Goal: Task Accomplishment & Management: Complete application form

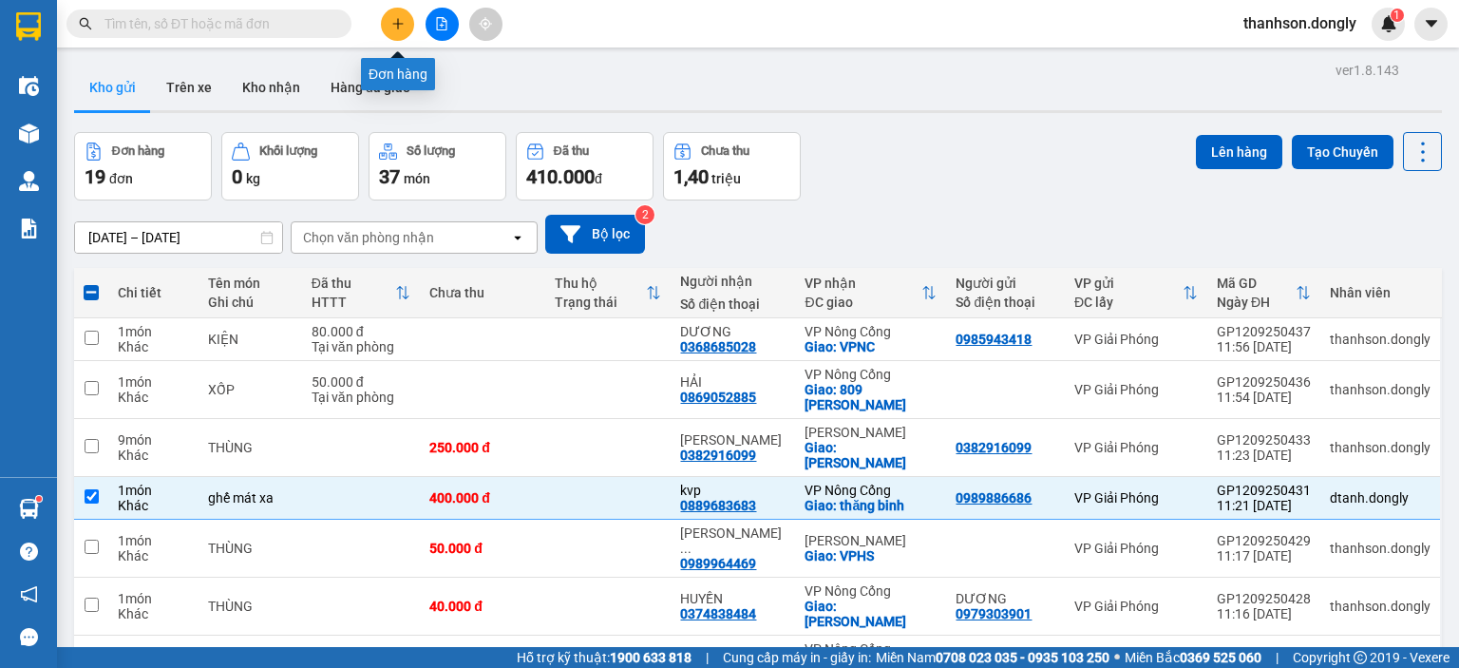
click at [393, 17] on icon "plus" at bounding box center [397, 23] width 13 height 13
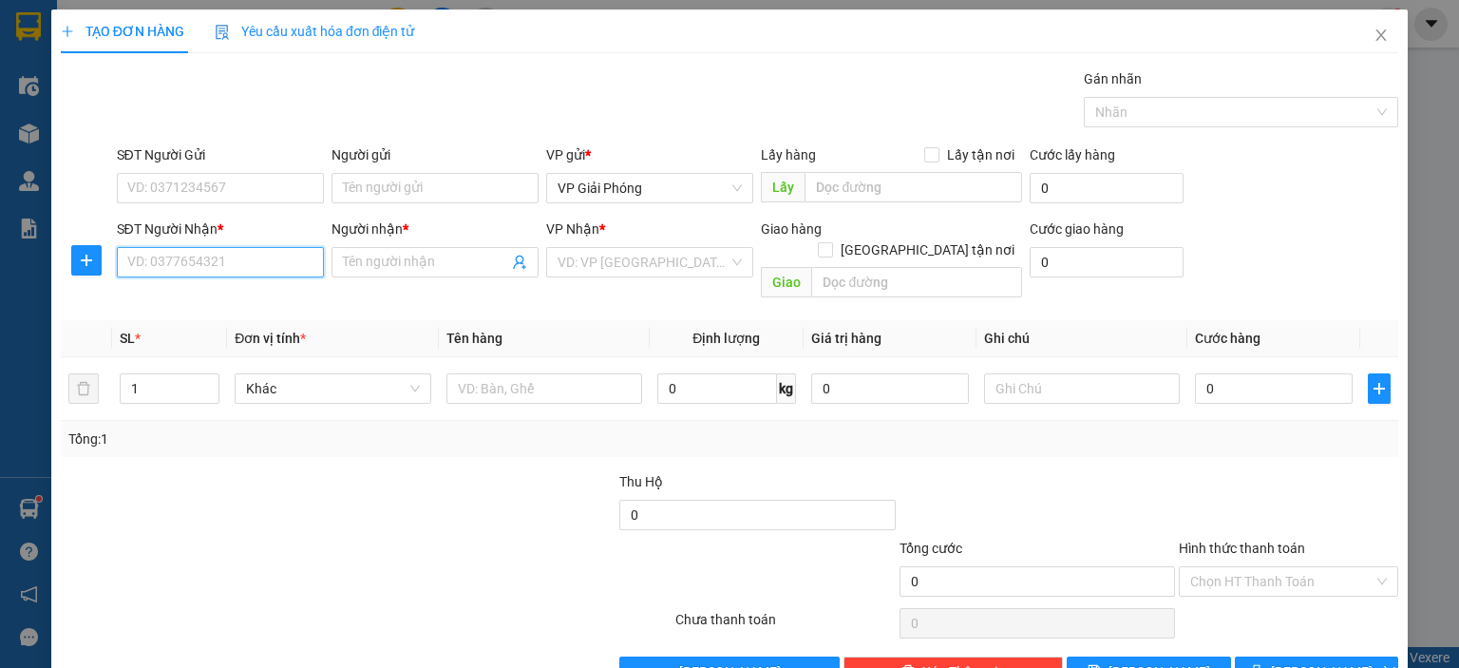
click at [201, 267] on input "SĐT Người Nhận *" at bounding box center [220, 262] width 207 height 30
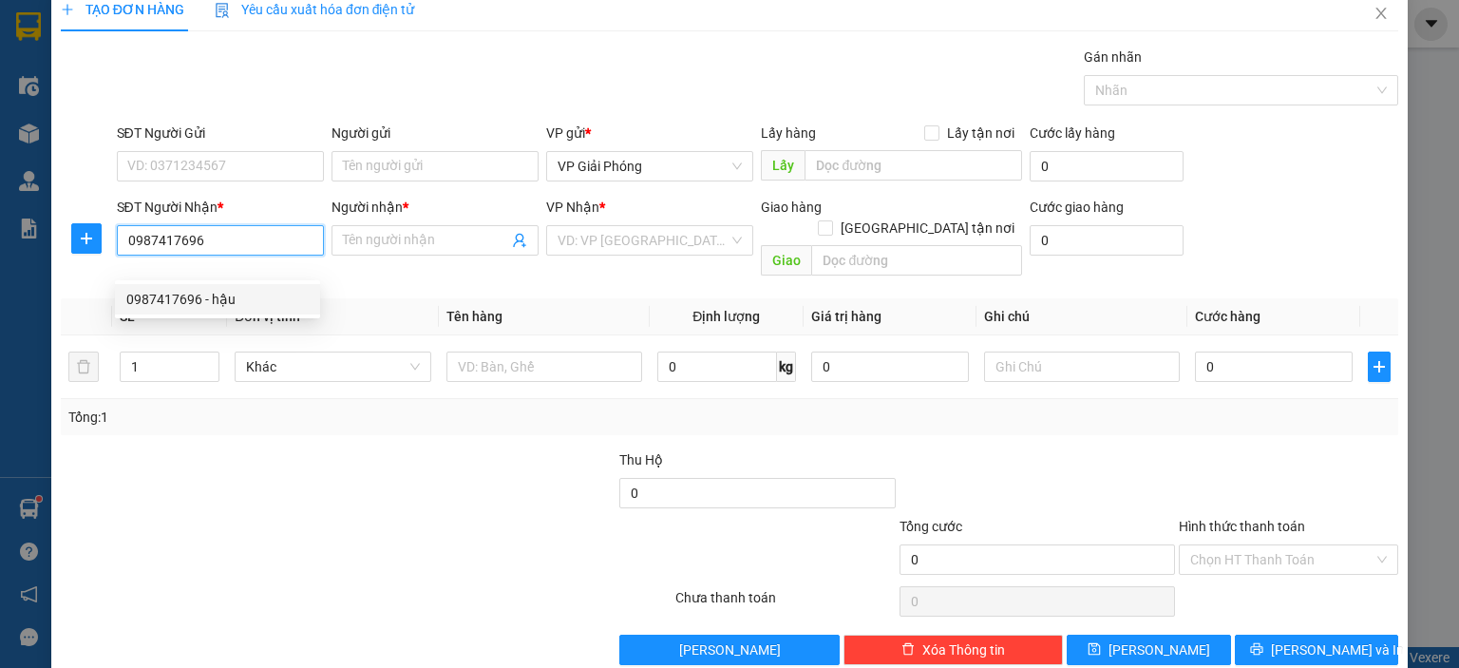
scroll to position [33, 0]
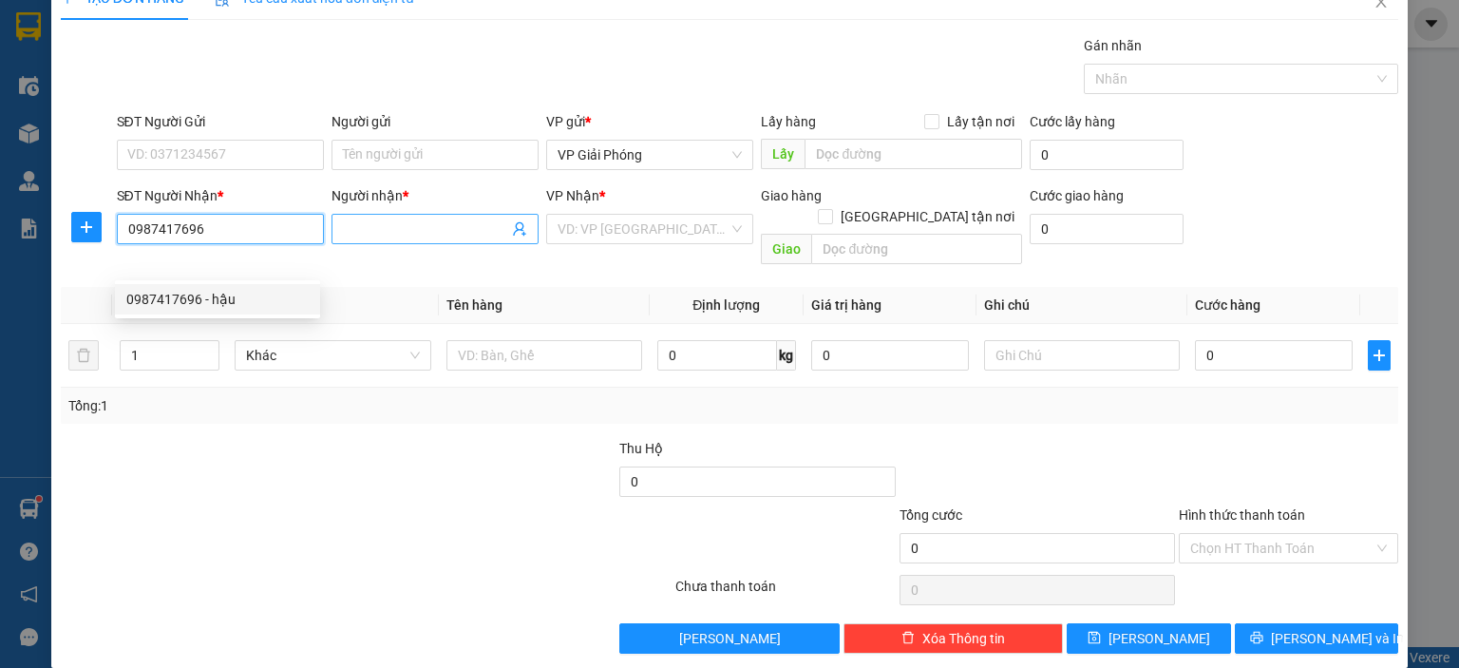
type input "0987417696"
click at [378, 225] on input "Người nhận *" at bounding box center [425, 228] width 165 height 21
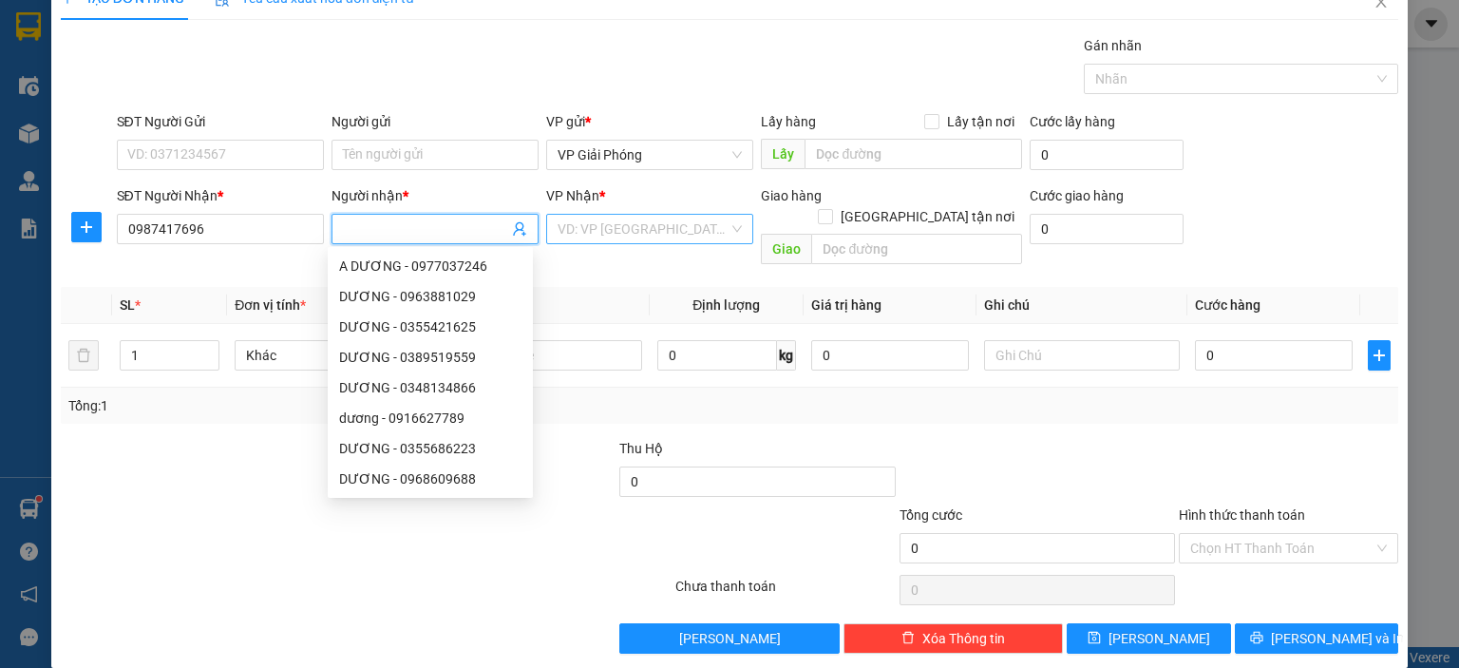
click at [598, 231] on input "search" at bounding box center [642, 229] width 171 height 28
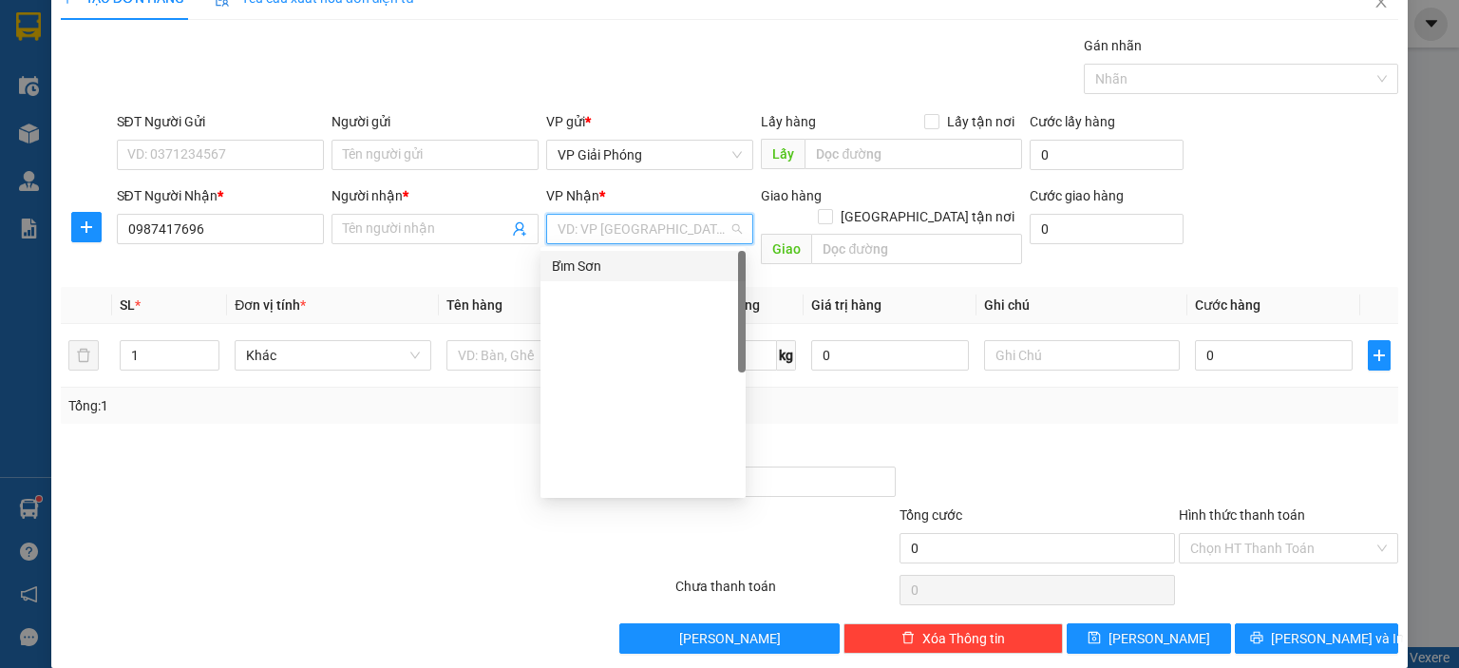
scroll to position [0, 0]
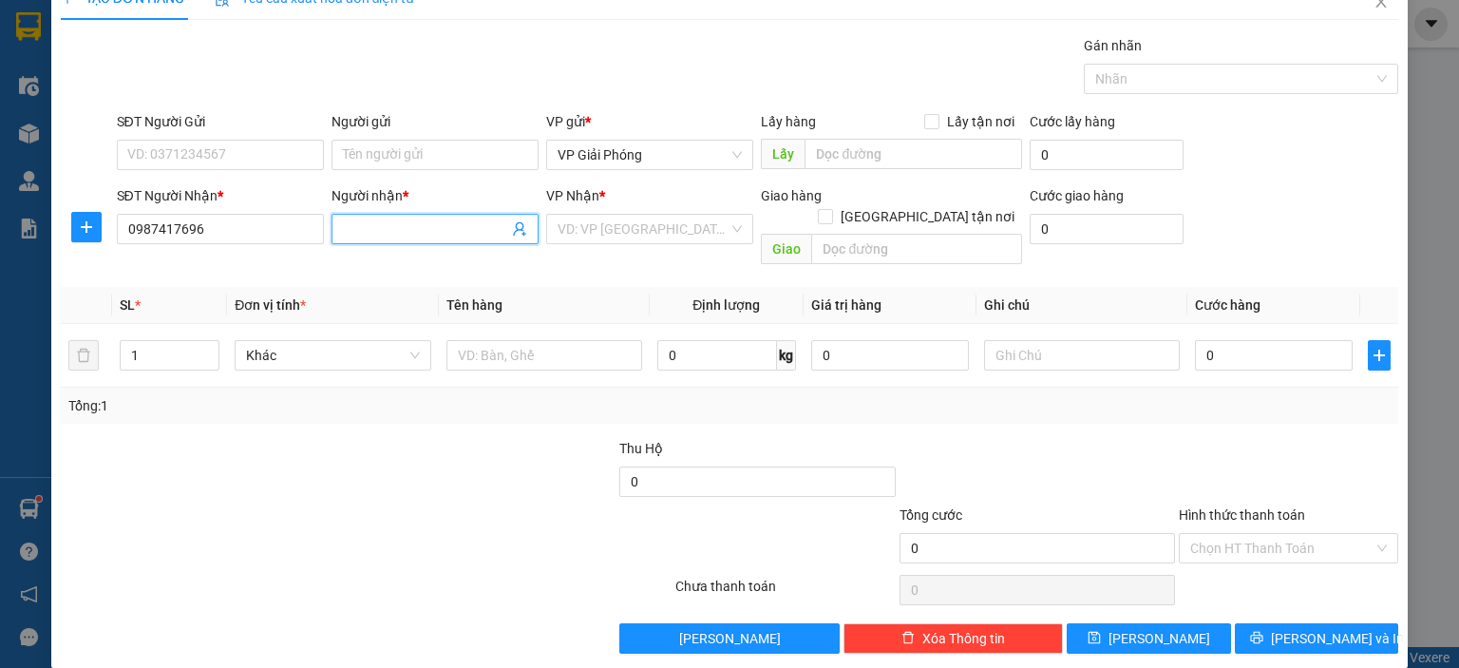
click at [463, 230] on input "Người nhận *" at bounding box center [425, 228] width 165 height 21
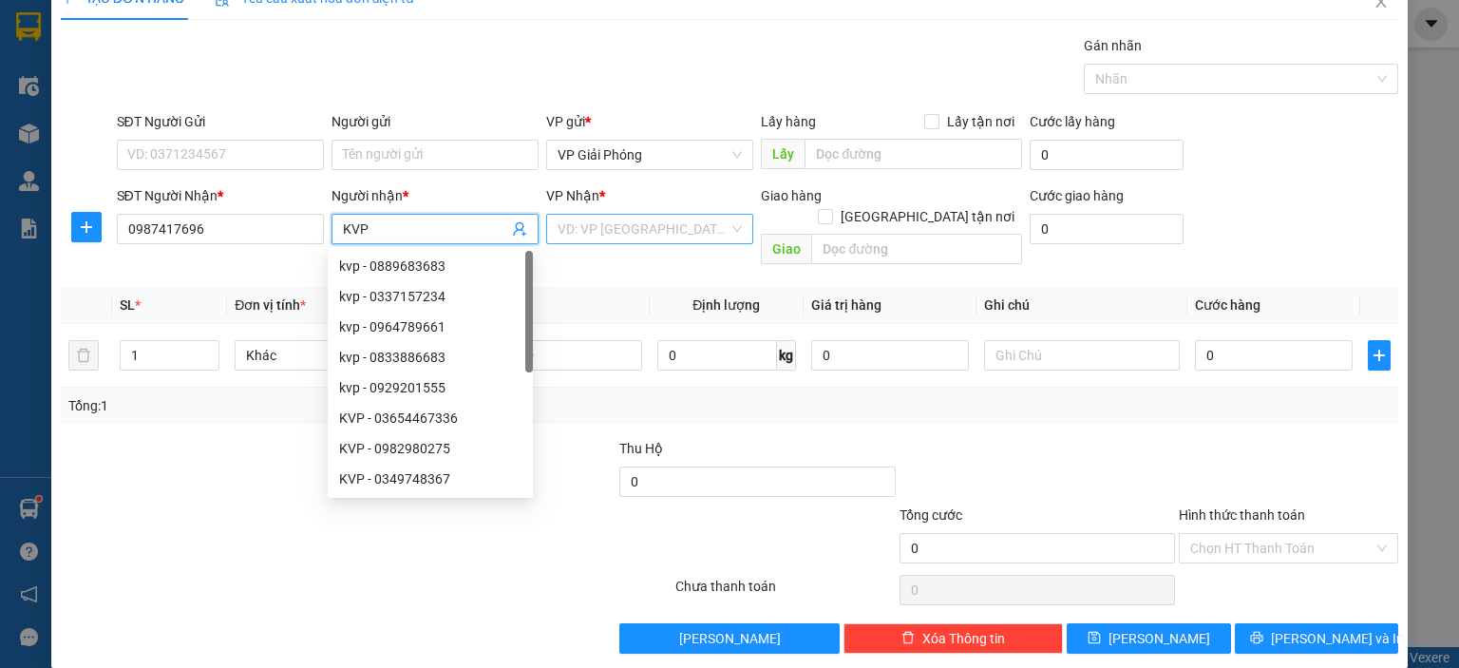
type input "KVP"
click at [573, 232] on input "search" at bounding box center [642, 229] width 171 height 28
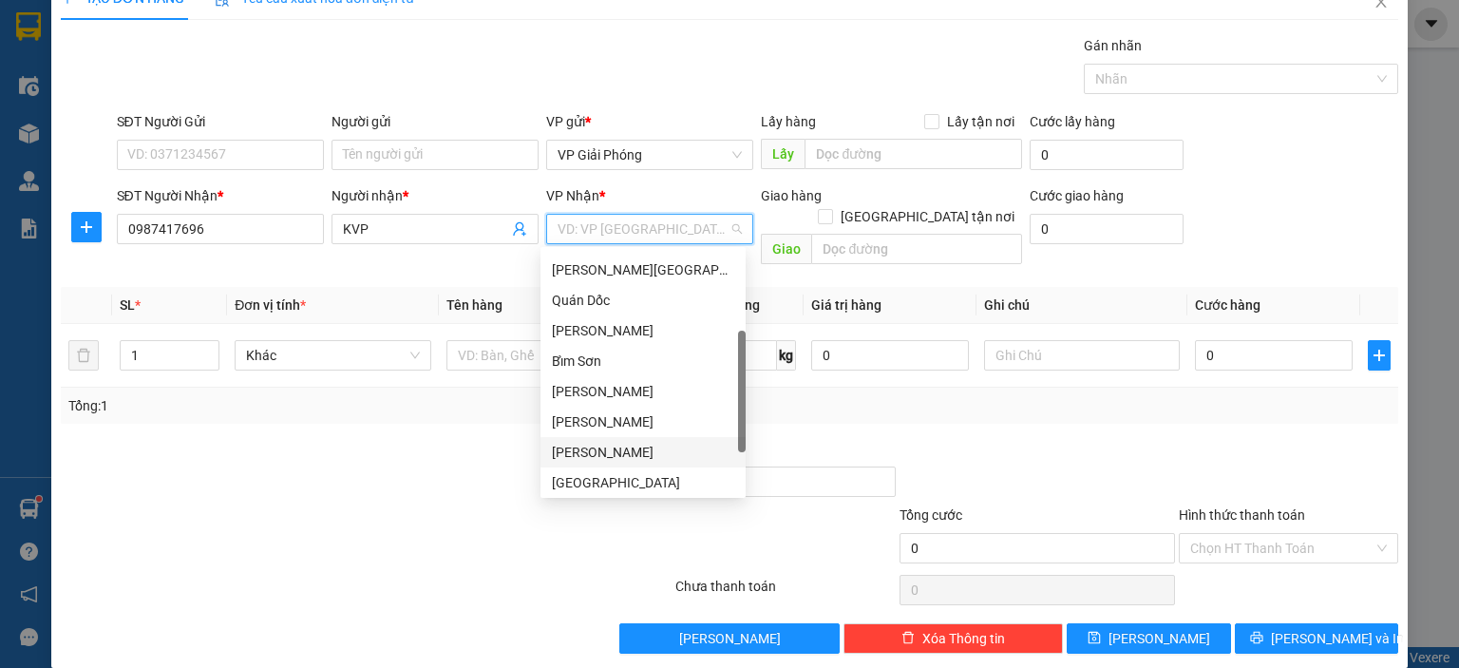
scroll to position [274, 0]
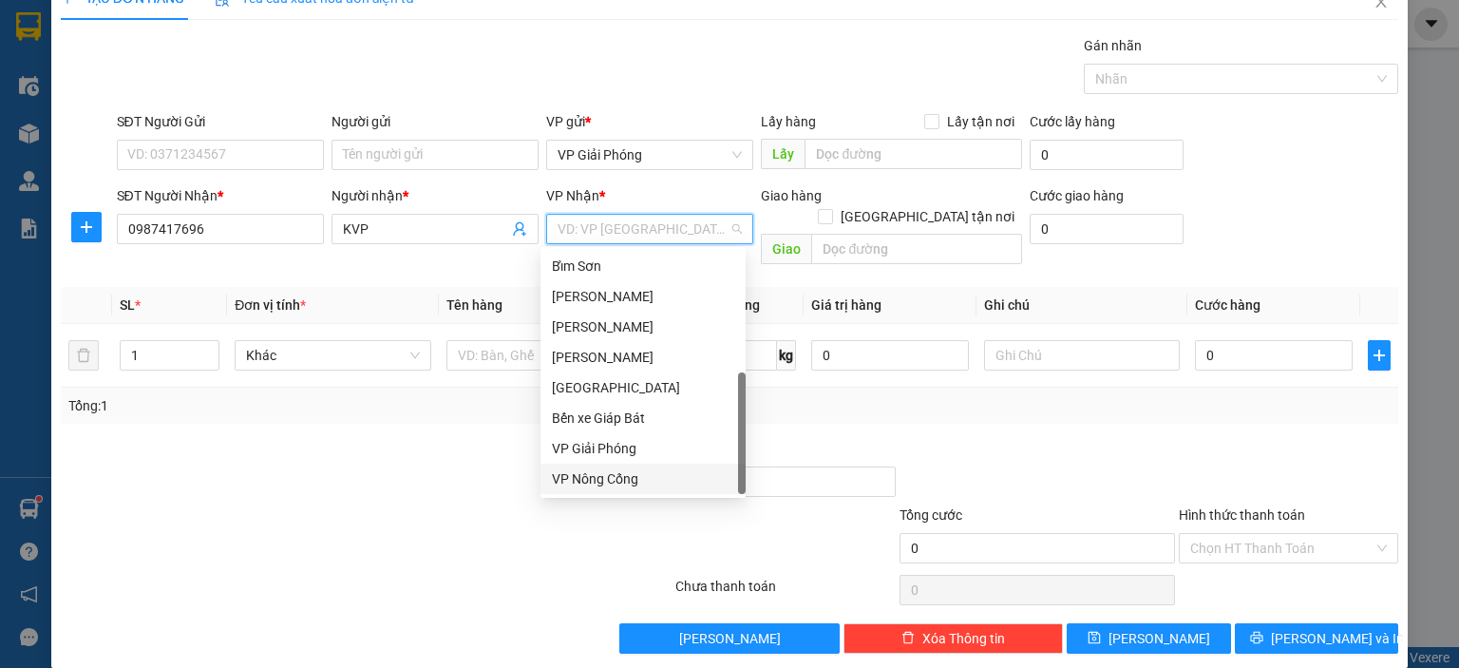
click at [603, 478] on div "VP Nông Cống" at bounding box center [643, 478] width 182 height 21
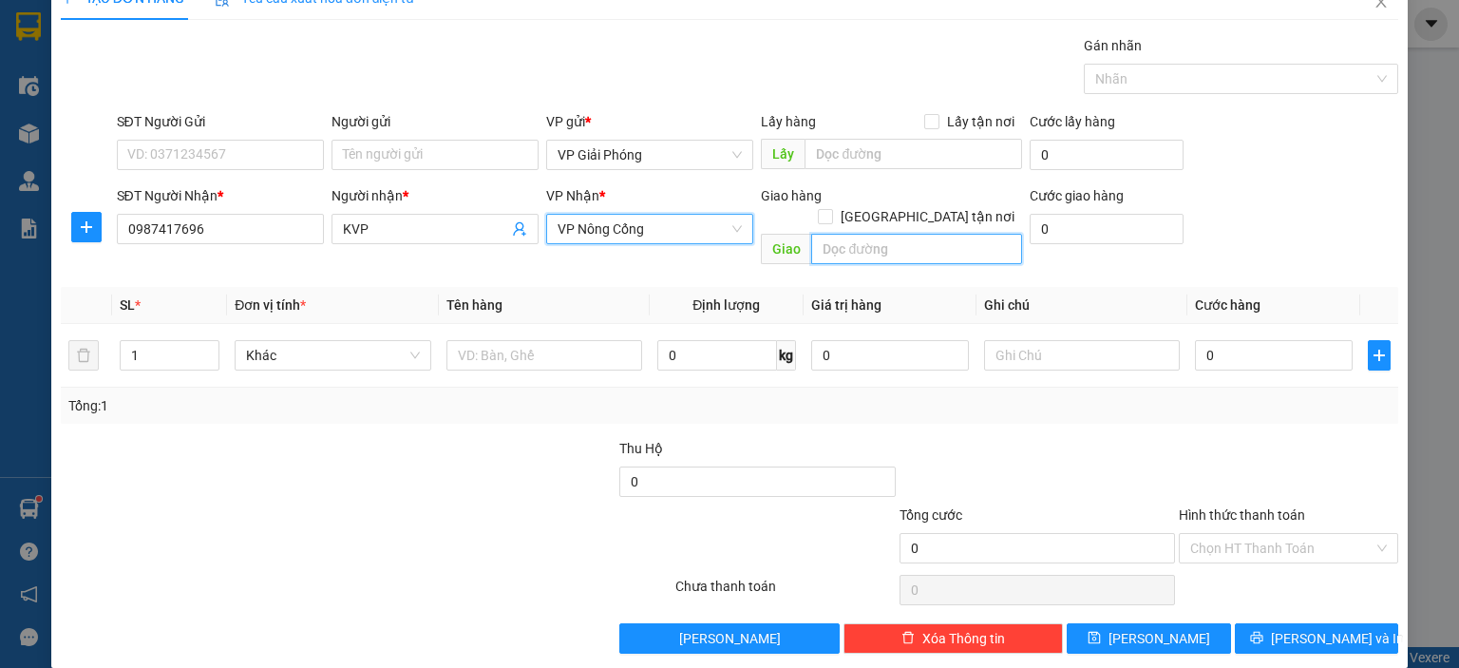
click at [914, 234] on input "text" at bounding box center [916, 249] width 211 height 30
type input "CÔNG LIÊM"
click at [831, 209] on input "[GEOGRAPHIC_DATA] tận nơi" at bounding box center [824, 215] width 13 height 13
checkbox input "true"
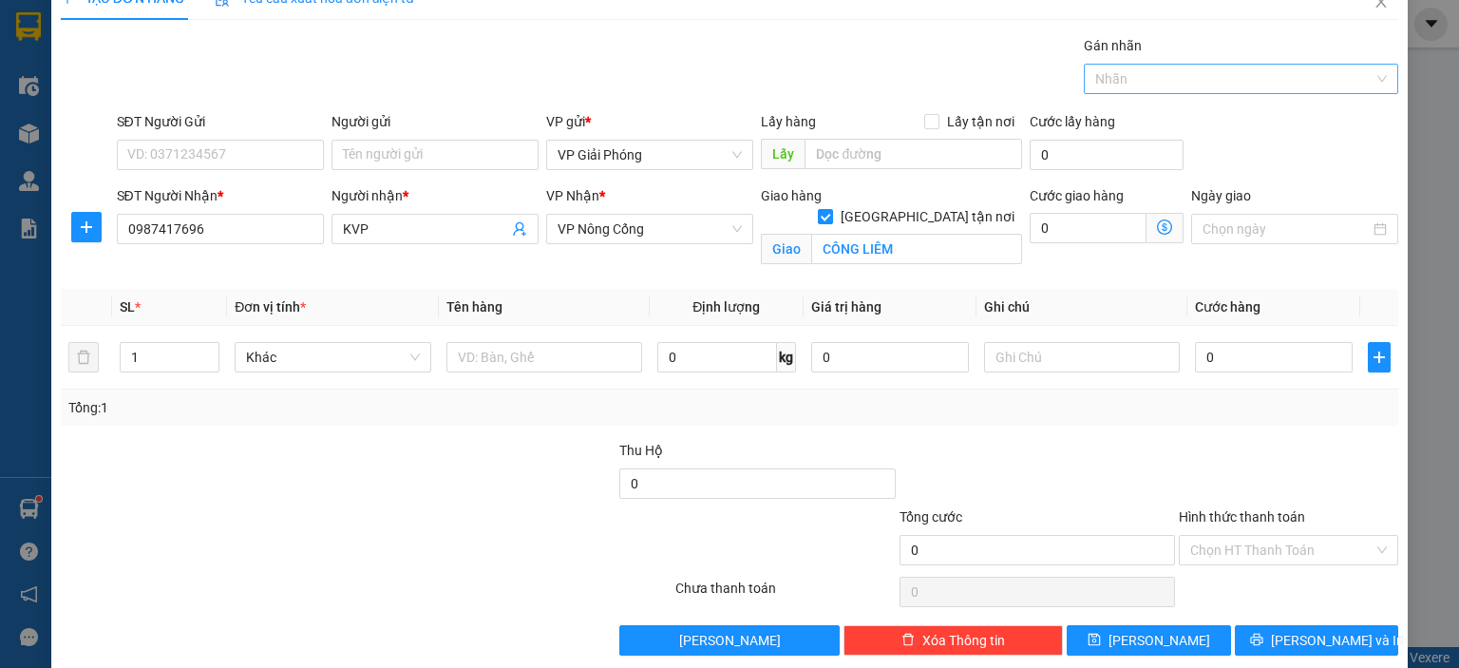
click at [1098, 81] on div at bounding box center [1231, 78] width 286 height 23
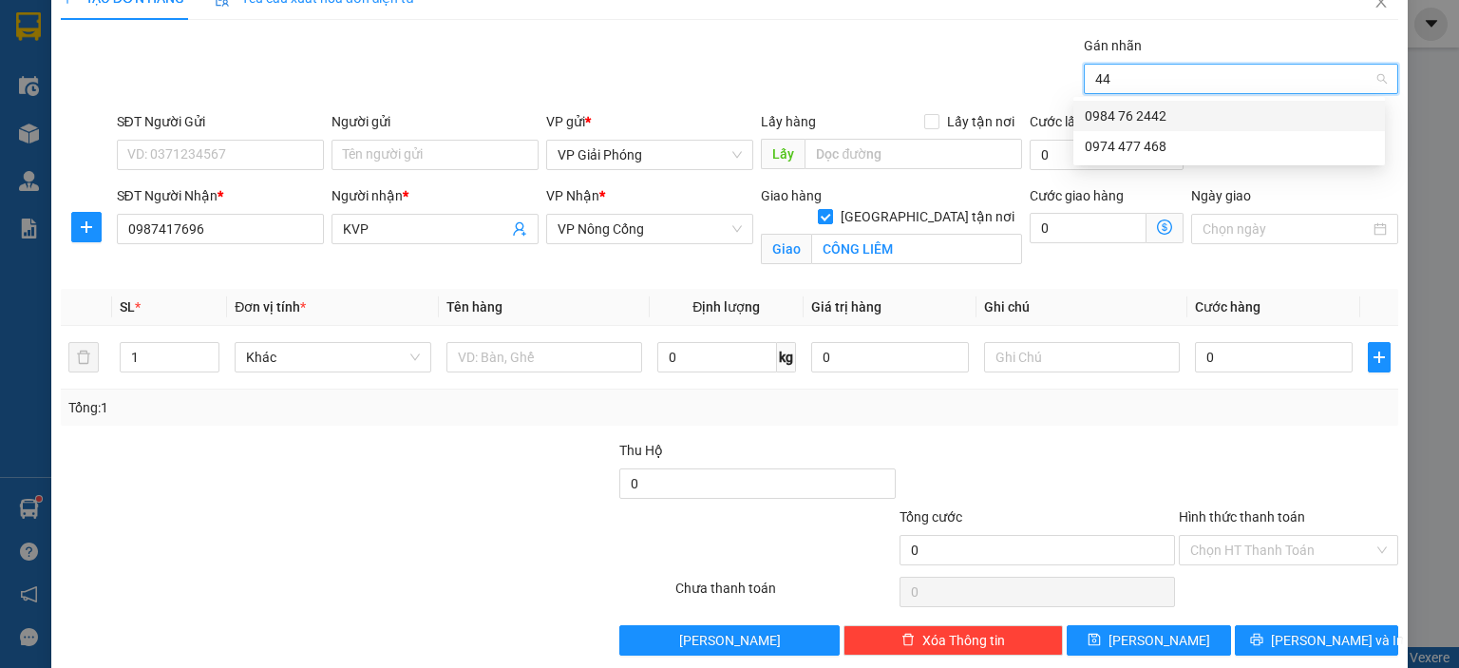
type input "442"
click at [1107, 109] on div "0984 76 2442" at bounding box center [1229, 115] width 289 height 21
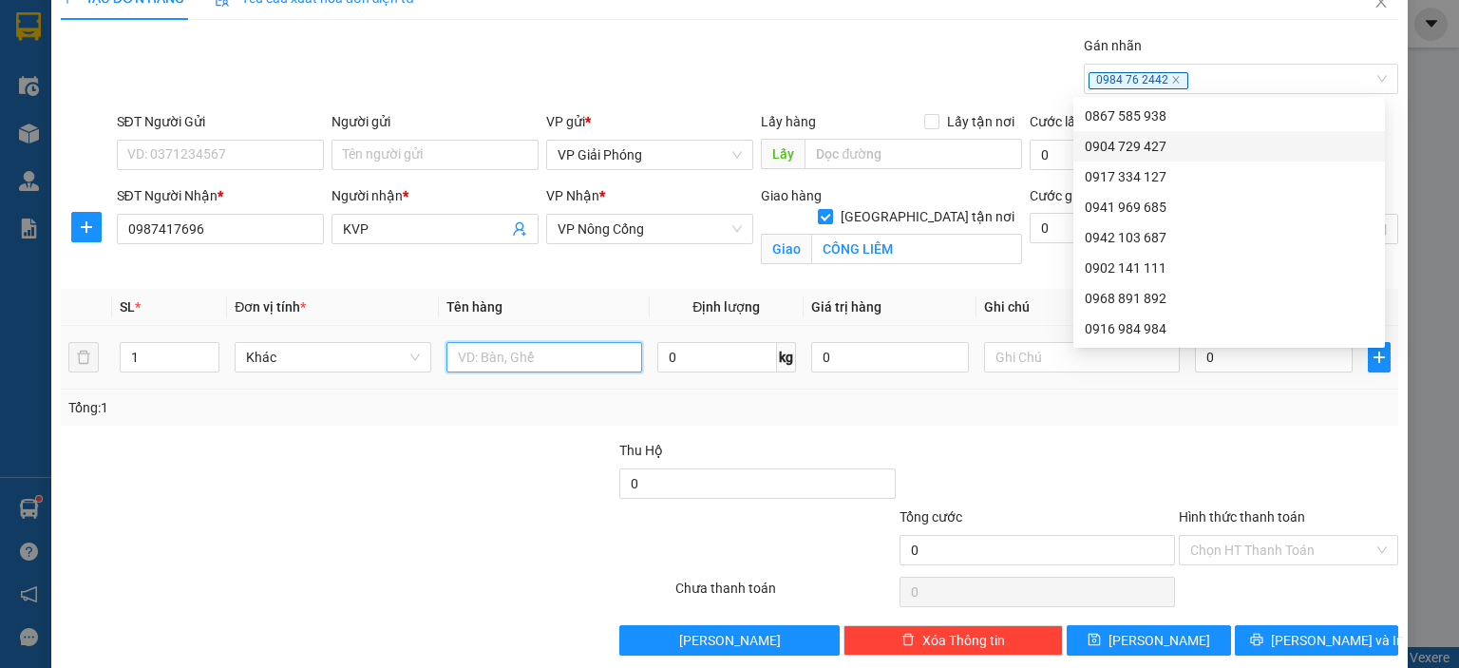
click at [479, 363] on input "text" at bounding box center [544, 357] width 196 height 30
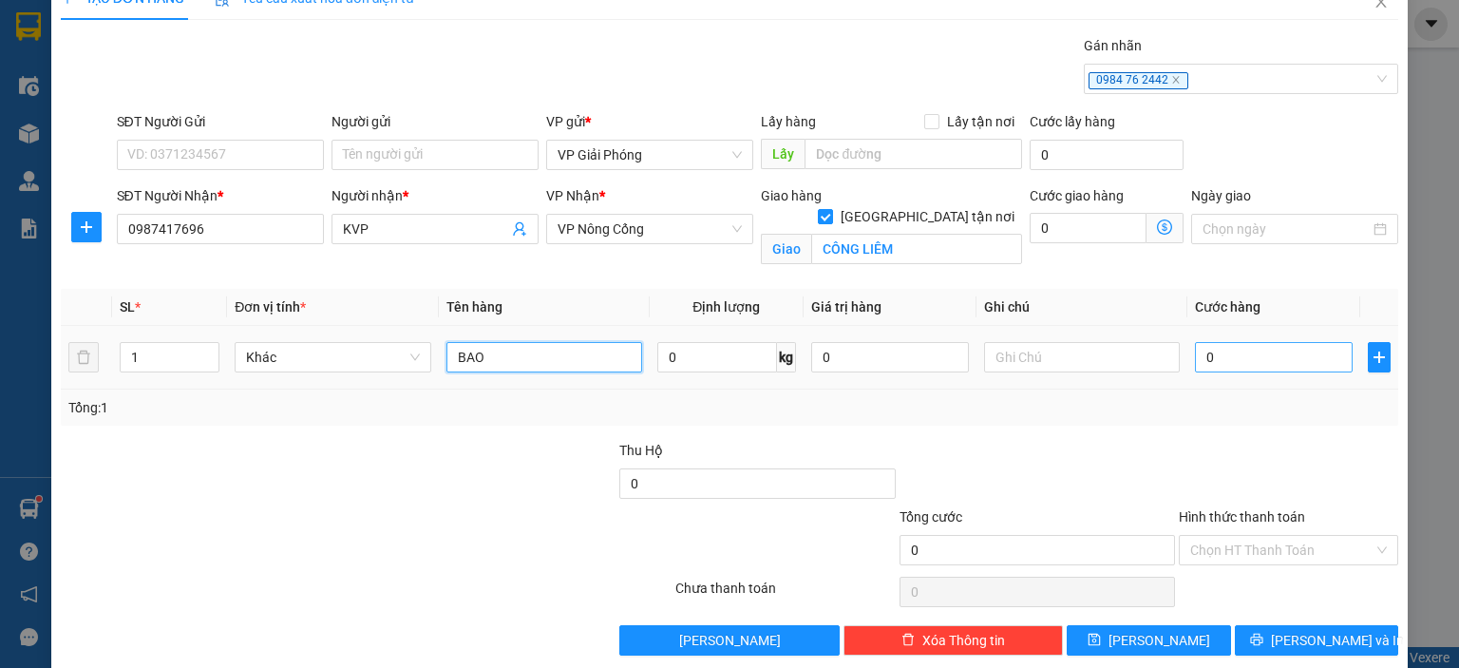
type input "BAO"
click at [1214, 365] on input "0" at bounding box center [1274, 357] width 158 height 30
type input "5"
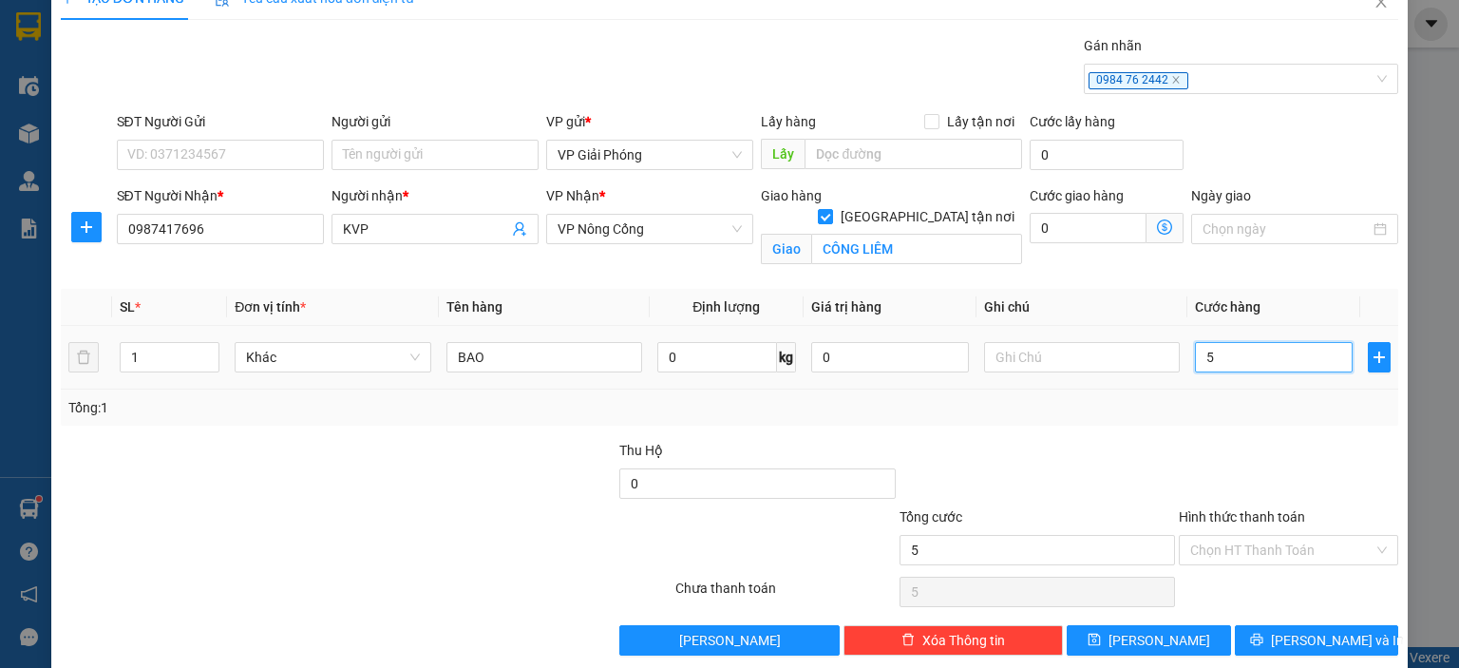
type input "50"
type input "50.000"
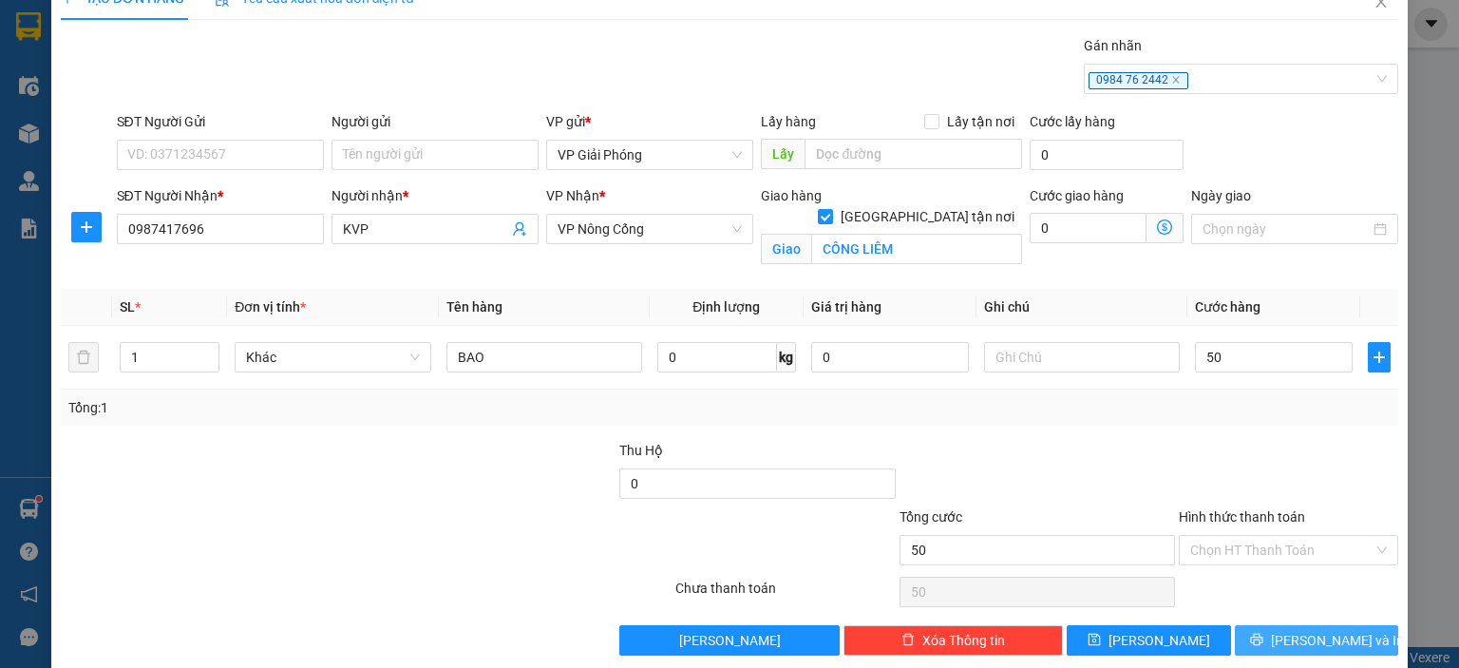
type input "50.000"
click at [1337, 645] on span "[PERSON_NAME] và In" at bounding box center [1337, 640] width 133 height 21
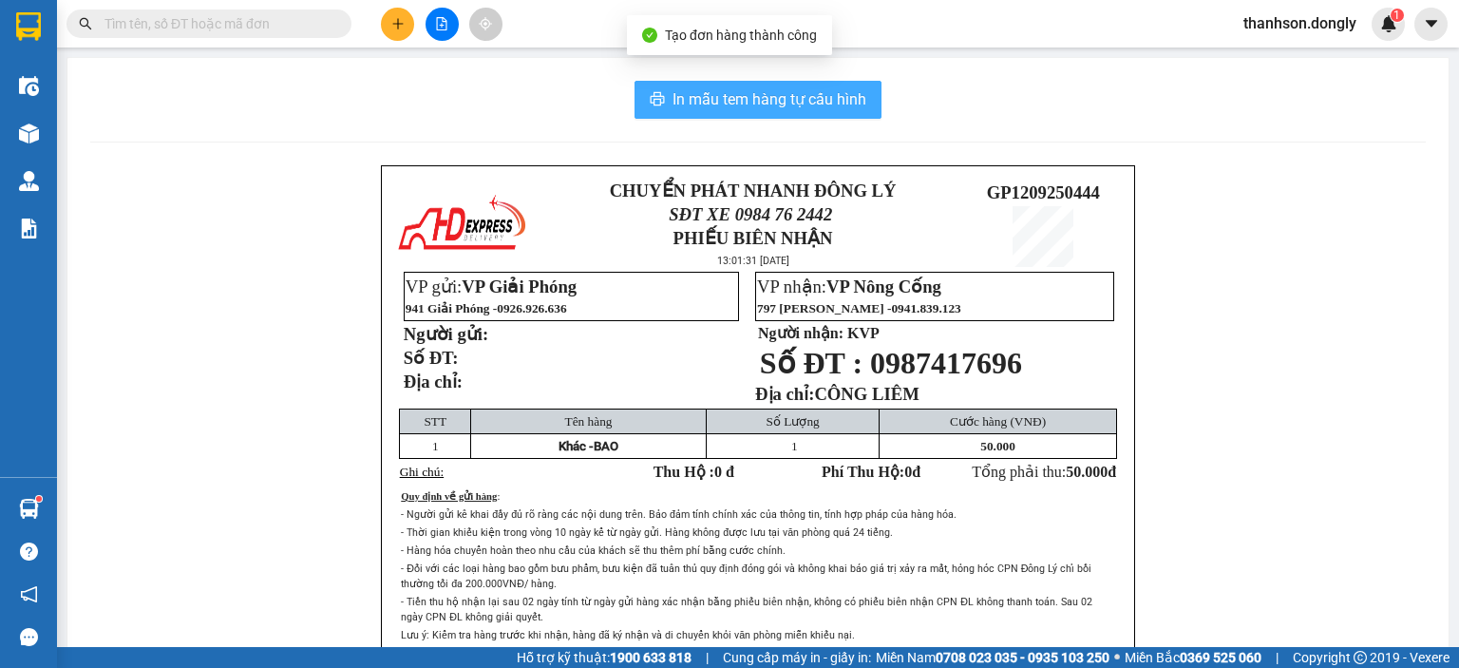
click at [634, 103] on button "In mẫu tem hàng tự cấu hình" at bounding box center [757, 100] width 247 height 38
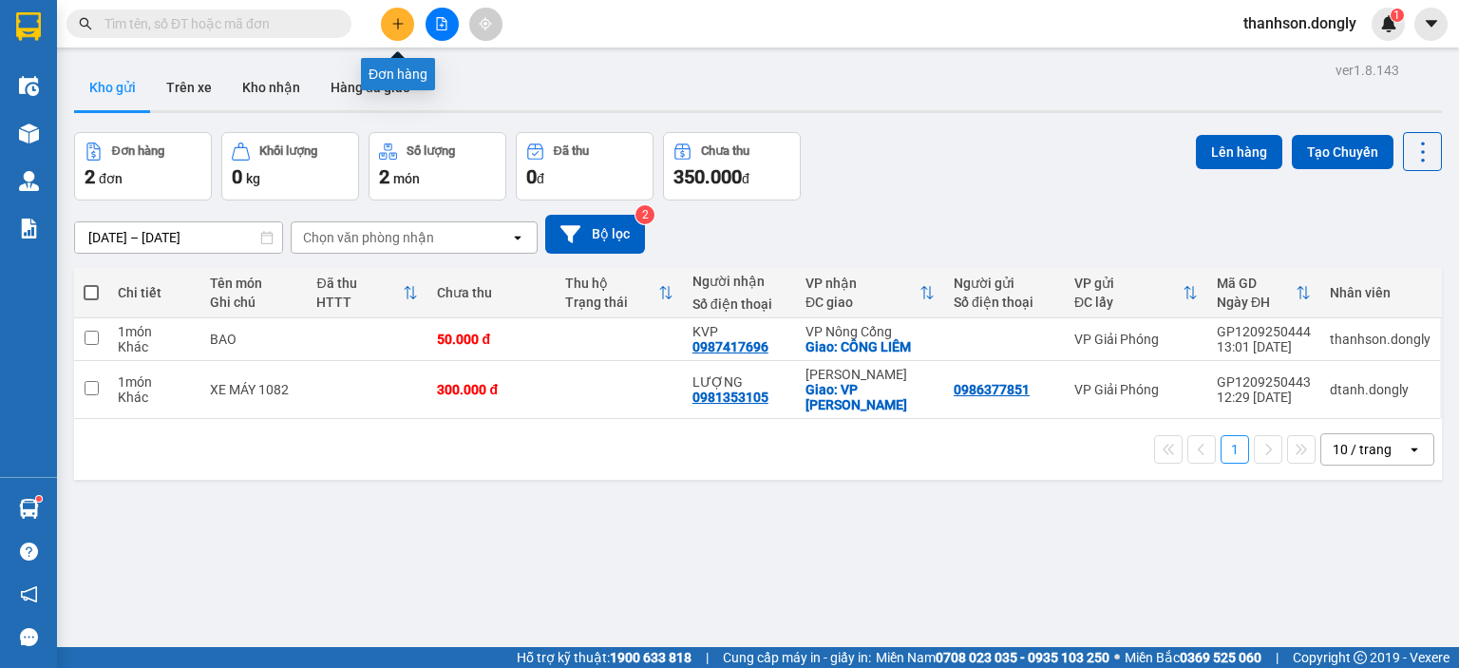
click at [387, 33] on button at bounding box center [397, 24] width 33 height 33
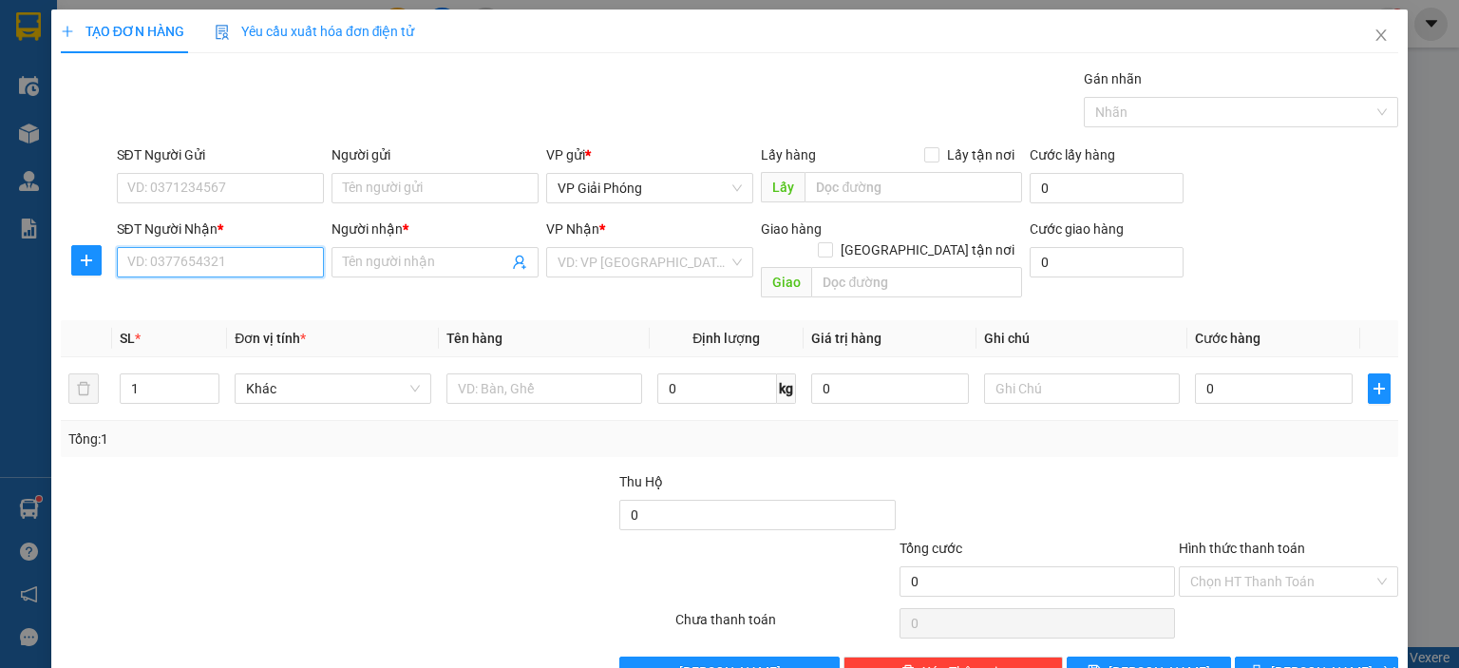
click at [203, 253] on input "SĐT Người Nhận *" at bounding box center [220, 262] width 207 height 30
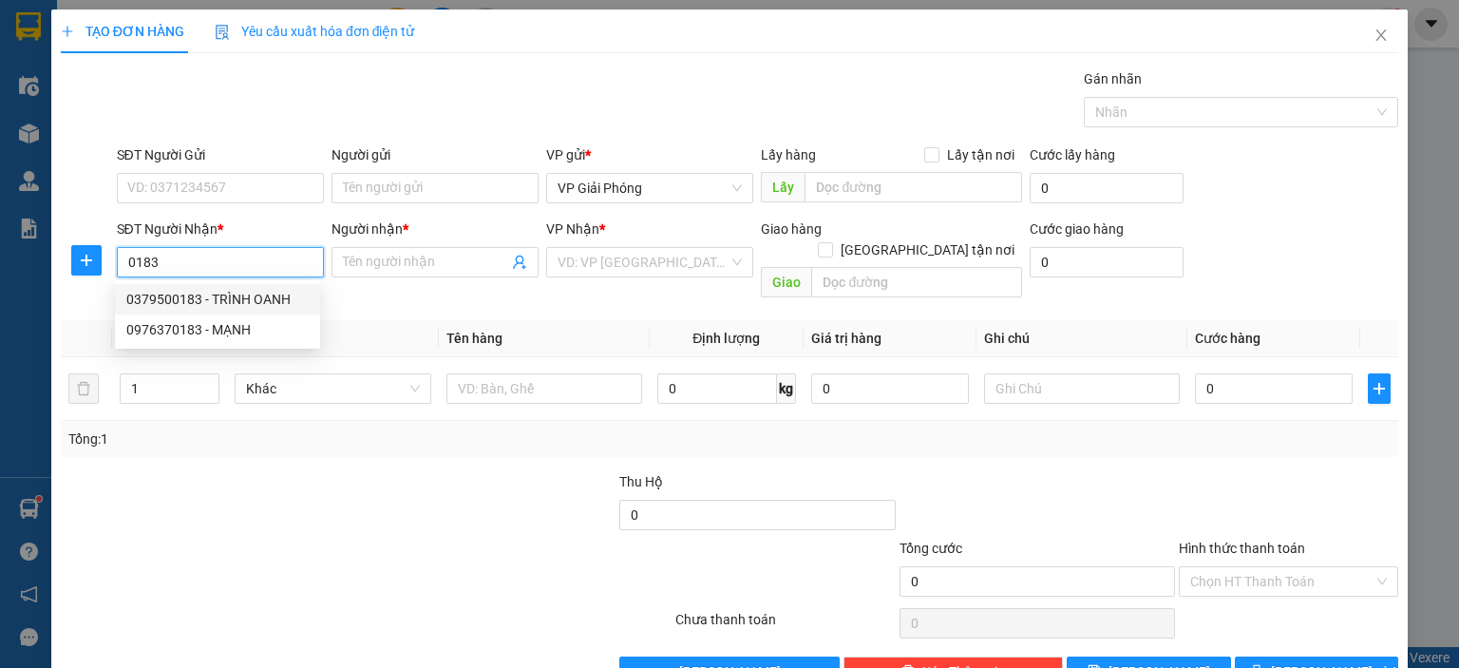
click at [232, 299] on div "0379500183 - TRÌNH OANH" at bounding box center [217, 299] width 182 height 21
type input "0379500183"
type input "TRÌNH OANH"
checkbox input "true"
type input "CÔNG LIÊM"
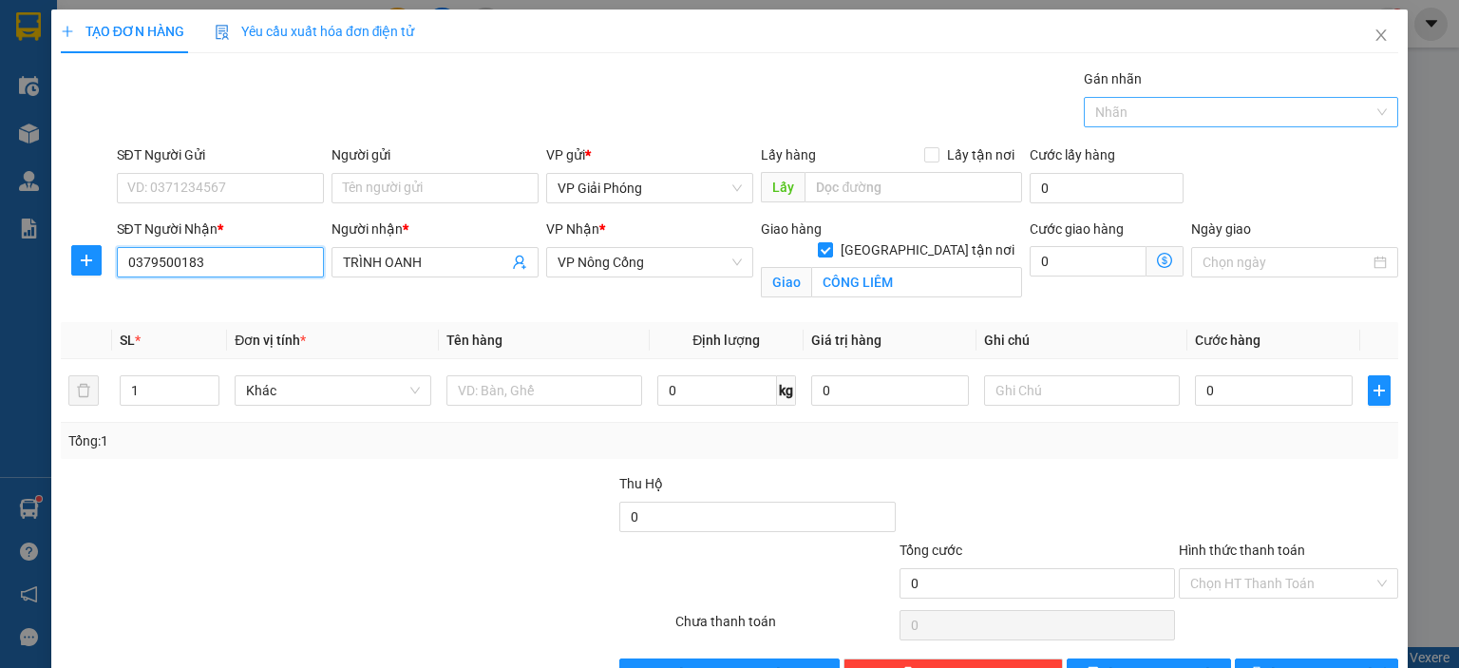
click at [1145, 117] on div at bounding box center [1231, 112] width 286 height 23
type input "0379500183"
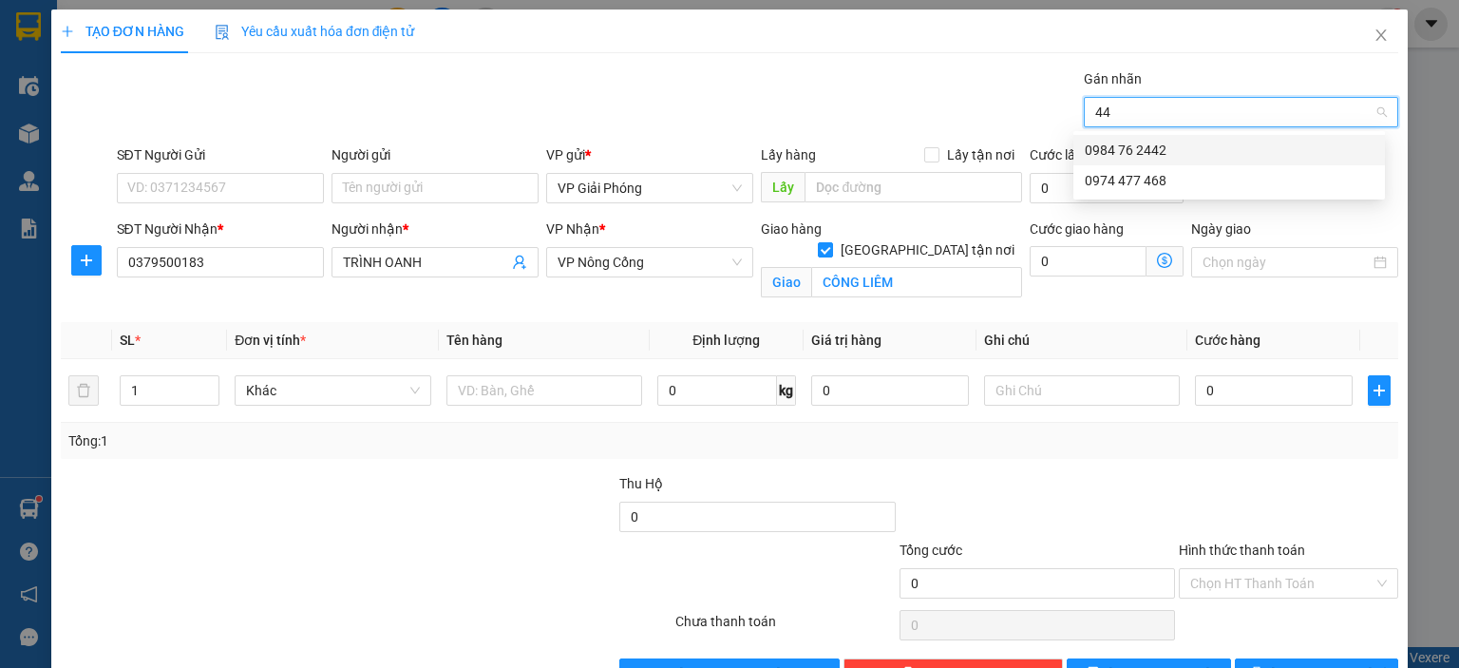
type input "442"
click at [1181, 156] on div "0984 76 2442" at bounding box center [1229, 150] width 289 height 21
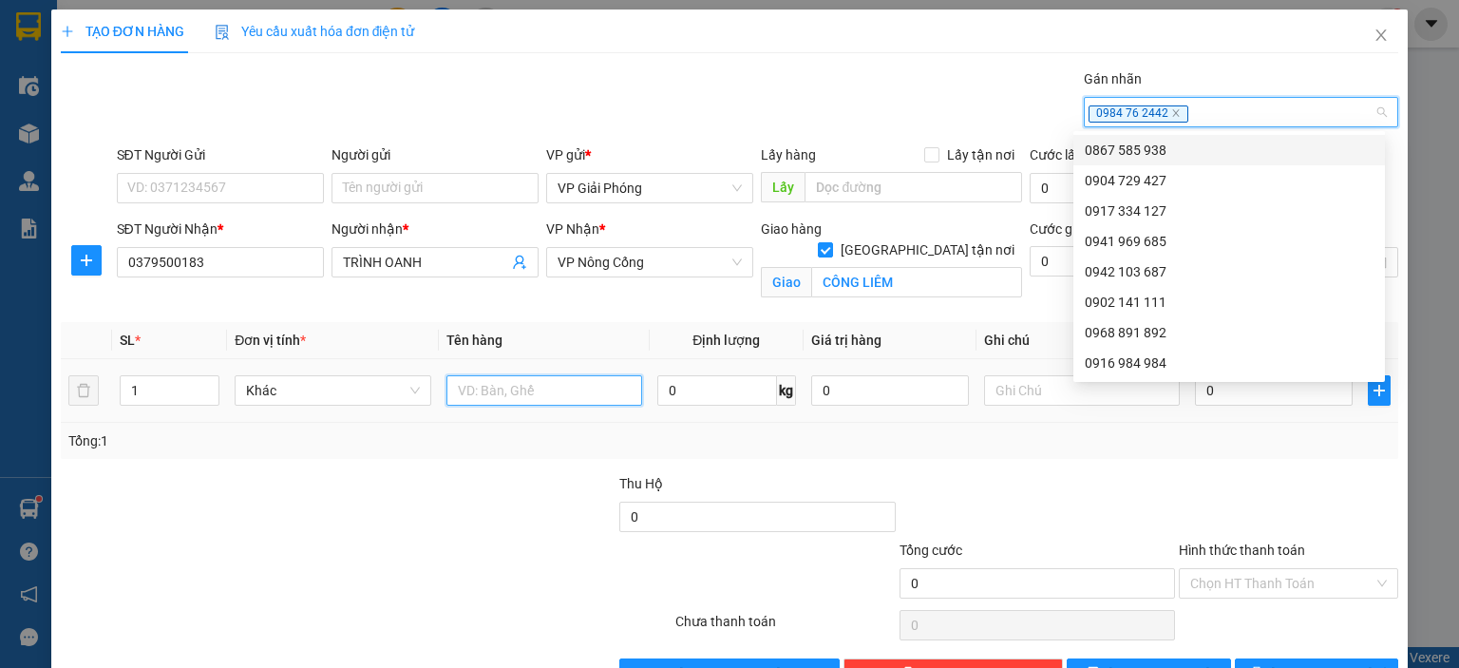
click at [501, 387] on input "text" at bounding box center [544, 390] width 196 height 30
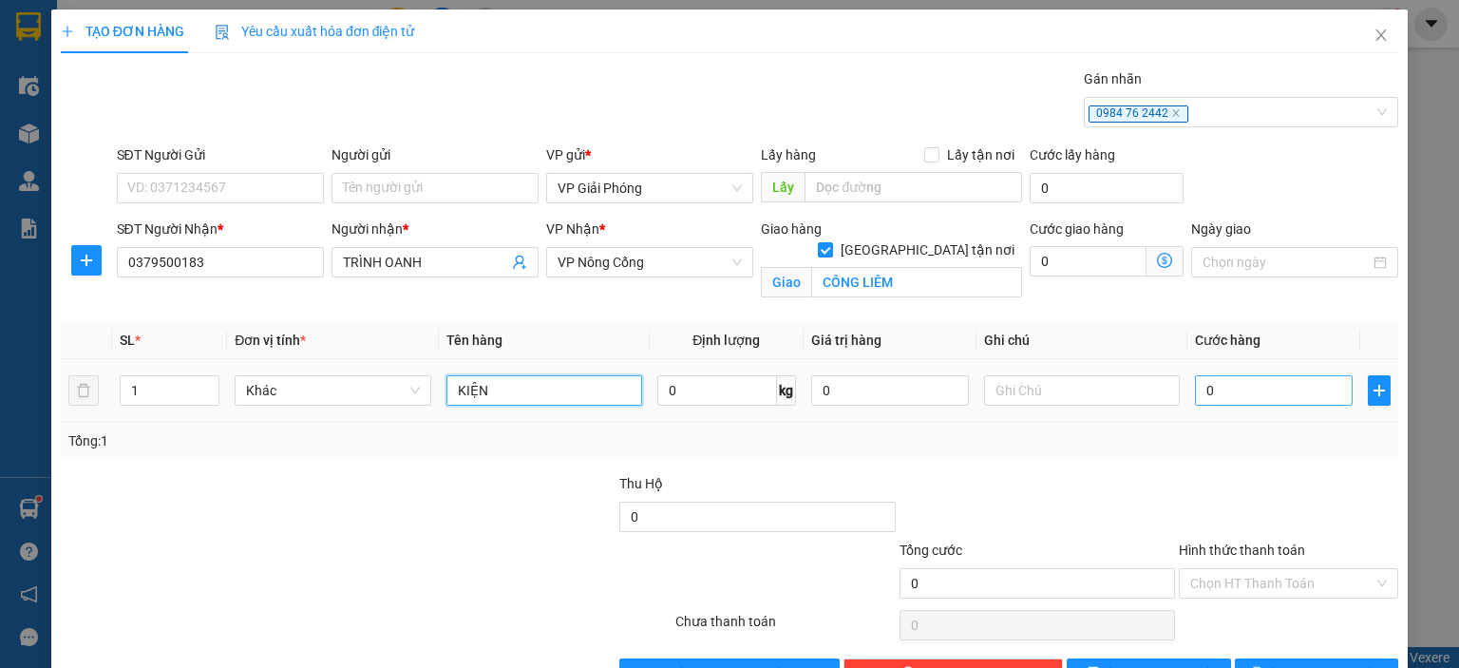
type input "KIỆN"
click at [1198, 396] on input "0" at bounding box center [1274, 390] width 158 height 30
type input "3"
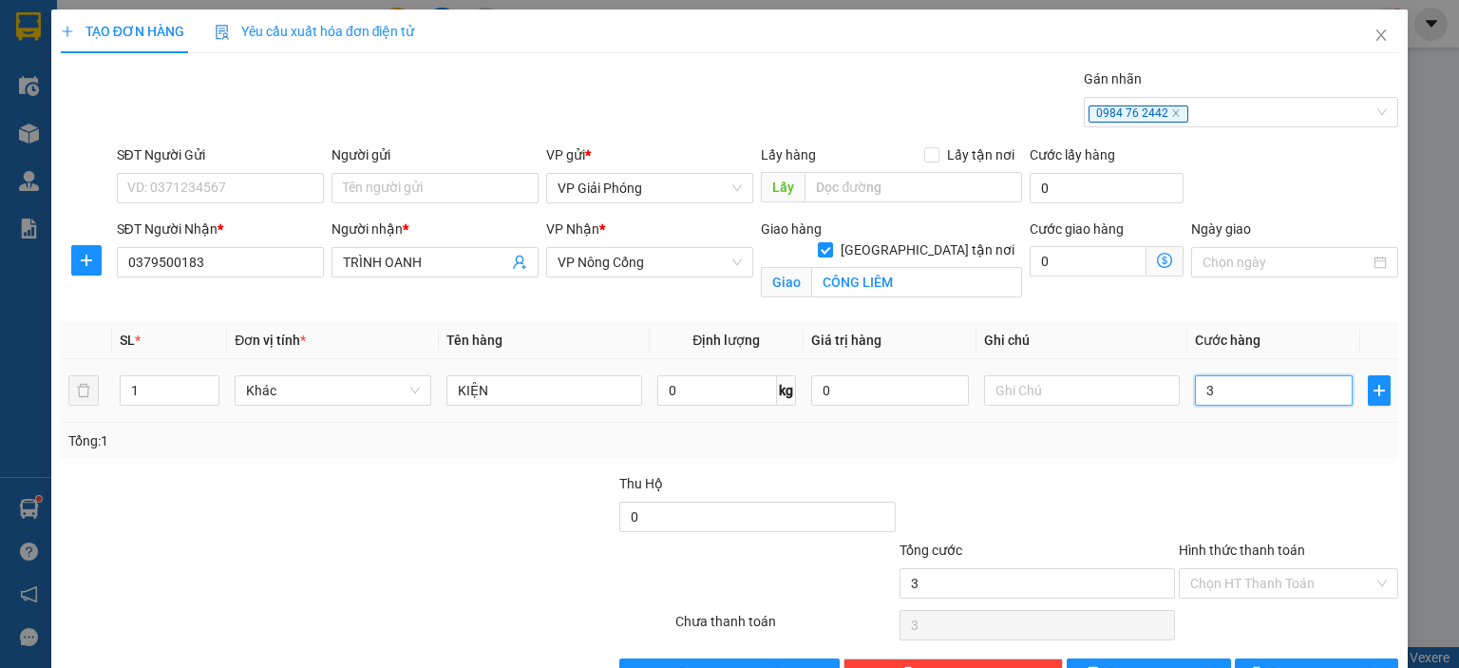
type input "30"
click at [1247, 632] on div "TẠO ĐƠN HÀNG Yêu cầu xuất hóa đơn điện tử Transit Pickup Surcharge Ids Transit …" at bounding box center [729, 355] width 1356 height 693
click at [1257, 658] on button "[PERSON_NAME] và In" at bounding box center [1317, 673] width 164 height 30
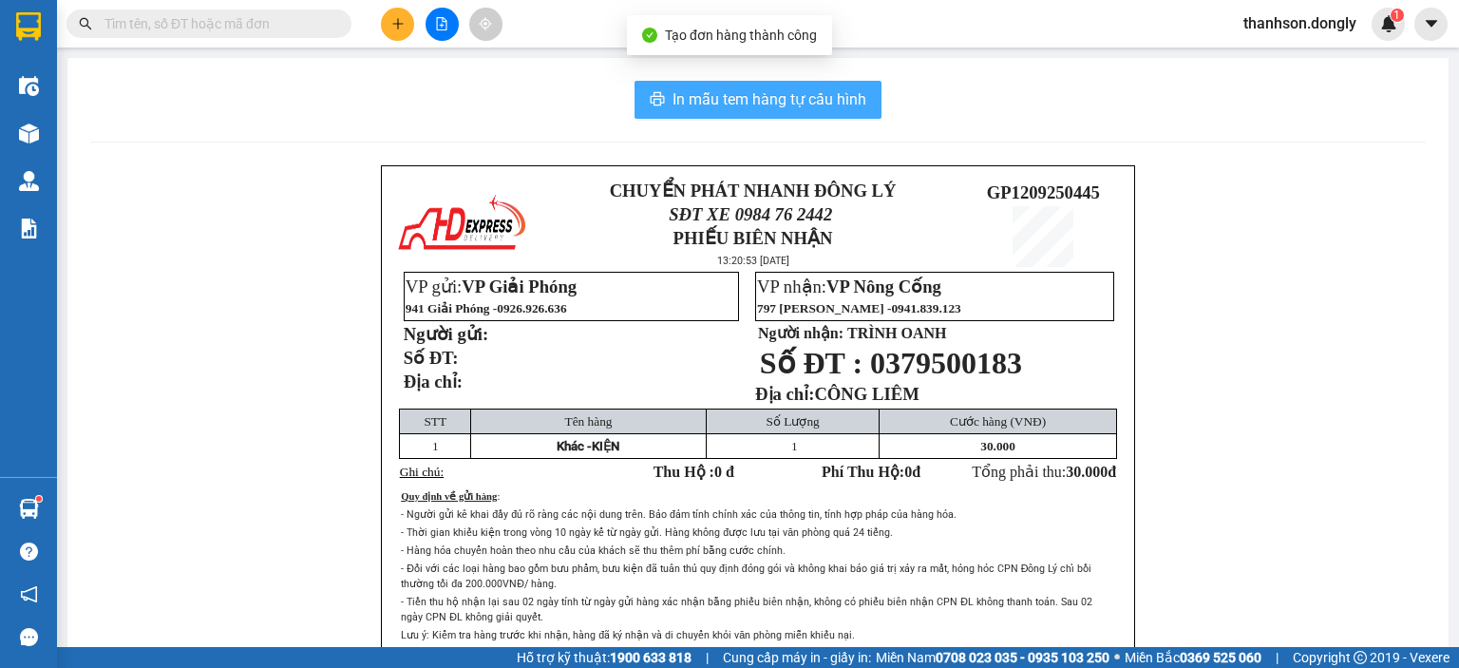
click at [821, 90] on span "In mẫu tem hàng tự cấu hình" at bounding box center [769, 99] width 194 height 24
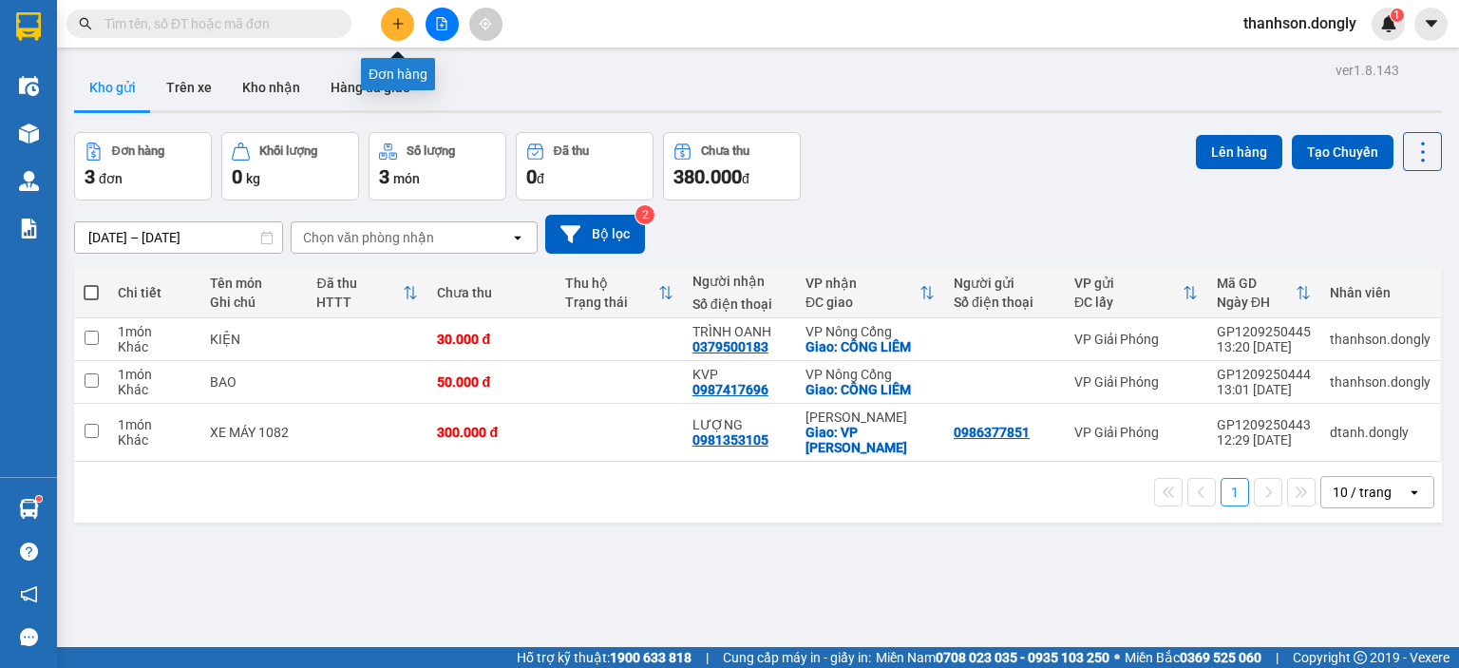
click at [393, 36] on button at bounding box center [397, 24] width 33 height 33
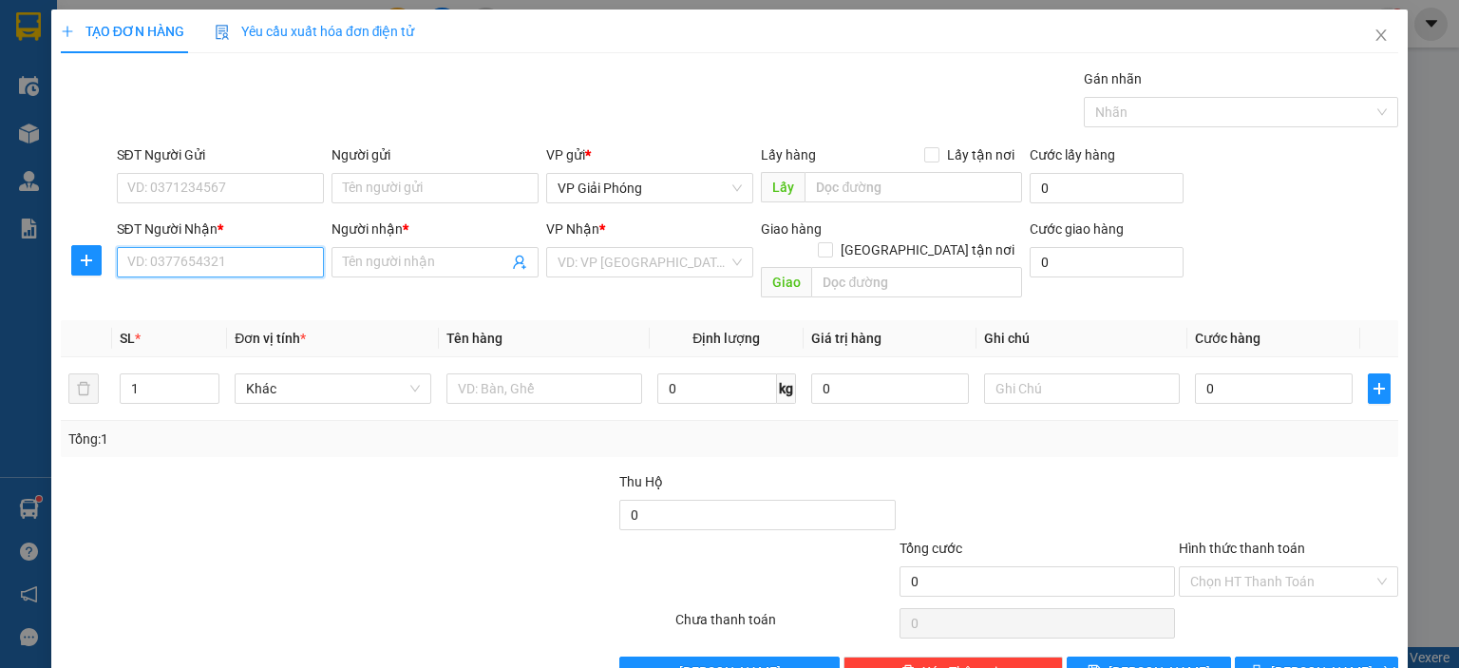
click at [259, 275] on input "SĐT Người Nhận *" at bounding box center [220, 262] width 207 height 30
click at [381, 272] on input "Người nhận *" at bounding box center [425, 262] width 165 height 21
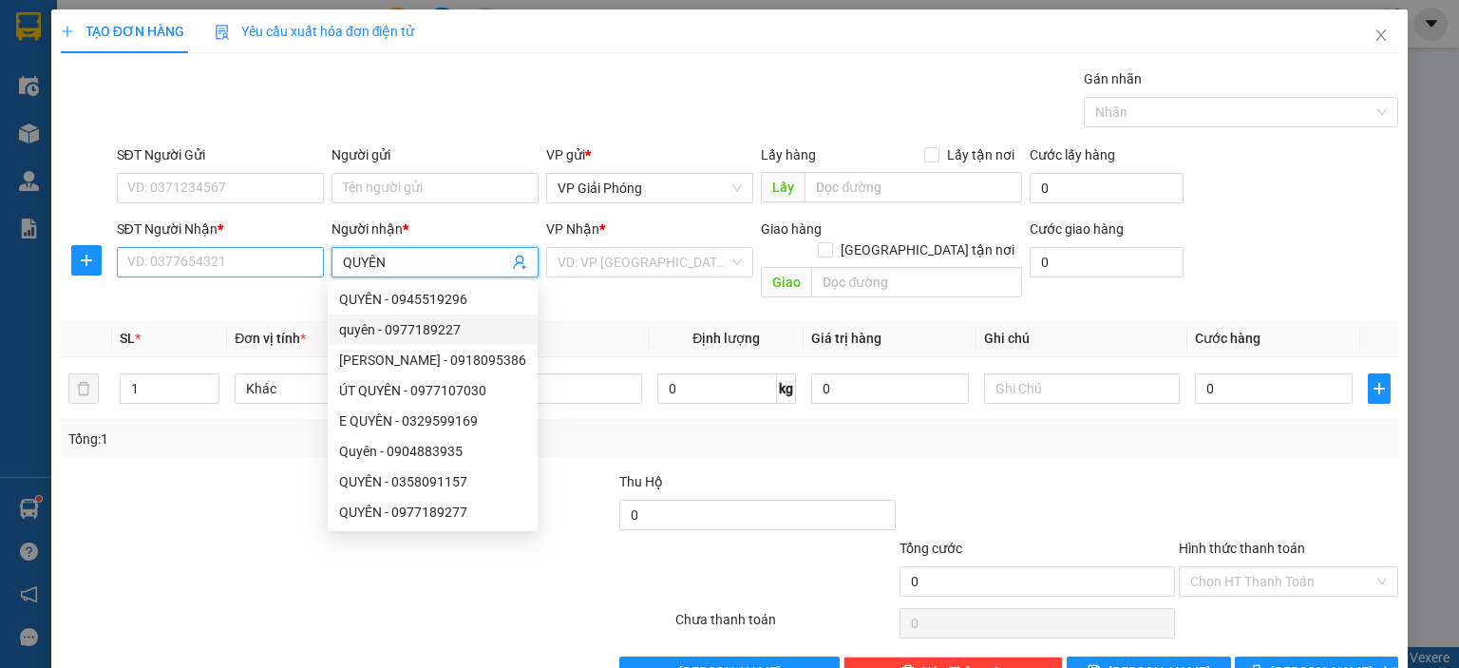
type input "QUYÊN"
click at [256, 258] on input "SĐT Người Nhận *" at bounding box center [220, 262] width 207 height 30
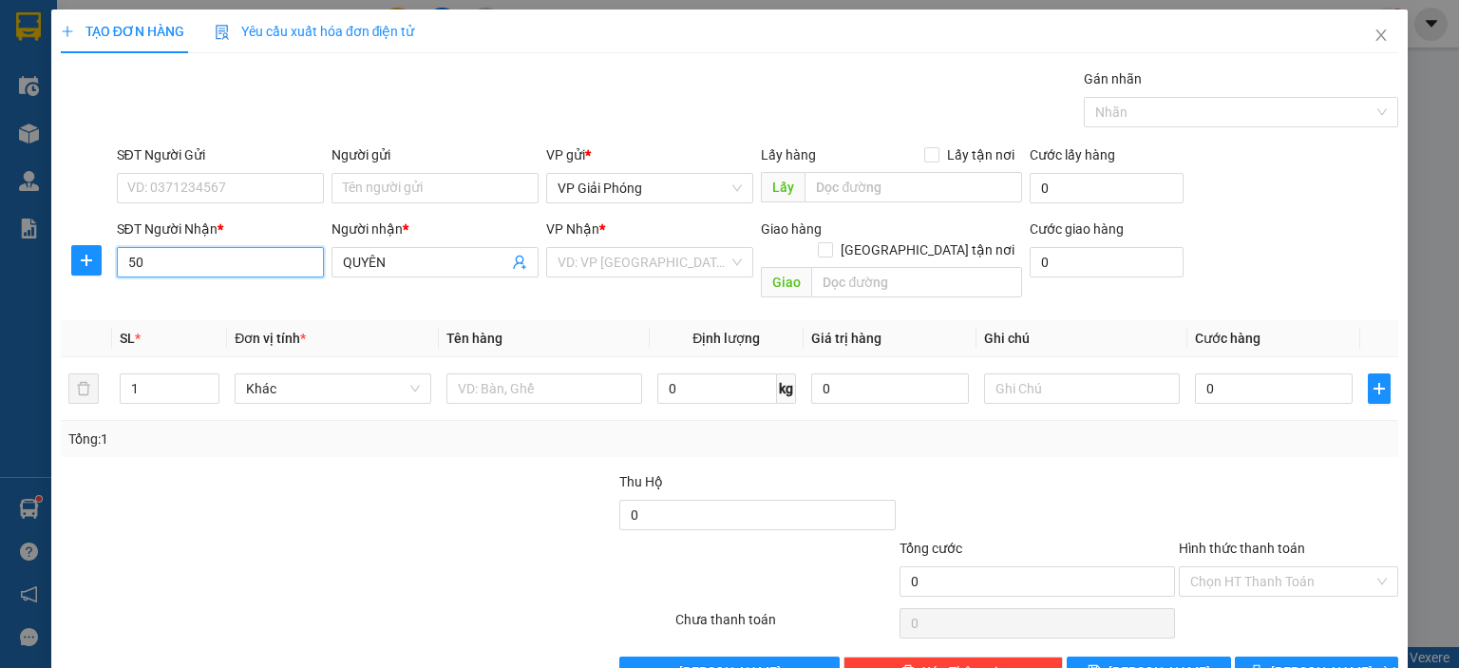
type input "5"
click at [224, 295] on div "0976681750 - TRINH QUYÊN" at bounding box center [219, 299] width 187 height 21
type input "0976681750"
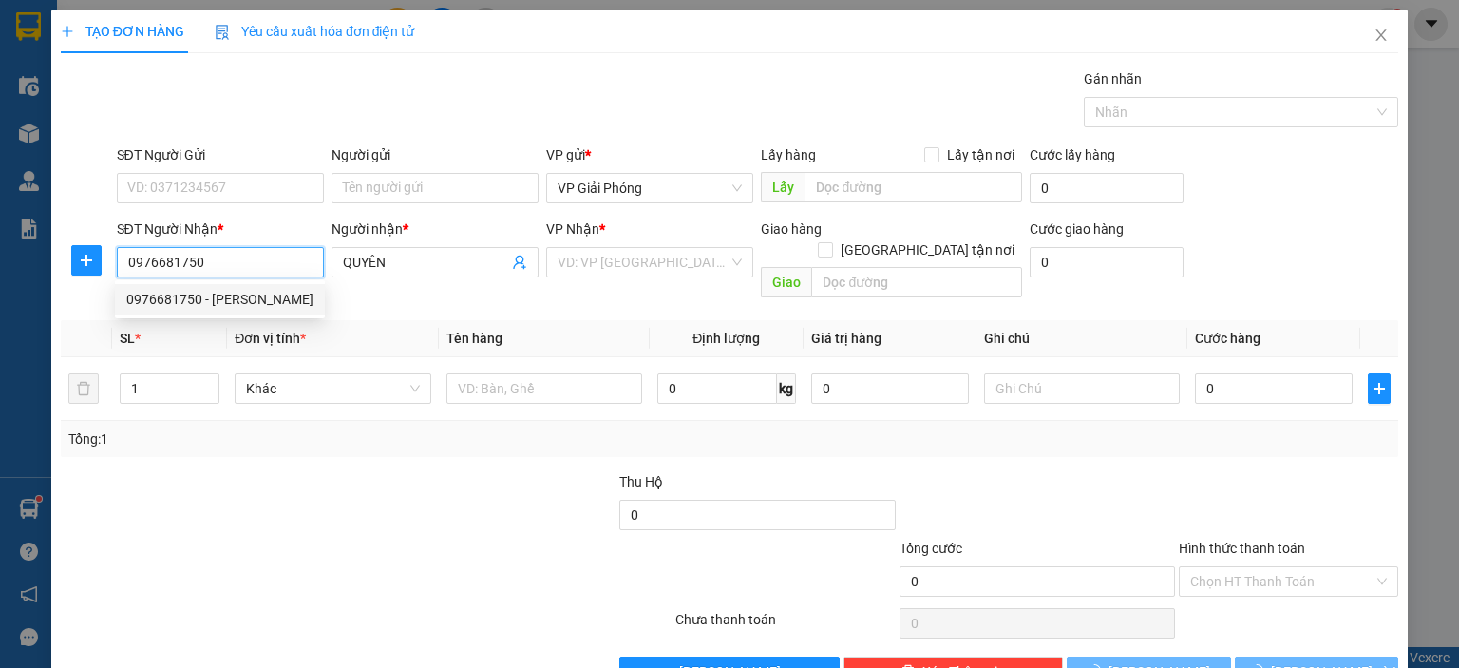
type input "TRINH QUYÊN"
checkbox input "true"
type input "TT NÔNG CỐNG"
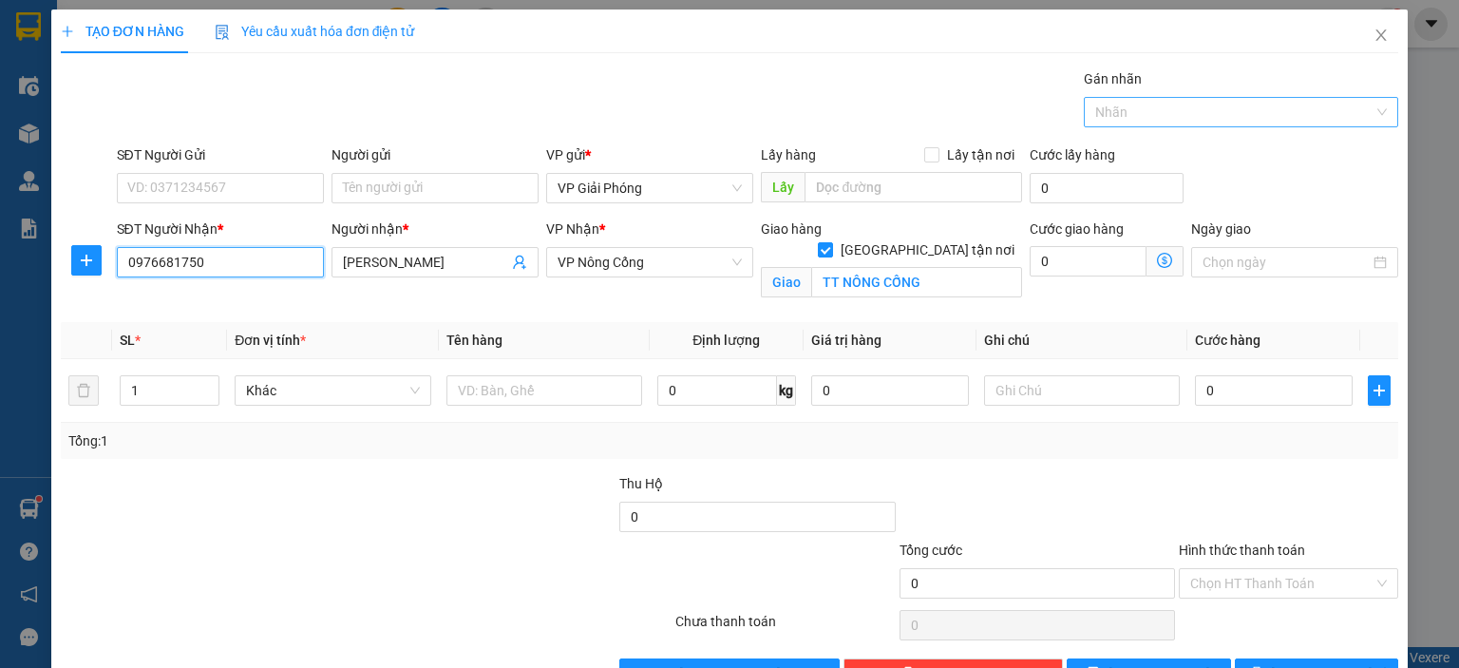
click at [1102, 116] on div at bounding box center [1231, 112] width 286 height 23
type input "0976681750"
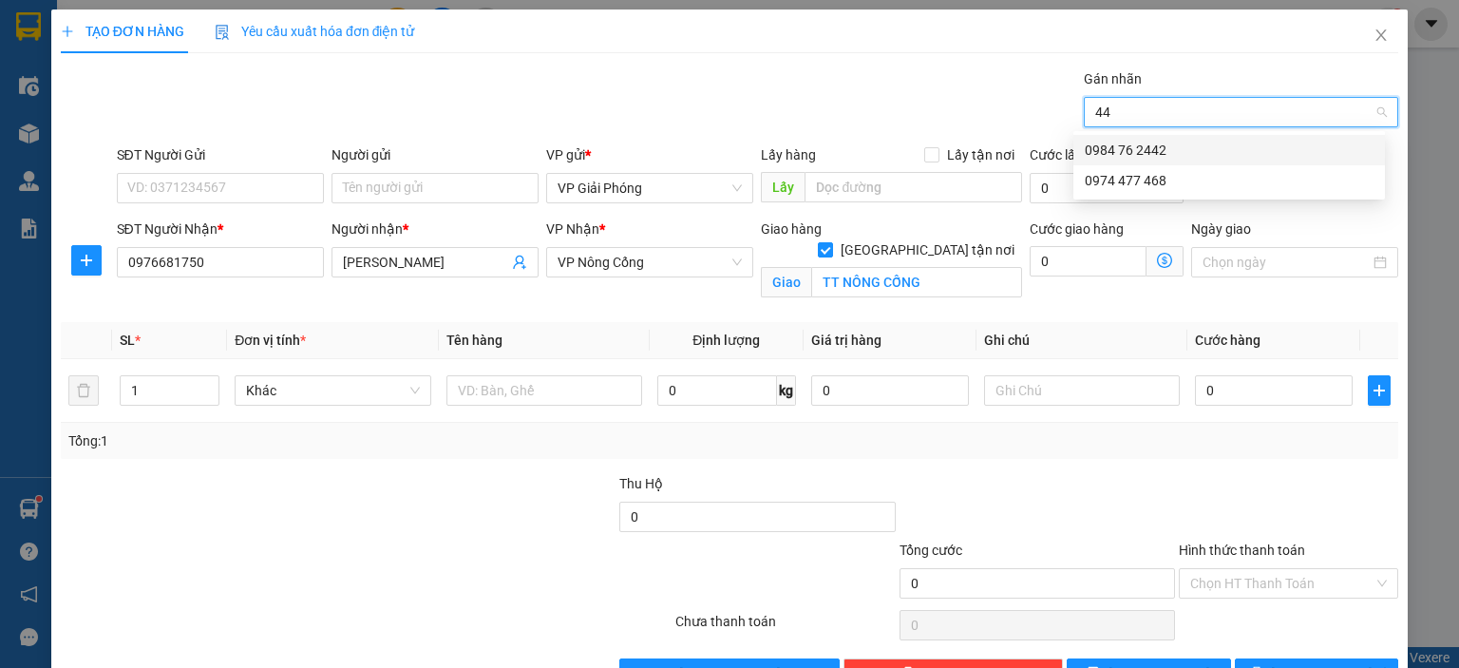
type input "442"
click at [1159, 146] on div "0984 76 2442" at bounding box center [1229, 150] width 289 height 21
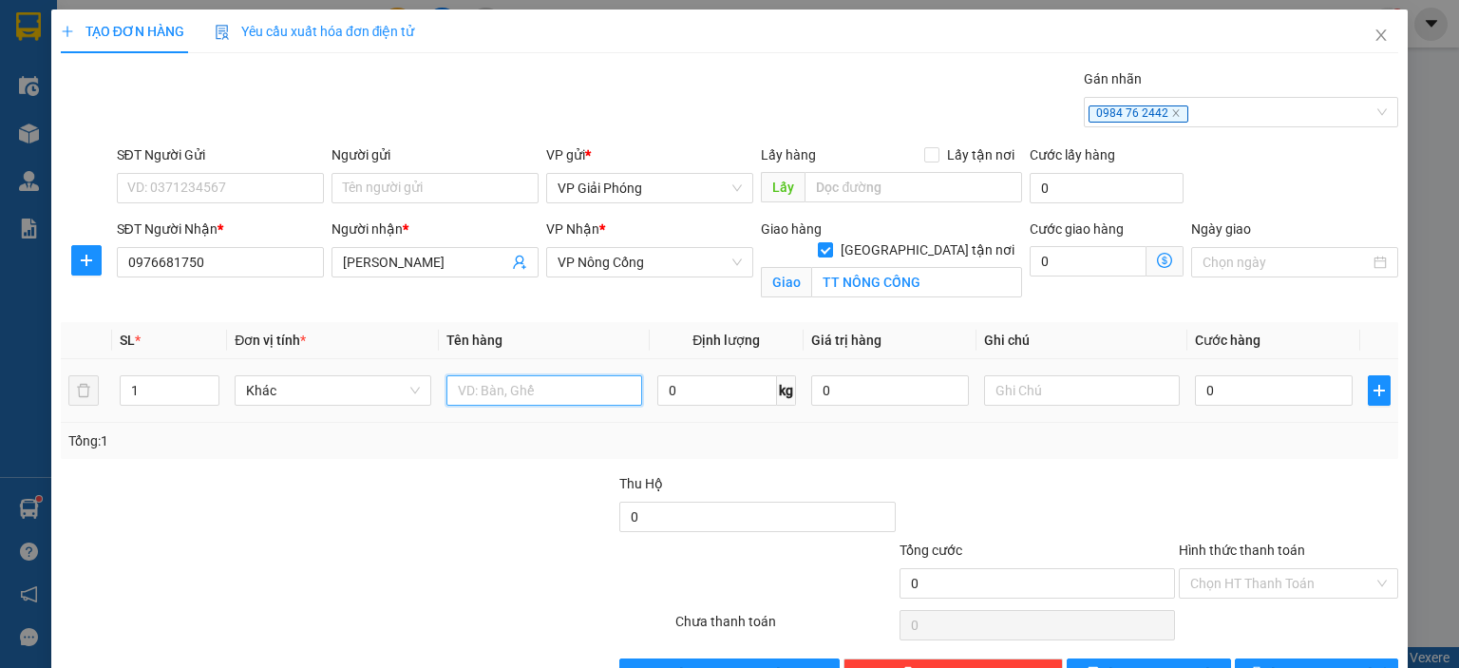
click at [532, 390] on input "text" at bounding box center [544, 390] width 196 height 30
type input "THÙNG"
click at [1272, 394] on input "0" at bounding box center [1274, 390] width 158 height 30
type input "4"
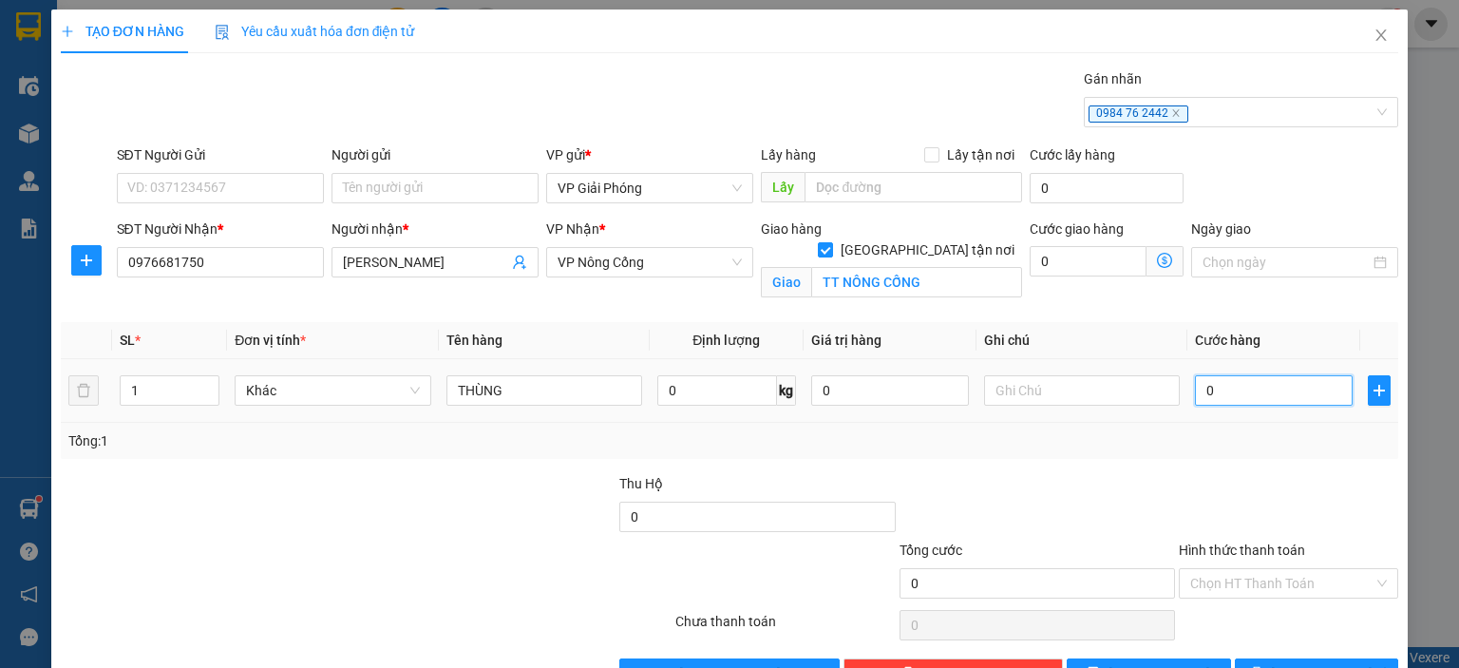
type input "4"
click at [1306, 663] on span "[PERSON_NAME] và In" at bounding box center [1337, 673] width 133 height 21
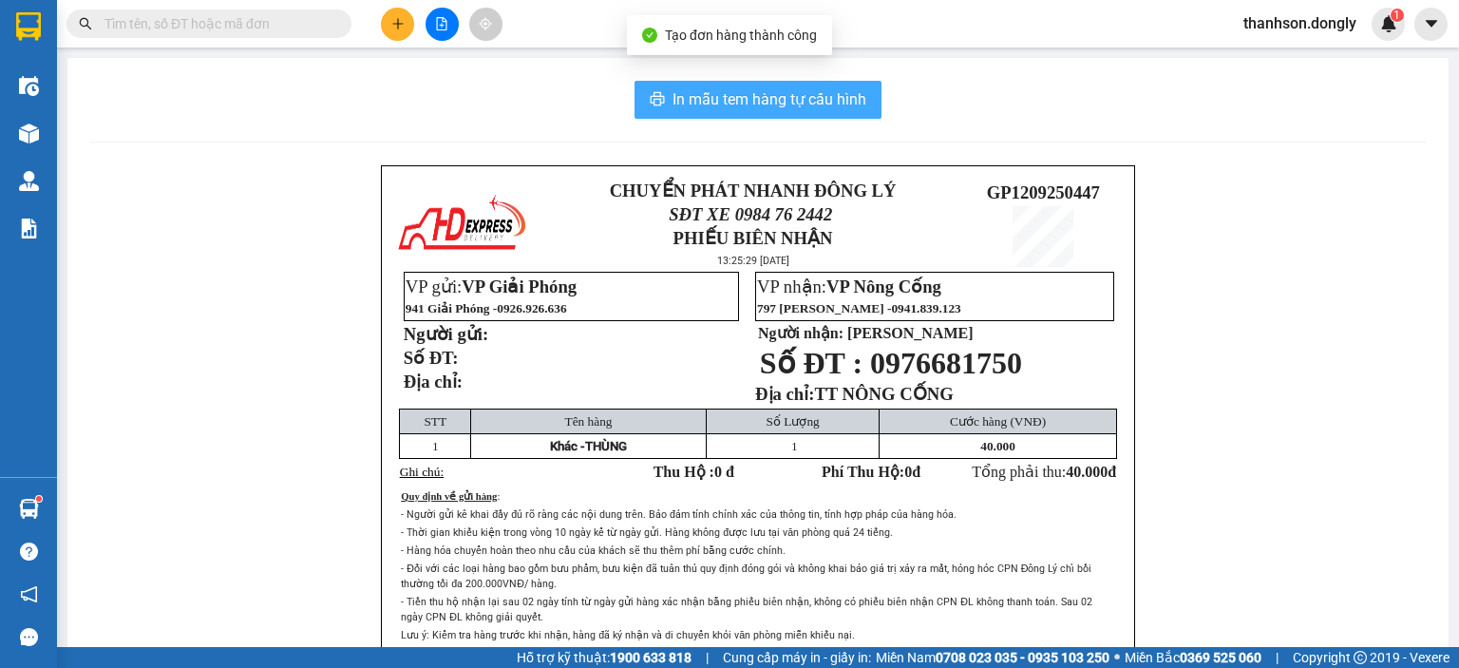
click at [869, 109] on button "In mẫu tem hàng tự cấu hình" at bounding box center [757, 100] width 247 height 38
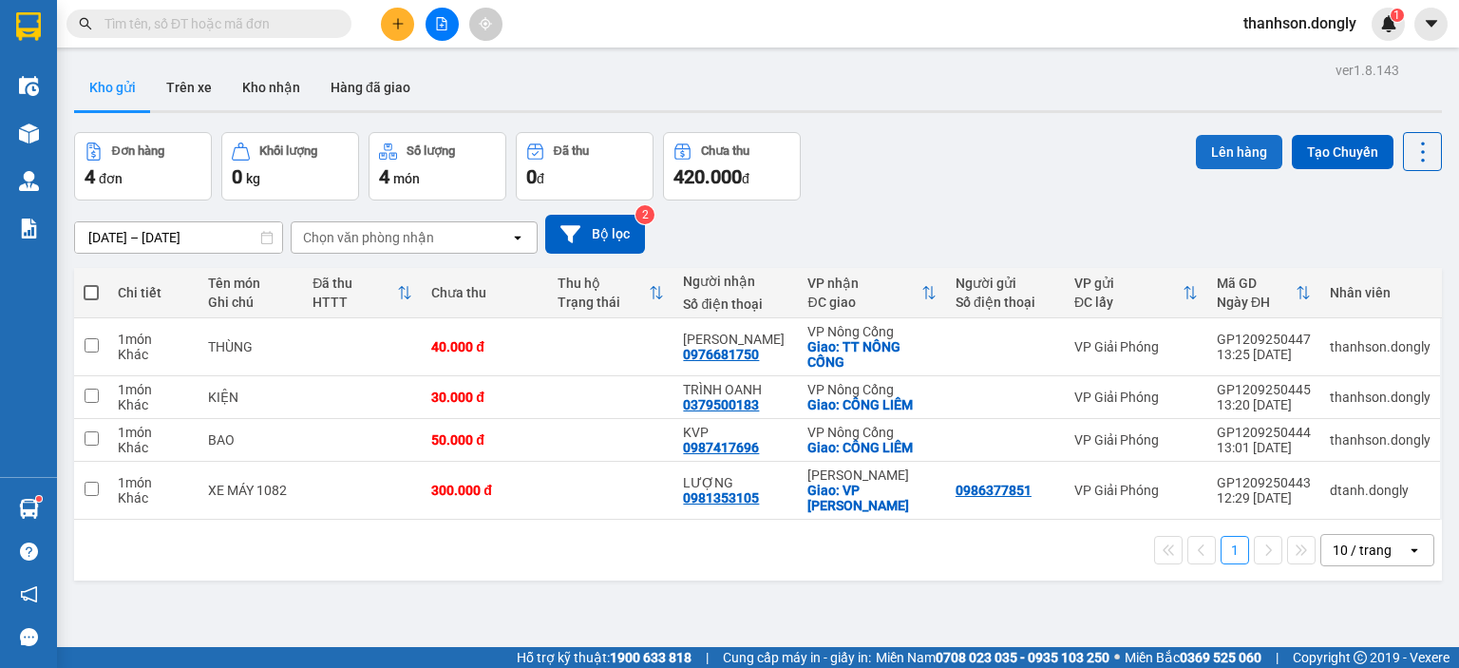
click at [1196, 156] on button "Lên hàng" at bounding box center [1239, 152] width 86 height 34
click at [74, 293] on th at bounding box center [91, 293] width 34 height 50
drag, startPoint x: 88, startPoint y: 293, endPoint x: 100, endPoint y: 292, distance: 11.4
click at [90, 293] on span at bounding box center [91, 292] width 15 height 15
click at [91, 283] on input "checkbox" at bounding box center [91, 283] width 0 height 0
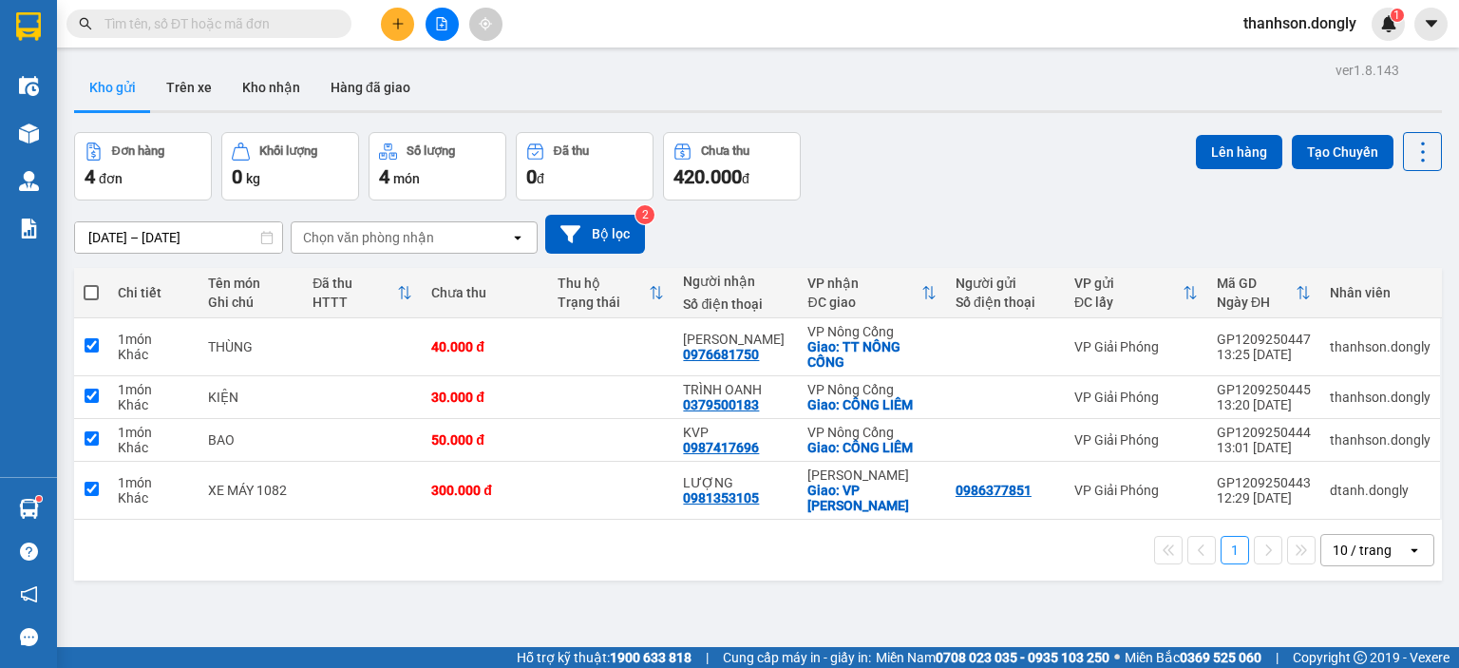
checkbox input "true"
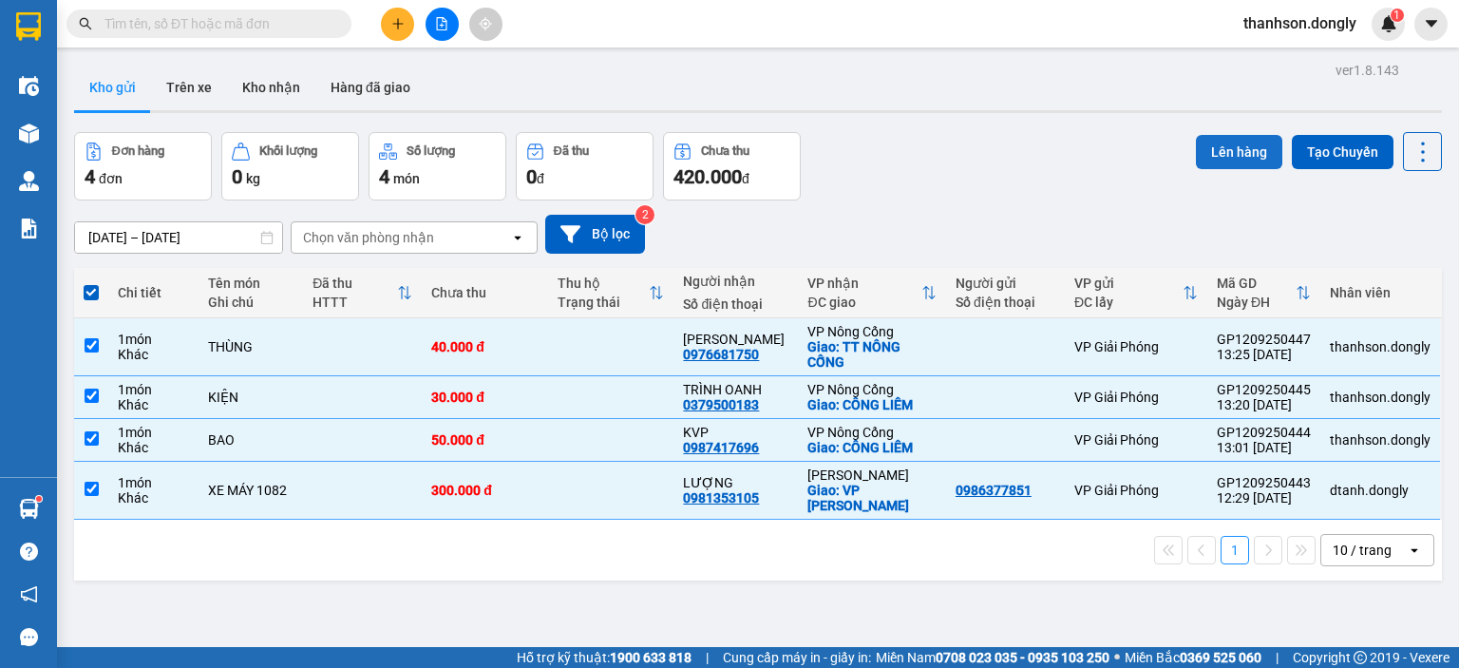
click at [1221, 155] on button "Lên hàng" at bounding box center [1239, 152] width 86 height 34
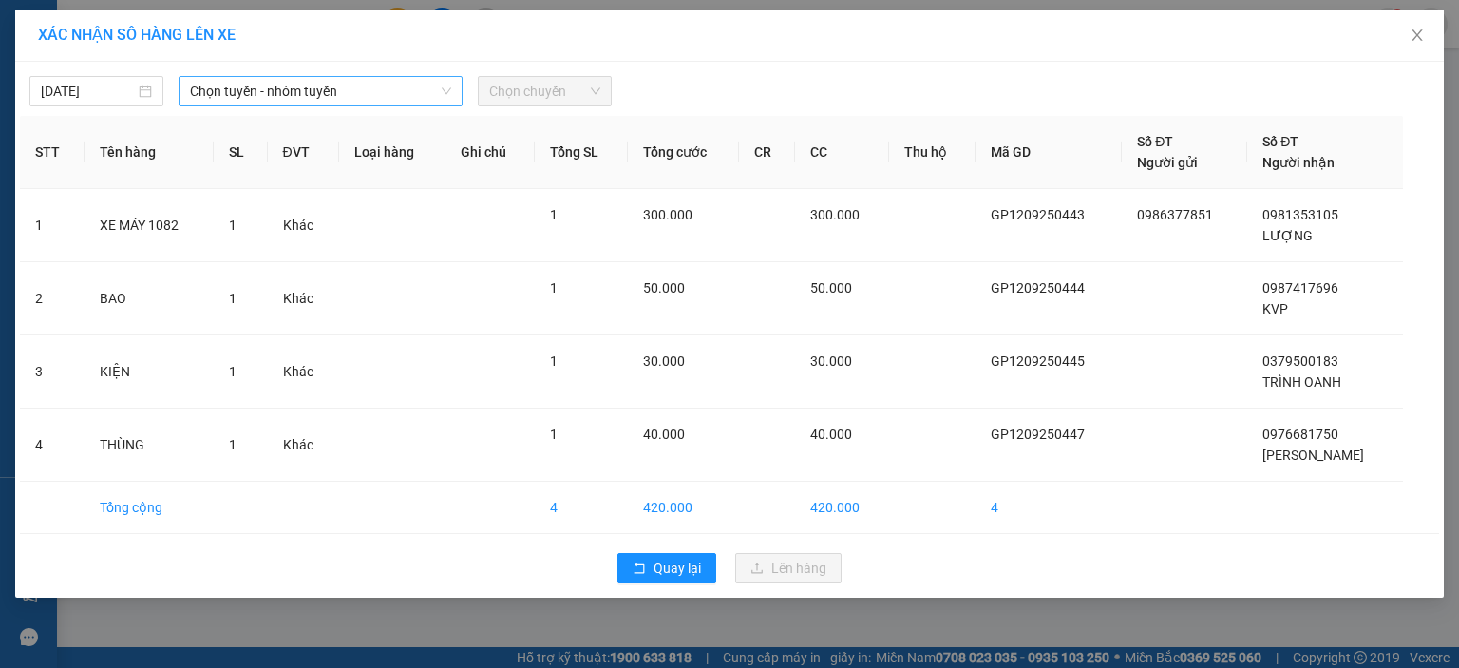
click at [443, 92] on icon "down" at bounding box center [446, 90] width 11 height 11
click at [411, 87] on span "Chọn tuyến - nhóm tuyến" at bounding box center [320, 91] width 261 height 28
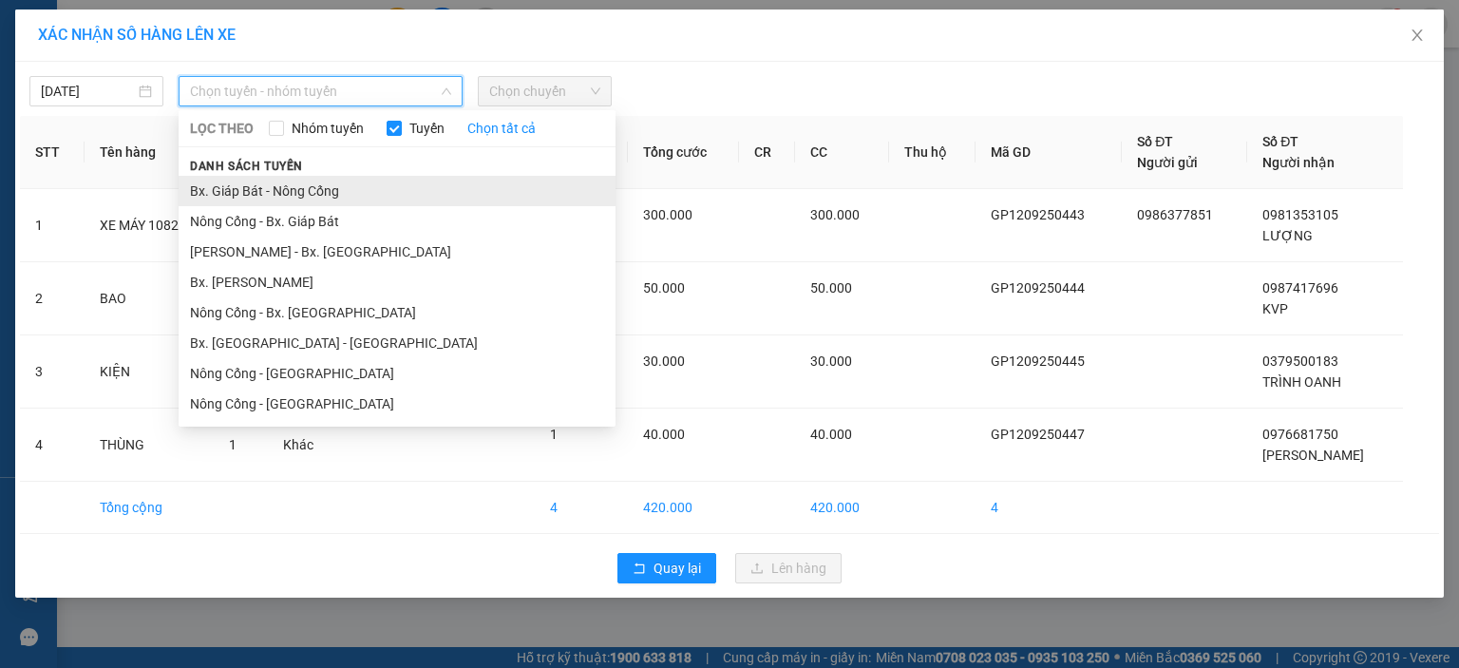
click at [341, 191] on li "Bx. Giáp Bát - Nông Cống" at bounding box center [397, 191] width 437 height 30
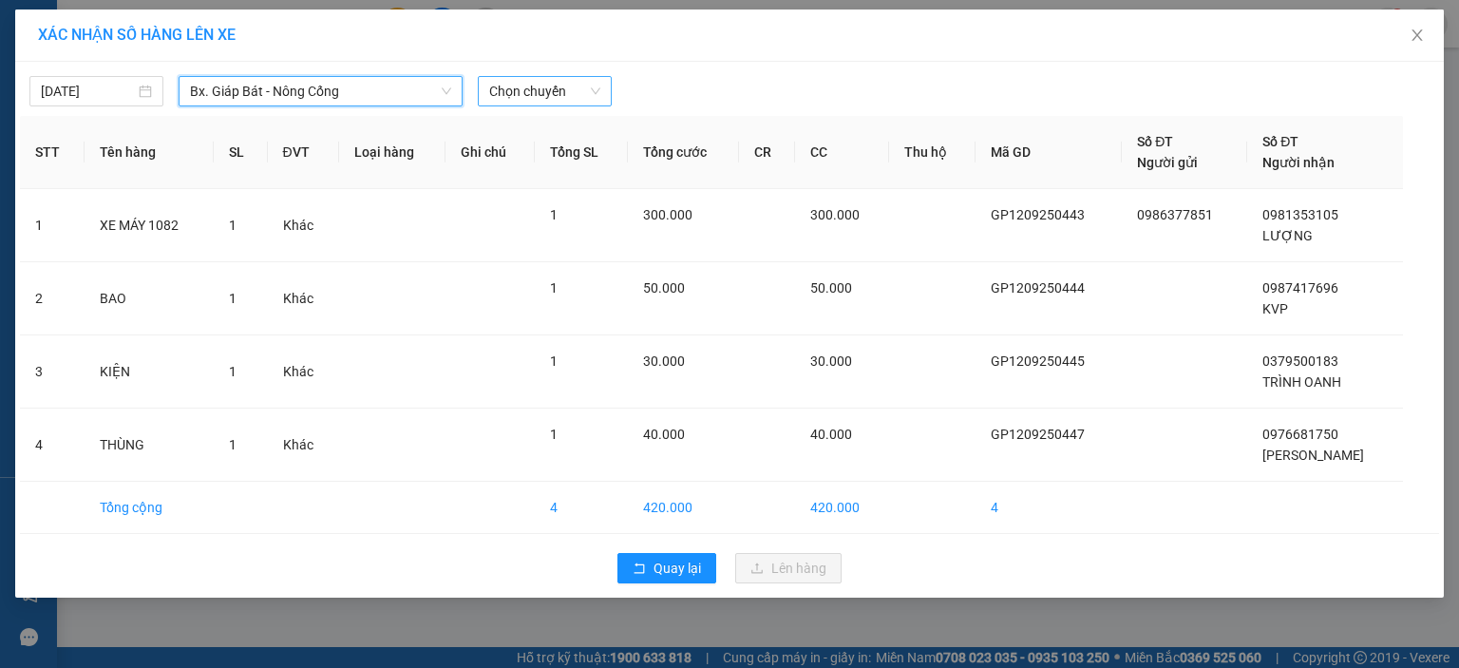
click at [520, 90] on span "Chọn chuyến" at bounding box center [544, 91] width 111 height 28
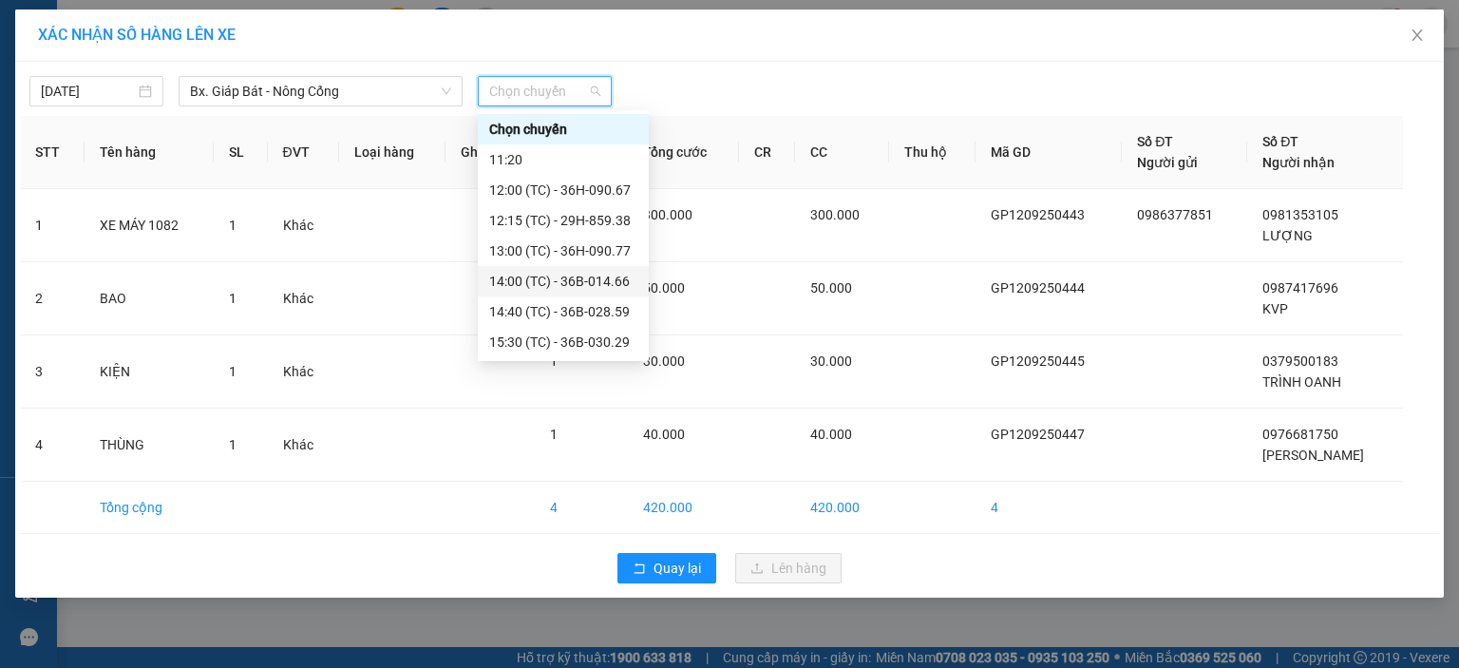
click at [534, 271] on div "14:00 (TC) - 36B-014.66" at bounding box center [563, 281] width 148 height 21
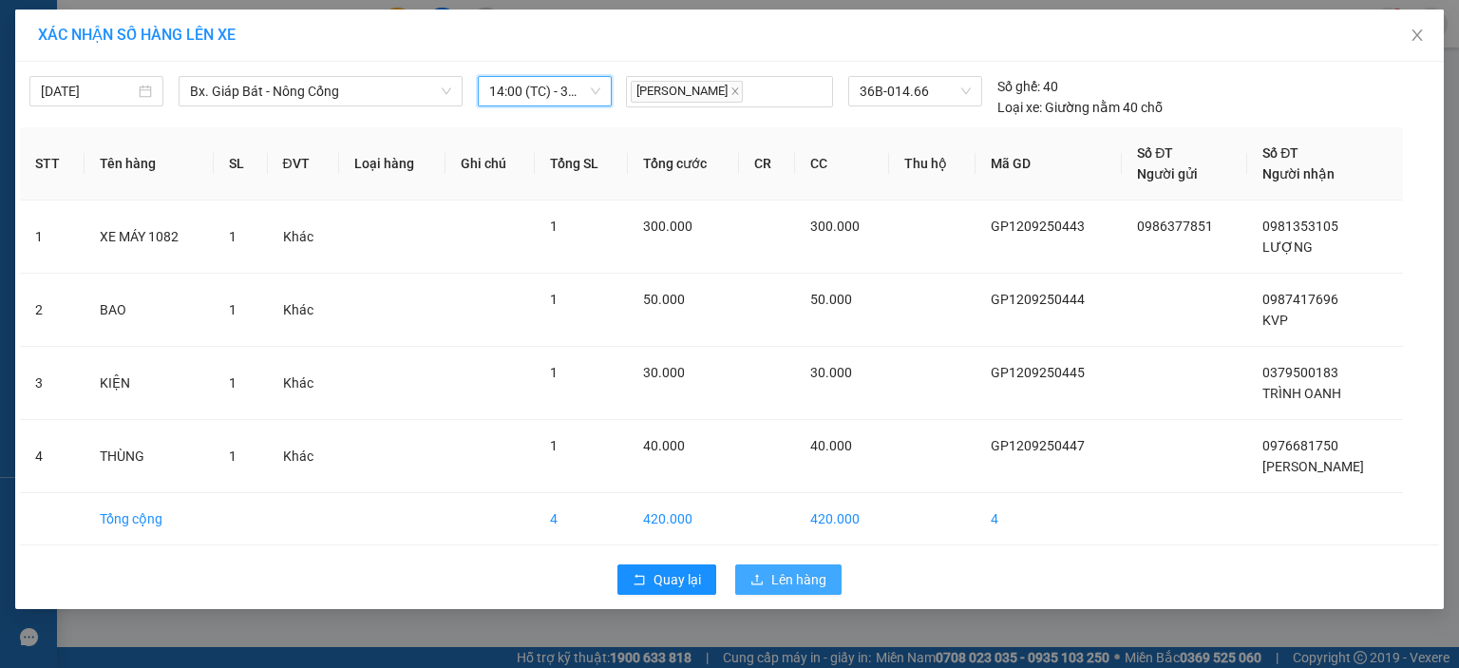
click at [803, 573] on span "Lên hàng" at bounding box center [798, 579] width 55 height 21
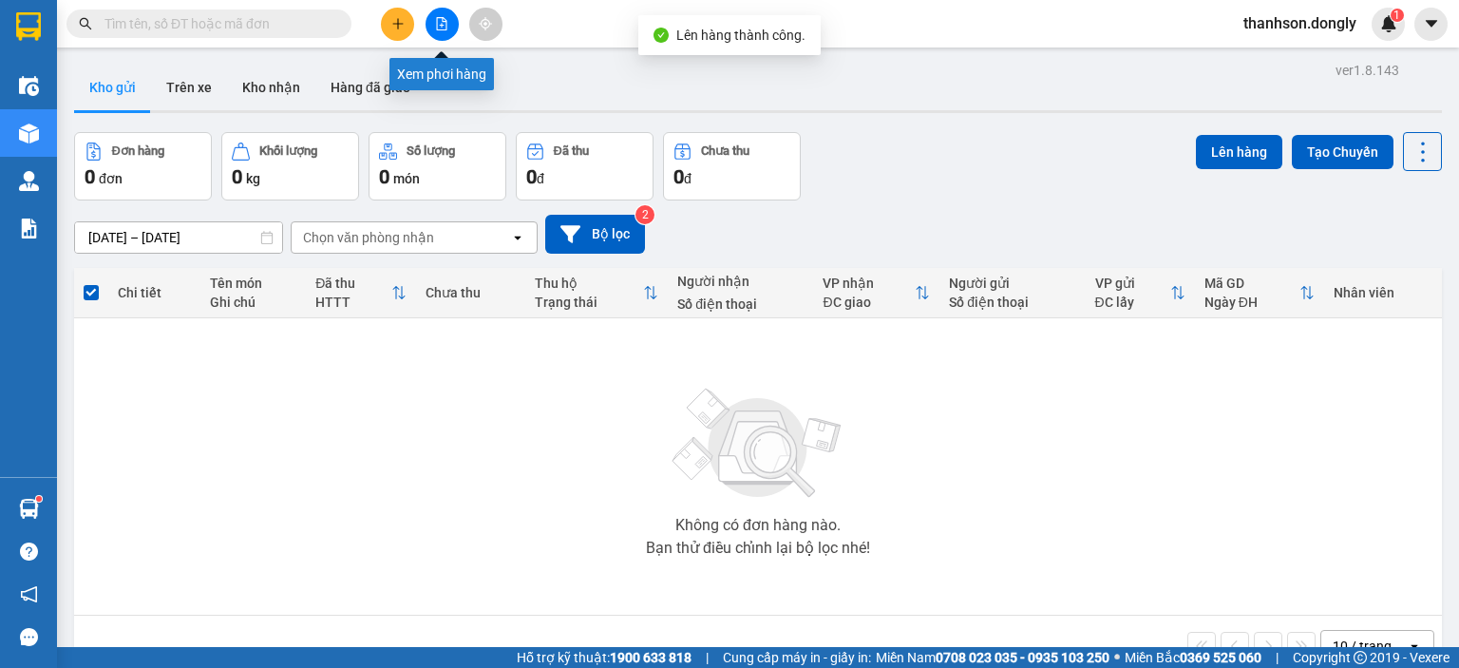
click at [443, 26] on icon "file-add" at bounding box center [442, 23] width 10 height 13
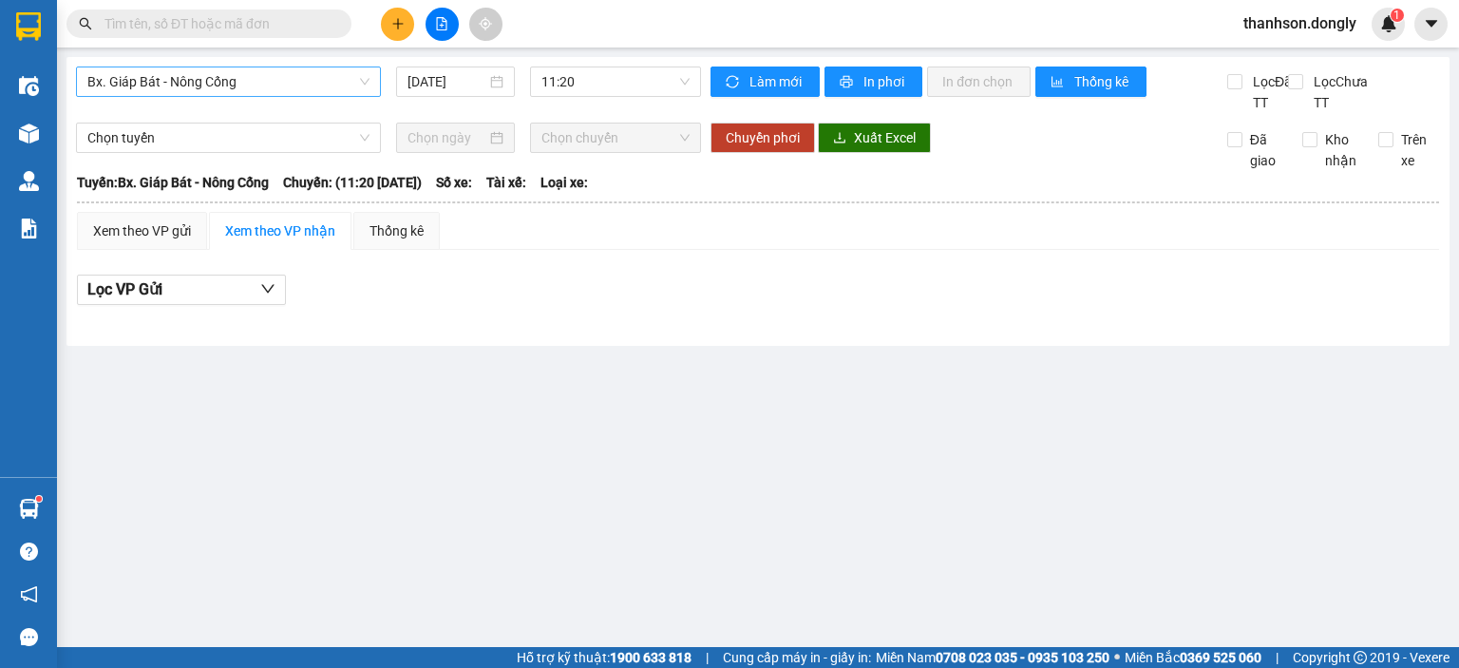
click at [270, 81] on span "Bx. Giáp Bát - Nông Cống" at bounding box center [228, 81] width 282 height 28
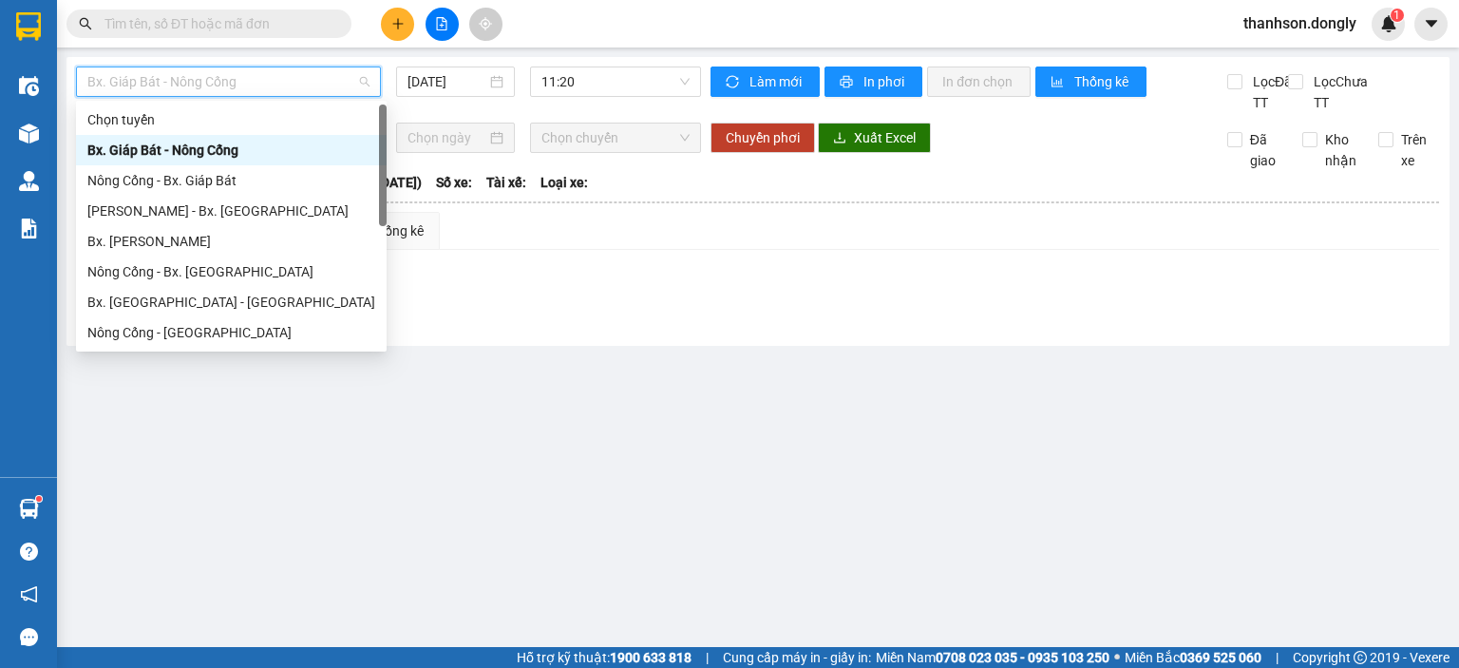
click at [302, 147] on div "Bx. Giáp Bát - Nông Cống" at bounding box center [231, 150] width 288 height 21
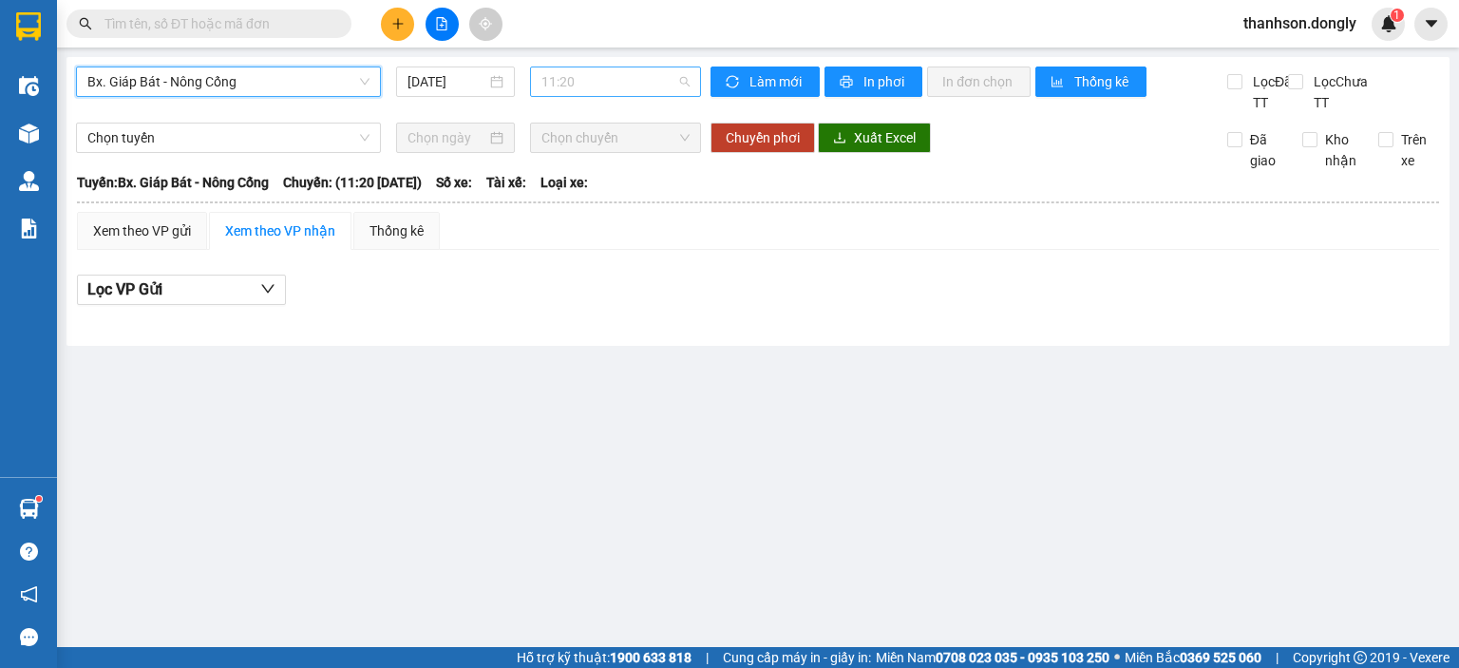
click at [592, 85] on span "11:20" at bounding box center [615, 81] width 149 height 28
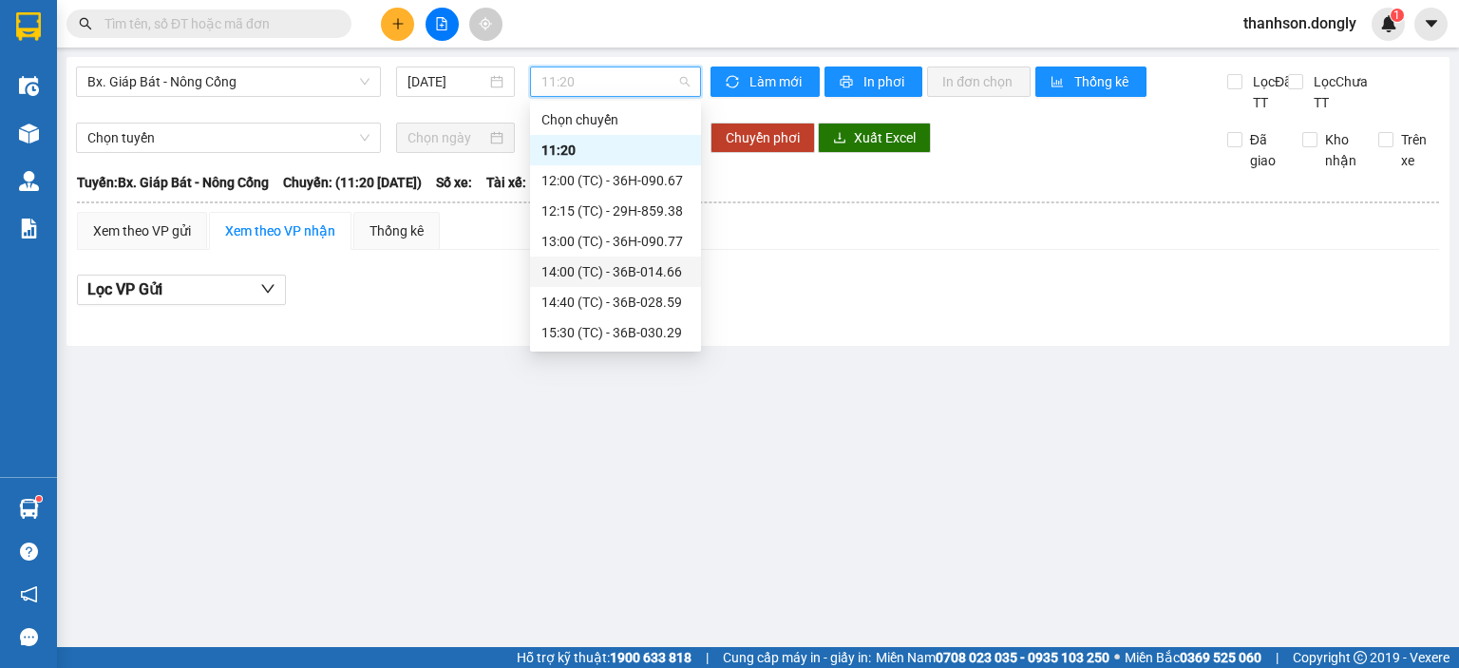
click at [574, 267] on div "14:00 (TC) - 36B-014.66" at bounding box center [615, 271] width 148 height 21
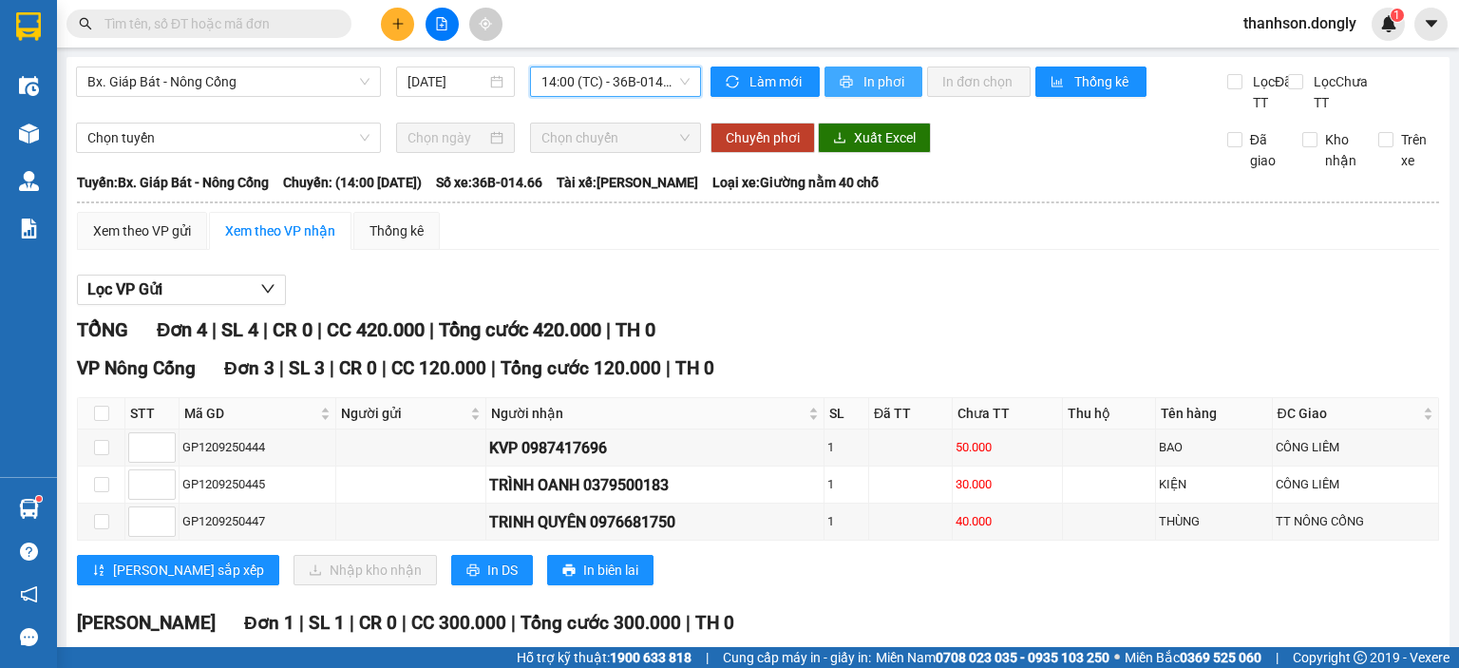
click at [845, 85] on span "printer" at bounding box center [848, 82] width 16 height 15
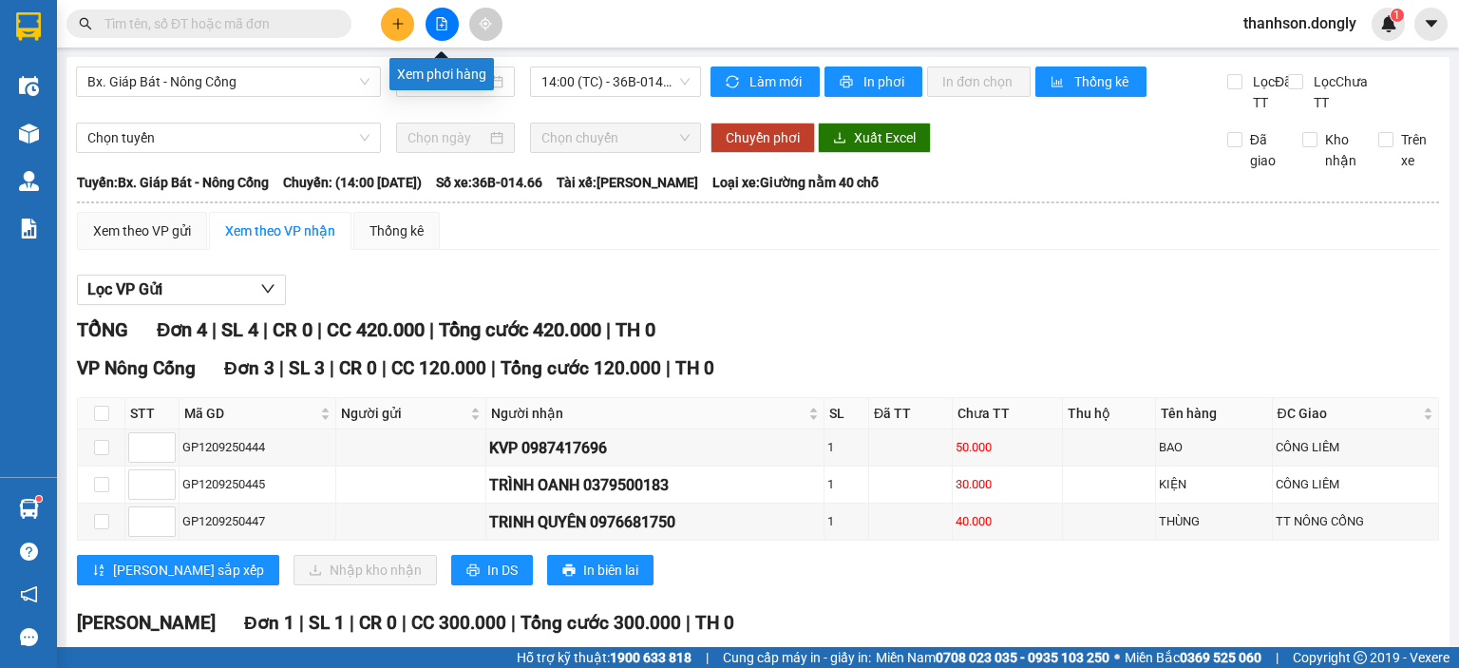
click at [441, 29] on icon "file-add" at bounding box center [442, 23] width 10 height 13
click at [546, 354] on div "VP Nông Cống Đơn 3 | SL 3 | CR 0 | CC 120.000 | Tổng cước 120.000 | TH 0 STT Mã…" at bounding box center [758, 476] width 1362 height 245
click at [391, 22] on icon "plus" at bounding box center [397, 23] width 13 height 13
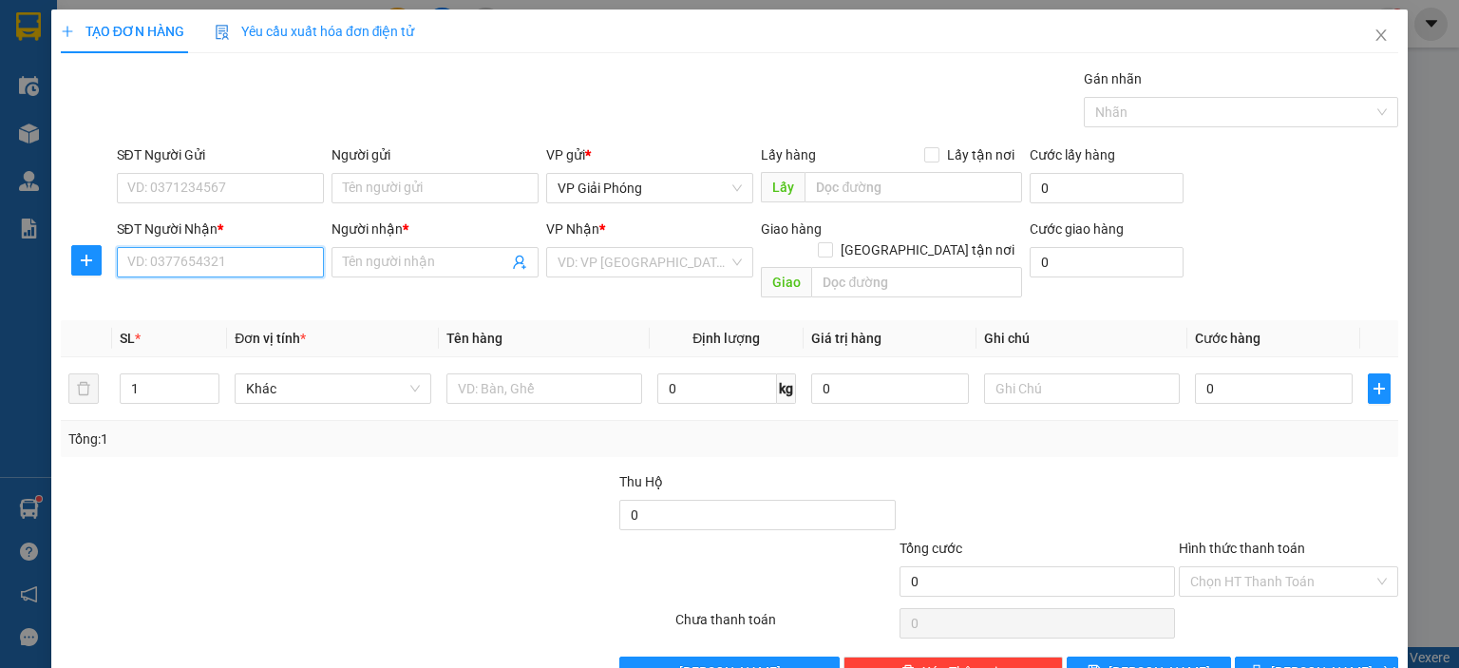
click at [263, 262] on input "SĐT Người Nhận *" at bounding box center [220, 262] width 207 height 30
click at [240, 294] on div "0978932907 - XUÂN HANH" at bounding box center [219, 299] width 187 height 21
type input "0978932907"
type input "XUÂN HANH"
checkbox input "true"
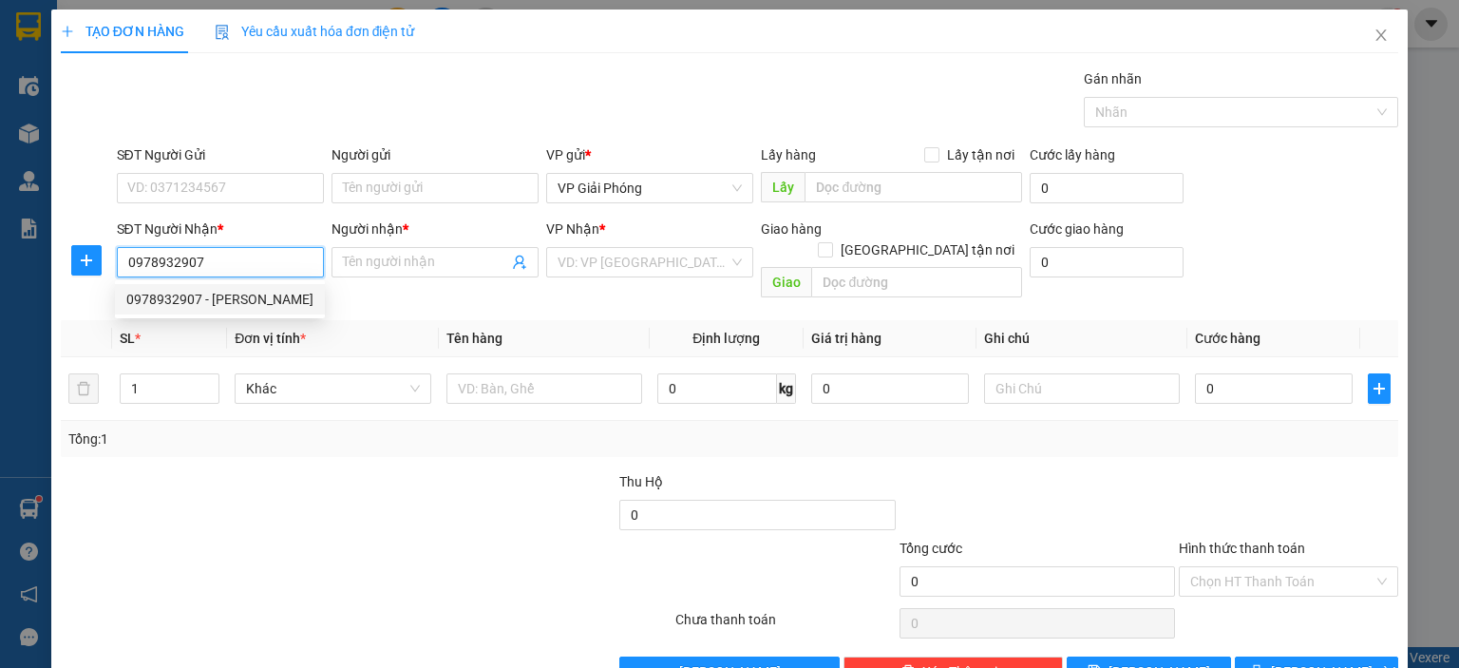
type input "QUẢNG TRẠCH"
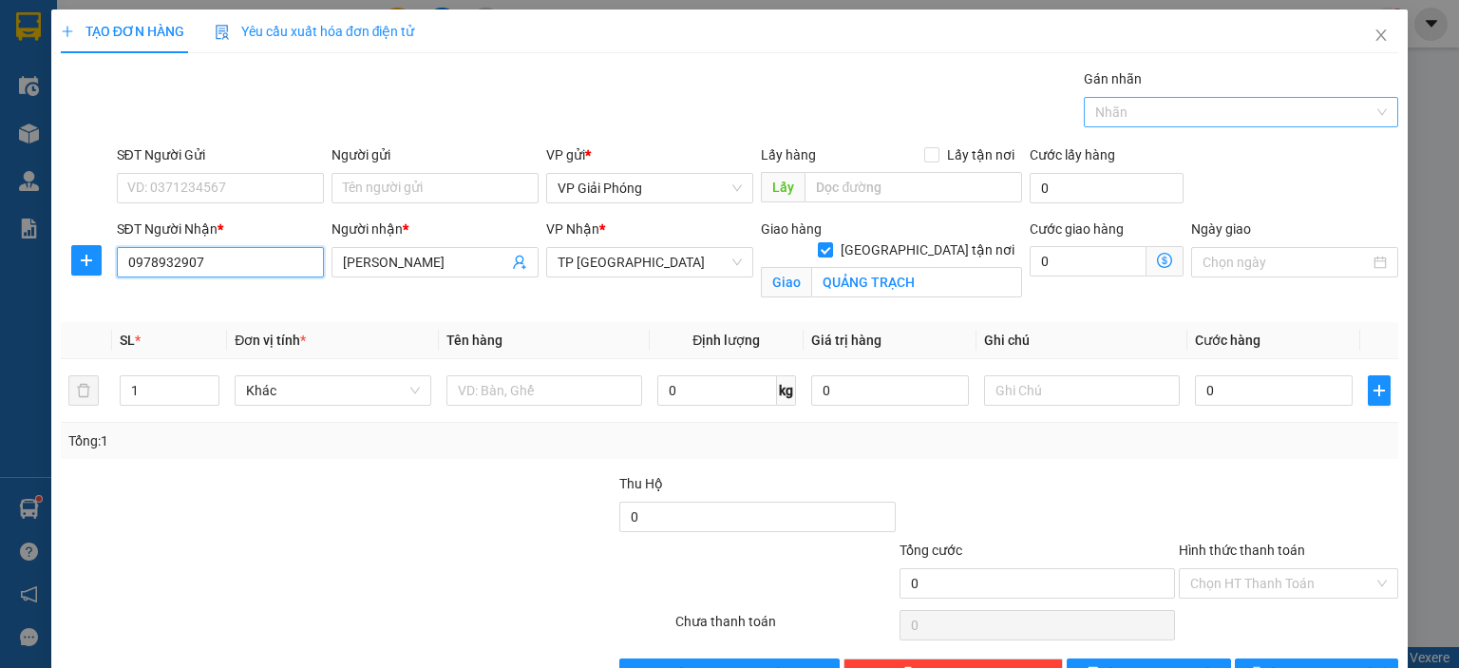
click at [1195, 123] on div "Nhãn" at bounding box center [1241, 112] width 314 height 30
type input "0978932907"
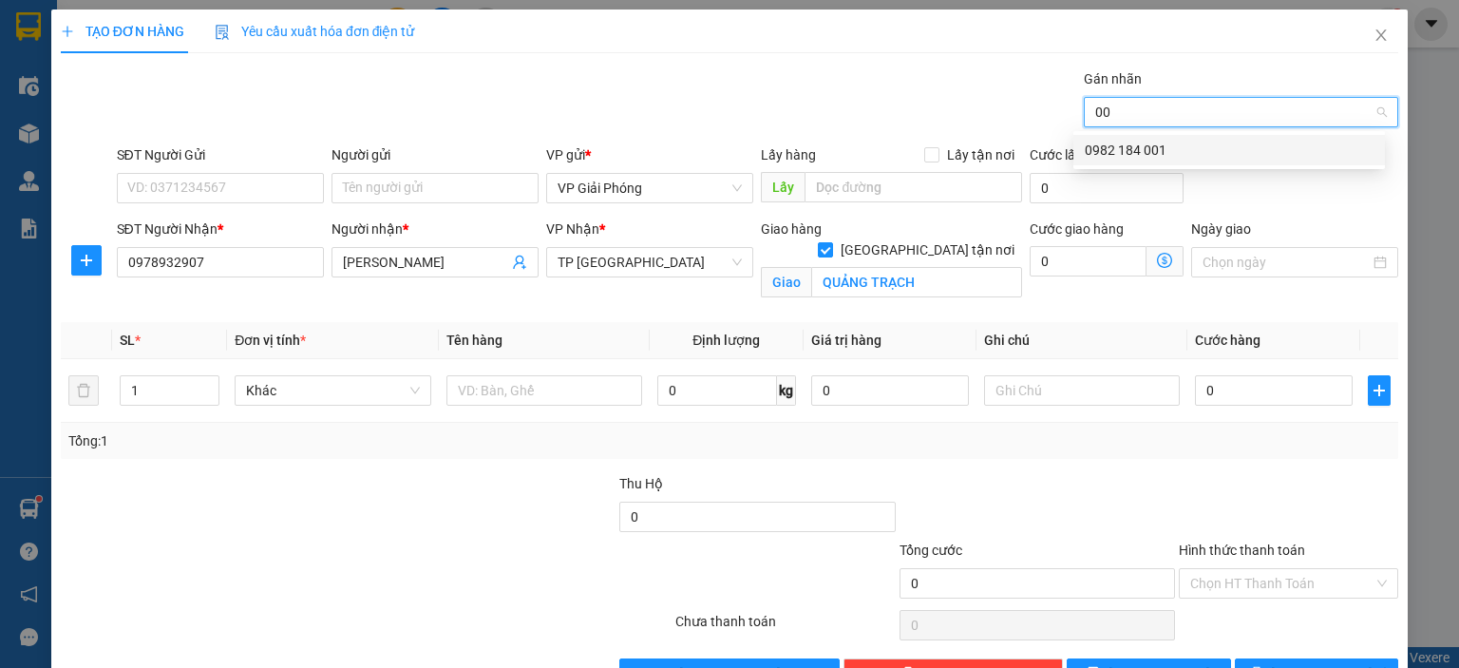
type input "001"
click at [1215, 150] on div "0982 184 001" at bounding box center [1229, 150] width 289 height 21
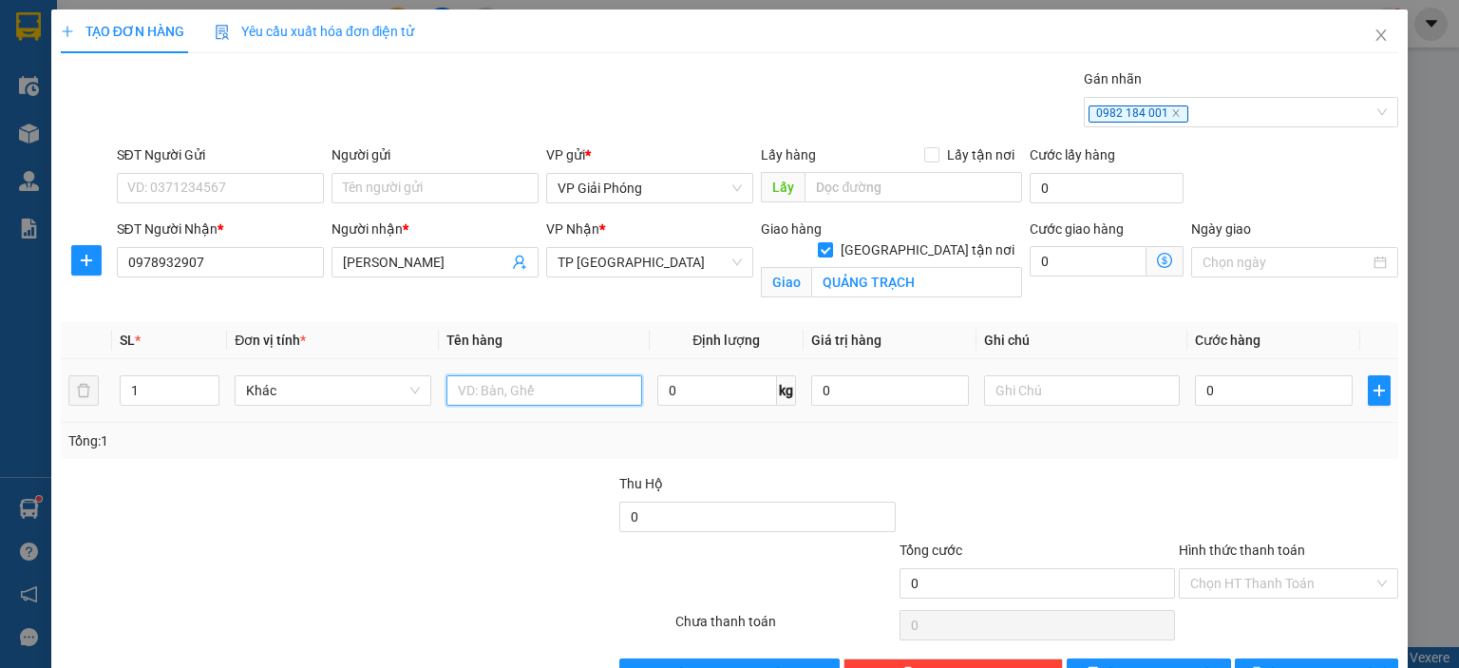
click at [486, 396] on input "text" at bounding box center [544, 390] width 196 height 30
type input "THÙNG"
click at [1255, 387] on input "0" at bounding box center [1274, 390] width 158 height 30
type input "4"
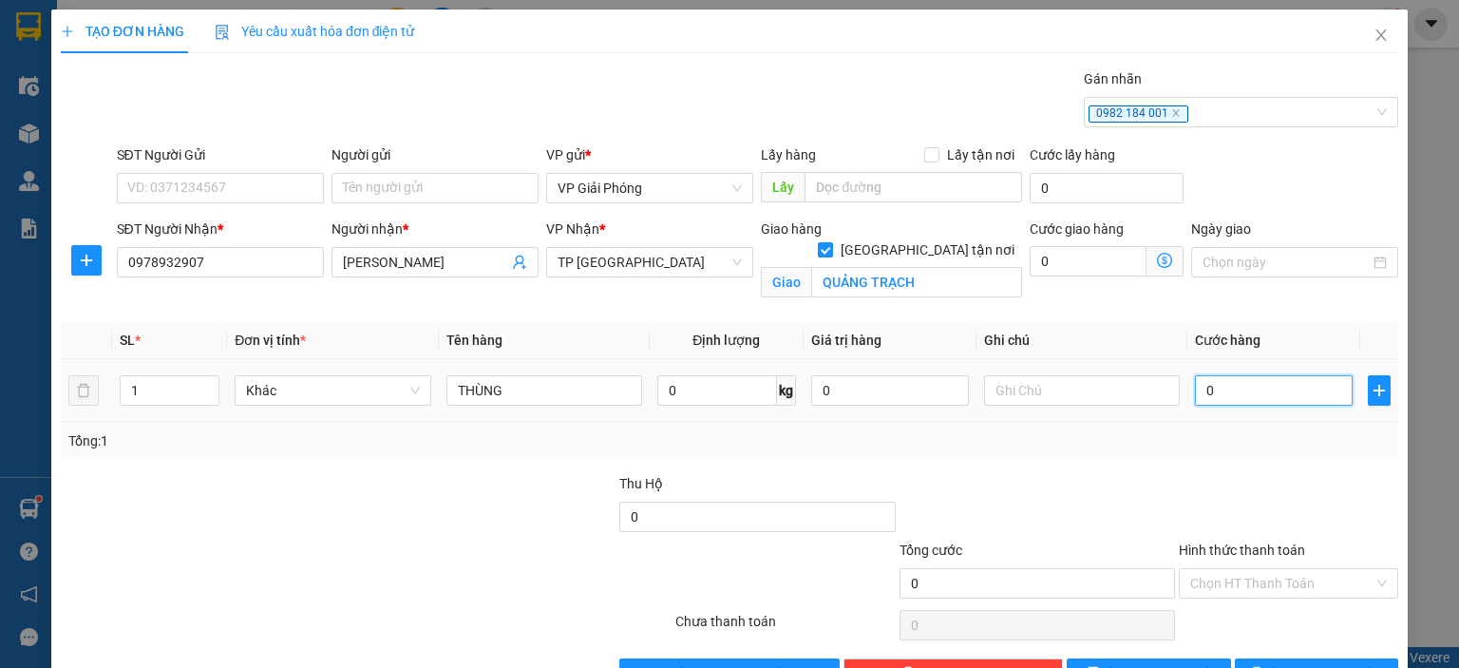
type input "4"
type input "40"
click at [1313, 663] on span "[PERSON_NAME] và In" at bounding box center [1337, 673] width 133 height 21
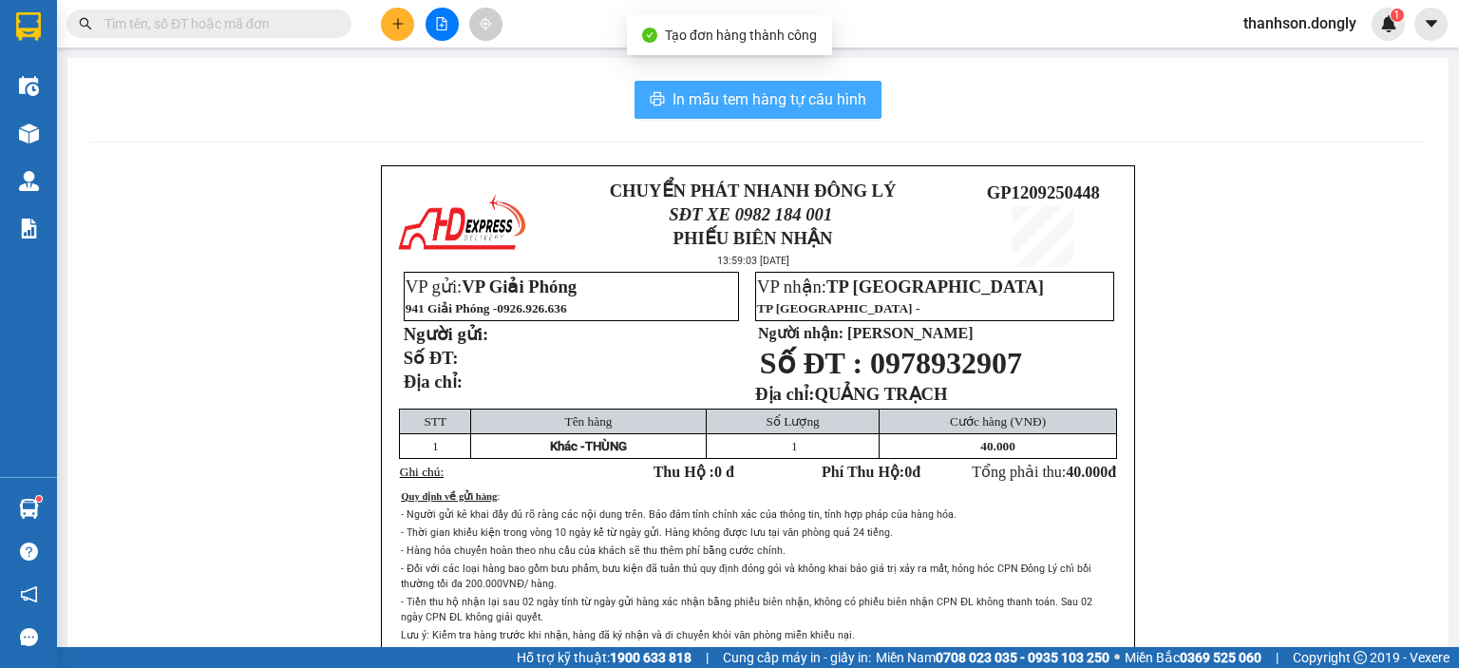
click at [814, 105] on span "In mẫu tem hàng tự cấu hình" at bounding box center [769, 99] width 194 height 24
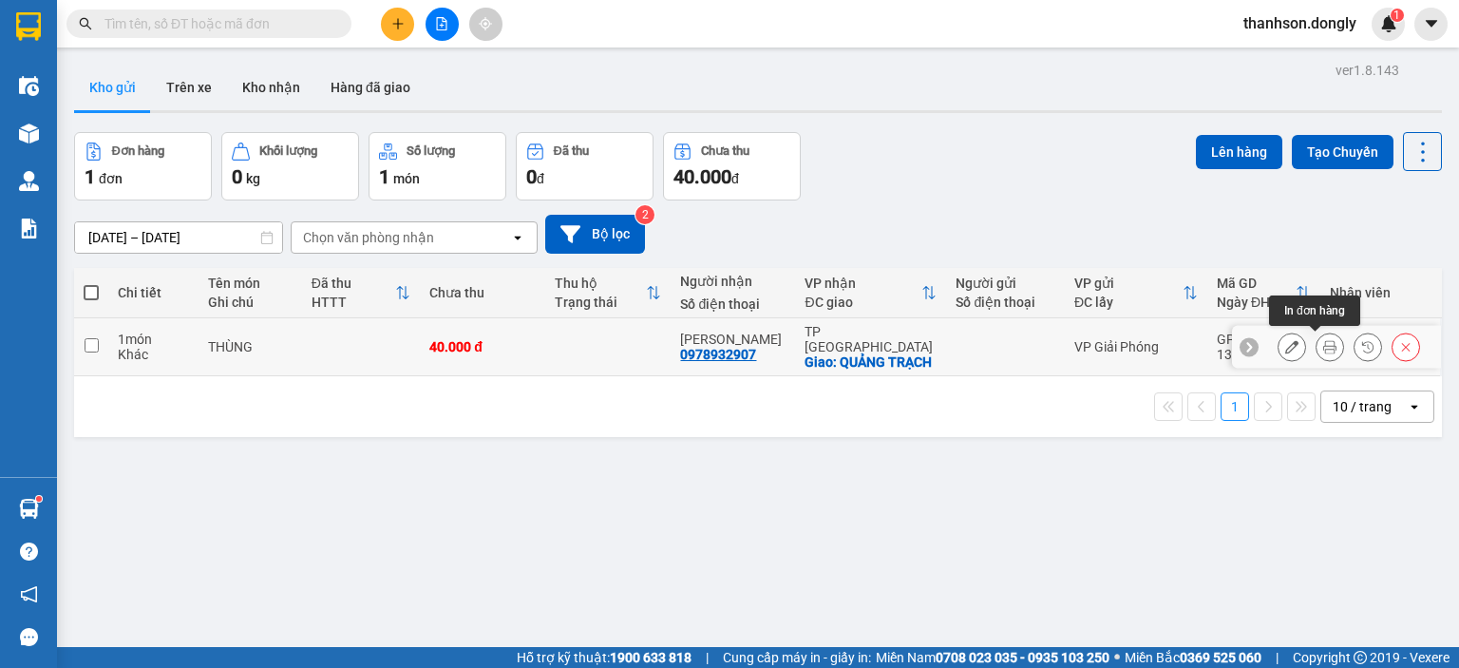
click at [1316, 340] on button at bounding box center [1329, 347] width 27 height 33
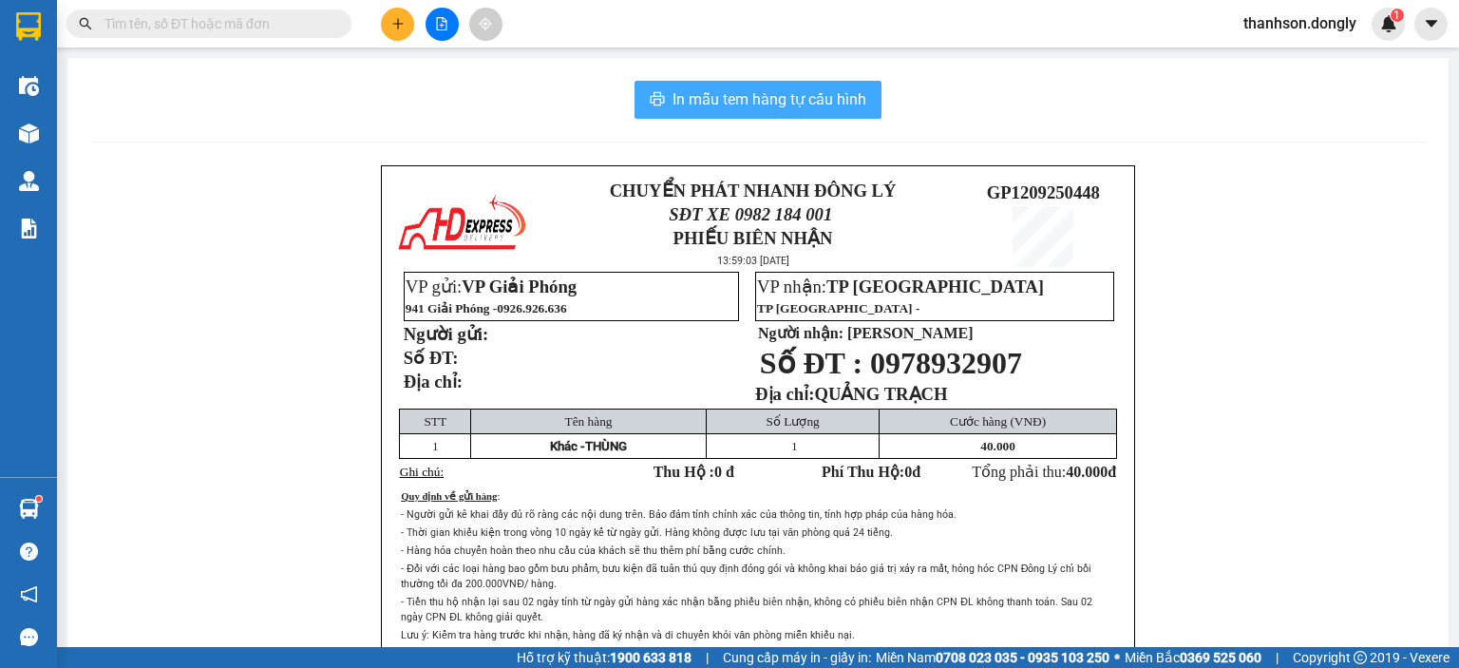
click at [819, 88] on span "In mẫu tem hàng tự cấu hình" at bounding box center [769, 99] width 194 height 24
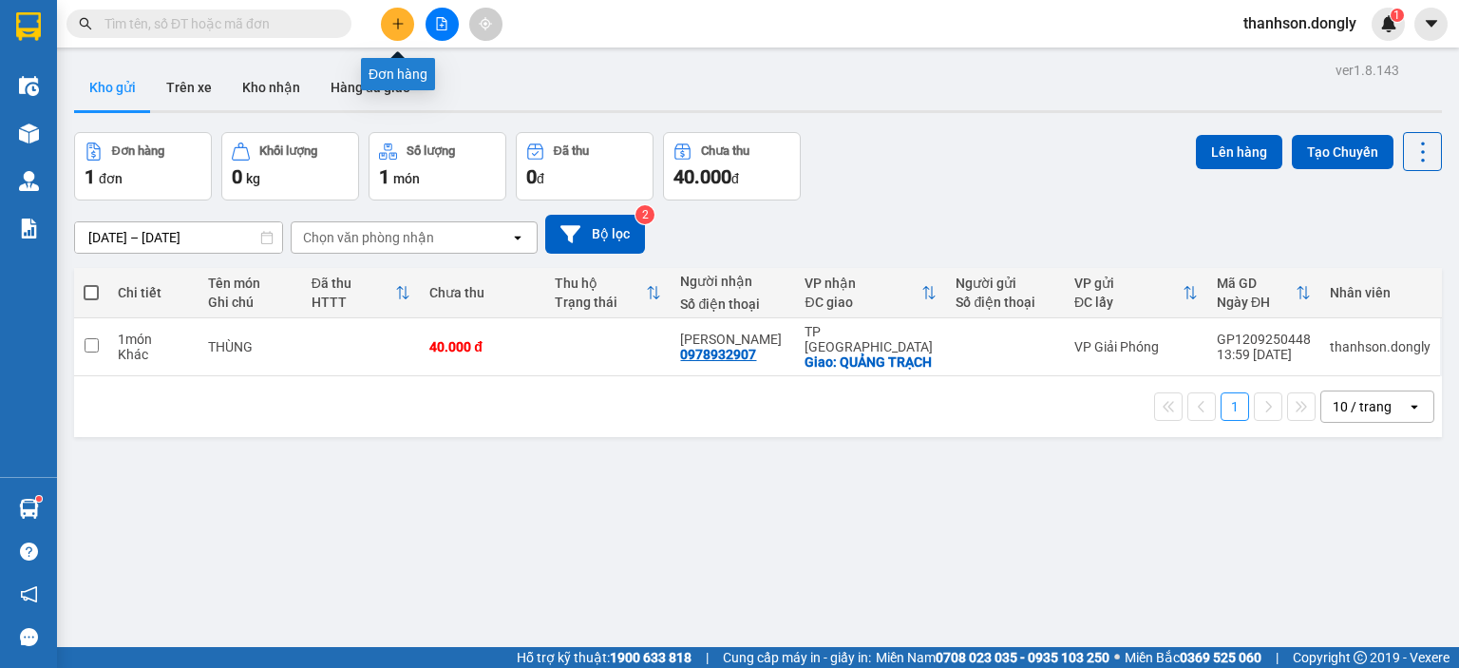
click at [395, 23] on icon "plus" at bounding box center [397, 23] width 10 height 1
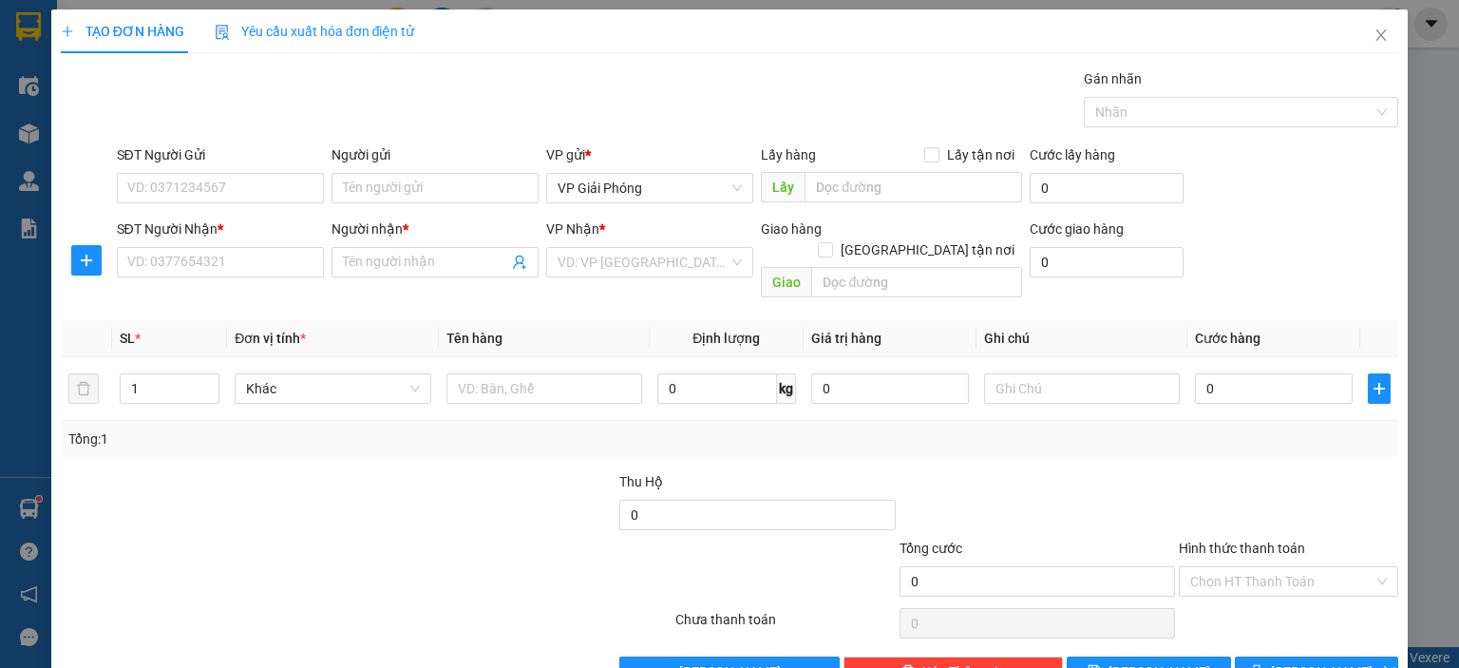
click at [243, 281] on div "SĐT Người Nhận * VD: 0377654321" at bounding box center [220, 251] width 207 height 66
click at [243, 270] on input "SĐT Người Nhận *" at bounding box center [220, 262] width 207 height 30
type input "0398002424"
click at [331, 264] on span at bounding box center [434, 262] width 207 height 30
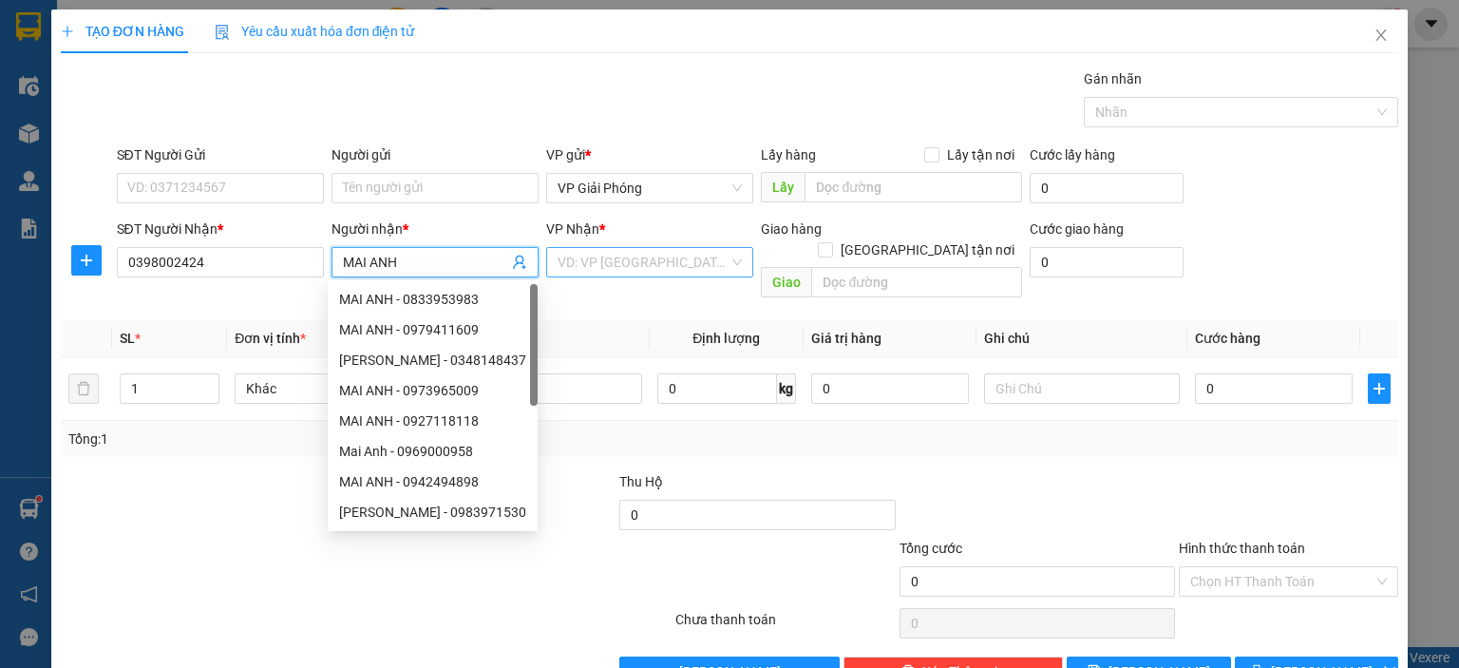
type input "MAI ANH"
click at [624, 261] on input "search" at bounding box center [642, 262] width 171 height 28
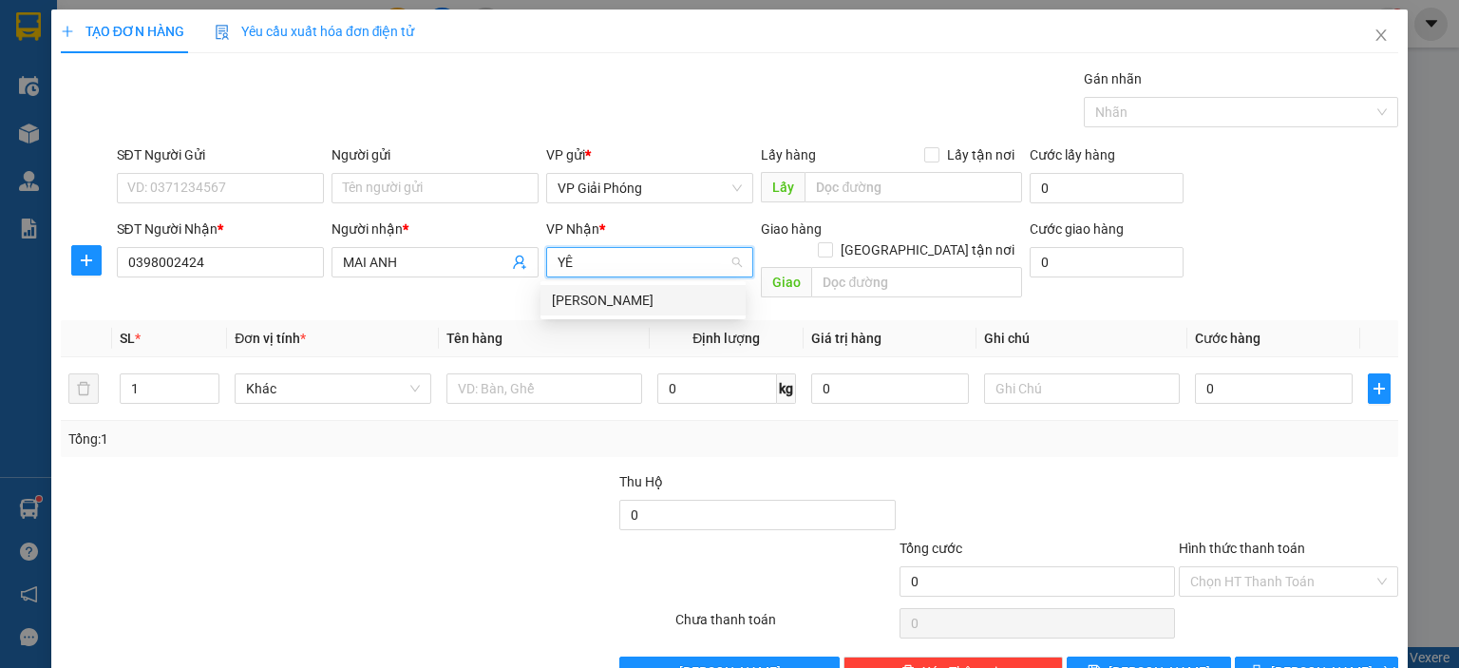
type input "Y"
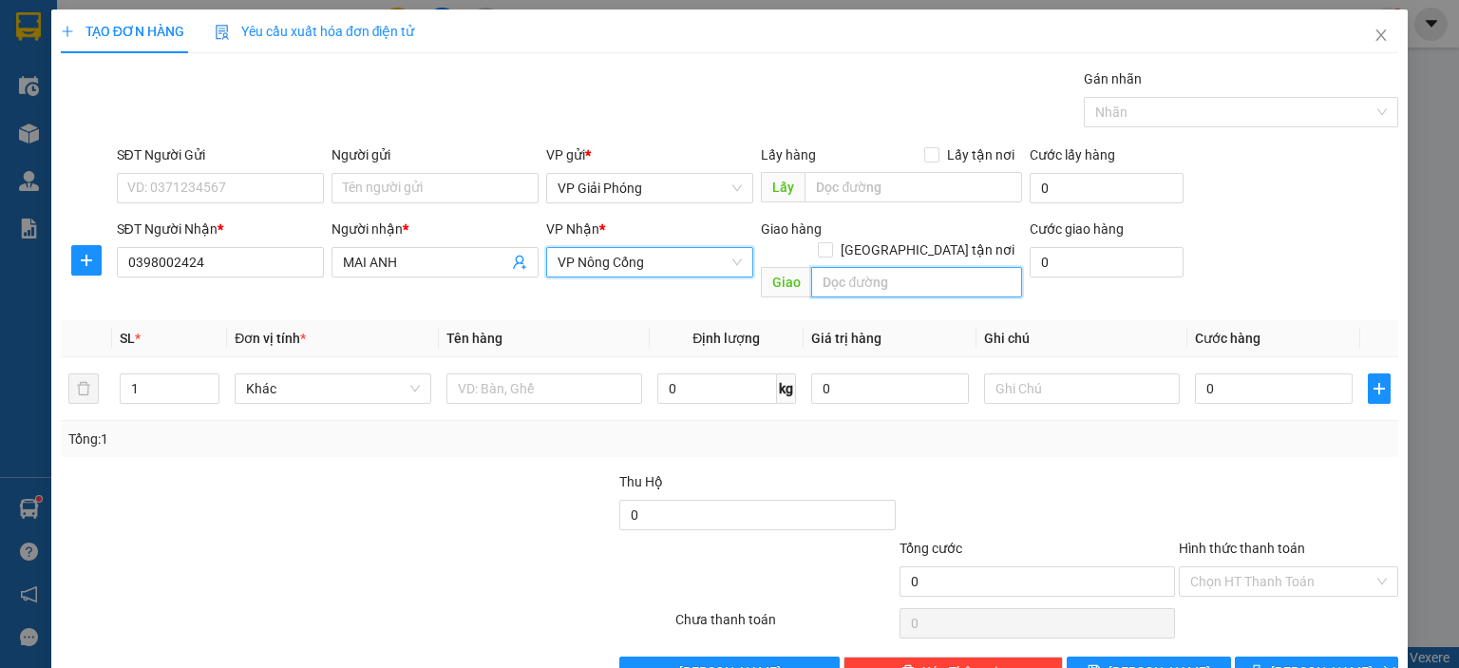
click at [844, 267] on input "text" at bounding box center [916, 282] width 211 height 30
type input "YÊN LẠC"
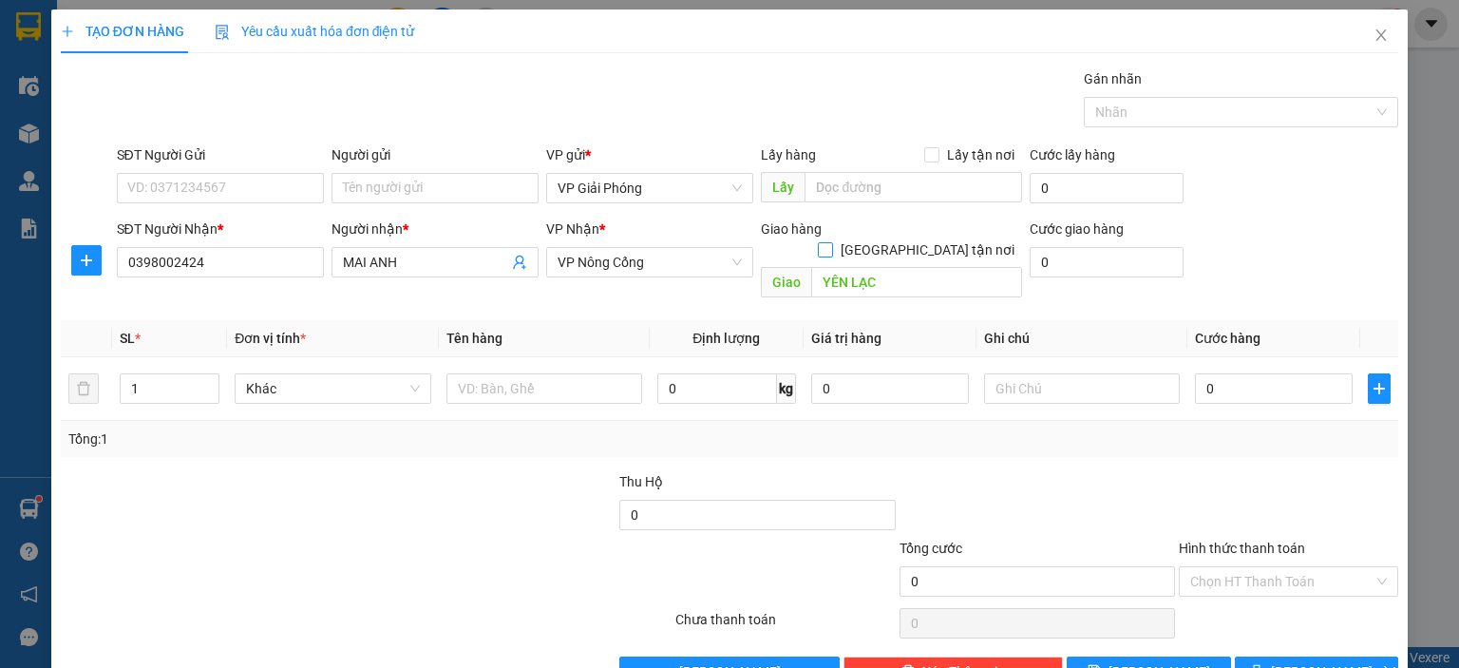
click at [833, 242] on span at bounding box center [825, 249] width 15 height 15
click at [831, 242] on input "[GEOGRAPHIC_DATA] tận nơi" at bounding box center [824, 248] width 13 height 13
checkbox input "true"
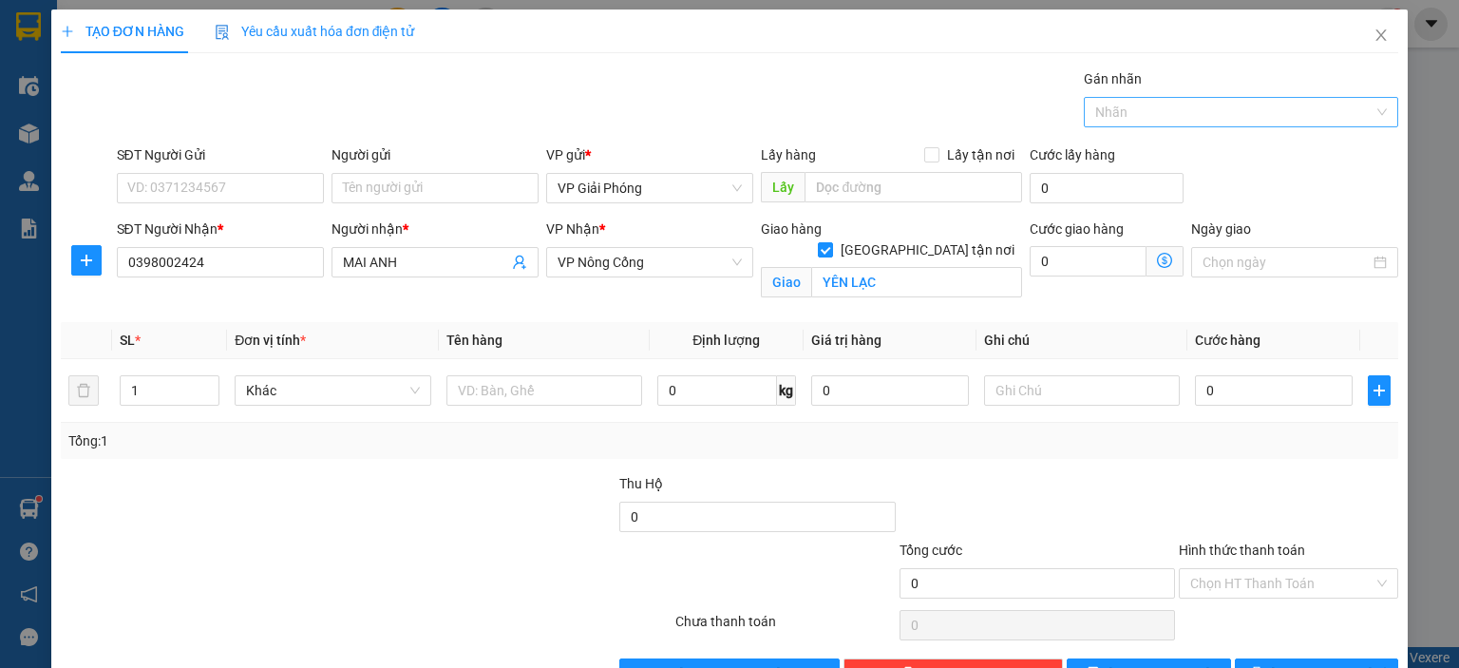
click at [1150, 110] on div at bounding box center [1231, 112] width 286 height 23
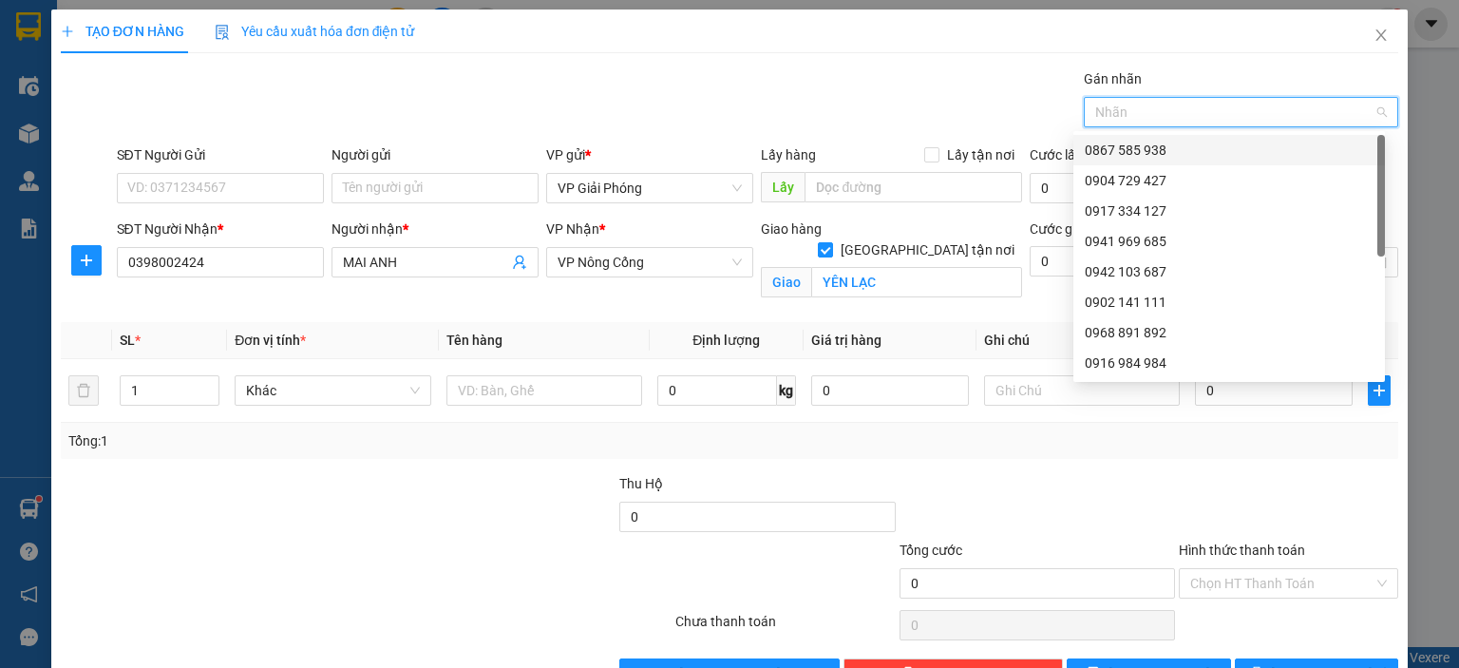
click at [1180, 155] on div "0867 585 938" at bounding box center [1229, 150] width 289 height 21
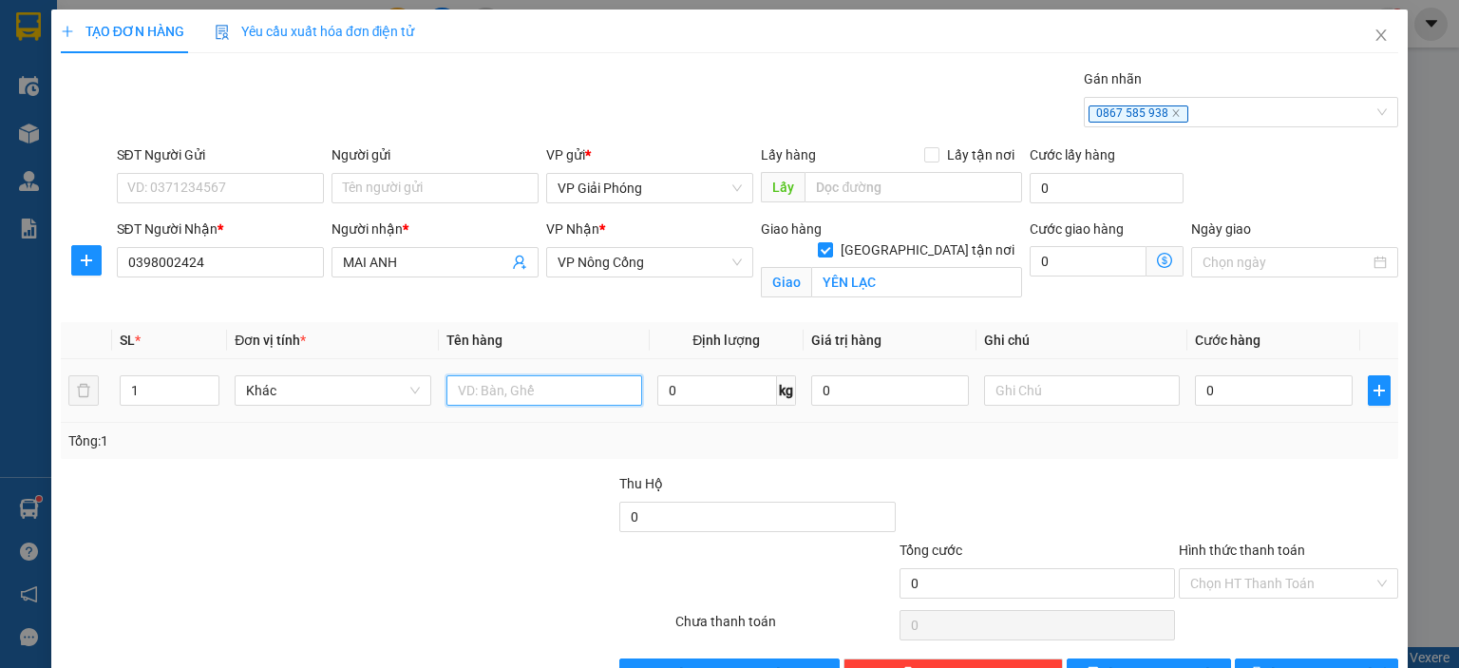
click at [528, 387] on input "text" at bounding box center [544, 390] width 196 height 30
type input "XE MÁY CUP"
click at [1206, 390] on input "0" at bounding box center [1274, 390] width 158 height 30
type input "3"
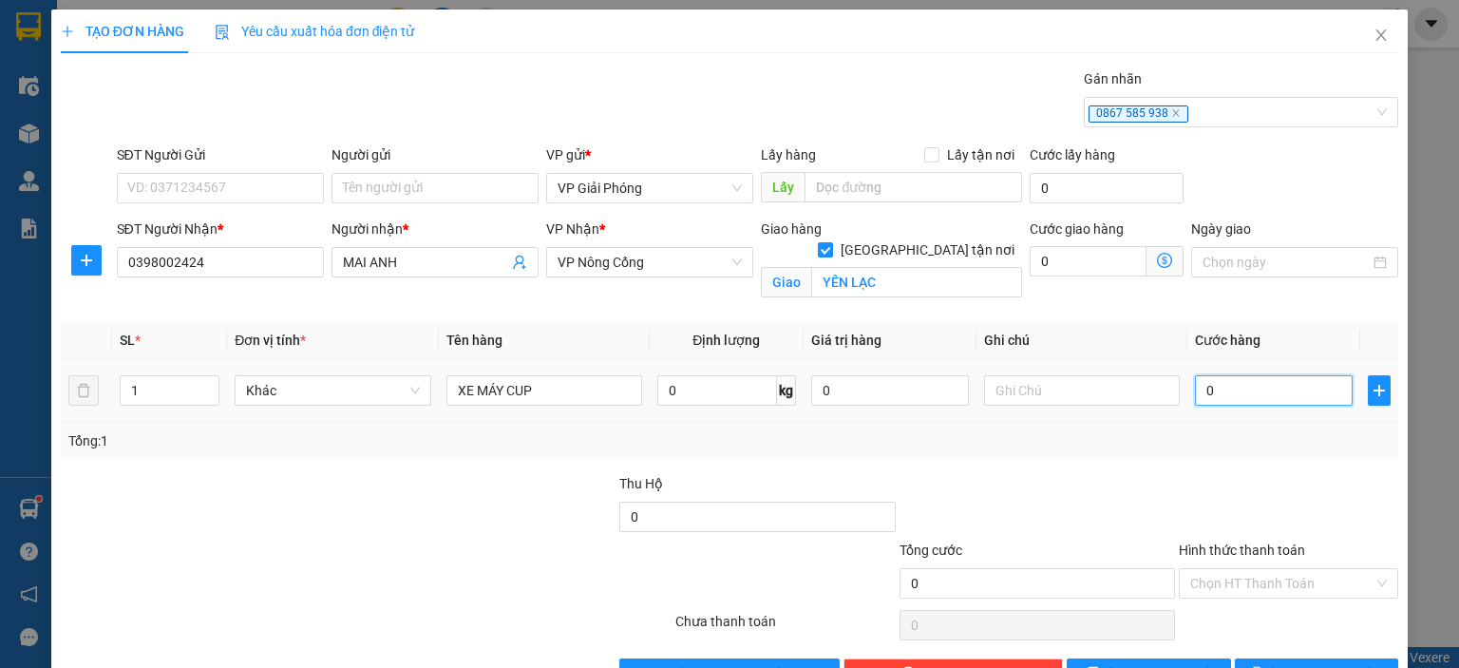
type input "3"
type input "30"
type input "300"
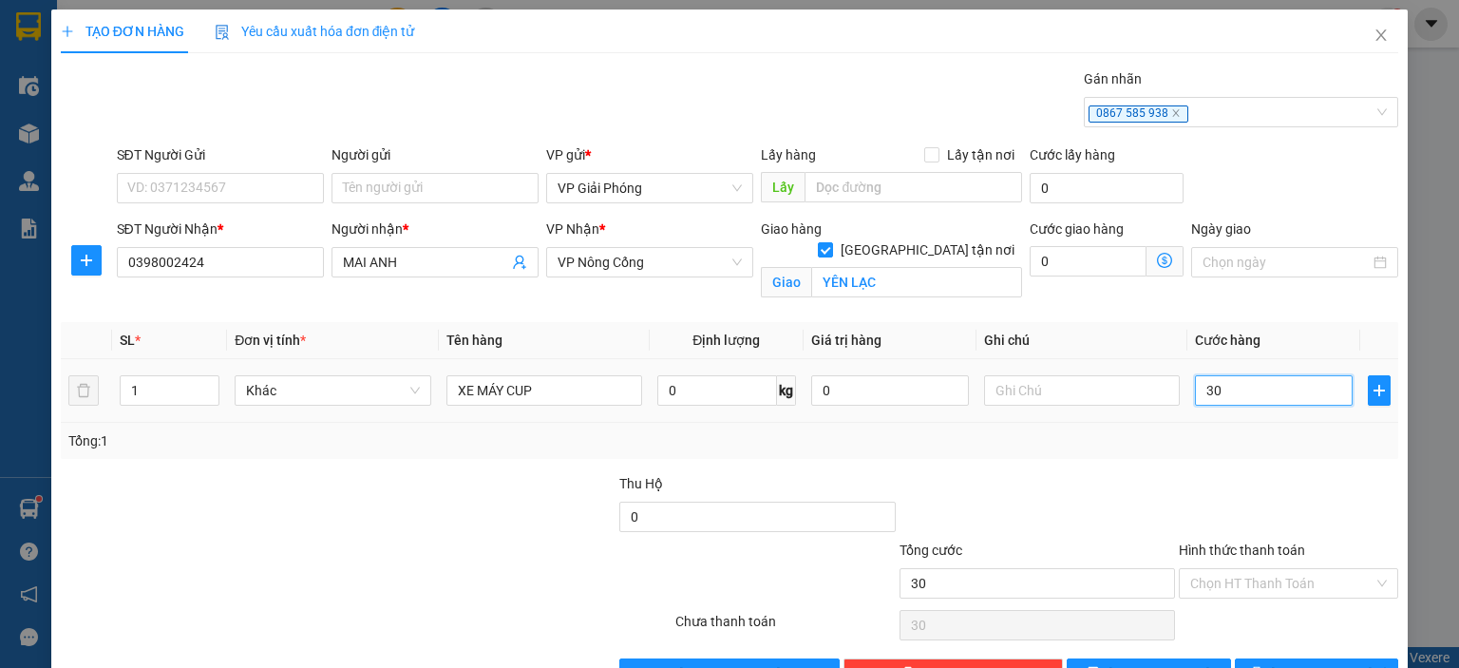
type input "300"
type input "300.000"
click at [1271, 576] on input "Hình thức thanh toán" at bounding box center [1281, 583] width 183 height 28
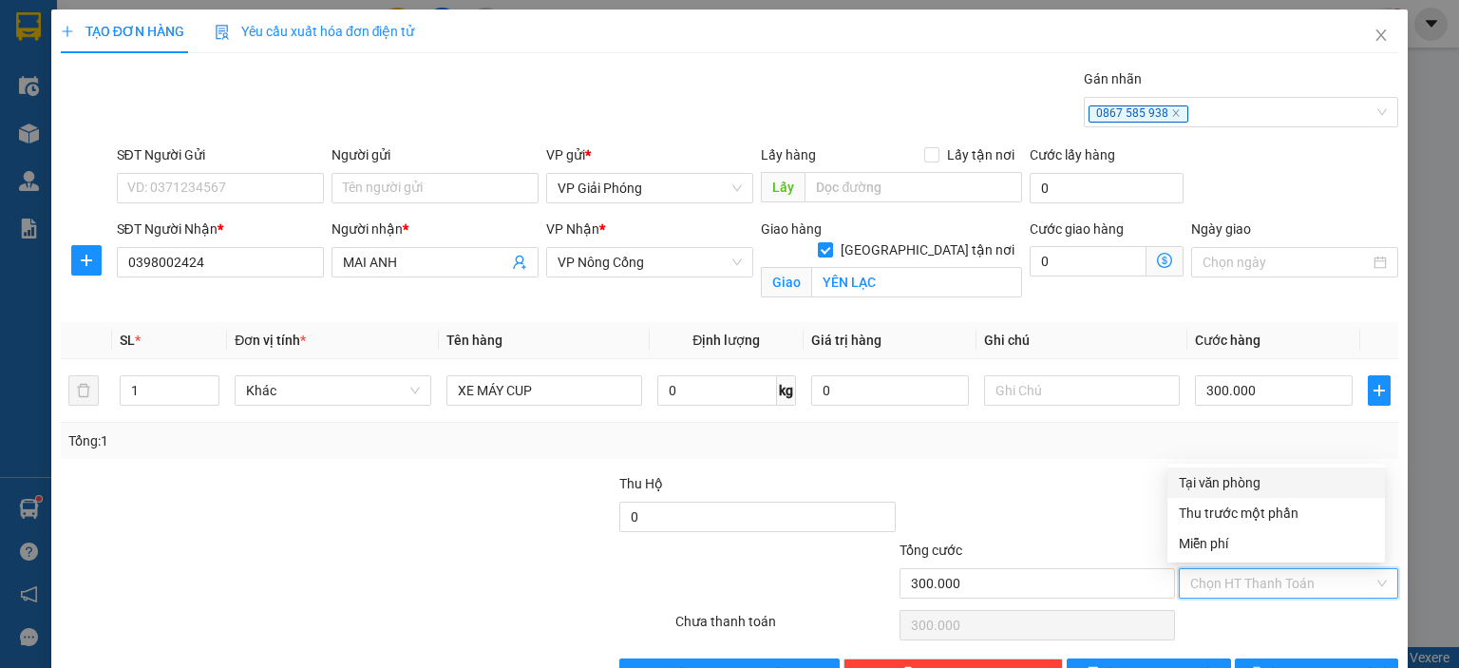
click at [1237, 492] on div "Tại văn phòng" at bounding box center [1276, 482] width 195 height 21
type input "0"
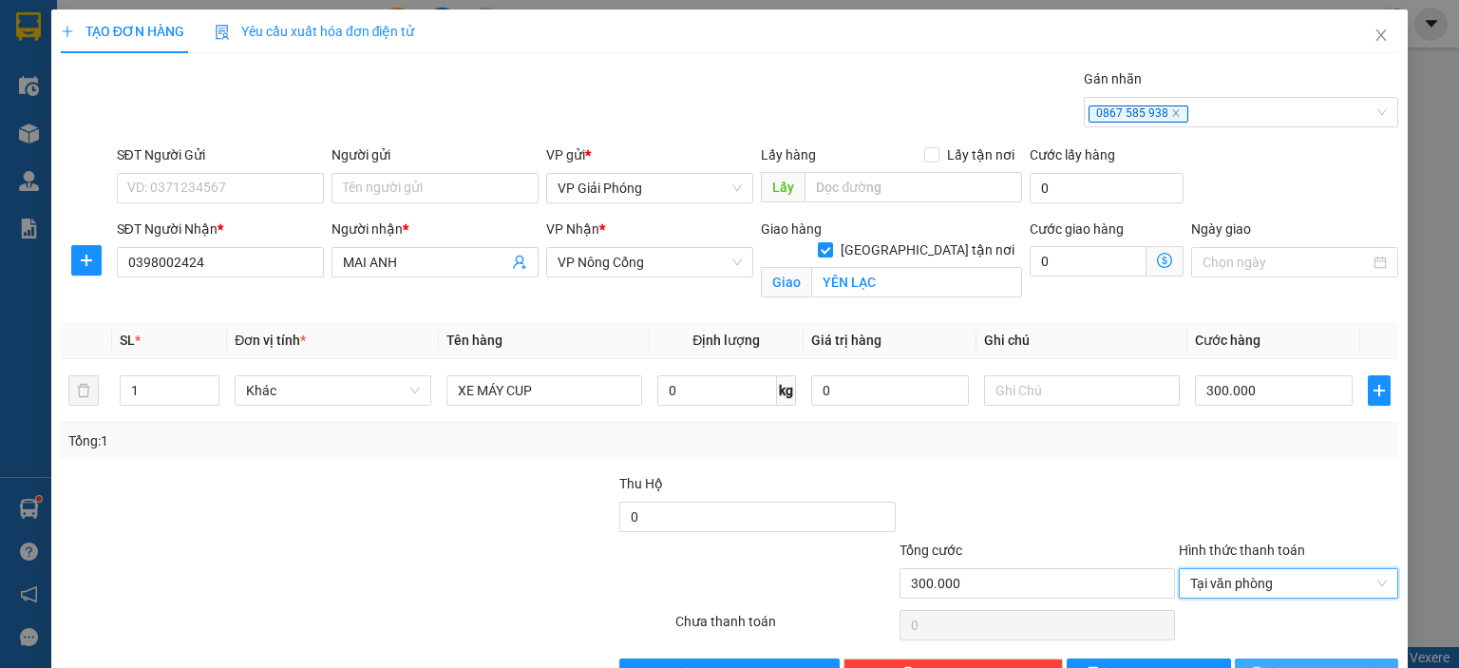
click at [1311, 663] on span "[PERSON_NAME] và In" at bounding box center [1337, 673] width 133 height 21
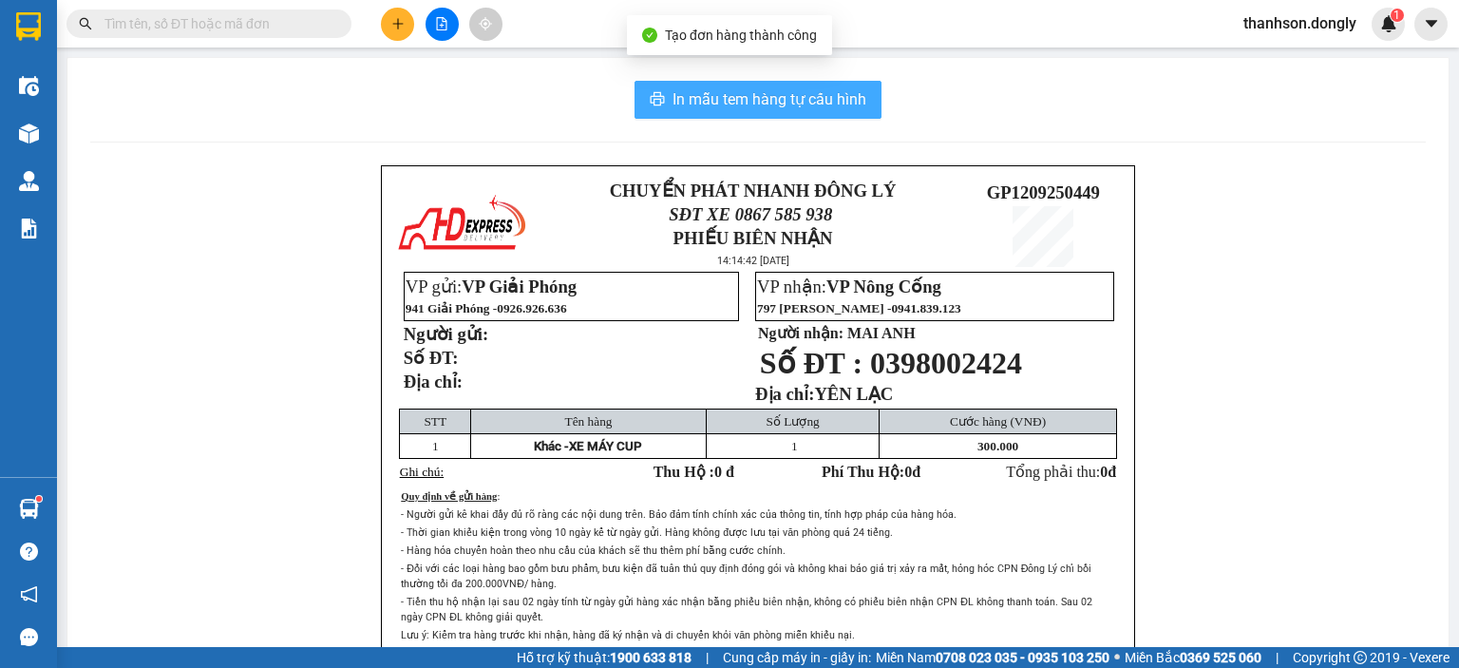
click at [746, 104] on span "In mẫu tem hàng tự cấu hình" at bounding box center [769, 99] width 194 height 24
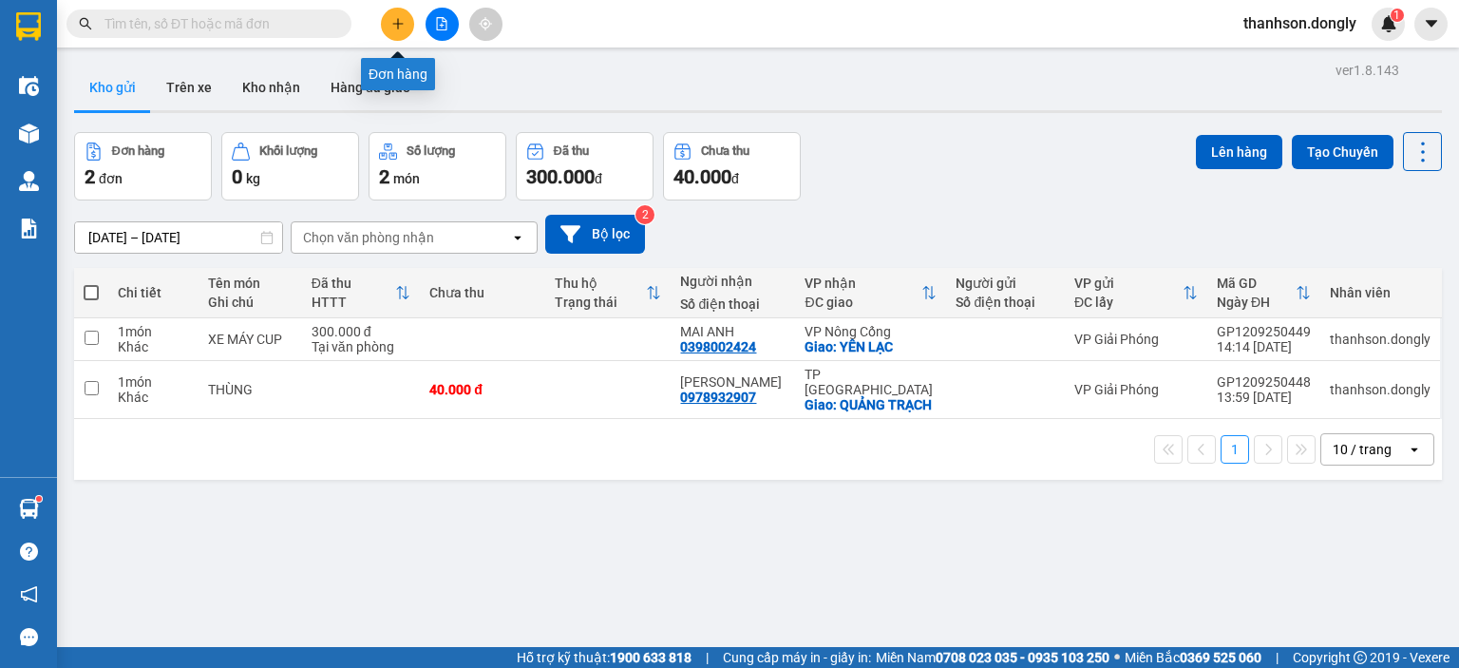
click at [400, 15] on button at bounding box center [397, 24] width 33 height 33
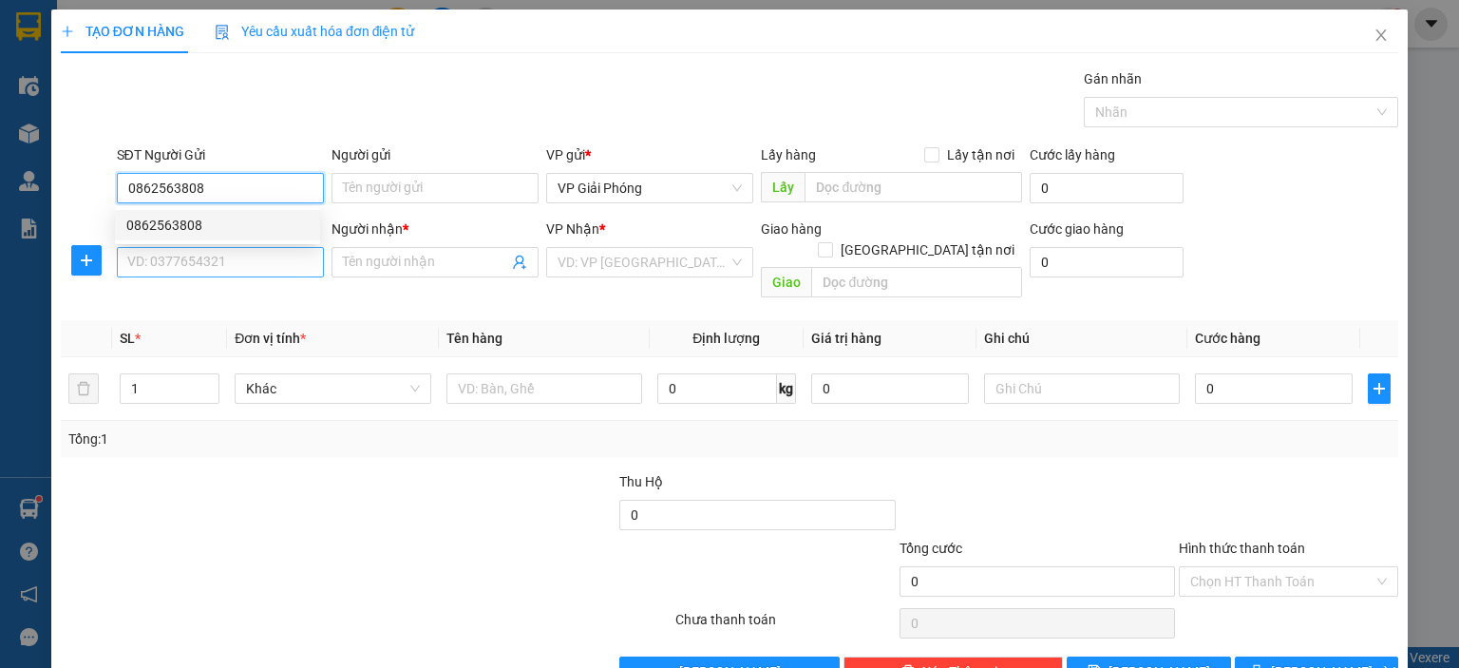
type input "0862563808"
click at [279, 272] on input "SĐT Người Nhận *" at bounding box center [220, 262] width 207 height 30
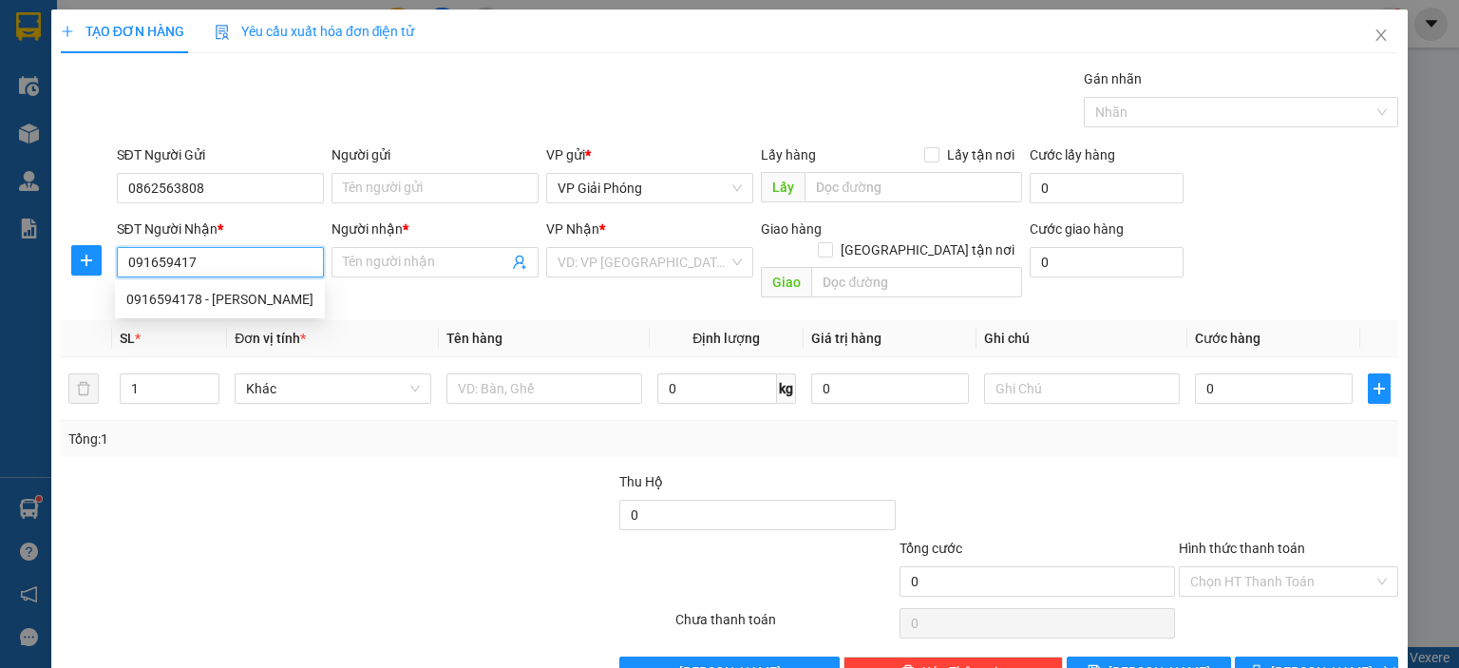
type input "0916594178"
click at [251, 300] on div "0916594178 - VŨ THỊ DUNG" at bounding box center [219, 299] width 187 height 21
type input "VŨ THỊ DUNG"
checkbox input "true"
type input "TT NÔNG CỐNG"
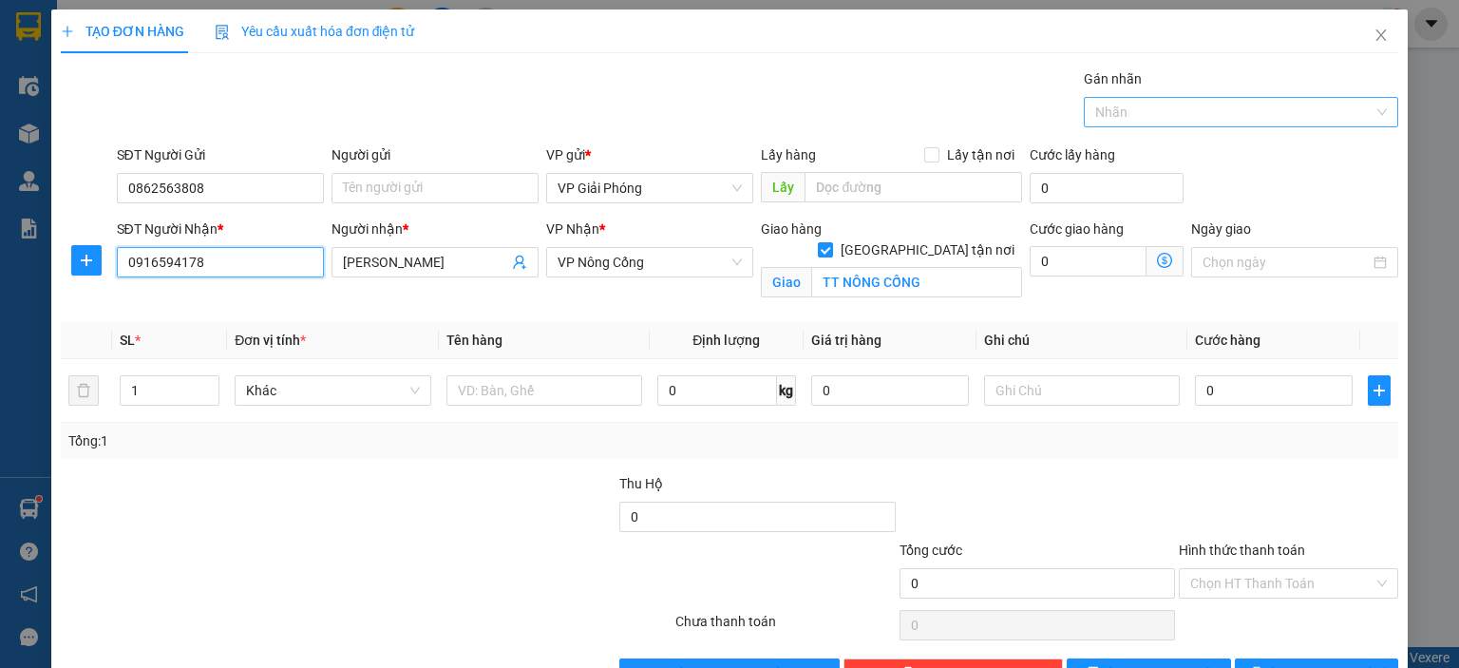
click at [1121, 114] on div at bounding box center [1231, 112] width 286 height 23
type input "0916594178"
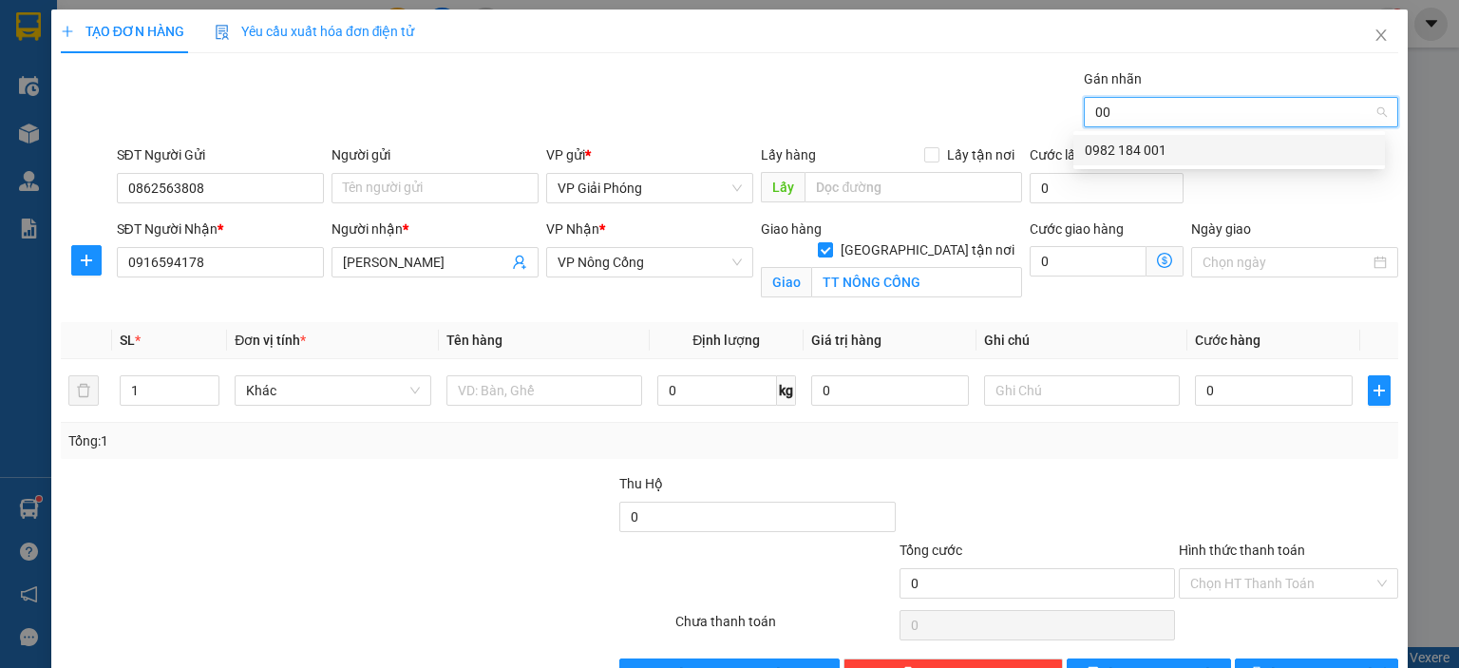
type input "001"
click at [1243, 158] on div "0982 184 001" at bounding box center [1229, 150] width 289 height 21
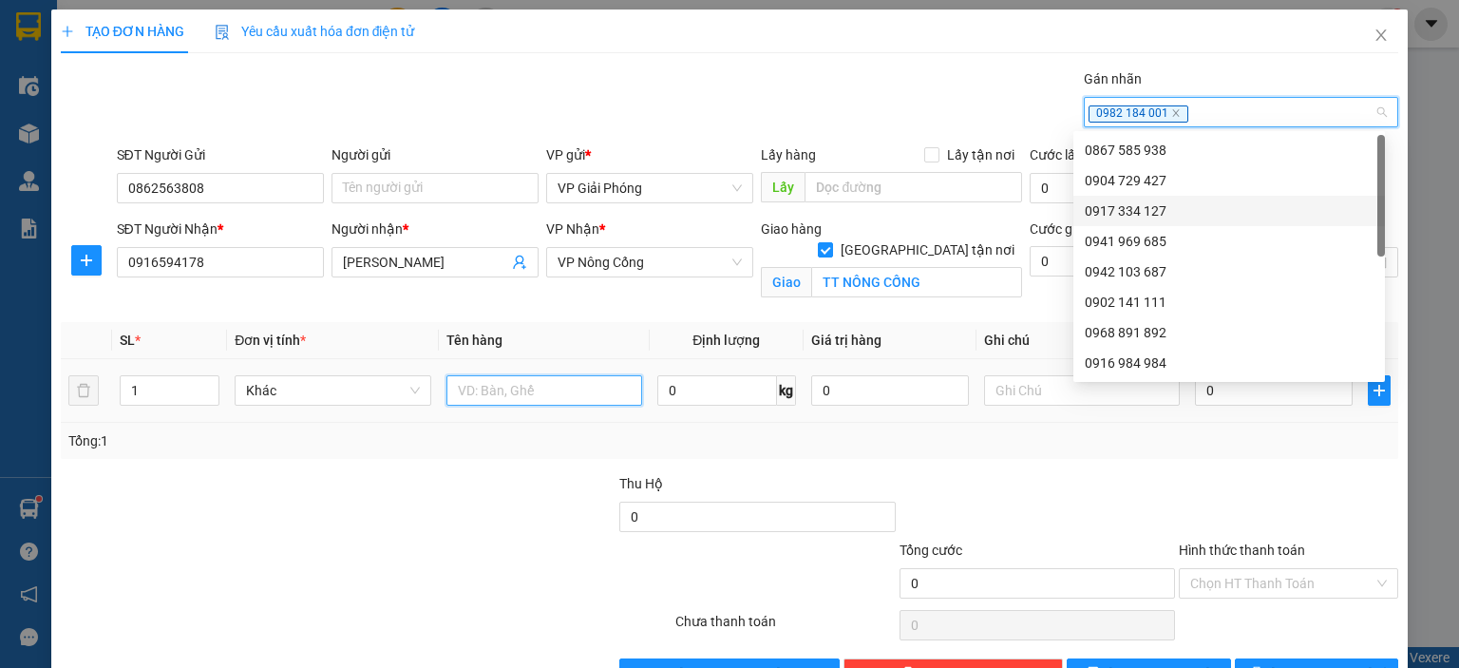
click at [563, 381] on input "text" at bounding box center [544, 390] width 196 height 30
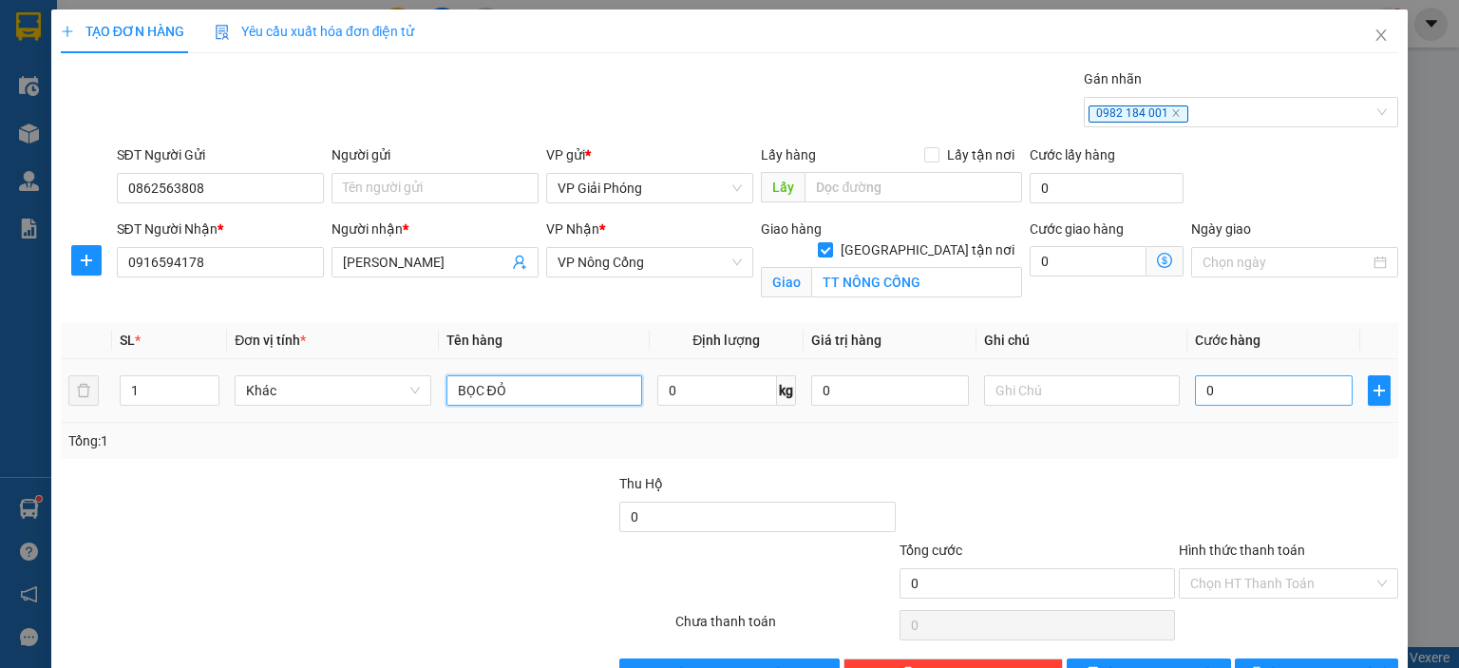
type input "BỌC ĐỎ"
click at [1235, 395] on input "0" at bounding box center [1274, 390] width 158 height 30
type input "3"
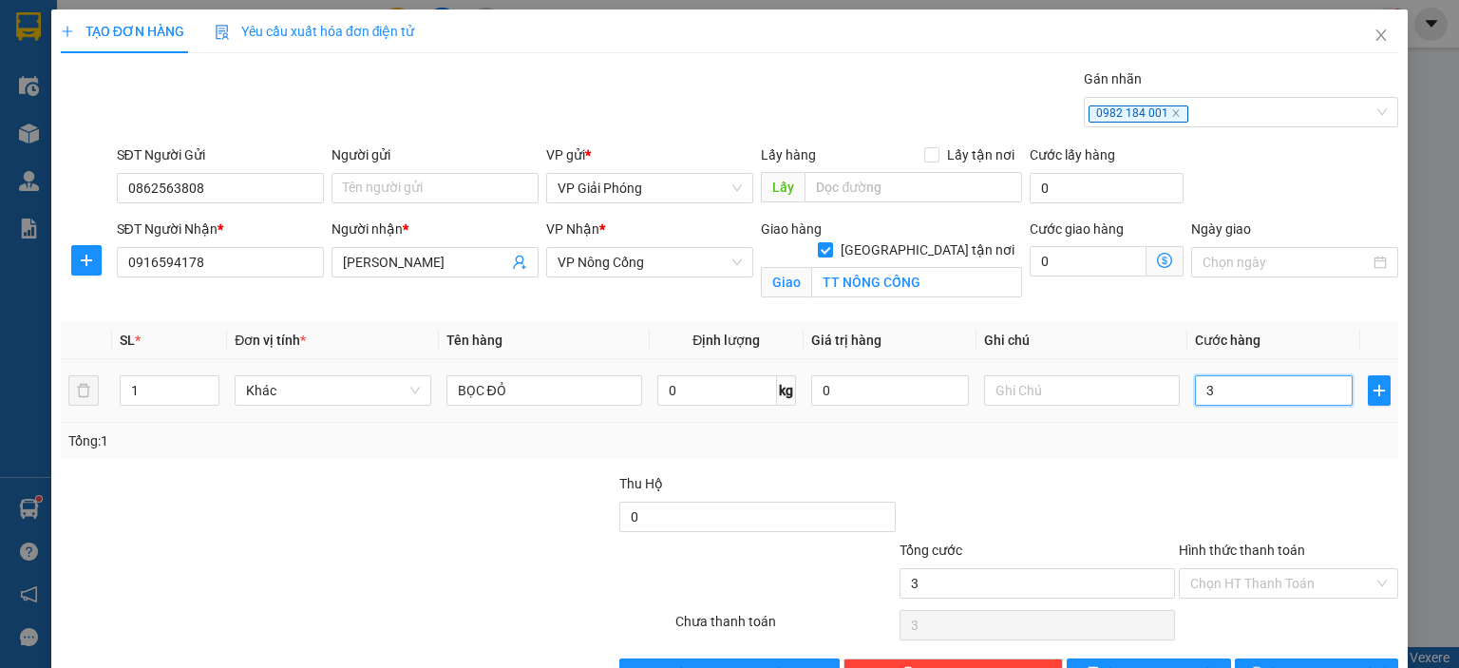
type input "30"
click at [1208, 569] on input "Hình thức thanh toán" at bounding box center [1281, 583] width 183 height 28
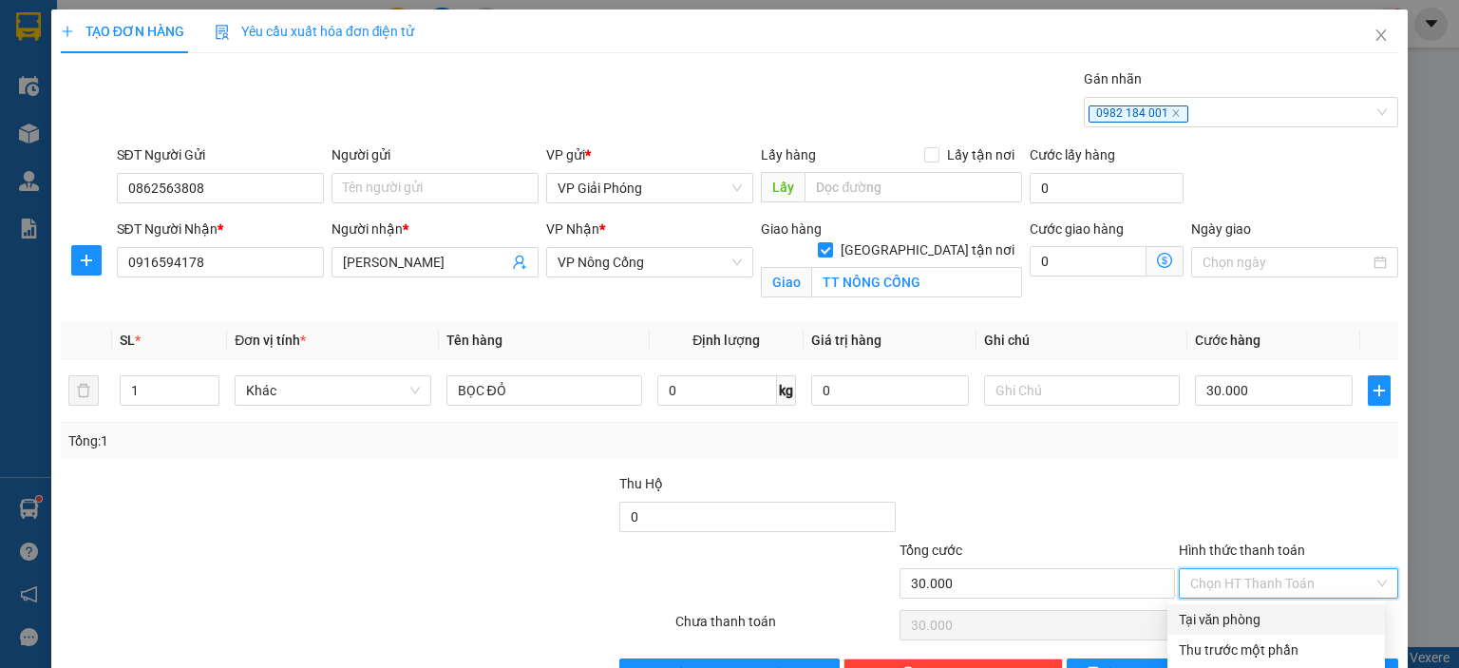
click at [1197, 609] on div "Tại văn phòng" at bounding box center [1276, 619] width 195 height 21
click at [1257, 658] on button "[PERSON_NAME] và In" at bounding box center [1317, 673] width 164 height 30
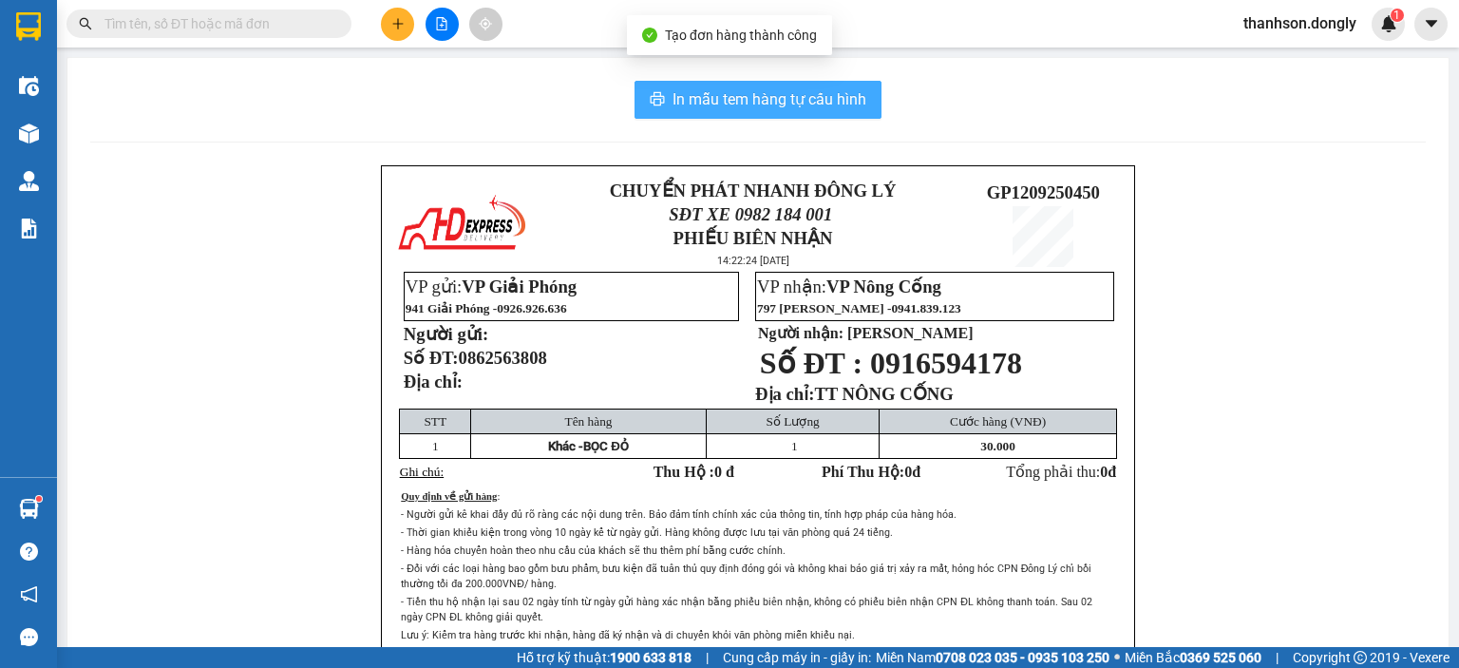
click at [802, 104] on span "In mẫu tem hàng tự cấu hình" at bounding box center [769, 99] width 194 height 24
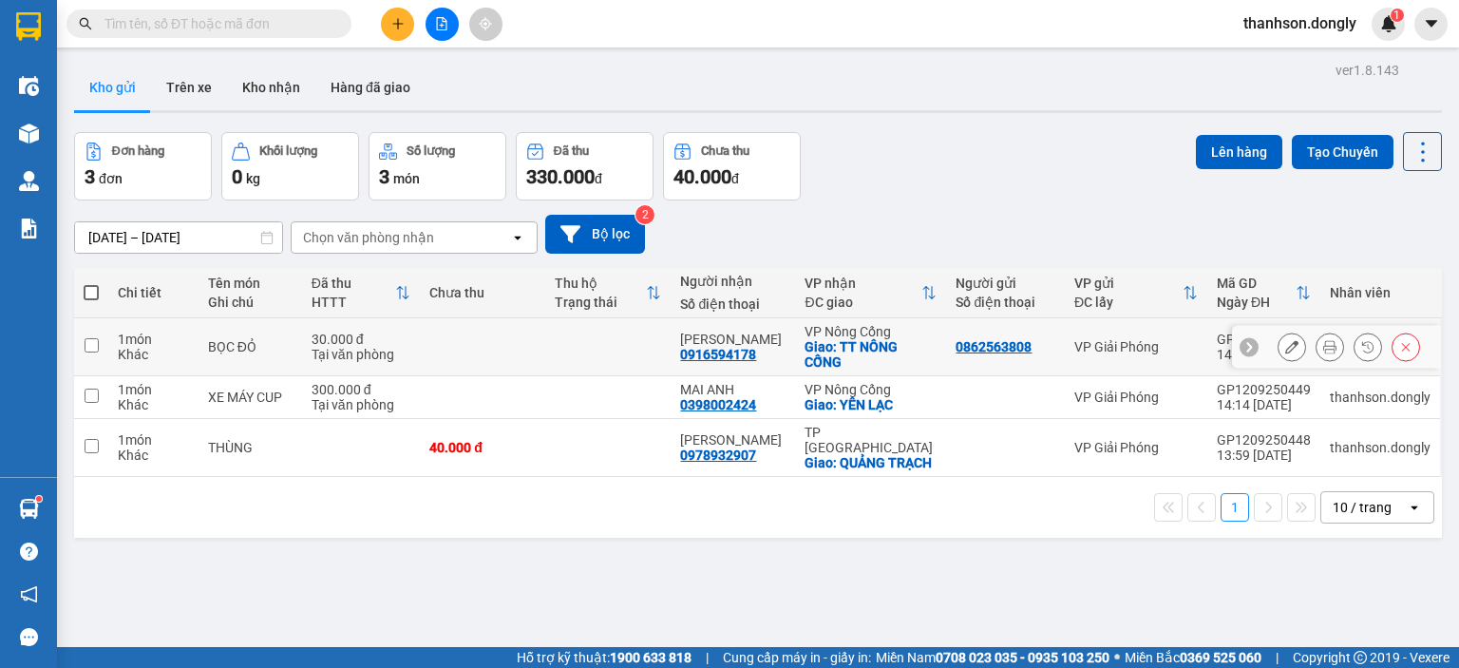
click at [92, 345] on input "checkbox" at bounding box center [92, 345] width 14 height 14
checkbox input "true"
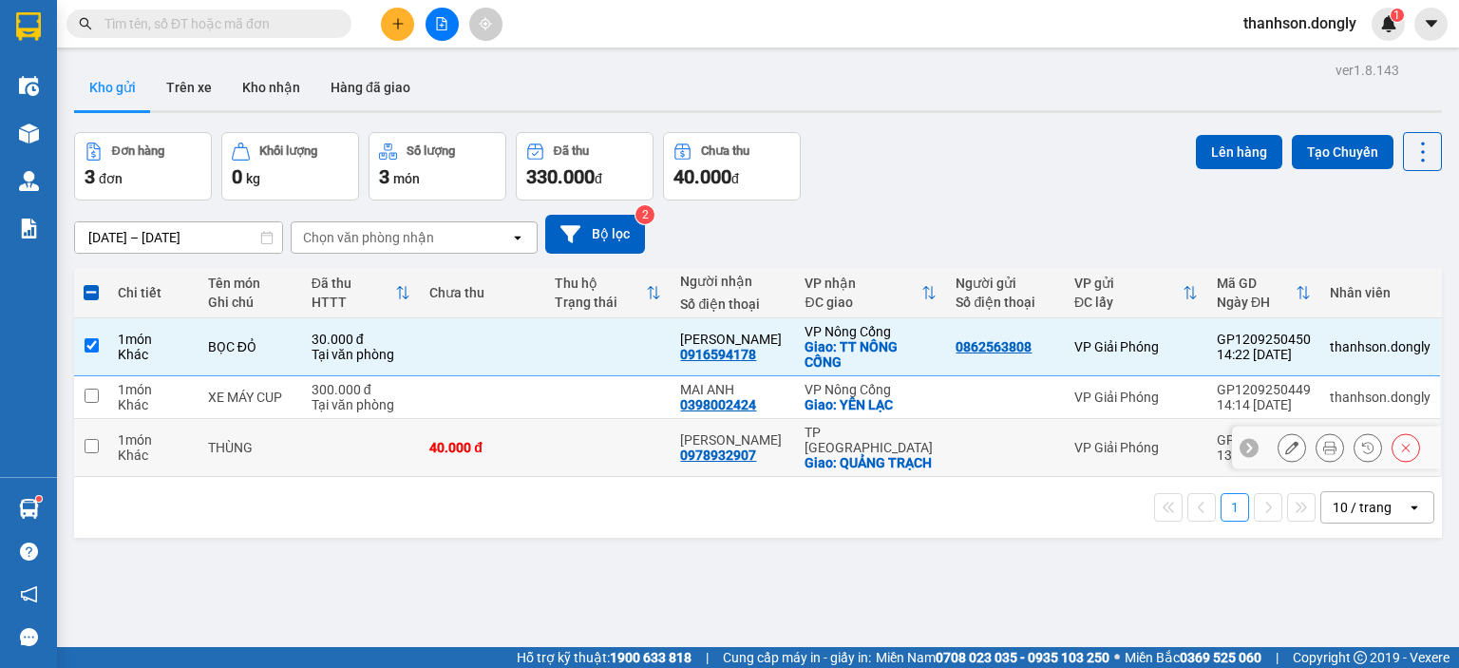
click at [92, 444] on input "checkbox" at bounding box center [92, 446] width 14 height 14
checkbox input "true"
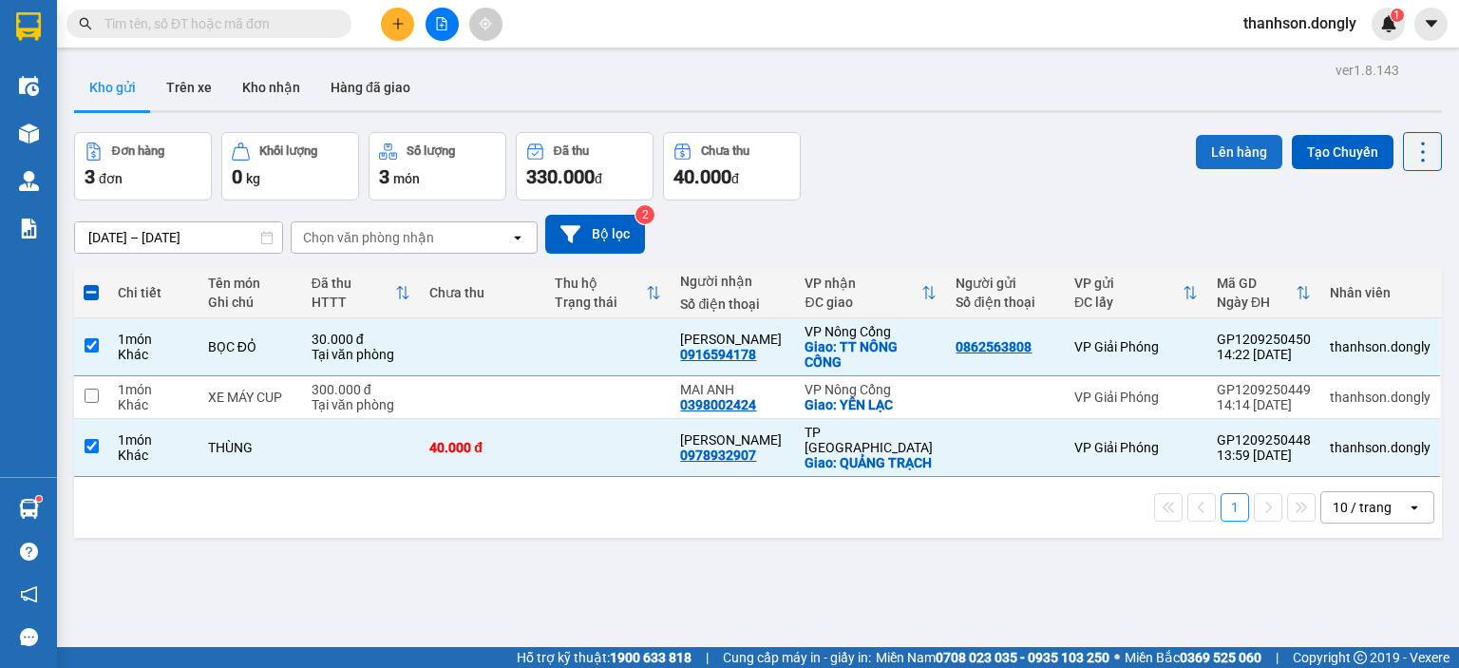
click at [1212, 152] on button "Lên hàng" at bounding box center [1239, 152] width 86 height 34
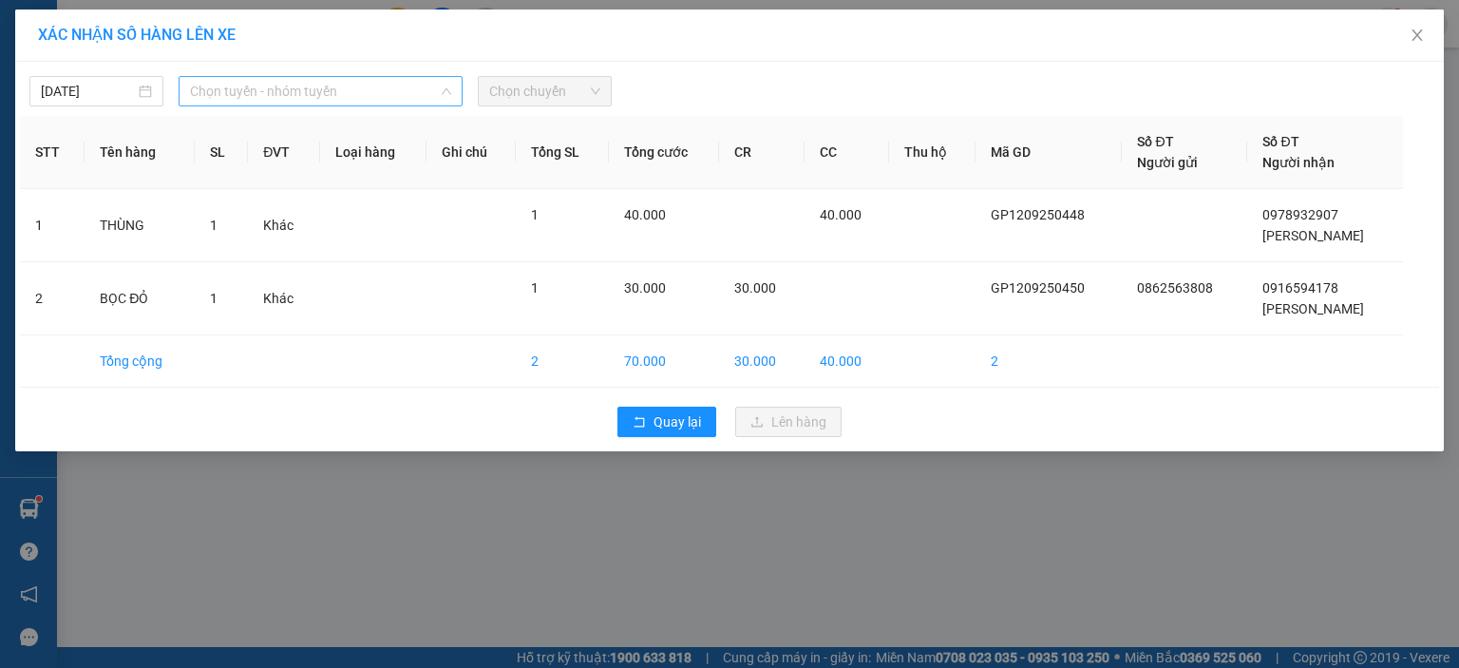
click at [395, 90] on span "Chọn tuyến - nhóm tuyến" at bounding box center [320, 91] width 261 height 28
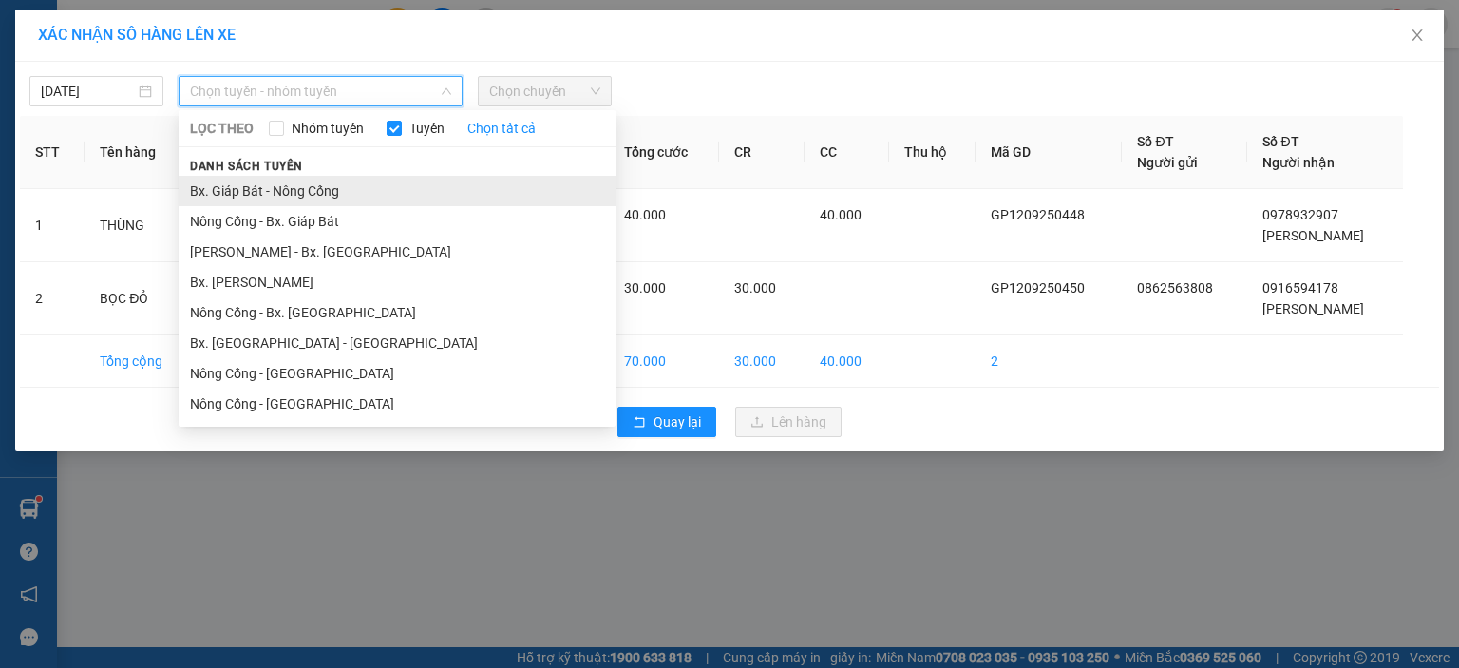
click at [375, 188] on li "Bx. Giáp Bát - Nông Cống" at bounding box center [397, 191] width 437 height 30
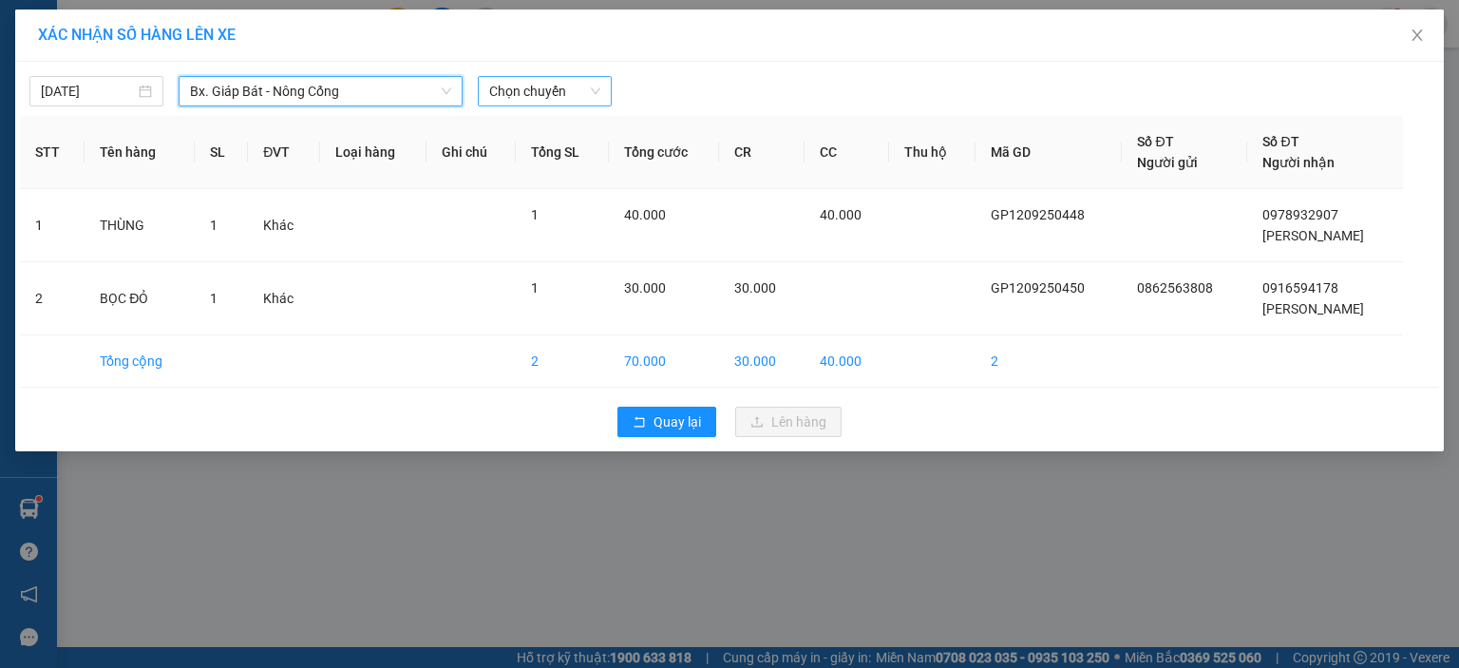
click at [522, 87] on span "Chọn chuyến" at bounding box center [544, 91] width 111 height 28
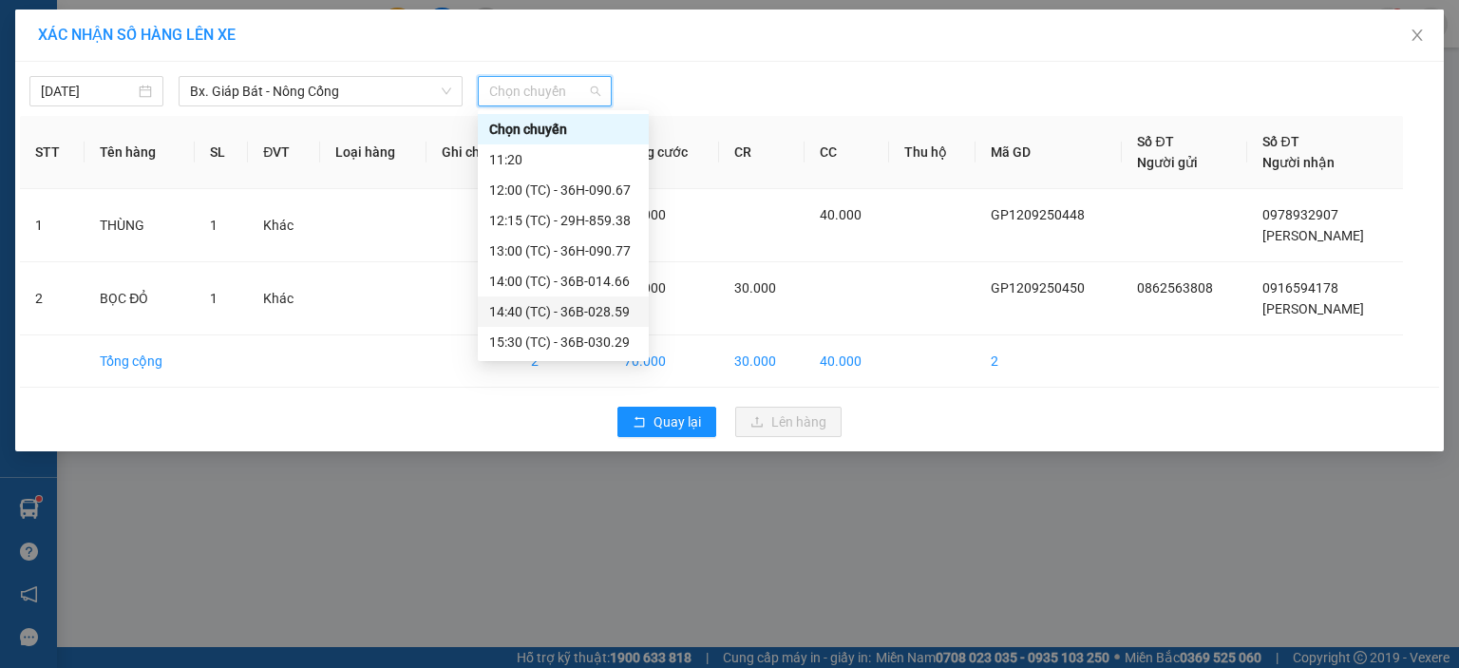
click at [538, 301] on div "14:40 (TC) - 36B-028.59" at bounding box center [563, 311] width 148 height 21
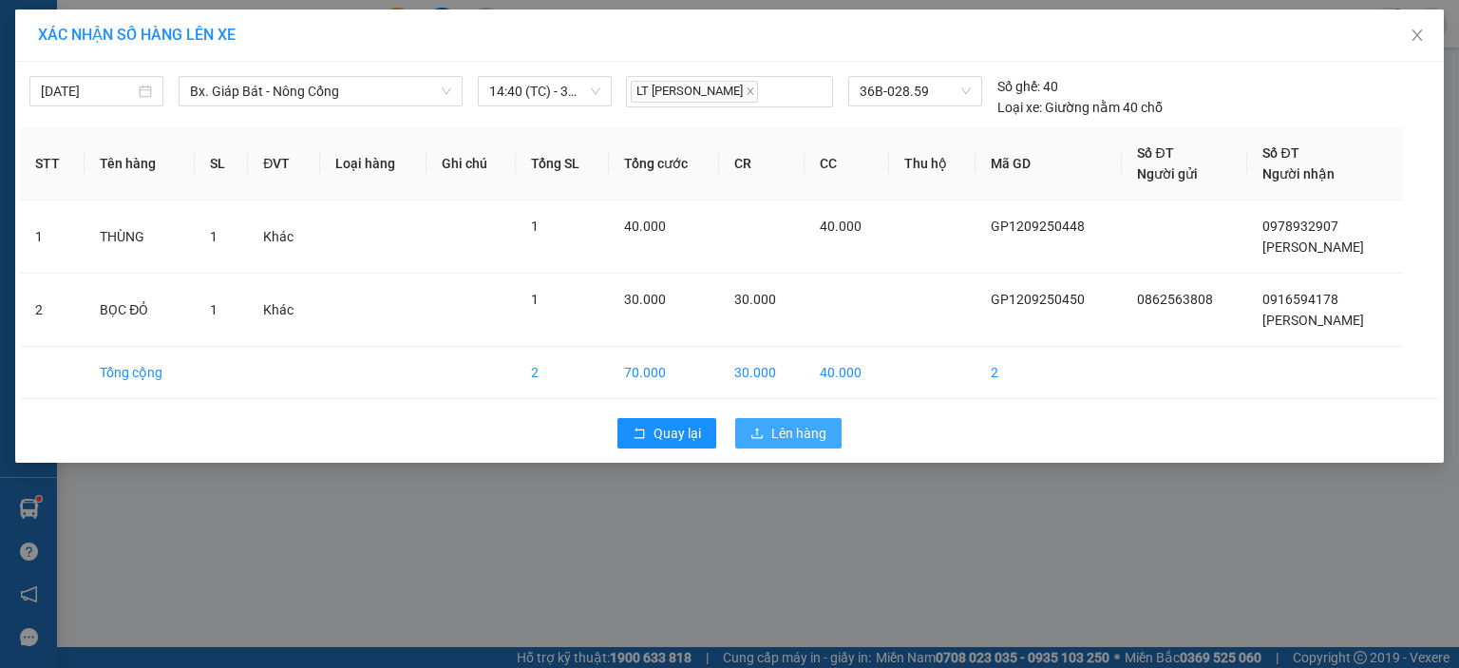
click at [784, 440] on span "Lên hàng" at bounding box center [798, 433] width 55 height 21
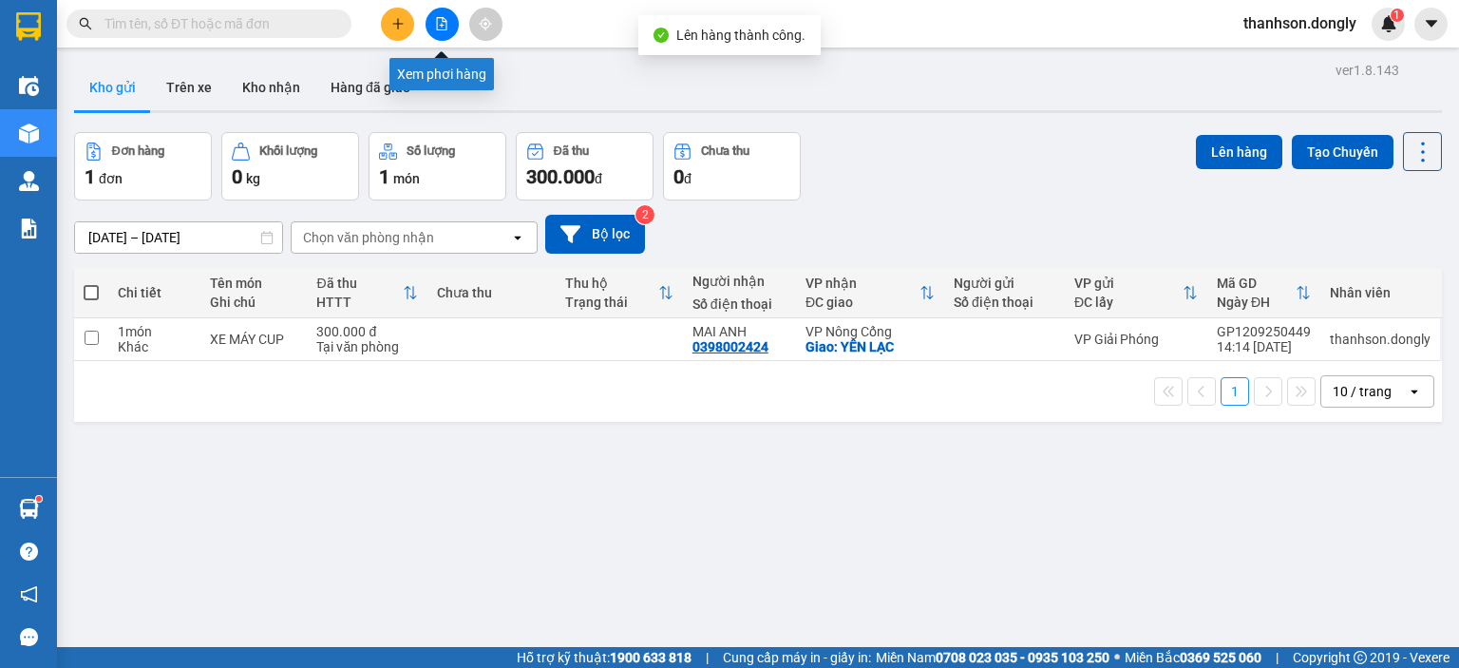
click at [448, 29] on button at bounding box center [441, 24] width 33 height 33
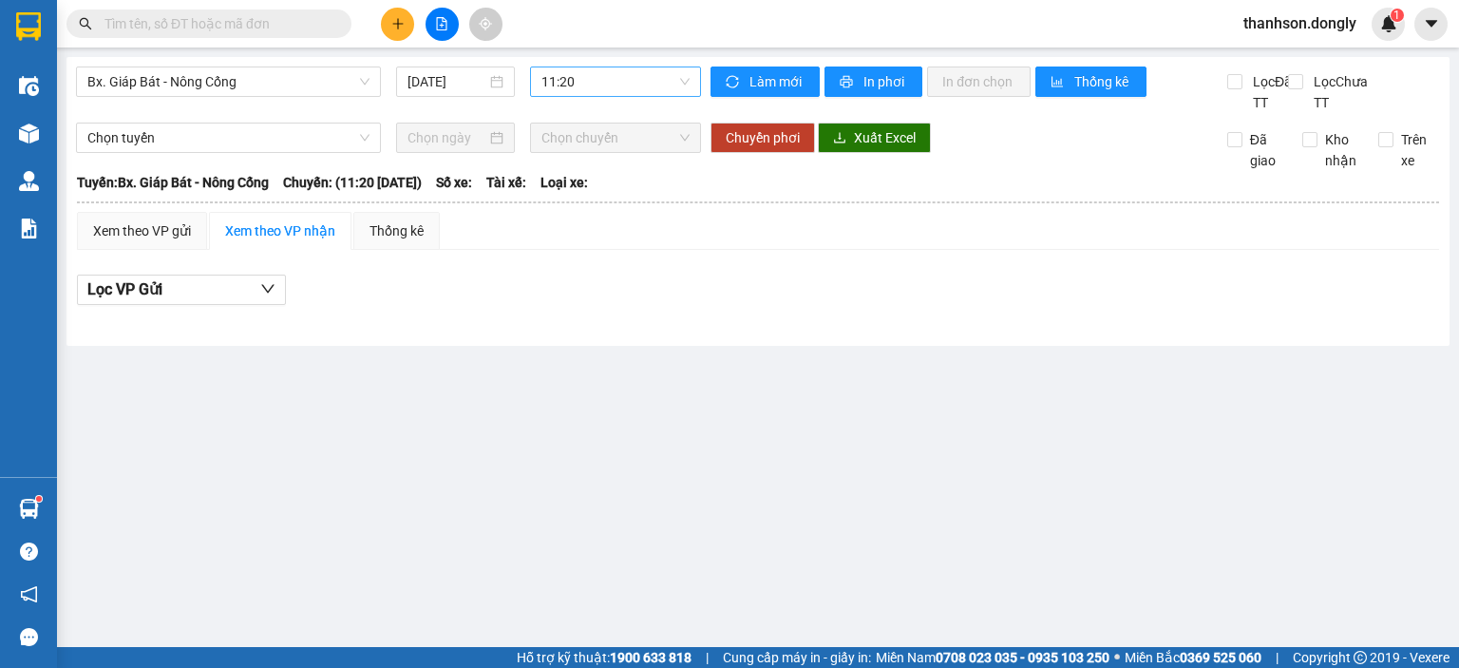
click at [545, 93] on span "11:20" at bounding box center [615, 81] width 149 height 28
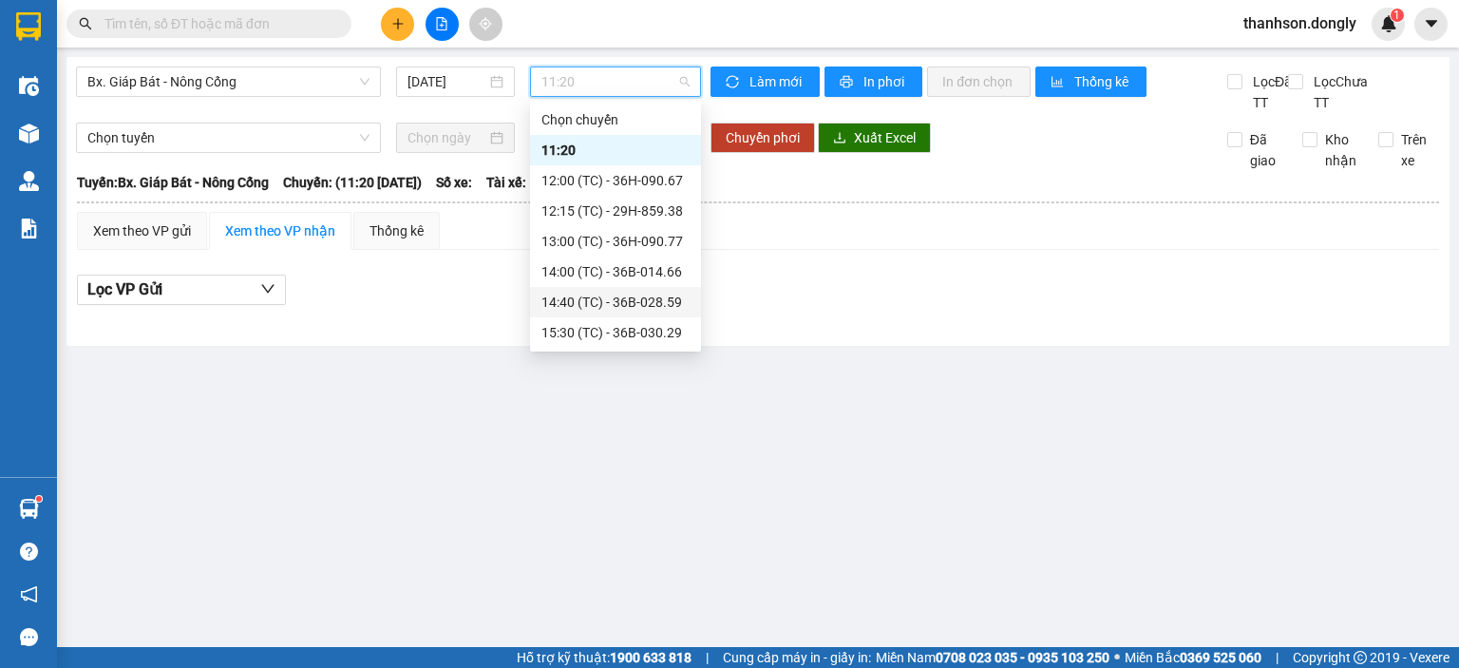
click at [580, 303] on div "14:40 (TC) - 36B-028.59" at bounding box center [615, 302] width 148 height 21
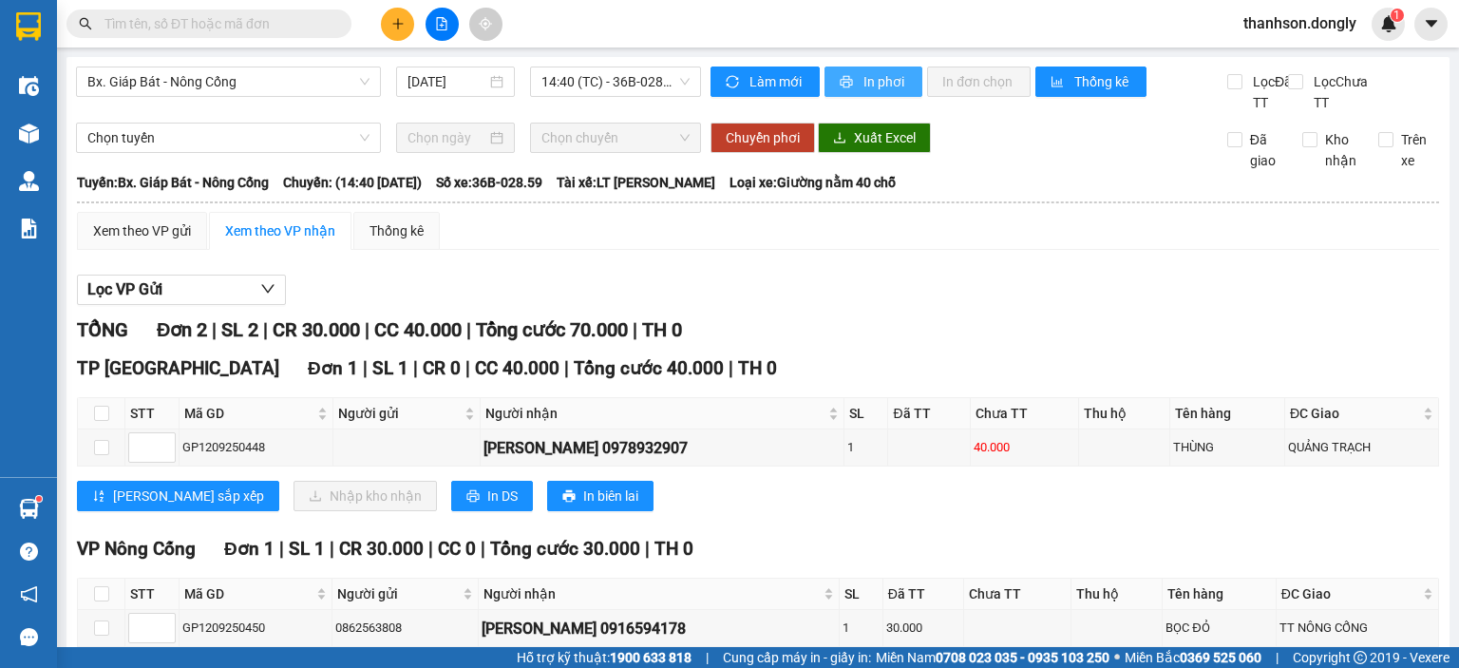
click at [886, 71] on span "In phơi" at bounding box center [885, 81] width 44 height 21
click at [394, 21] on icon "plus" at bounding box center [397, 23] width 13 height 13
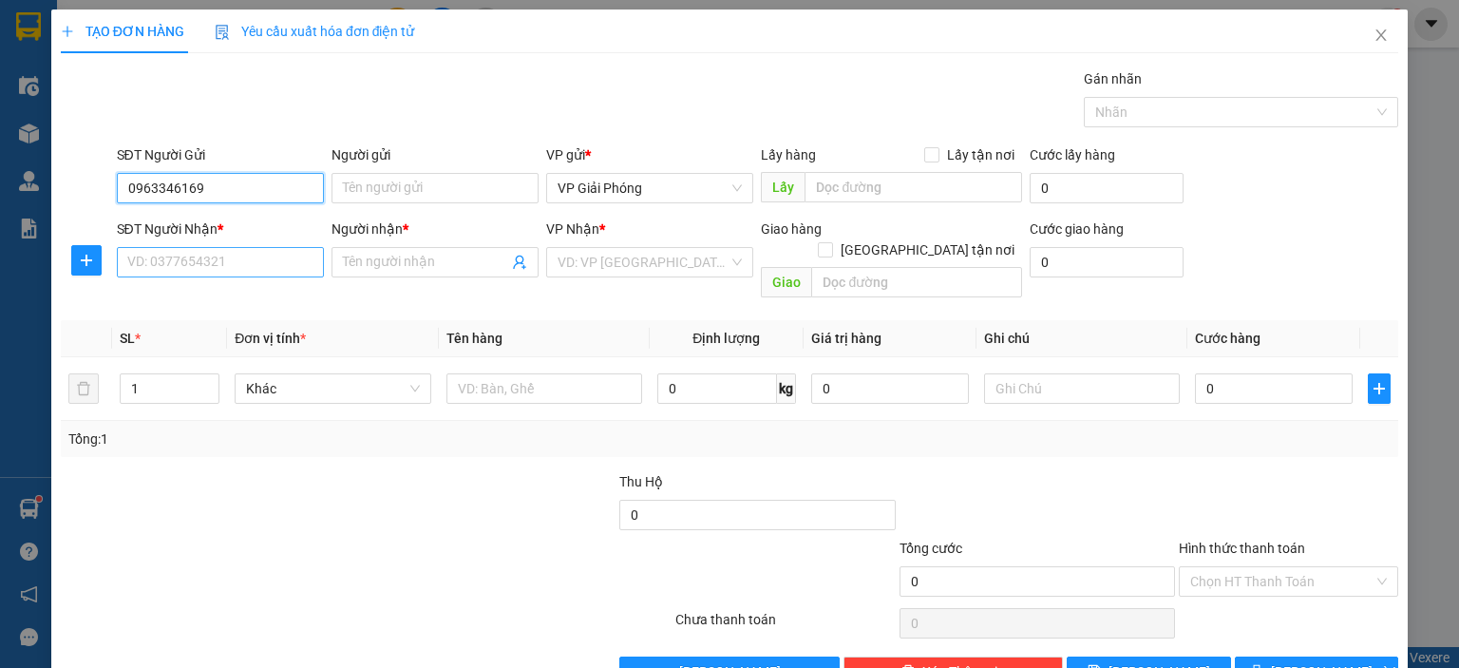
type input "0963346169"
click at [277, 254] on input "SĐT Người Nhận *" at bounding box center [220, 262] width 207 height 30
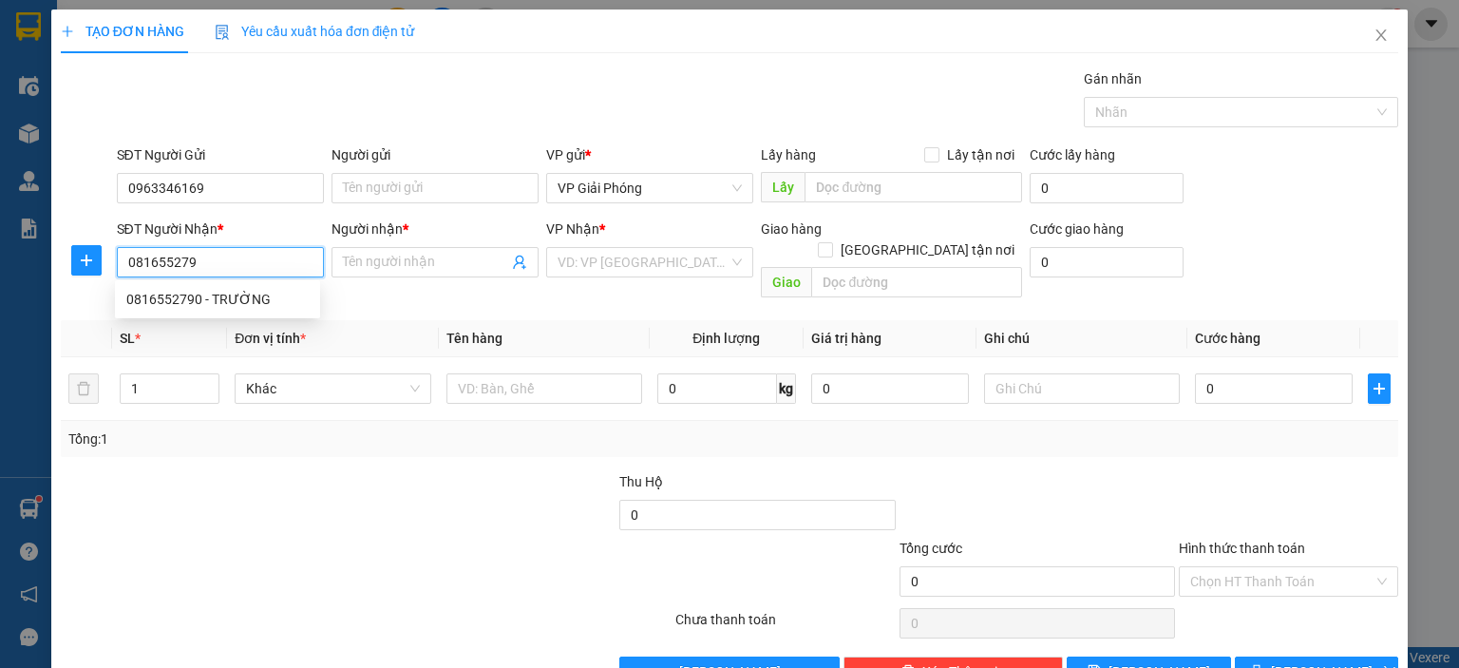
type input "0816552790"
click at [258, 293] on div "0816552790 - TRƯỜNG" at bounding box center [217, 299] width 182 height 21
type input "TRƯỜNG"
checkbox input "true"
type input "HẢI THƯỢNG LÃN ÔNG"
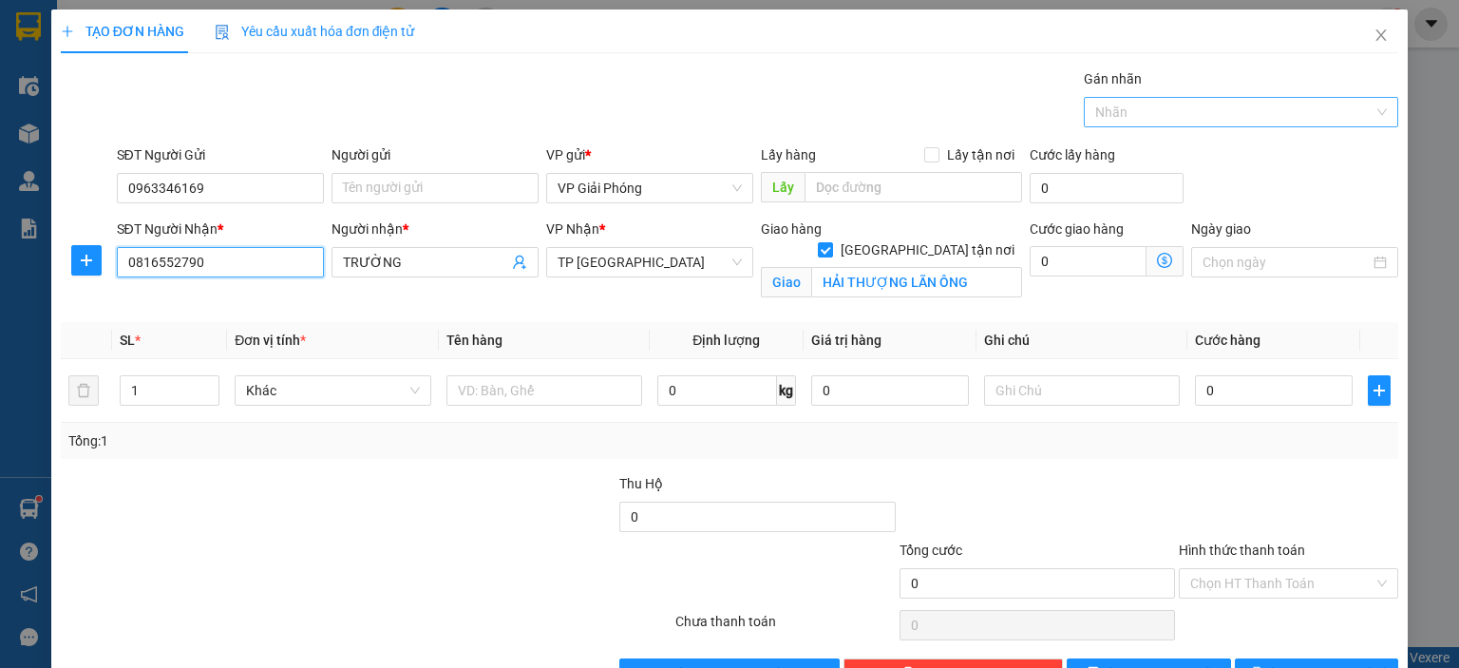
click at [1109, 121] on div at bounding box center [1231, 112] width 286 height 23
type input "0816552790"
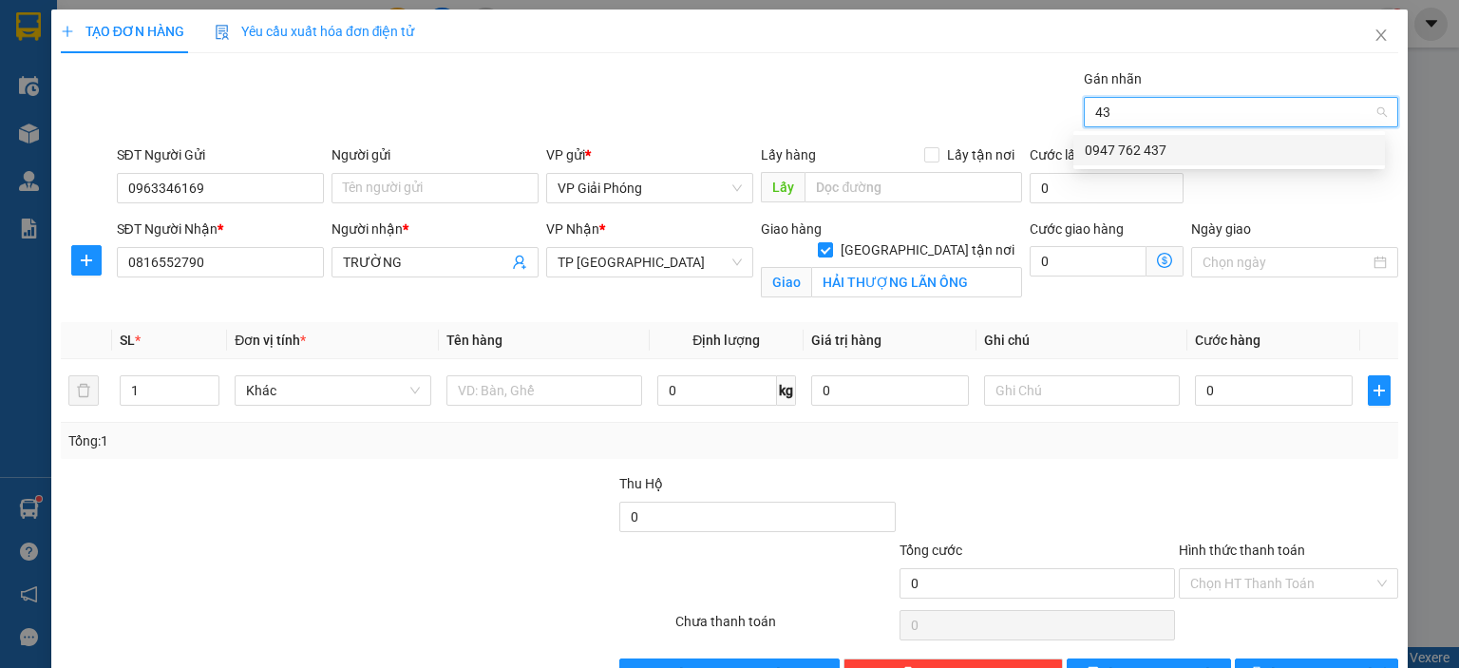
type input "437"
click at [1108, 150] on div "0947 762 437" at bounding box center [1229, 150] width 289 height 21
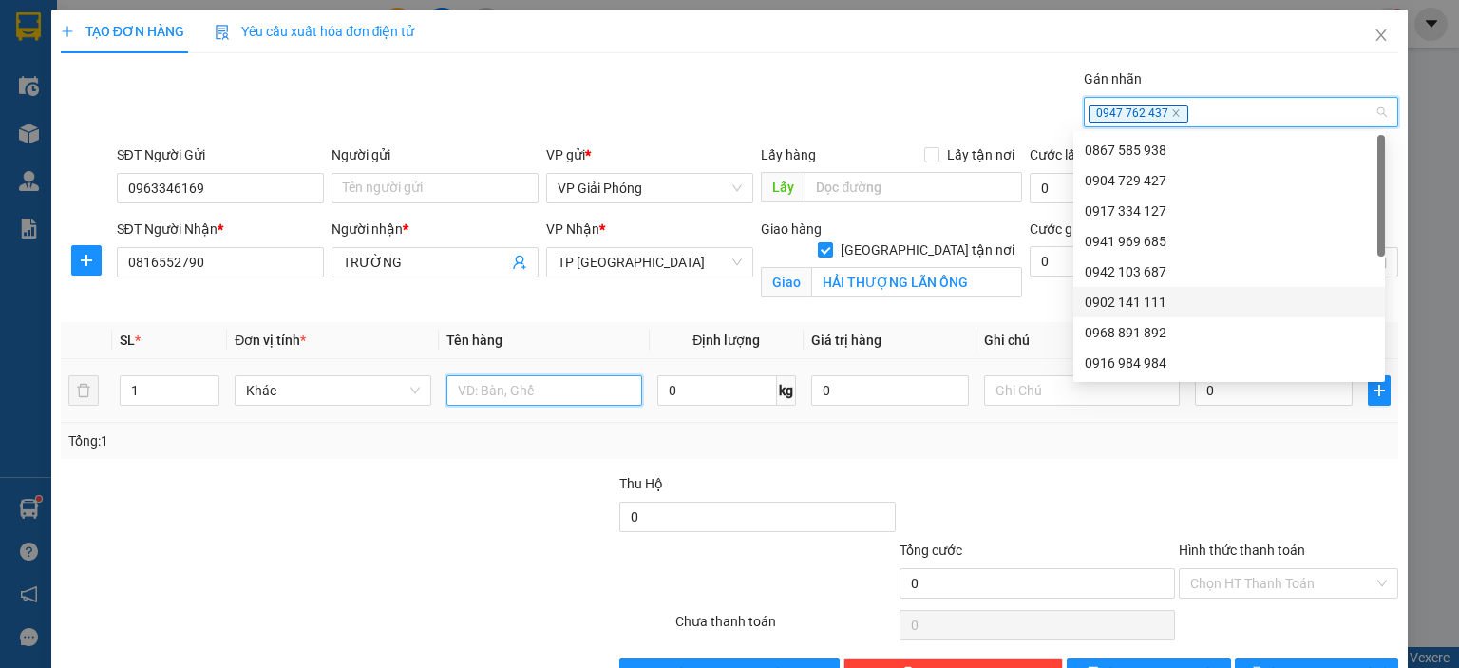
click at [528, 392] on input "text" at bounding box center [544, 390] width 196 height 30
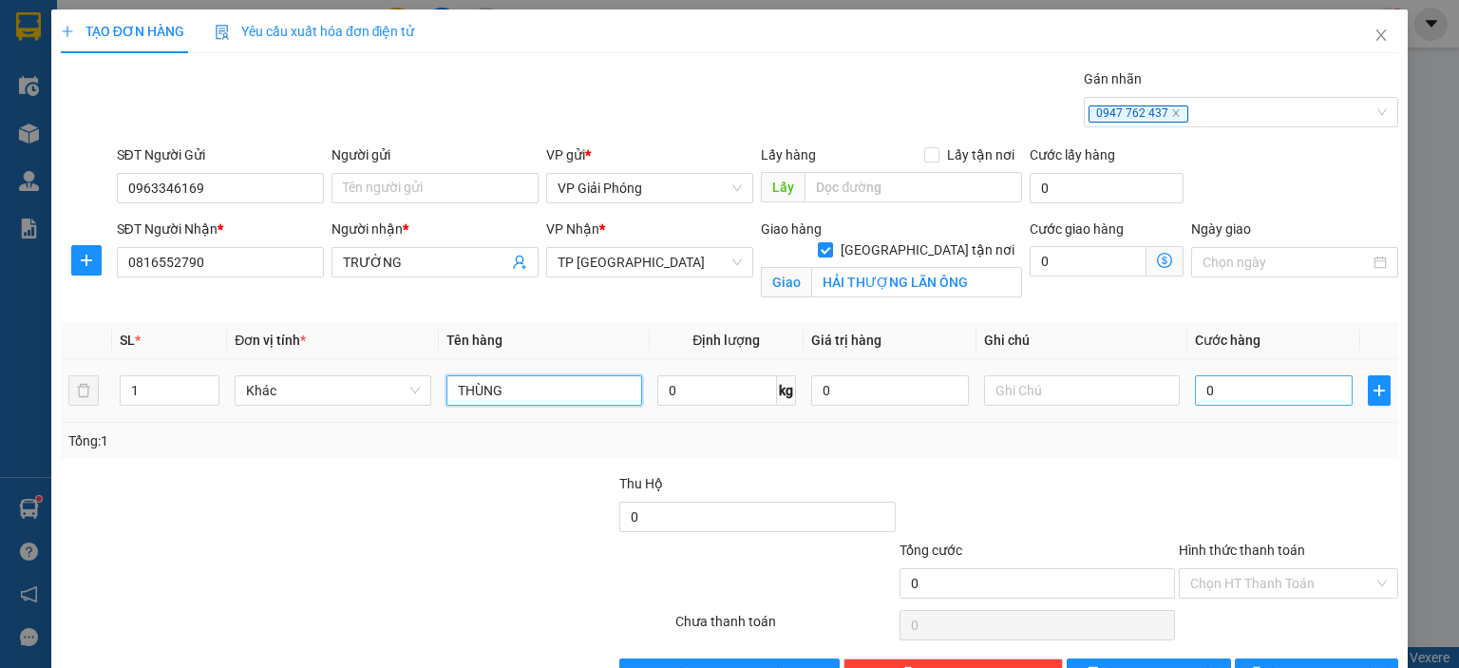
type input "THÙNG"
click at [1212, 397] on input "0" at bounding box center [1274, 390] width 158 height 30
type input "4"
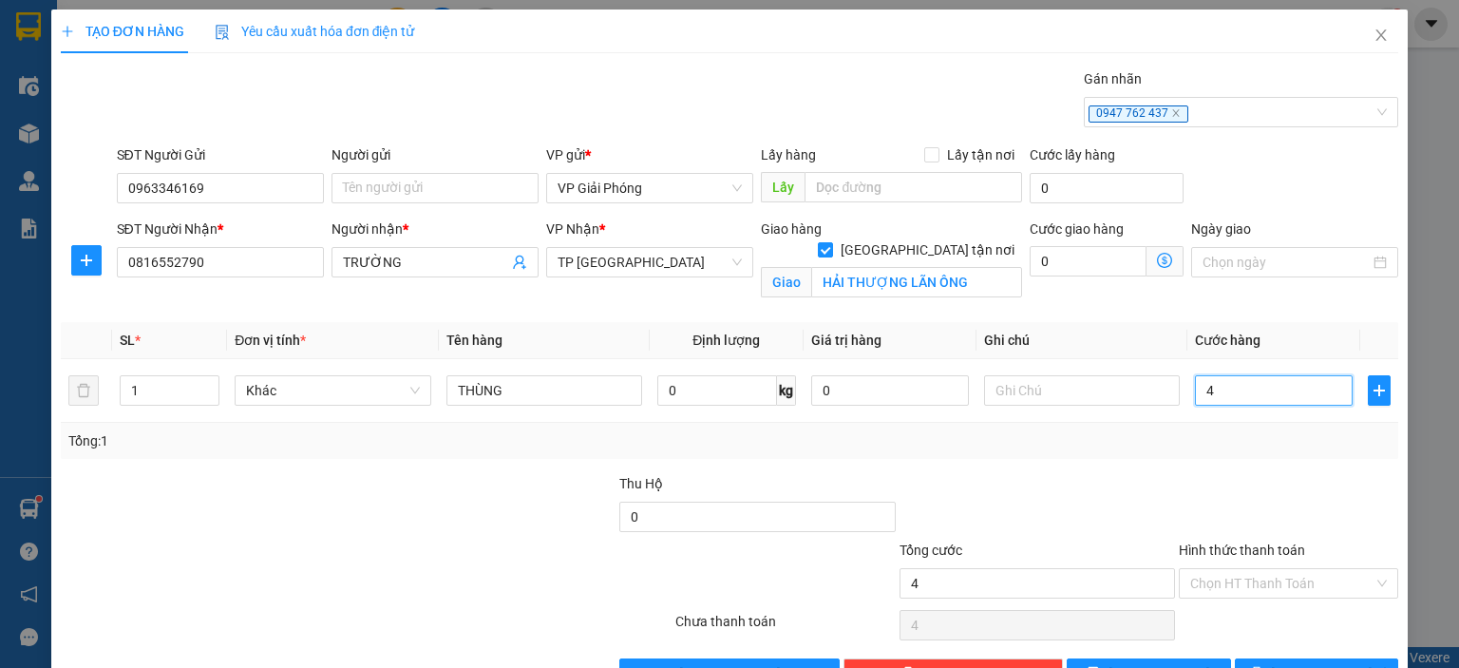
type input "40"
click at [1303, 658] on button "[PERSON_NAME] và In" at bounding box center [1317, 673] width 164 height 30
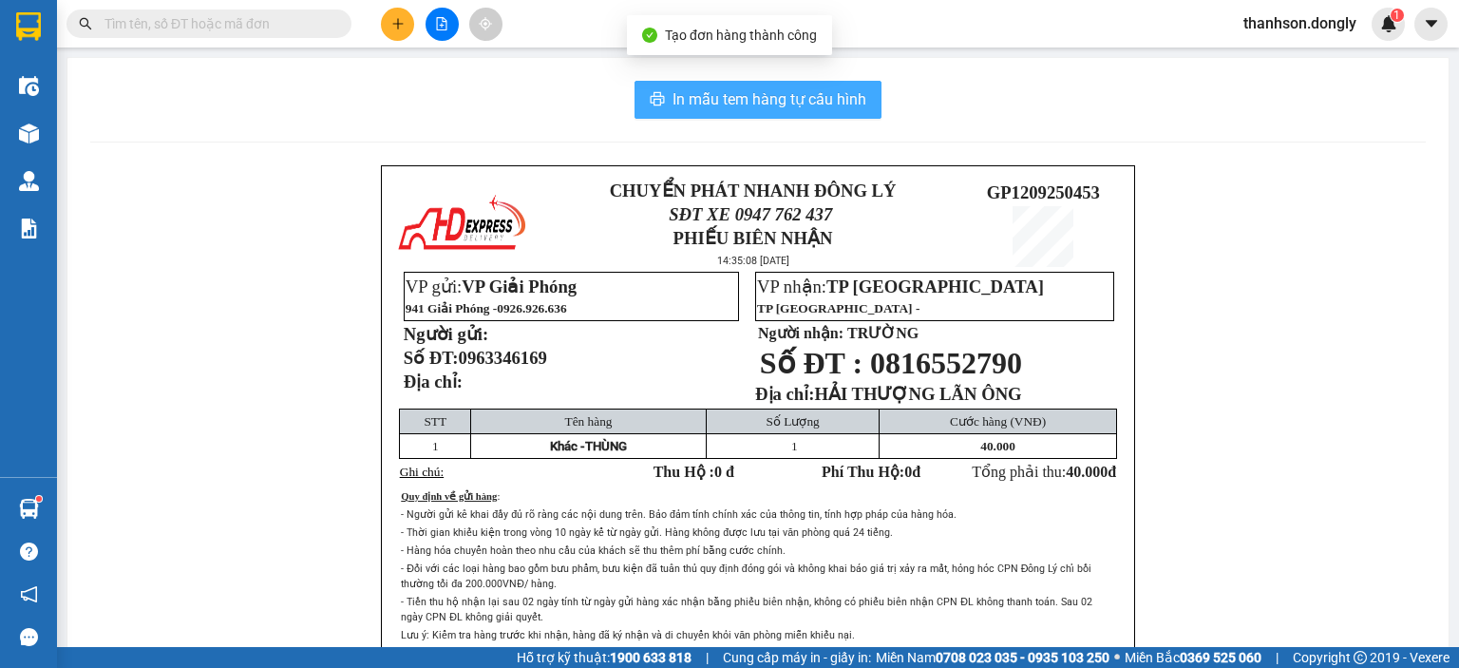
click at [816, 103] on span "In mẫu tem hàng tự cấu hình" at bounding box center [769, 99] width 194 height 24
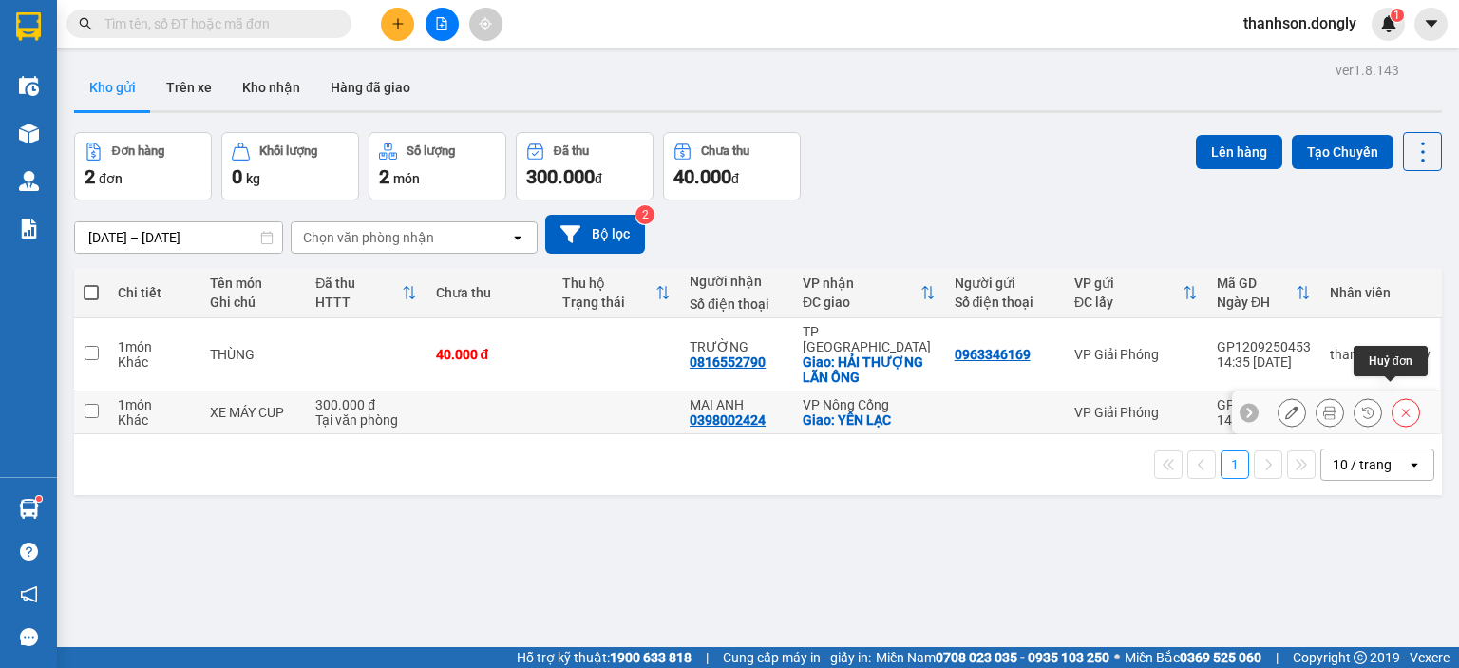
drag, startPoint x: 1390, startPoint y: 397, endPoint x: 1340, endPoint y: 406, distance: 51.1
click at [1375, 406] on div at bounding box center [1348, 412] width 142 height 28
click at [403, 26] on icon "plus" at bounding box center [397, 23] width 13 height 13
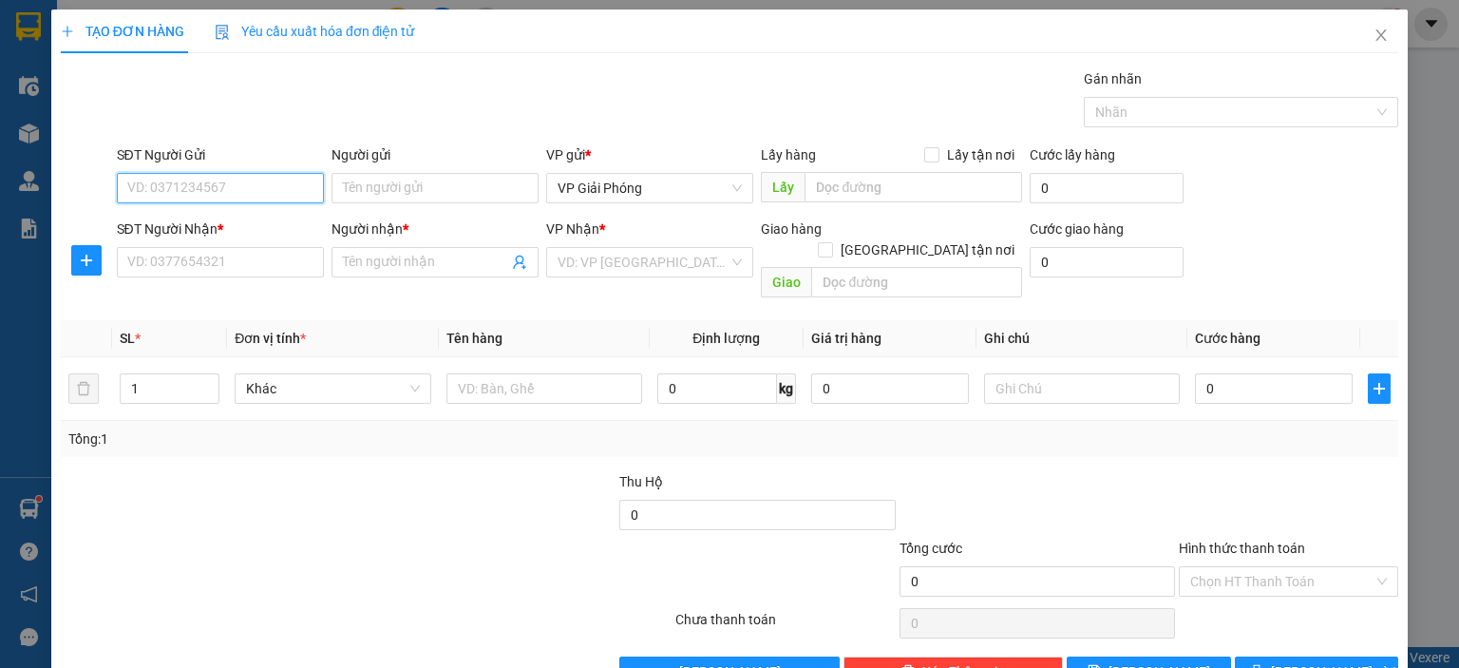
click at [215, 187] on input "SĐT Người Gửi" at bounding box center [220, 188] width 207 height 30
type input "0327641894"
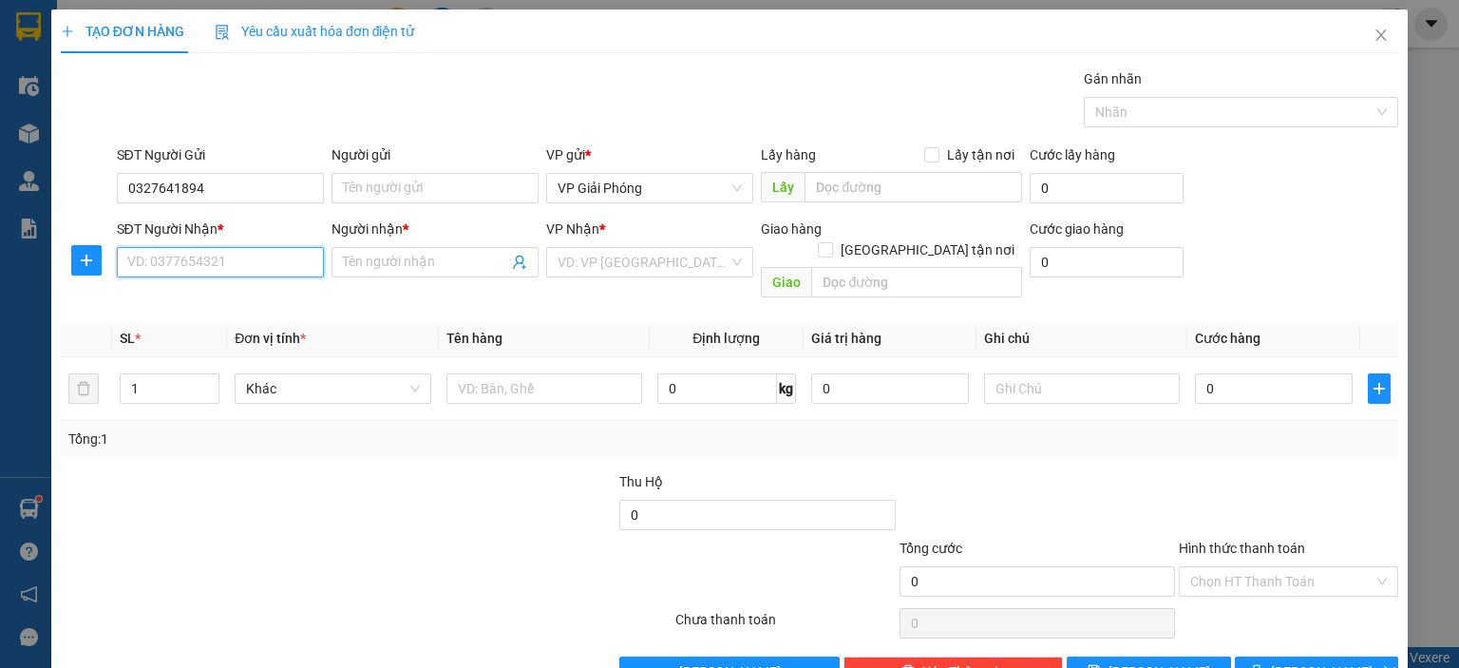
click at [271, 266] on input "SĐT Người Nhận *" at bounding box center [220, 262] width 207 height 30
type input "0363735622"
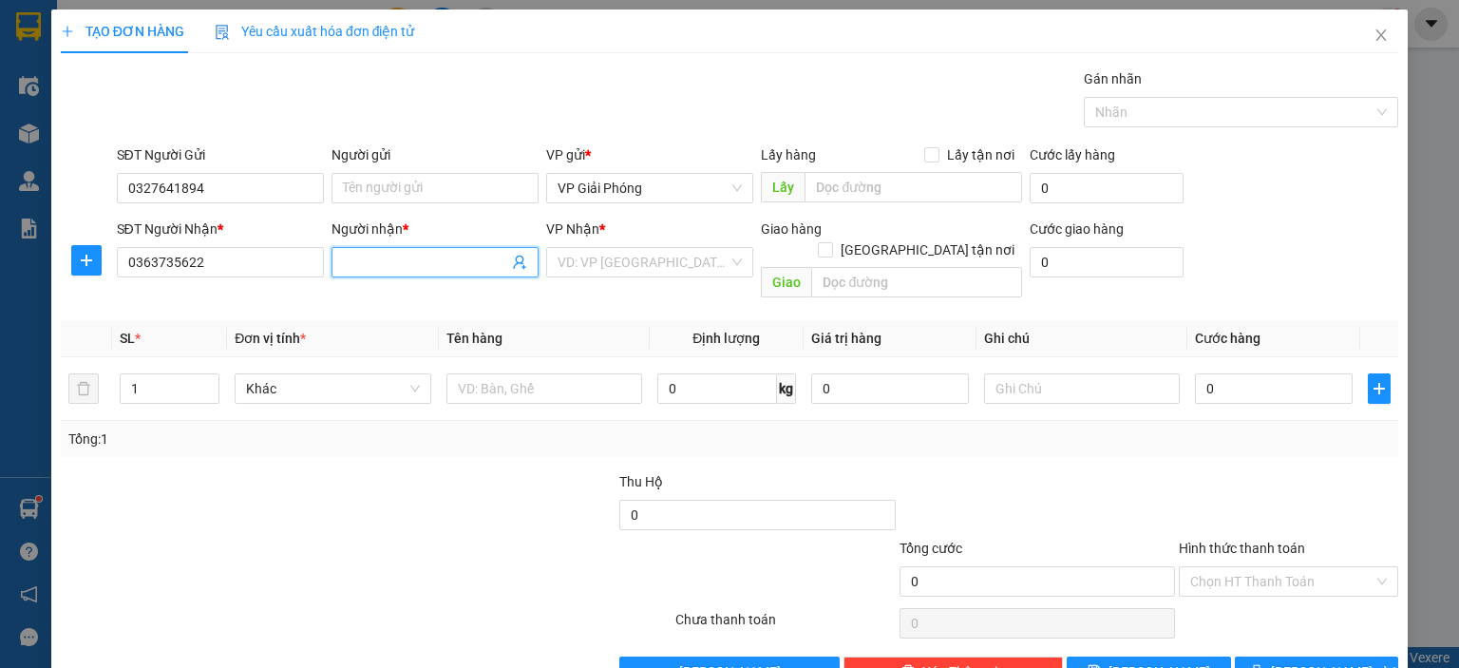
click at [467, 263] on input "Người nhận *" at bounding box center [425, 262] width 165 height 21
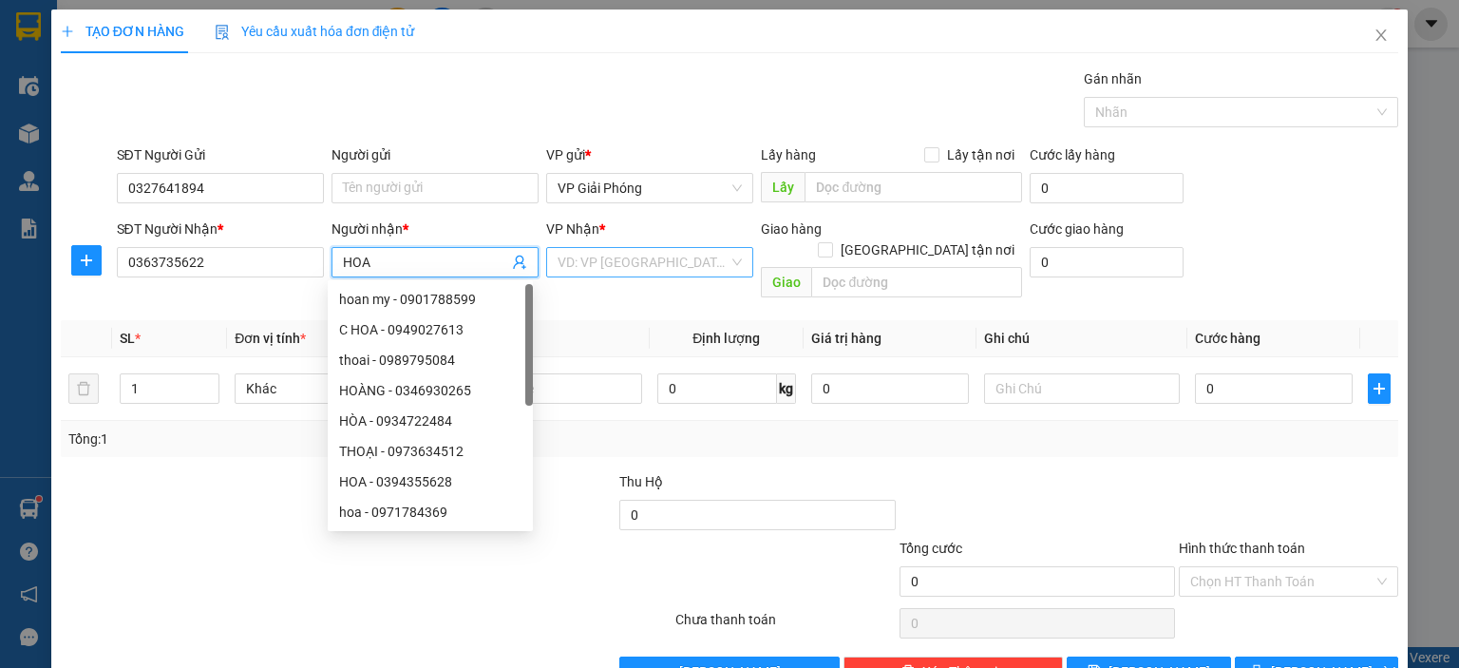
type input "HOA"
click at [575, 263] on input "search" at bounding box center [642, 262] width 171 height 28
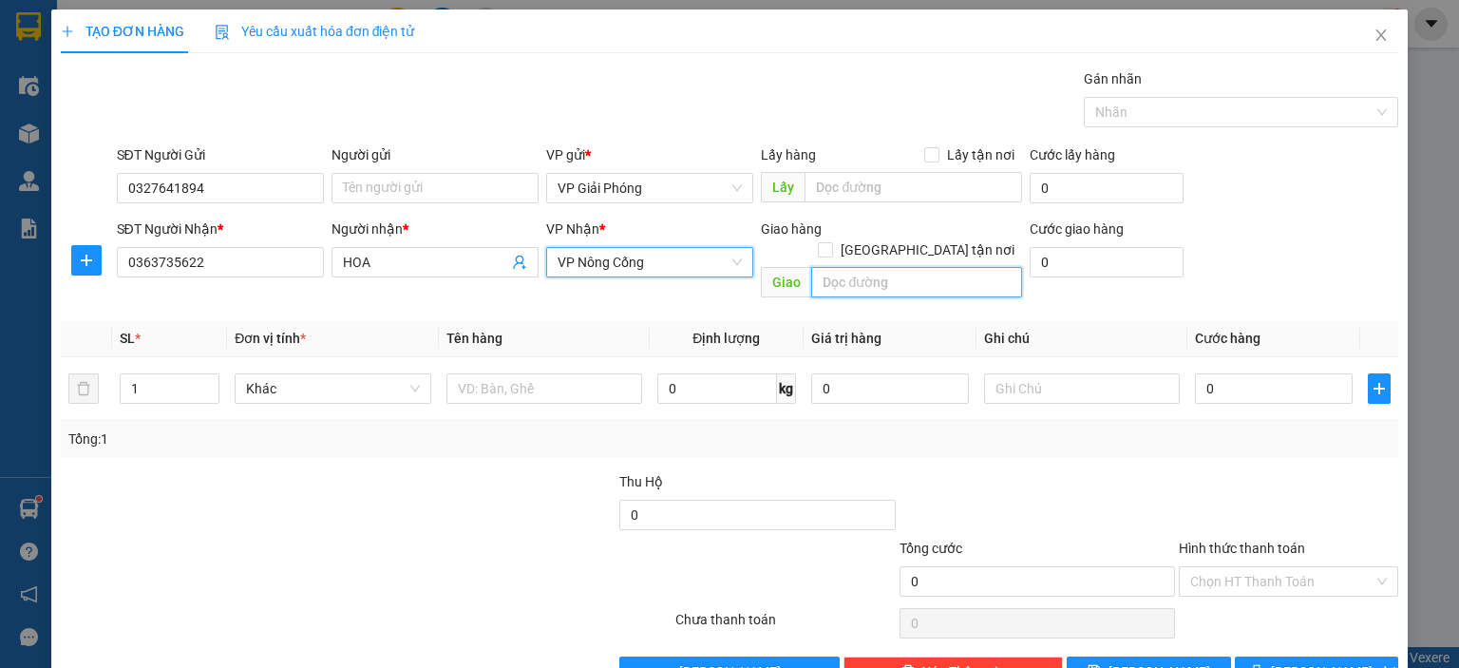
click at [894, 267] on input "text" at bounding box center [916, 282] width 211 height 30
type input "CÔNG LIÊM"
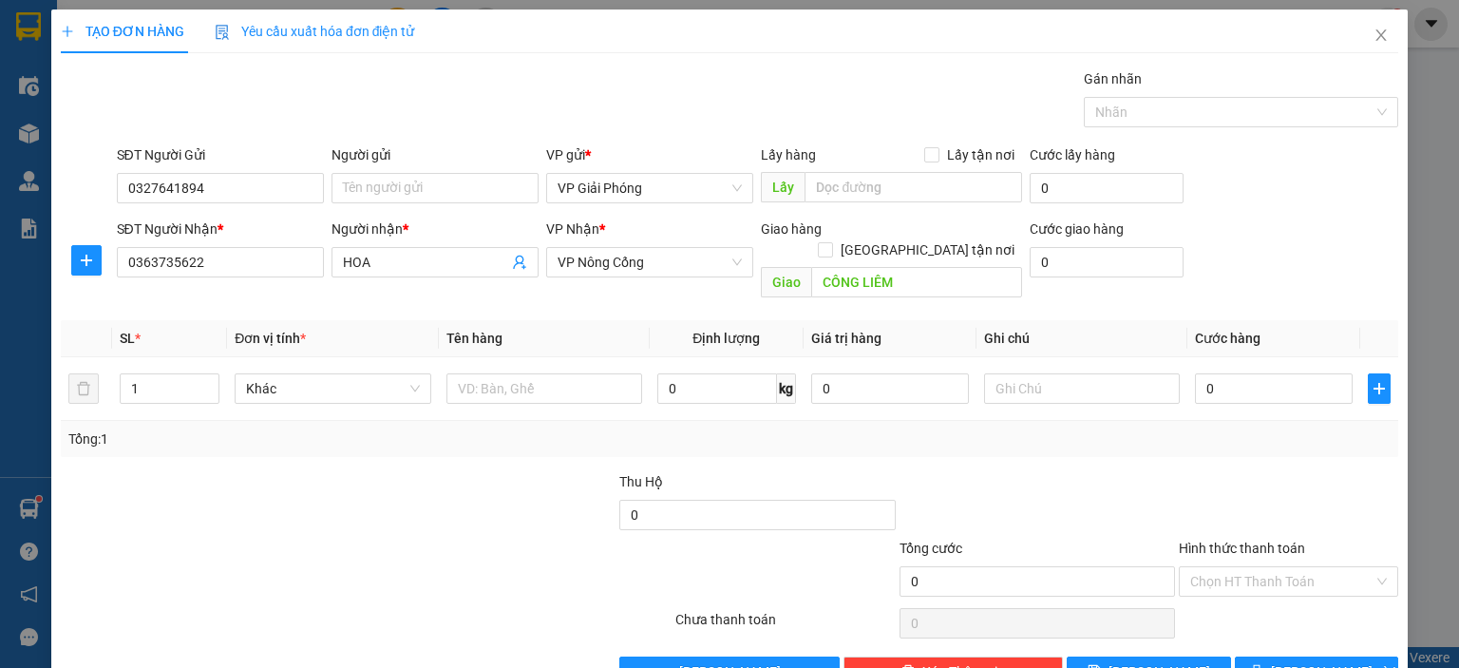
click at [919, 239] on label "[GEOGRAPHIC_DATA] tận nơi" at bounding box center [920, 249] width 204 height 21
click at [831, 242] on input "[GEOGRAPHIC_DATA] tận nơi" at bounding box center [824, 248] width 13 height 13
checkbox input "true"
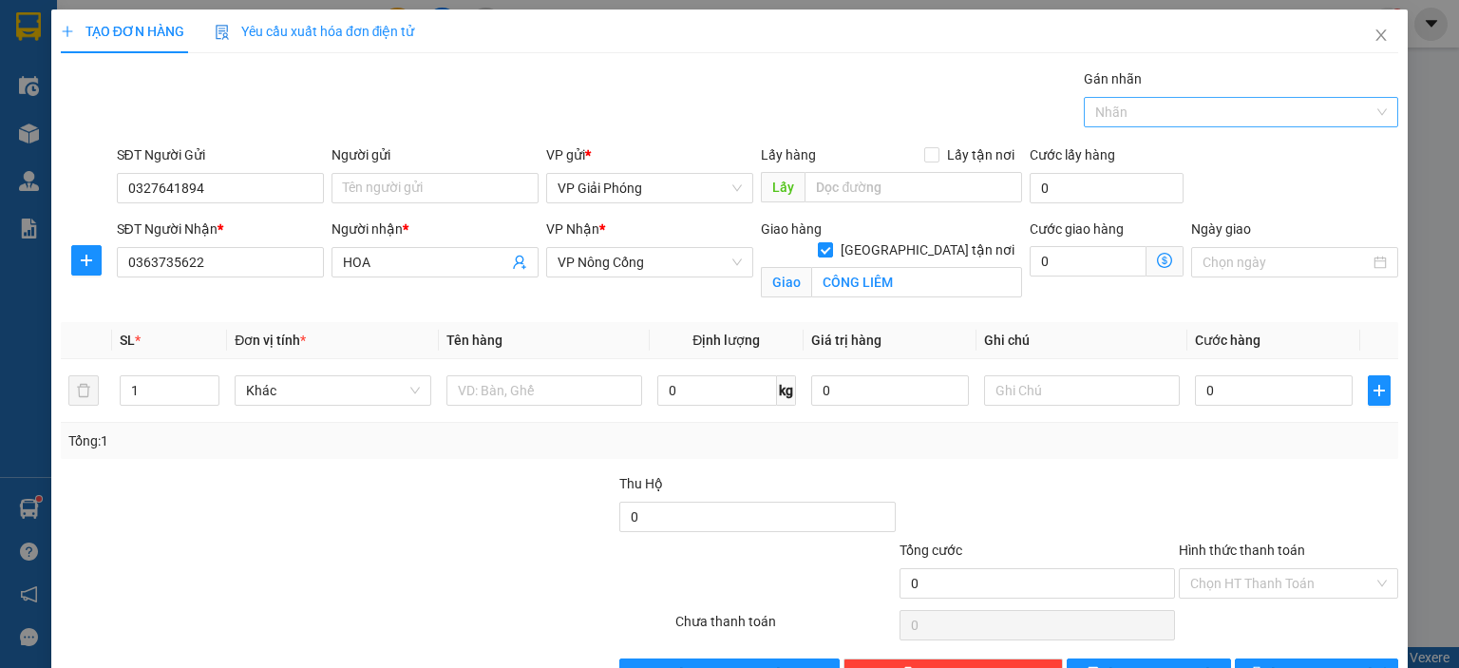
click at [1124, 115] on div at bounding box center [1231, 112] width 286 height 23
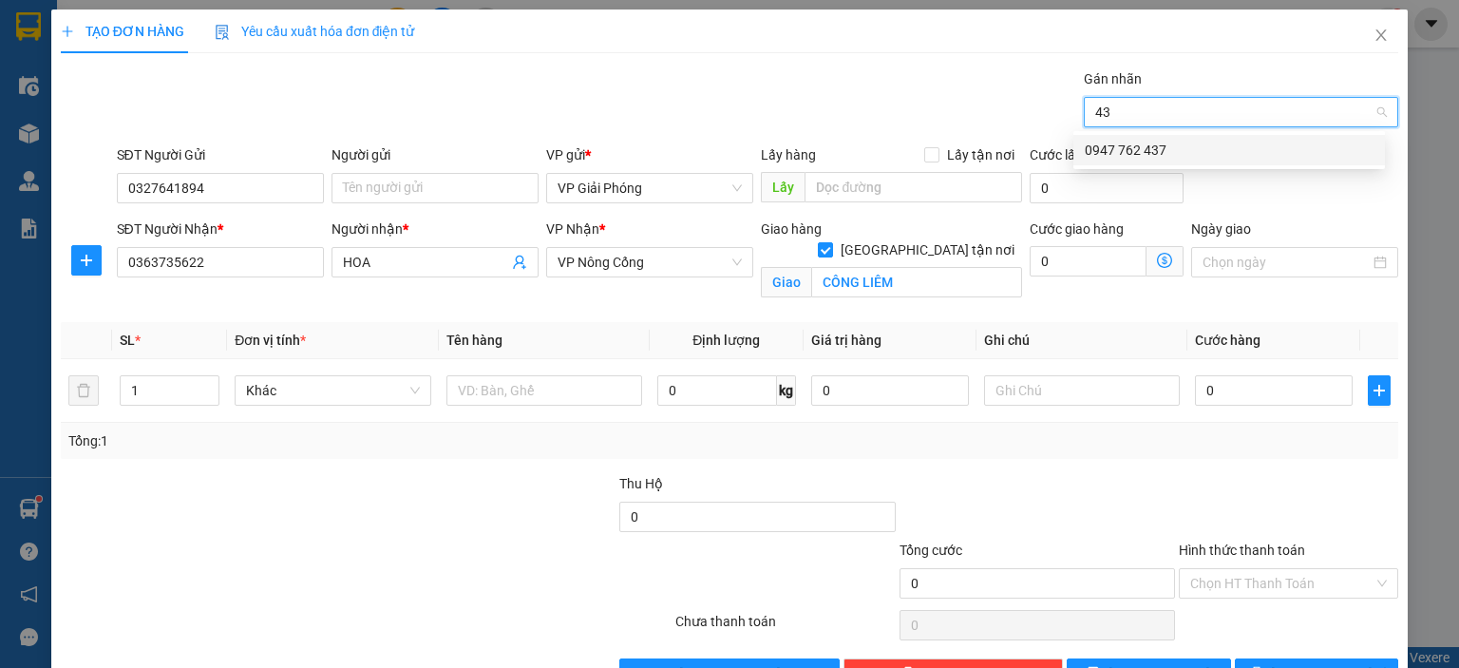
type input "437"
click at [1102, 162] on div "0947 762 437" at bounding box center [1229, 150] width 312 height 30
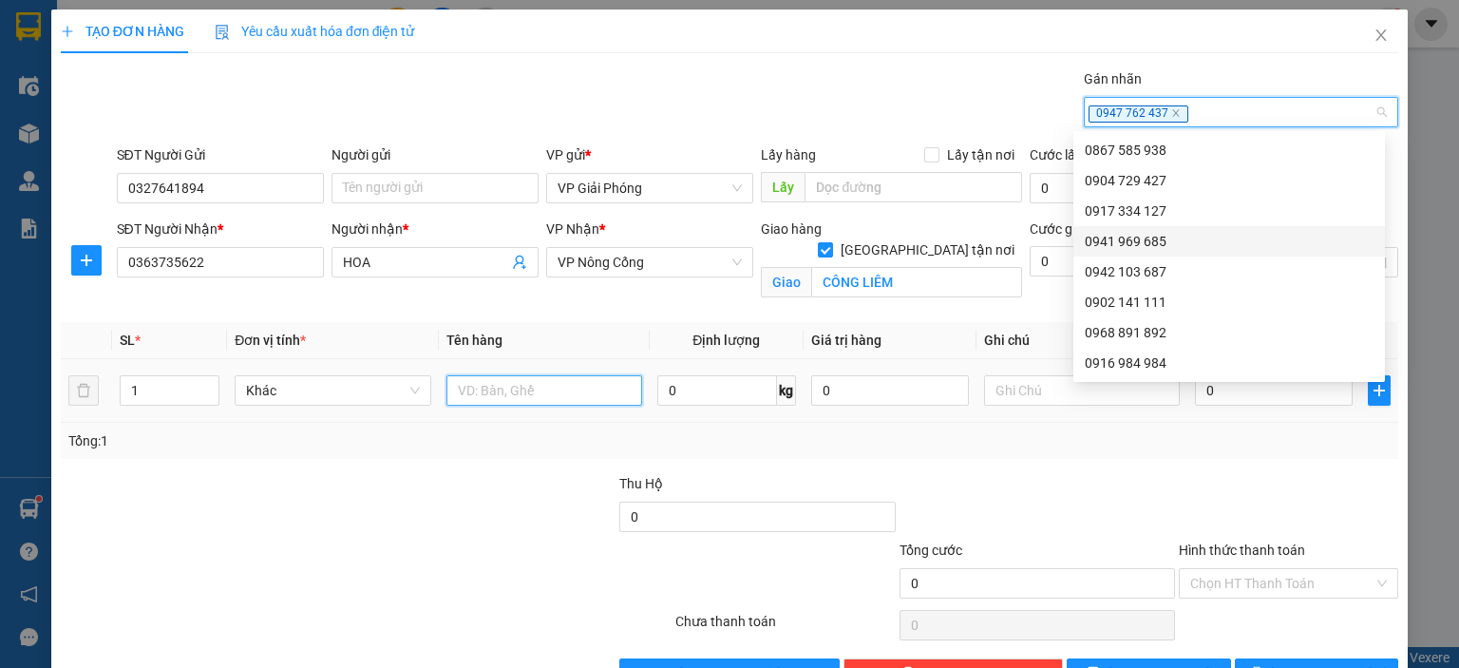
click at [532, 390] on input "text" at bounding box center [544, 390] width 196 height 30
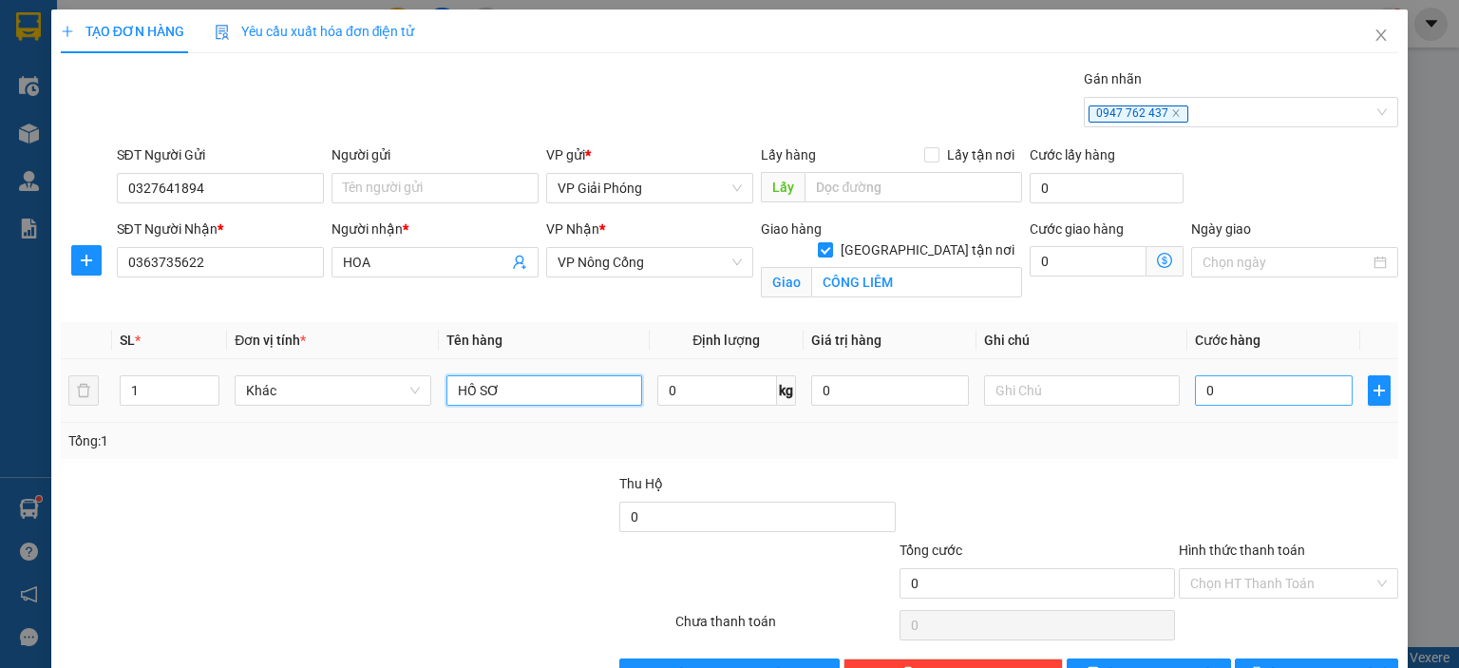
type input "HỒ SƠ"
click at [1219, 390] on input "0" at bounding box center [1274, 390] width 158 height 30
type input "3"
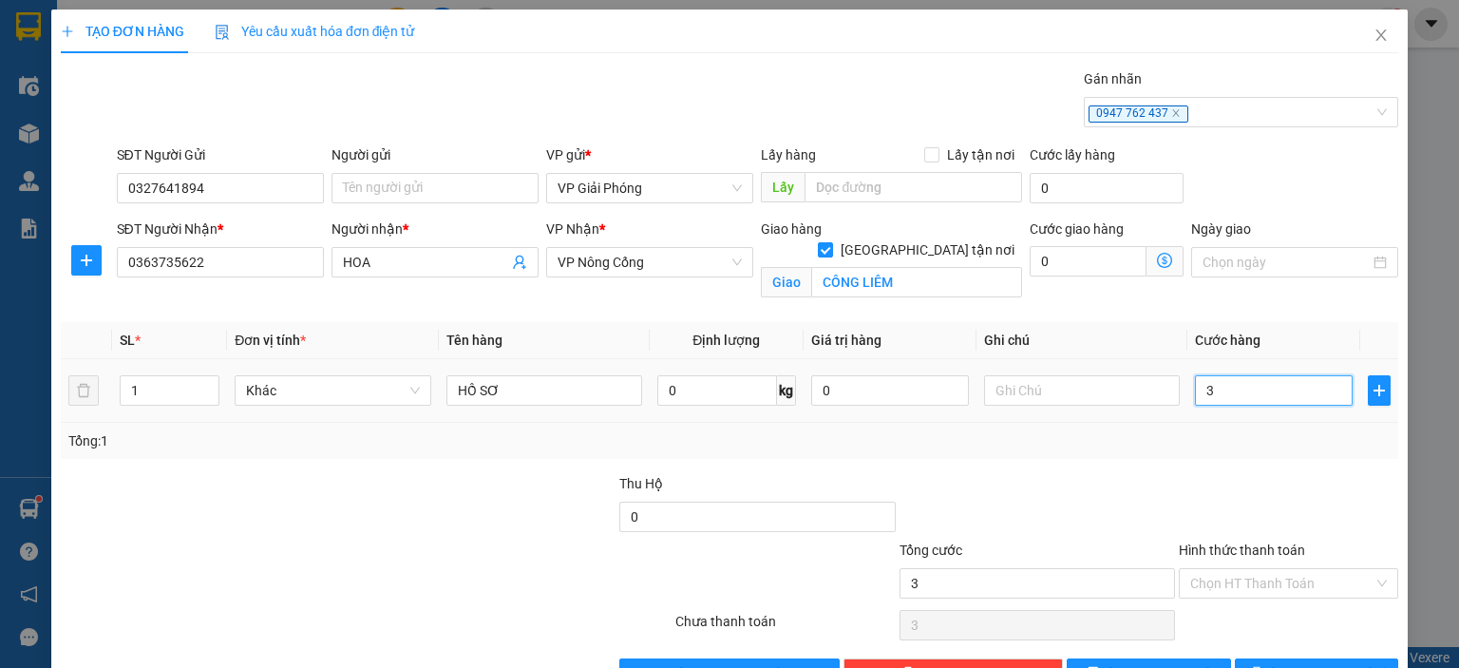
type input "30"
click at [1288, 663] on span "[PERSON_NAME] và In" at bounding box center [1337, 673] width 133 height 21
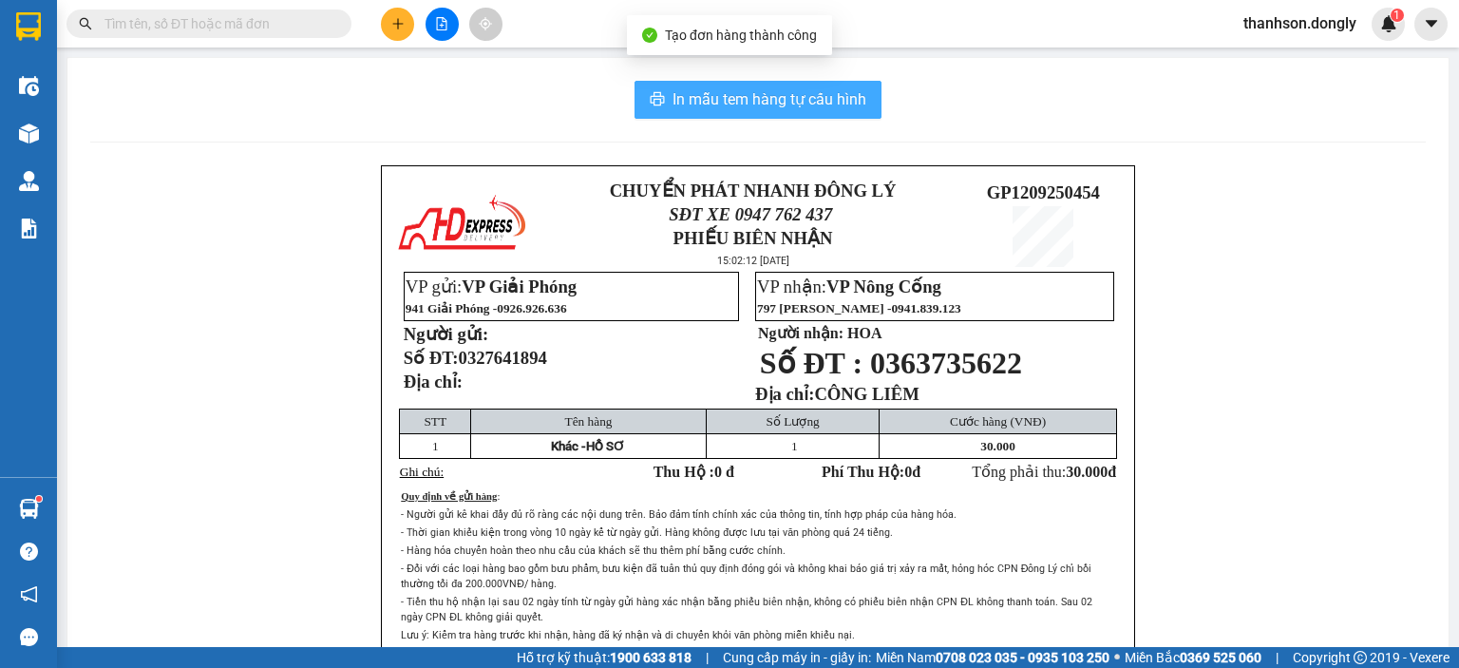
click at [820, 103] on span "In mẫu tem hàng tự cấu hình" at bounding box center [769, 99] width 194 height 24
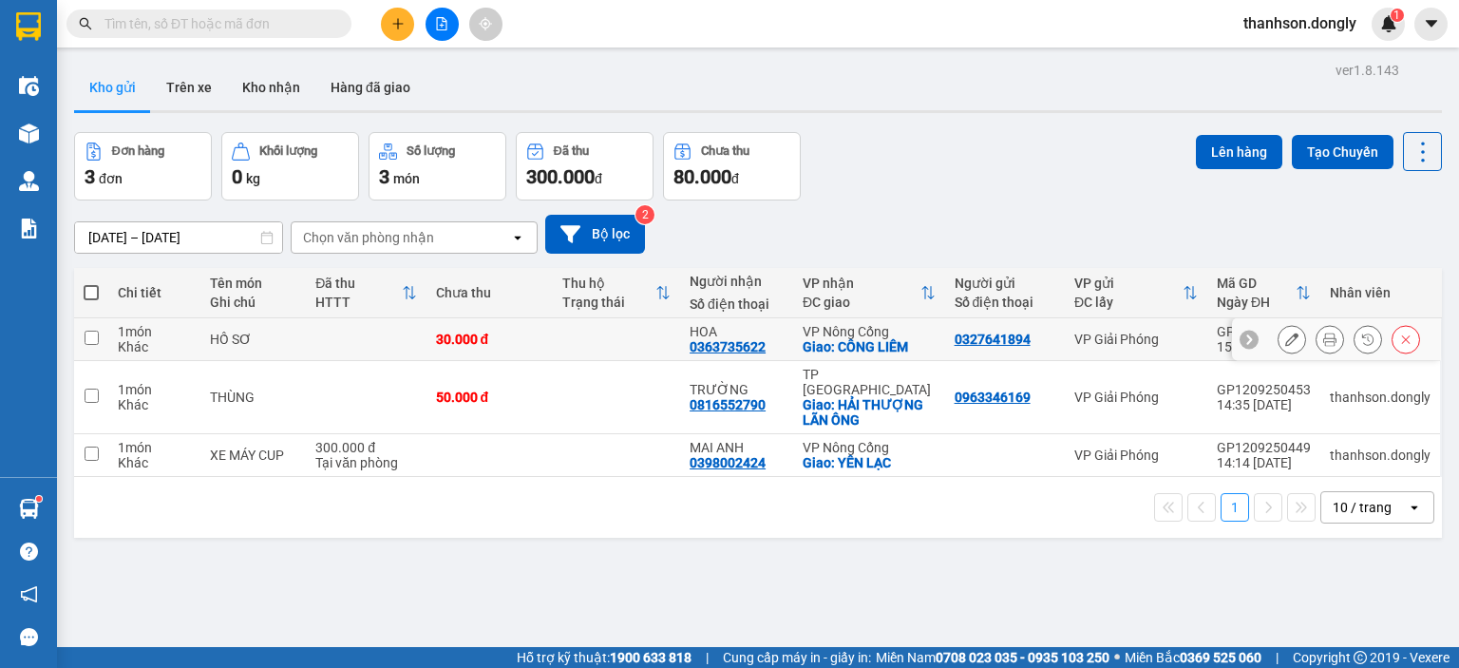
click at [89, 337] on input "checkbox" at bounding box center [92, 338] width 14 height 14
checkbox input "true"
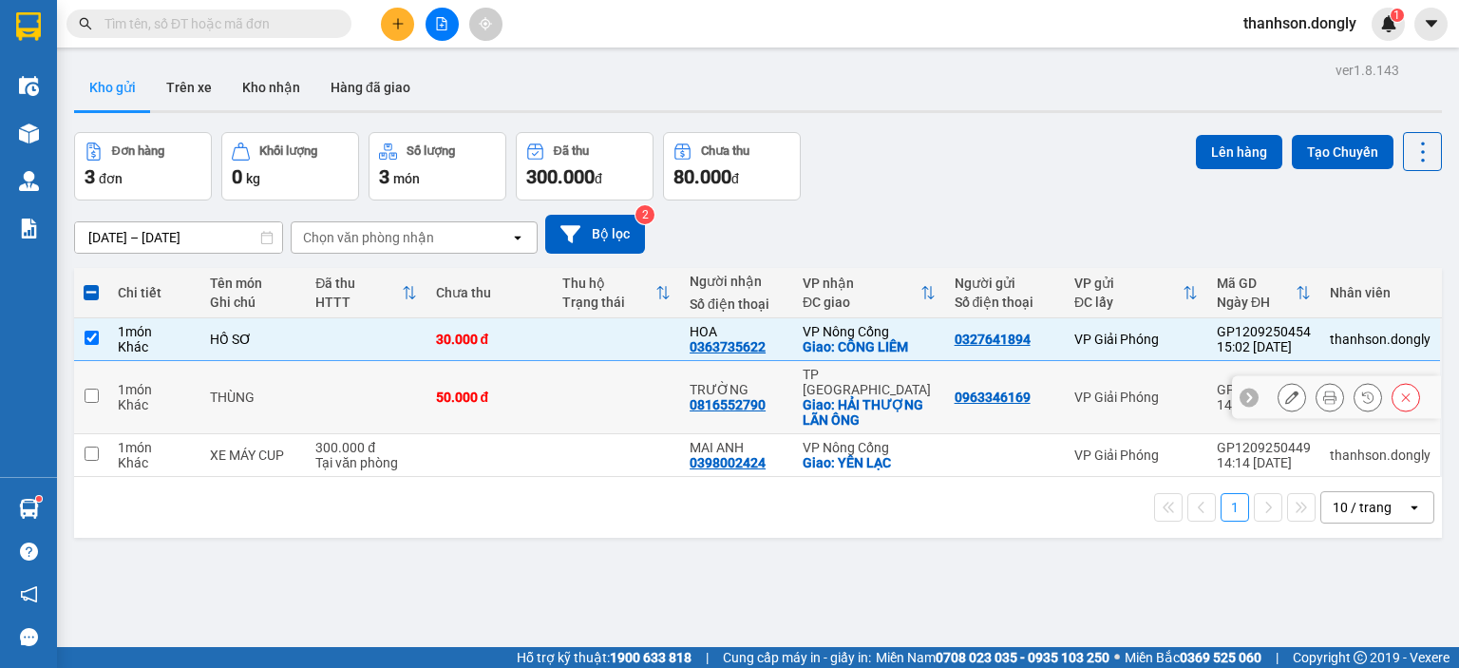
click at [91, 389] on input "checkbox" at bounding box center [92, 395] width 14 height 14
checkbox input "true"
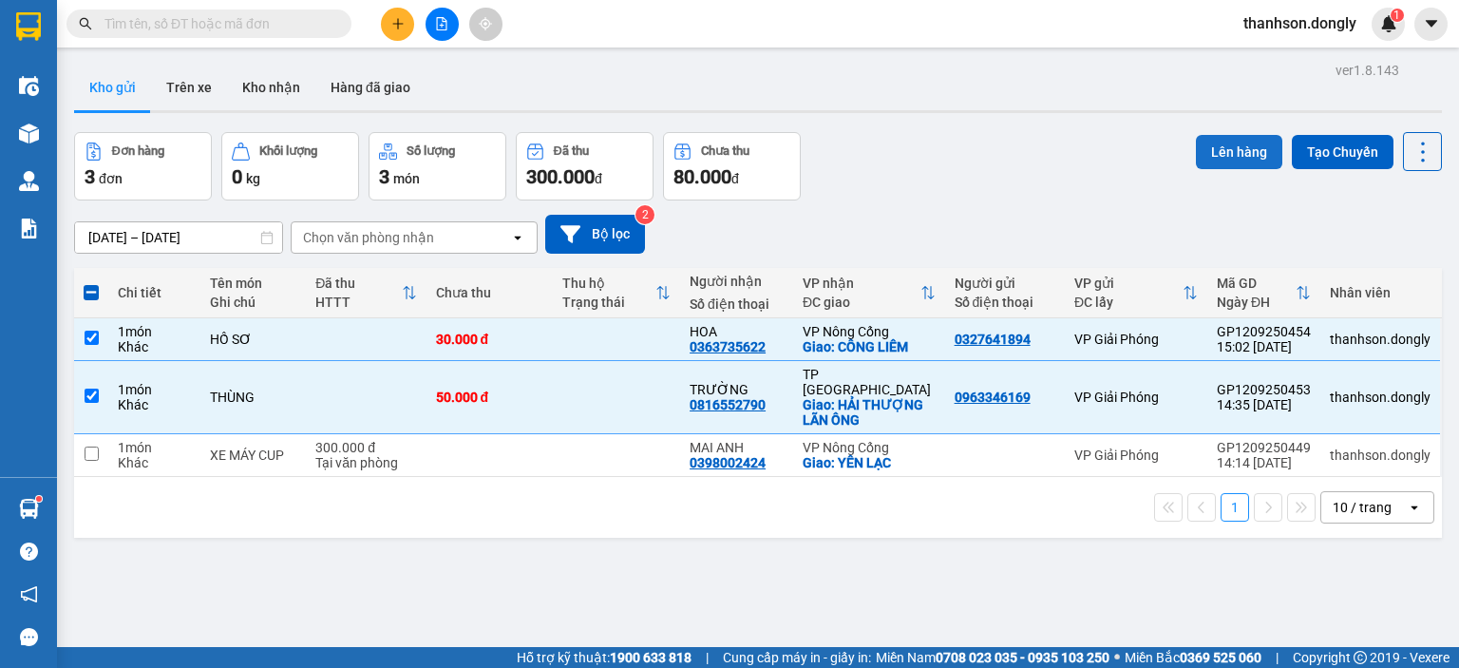
click at [1201, 147] on button "Lên hàng" at bounding box center [1239, 152] width 86 height 34
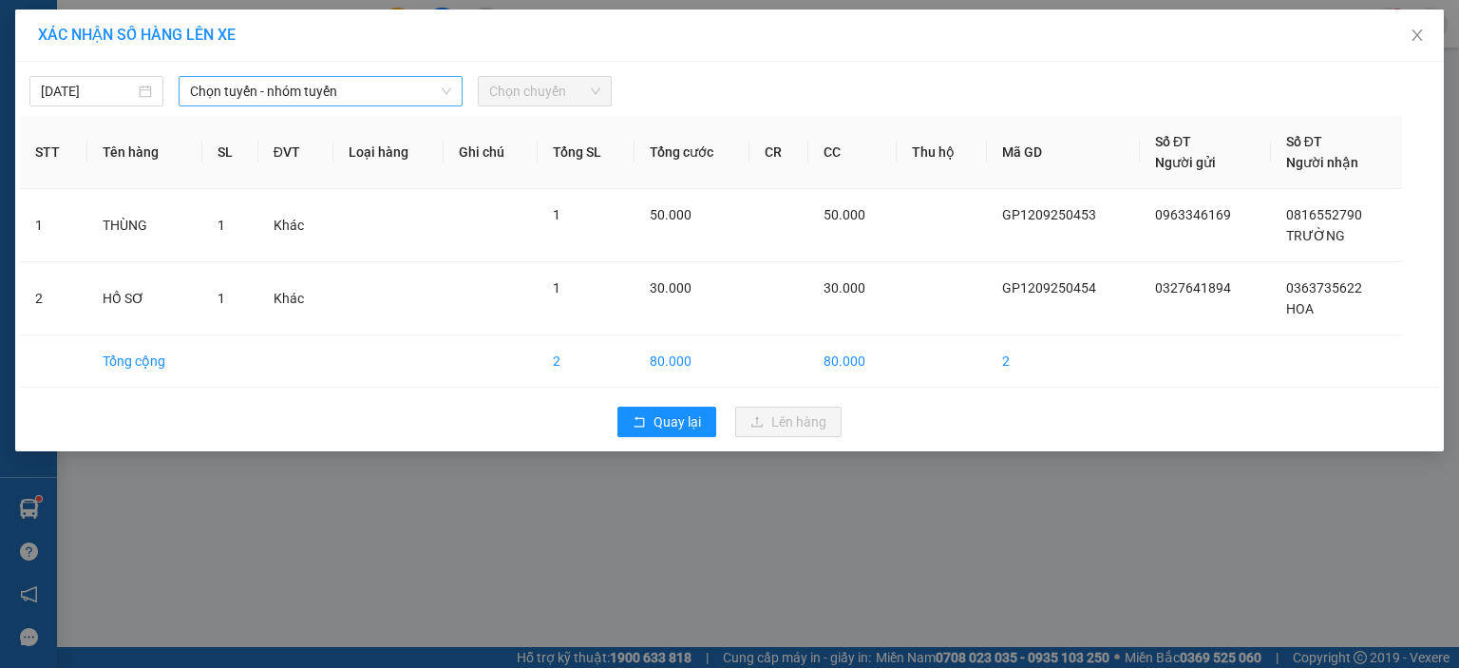
click at [429, 102] on span "Chọn tuyến - nhóm tuyến" at bounding box center [320, 91] width 261 height 28
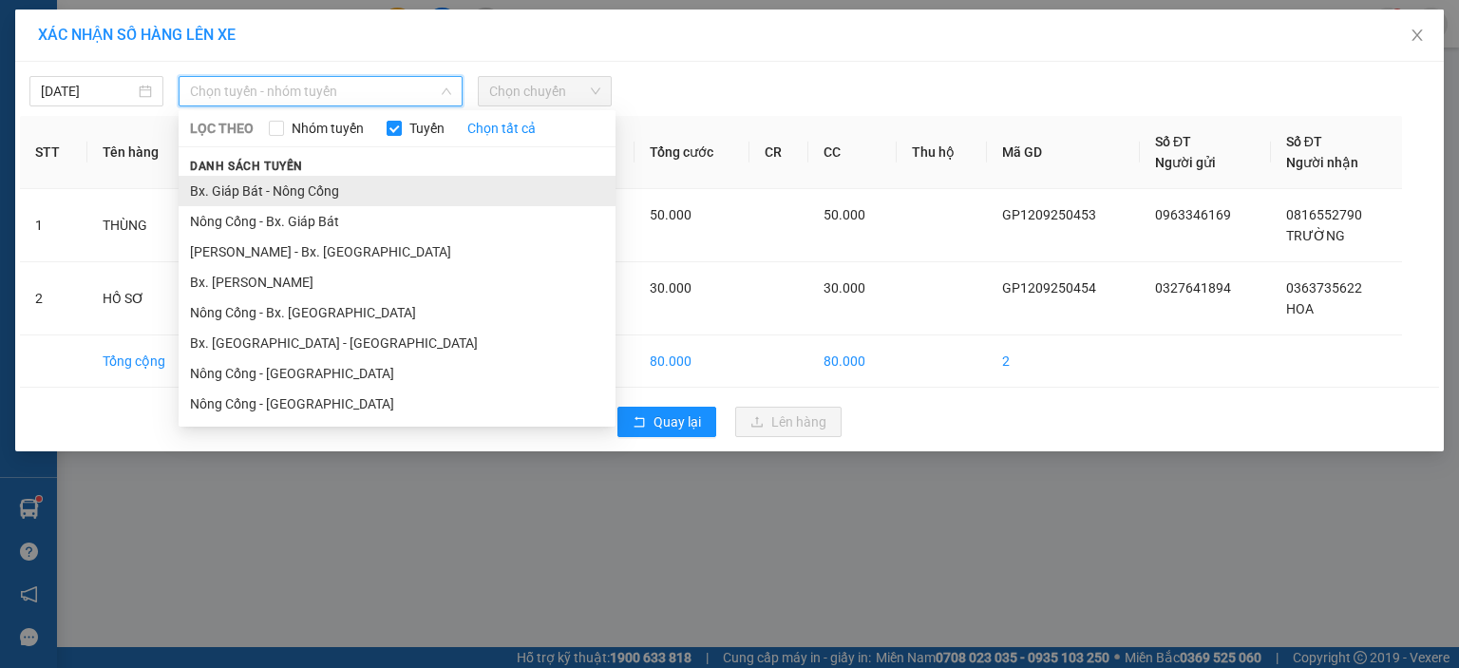
click at [417, 183] on li "Bx. Giáp Bát - Nông Cống" at bounding box center [397, 191] width 437 height 30
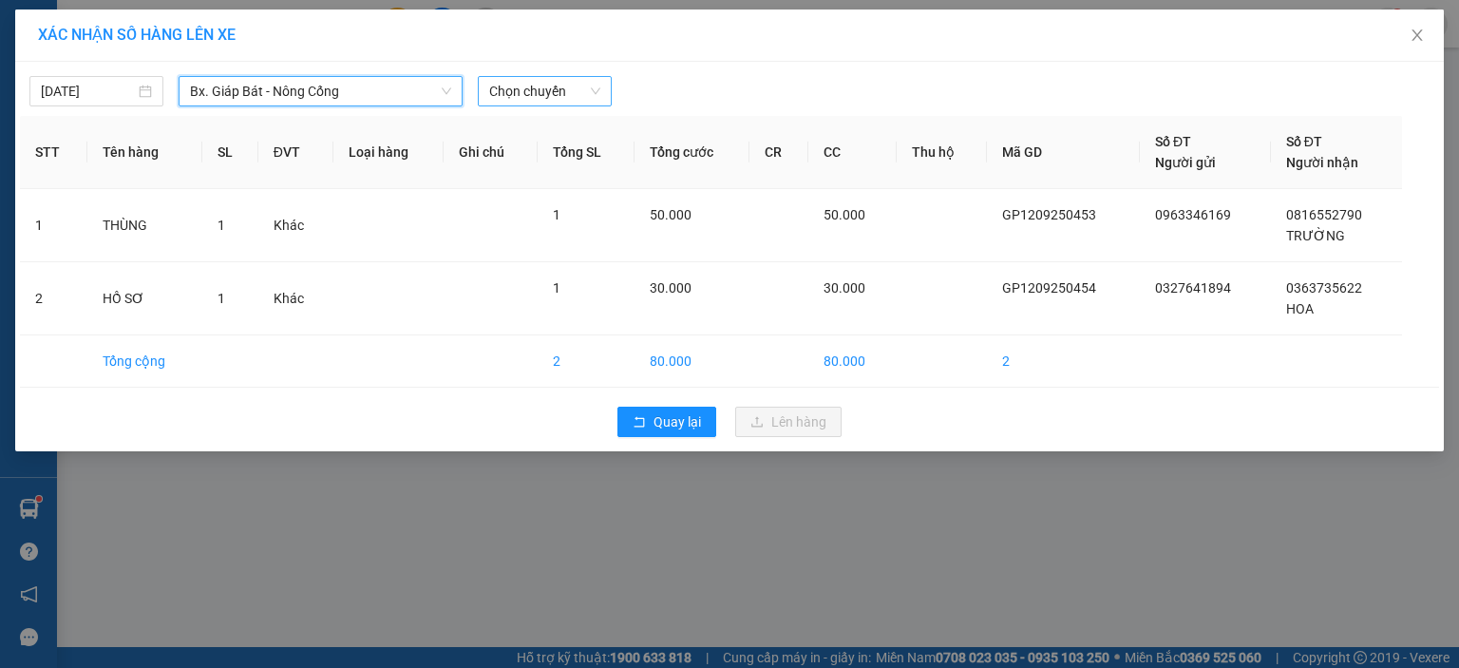
click at [542, 102] on span "Chọn chuyến" at bounding box center [544, 91] width 111 height 28
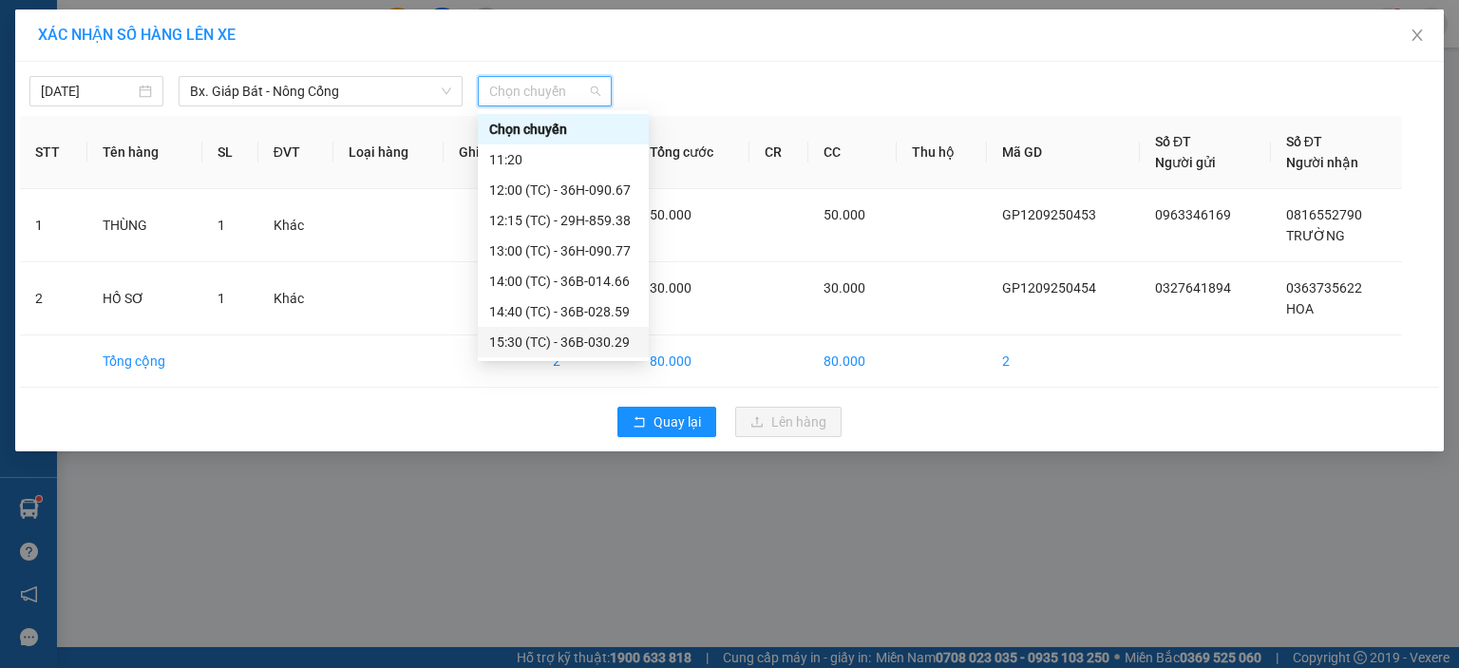
click at [524, 331] on div "15:30 (TC) - 36B-030.29" at bounding box center [563, 341] width 148 height 21
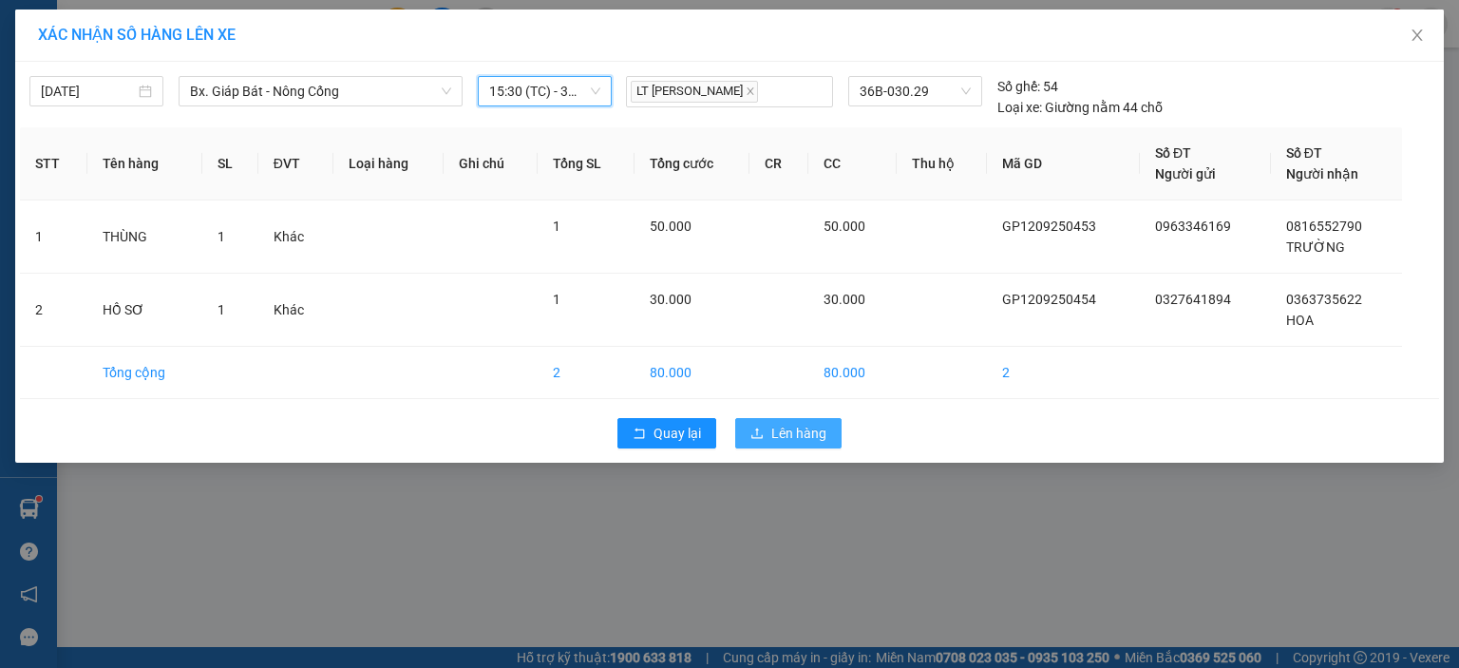
click at [763, 435] on icon "upload" at bounding box center [756, 432] width 11 height 10
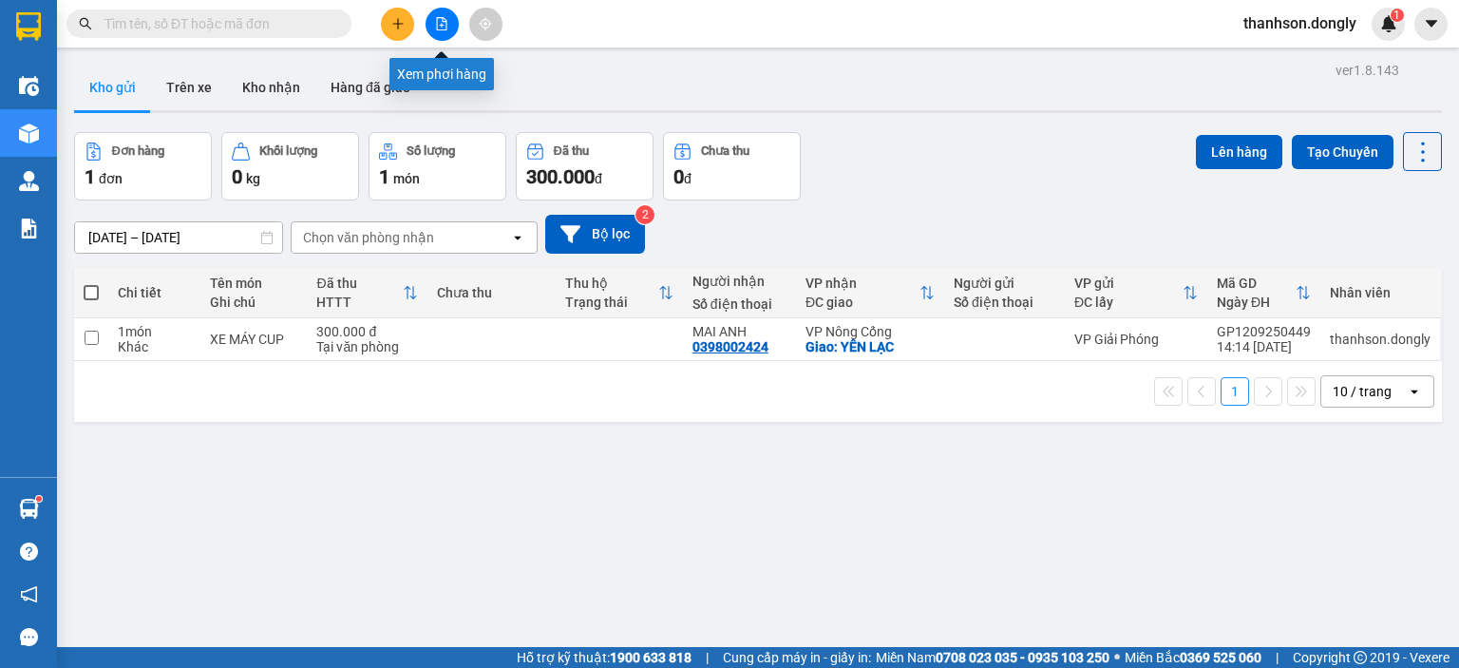
click at [443, 27] on icon "file-add" at bounding box center [441, 23] width 13 height 13
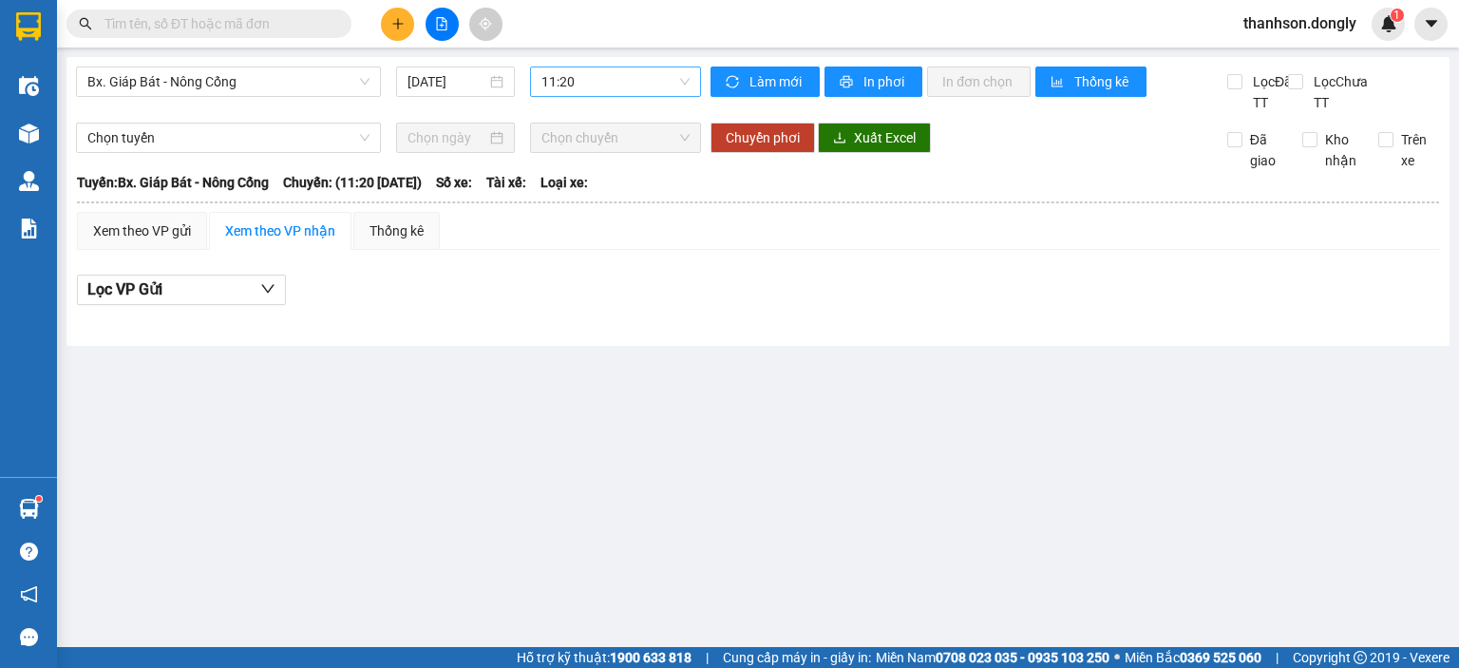
click at [593, 91] on span "11:20" at bounding box center [615, 81] width 149 height 28
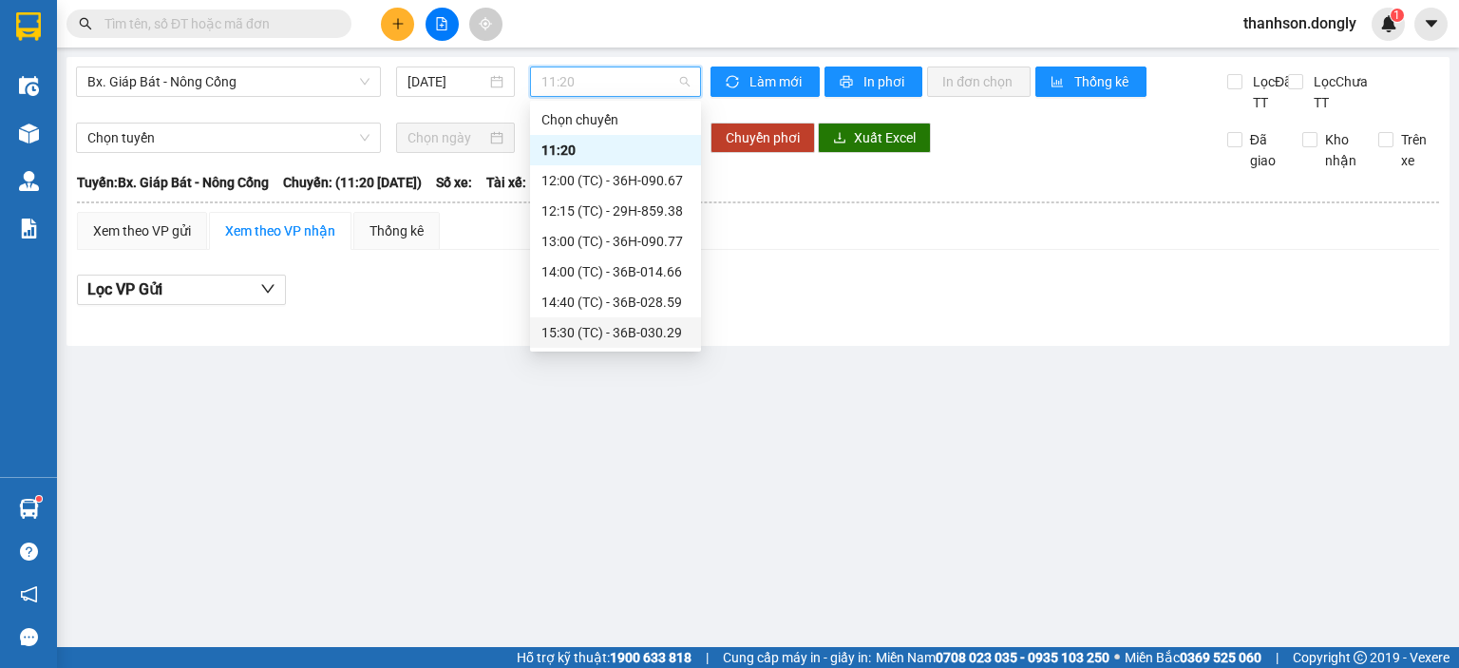
click at [598, 330] on div "15:30 (TC) - 36B-030.29" at bounding box center [615, 332] width 148 height 21
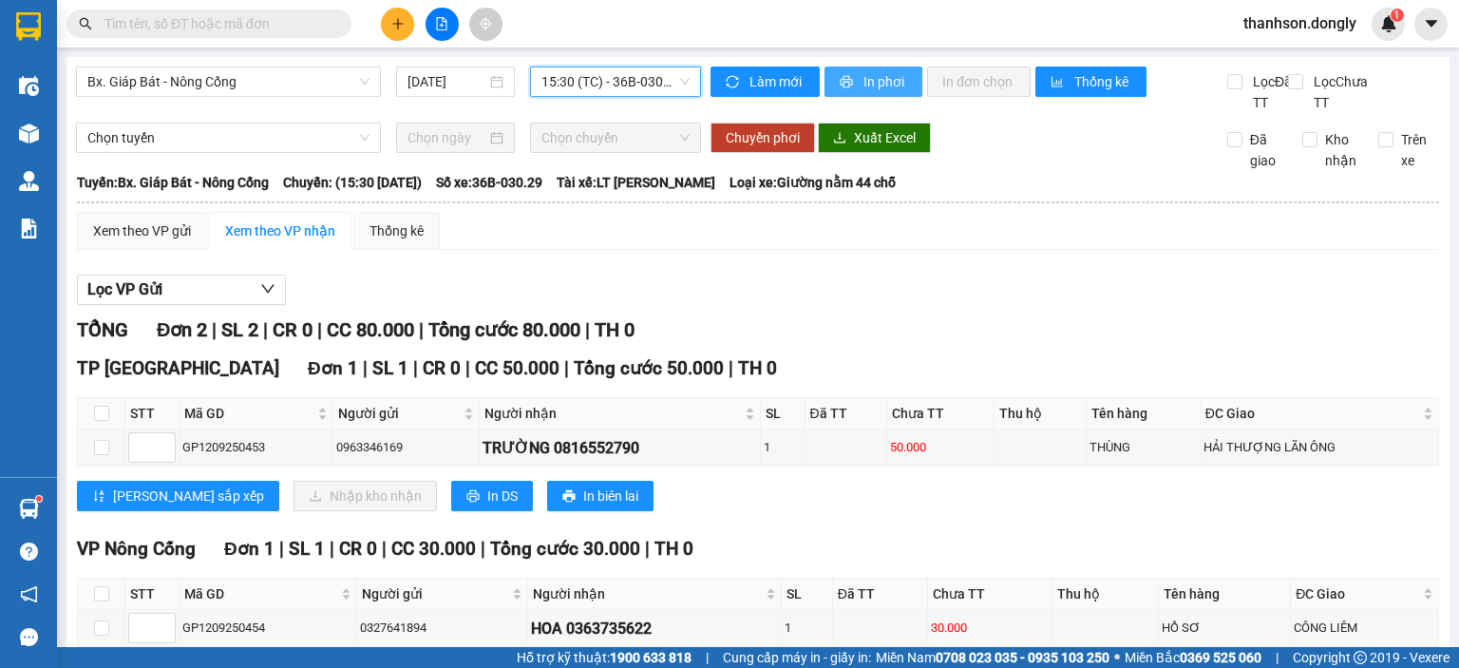
click at [845, 86] on span "printer" at bounding box center [848, 82] width 16 height 15
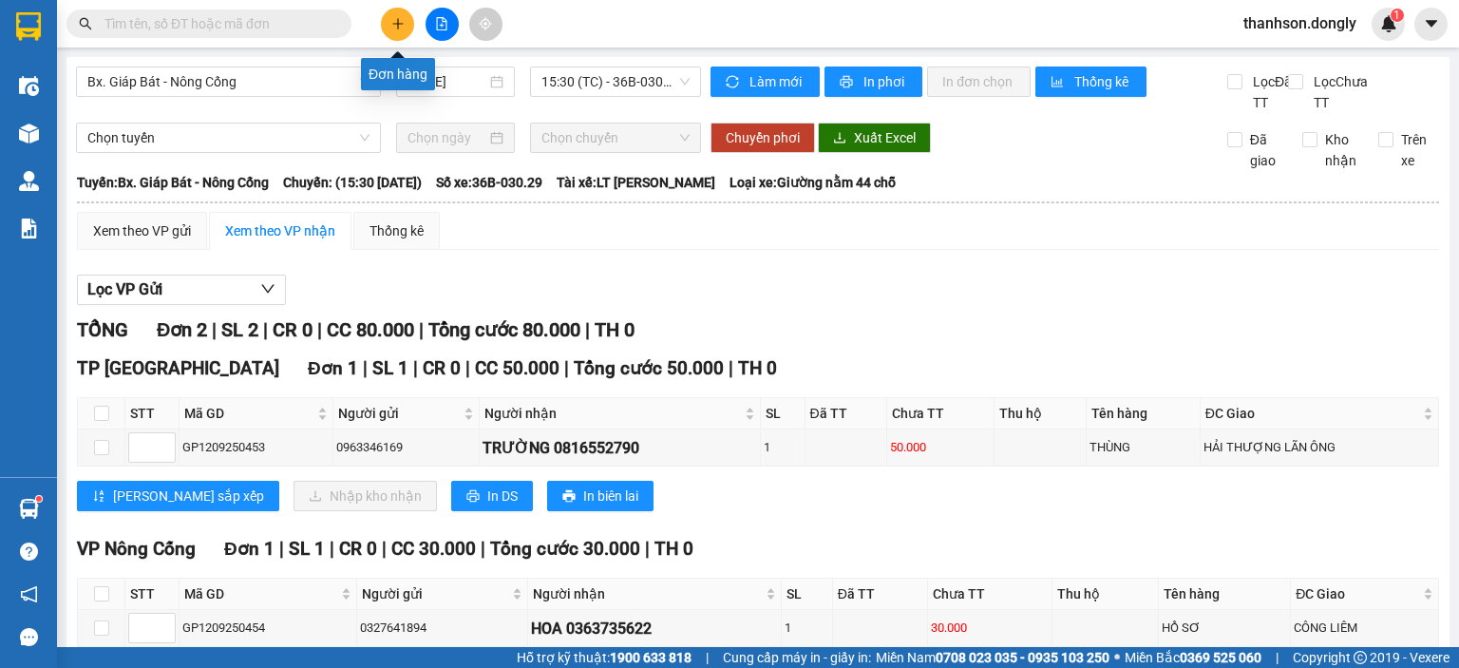
click at [387, 22] on button at bounding box center [397, 24] width 33 height 33
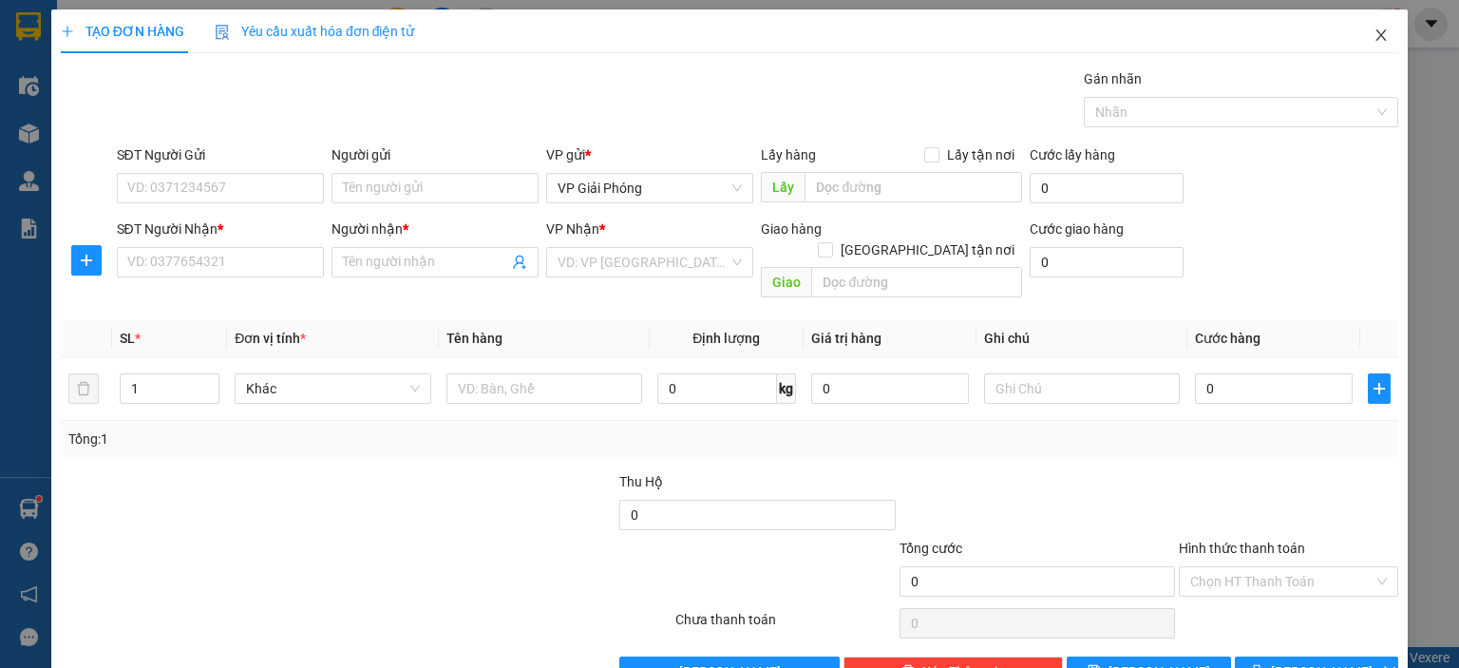
click at [1378, 31] on span "Close" at bounding box center [1380, 35] width 53 height 53
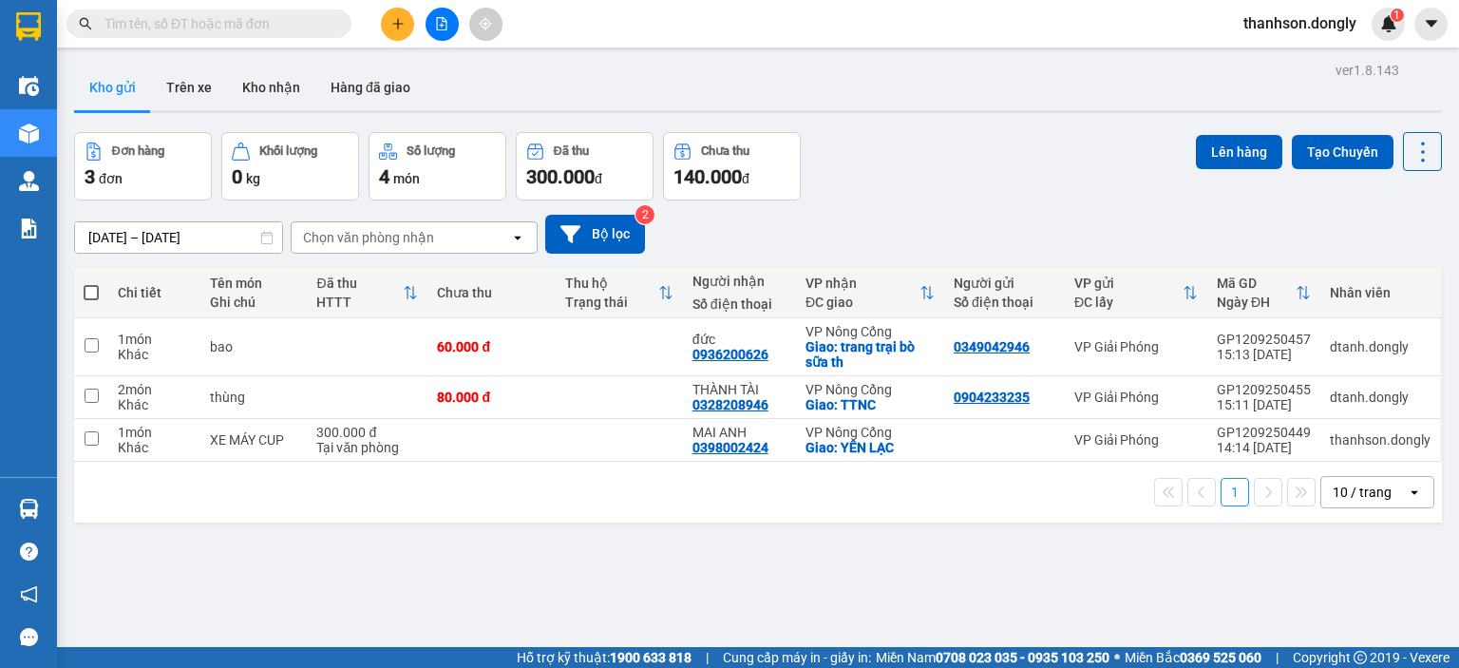
click at [403, 37] on button at bounding box center [397, 24] width 33 height 33
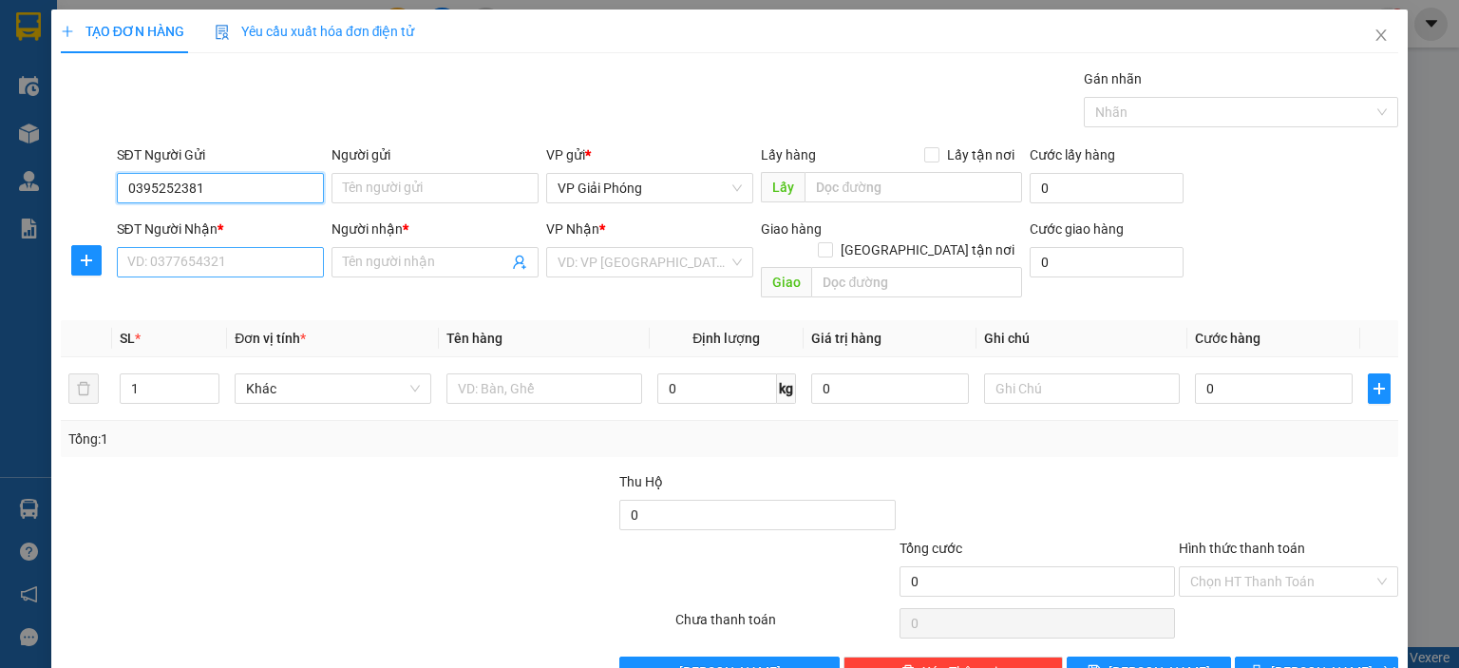
type input "0395252381"
click at [209, 265] on input "SĐT Người Nhận *" at bounding box center [220, 262] width 207 height 30
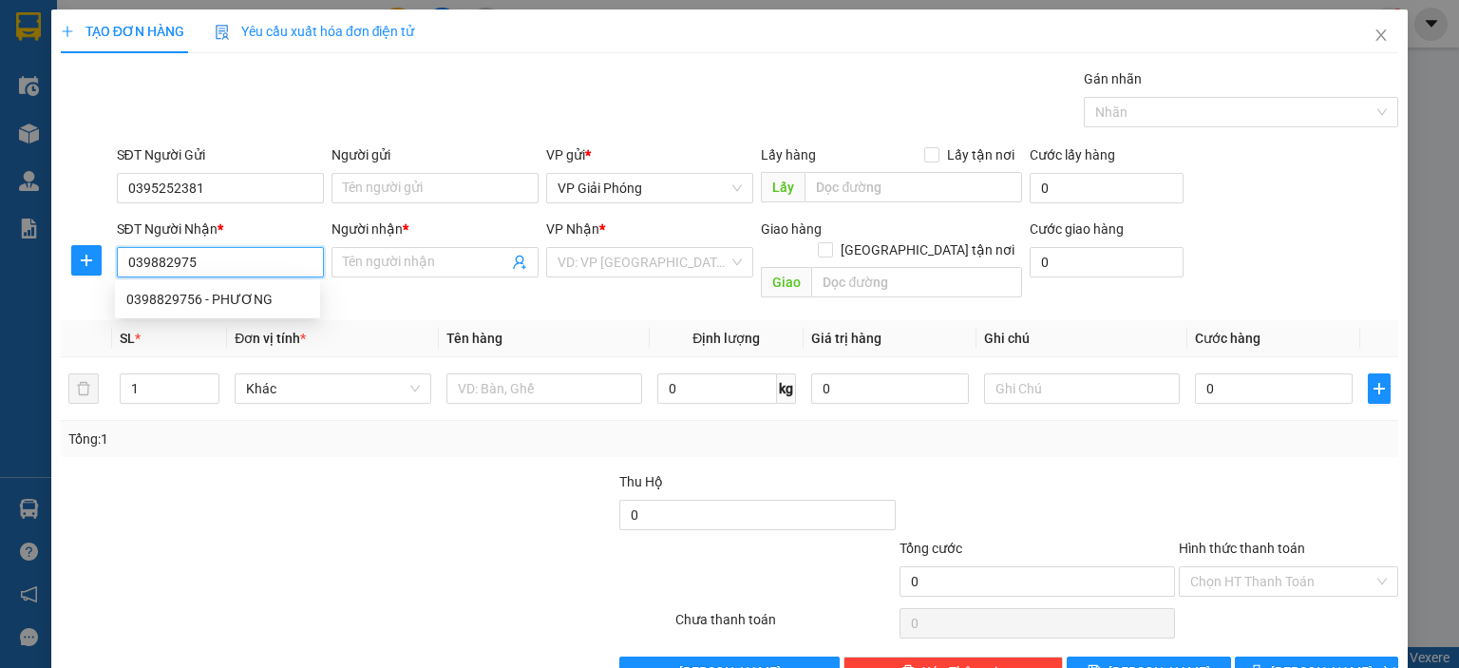
type input "0398829756"
click at [247, 304] on div "0398829756 - PHƯƠNG" at bounding box center [217, 299] width 182 height 21
type input "PHƯƠNG"
checkbox input "true"
type input "TT [GEOGRAPHIC_DATA]"
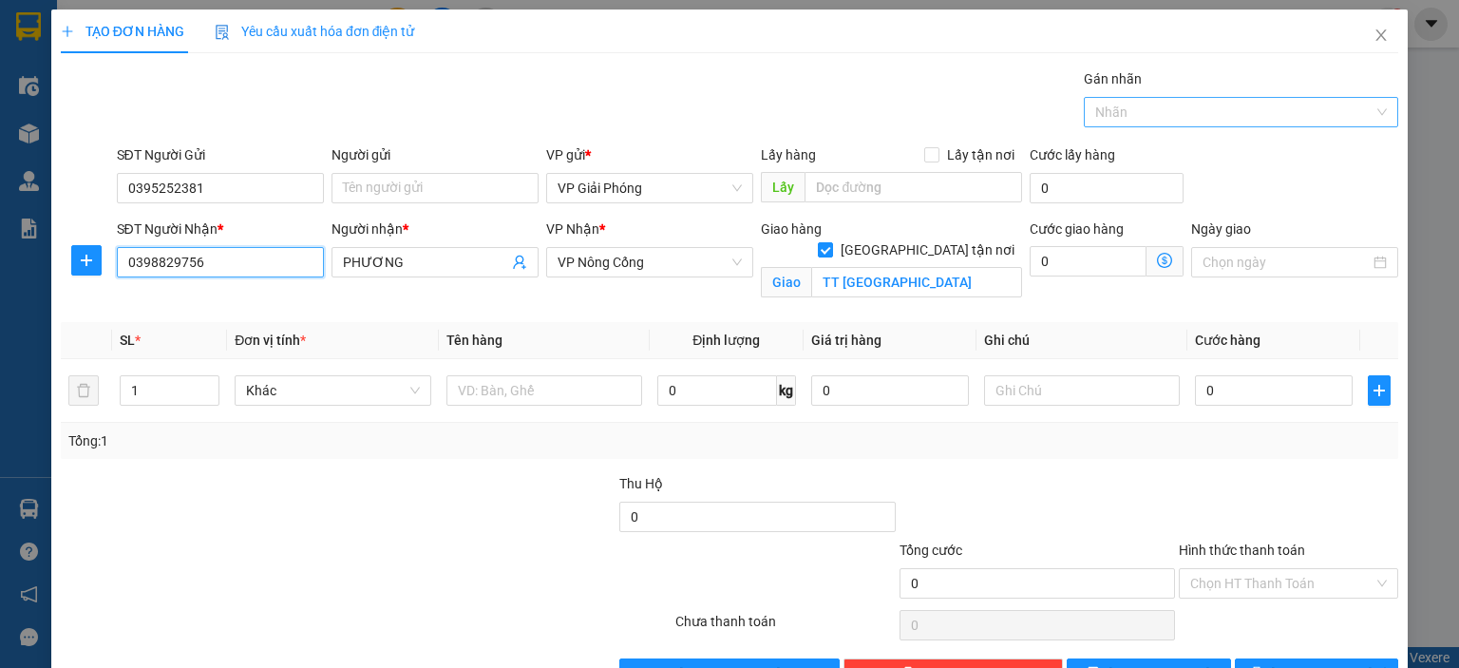
click at [1095, 113] on div at bounding box center [1231, 112] width 286 height 23
type input "0398829756"
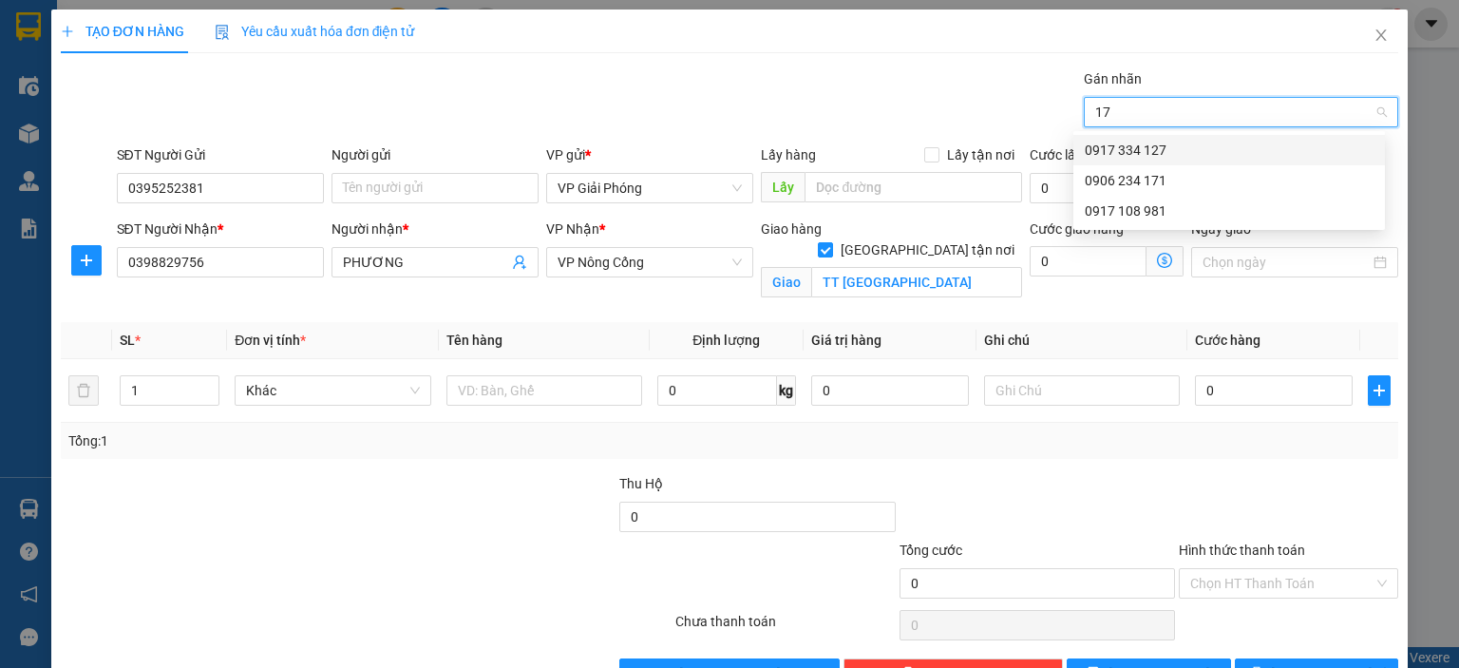
type input "171"
click at [1205, 141] on div "0906 234 171" at bounding box center [1229, 150] width 289 height 21
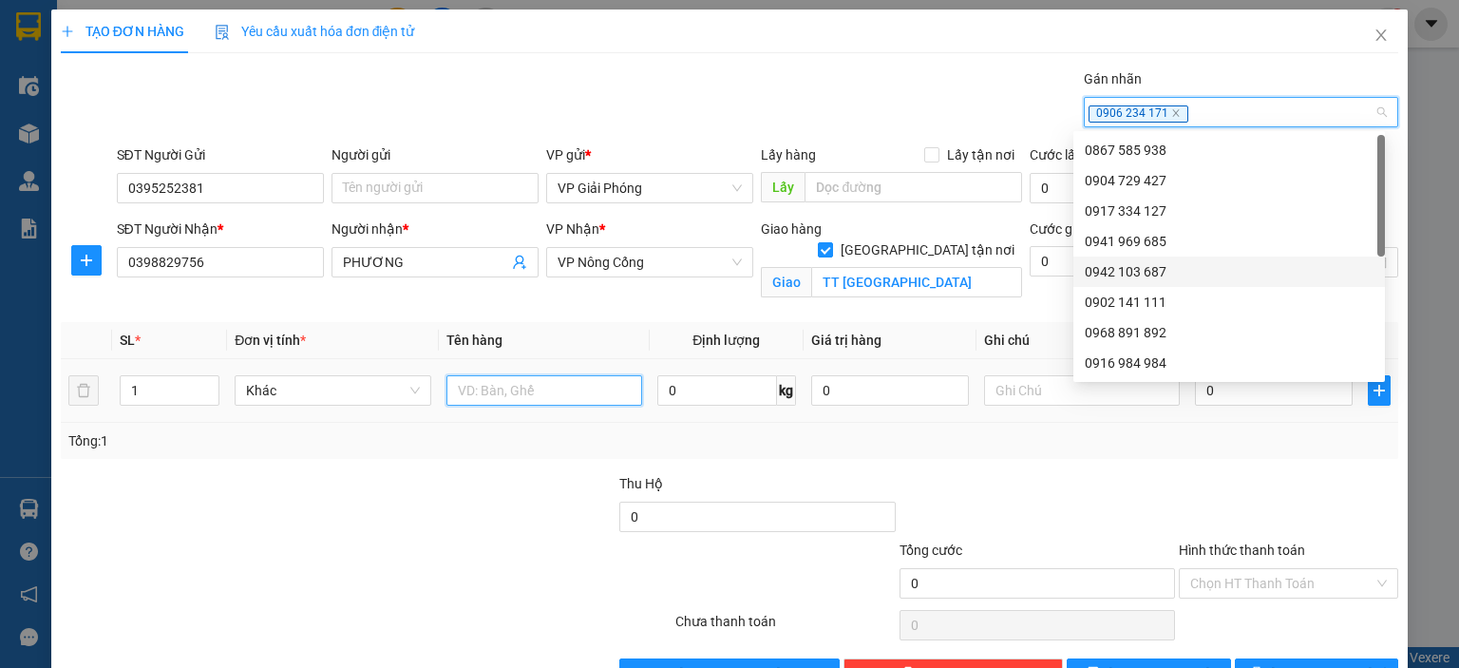
click at [551, 388] on input "text" at bounding box center [544, 390] width 196 height 30
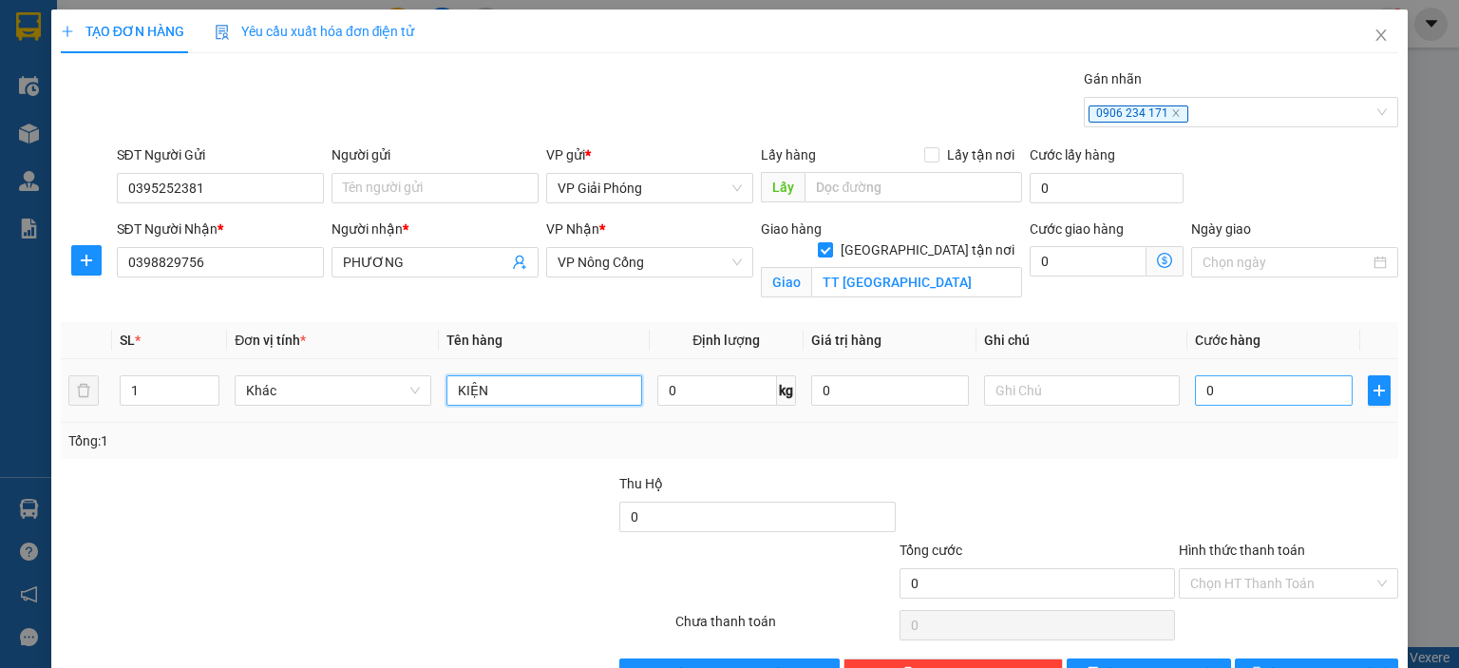
type input "KIỆN"
click at [1250, 398] on input "0" at bounding box center [1274, 390] width 158 height 30
type input "1"
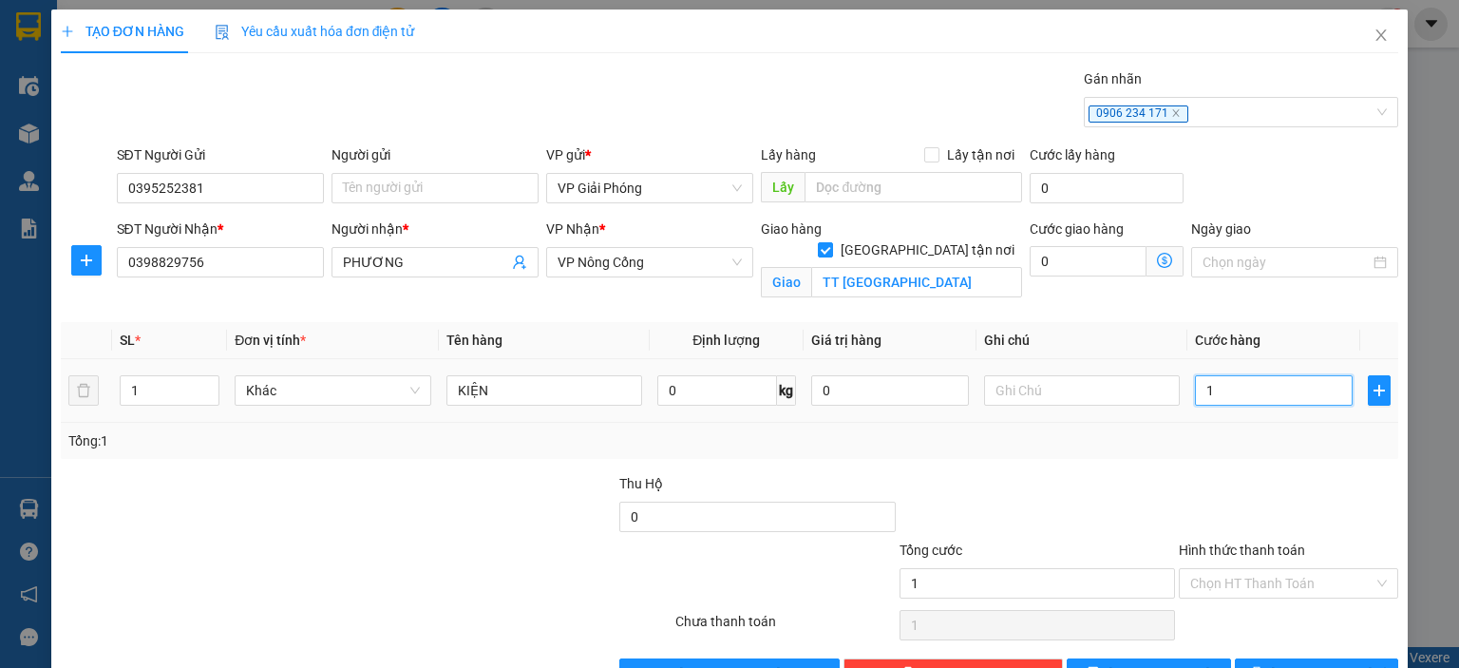
type input "15"
type input "150"
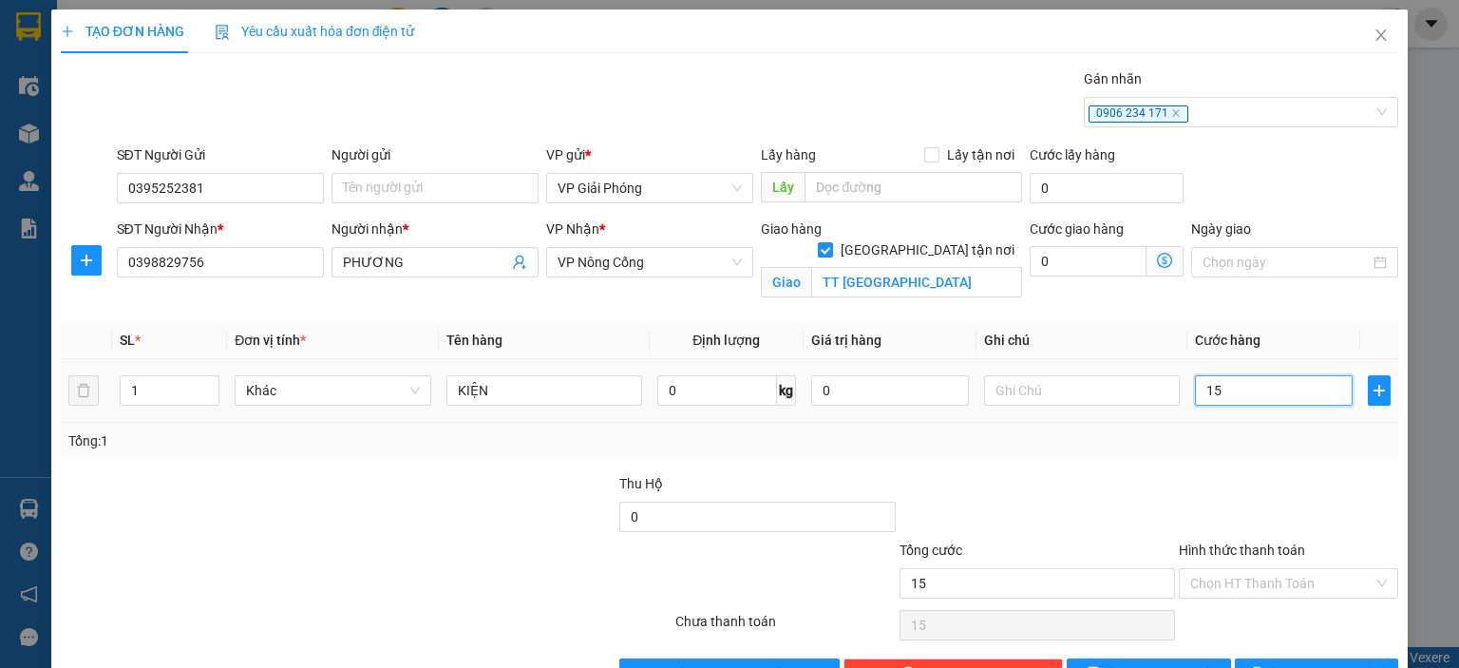
type input "150"
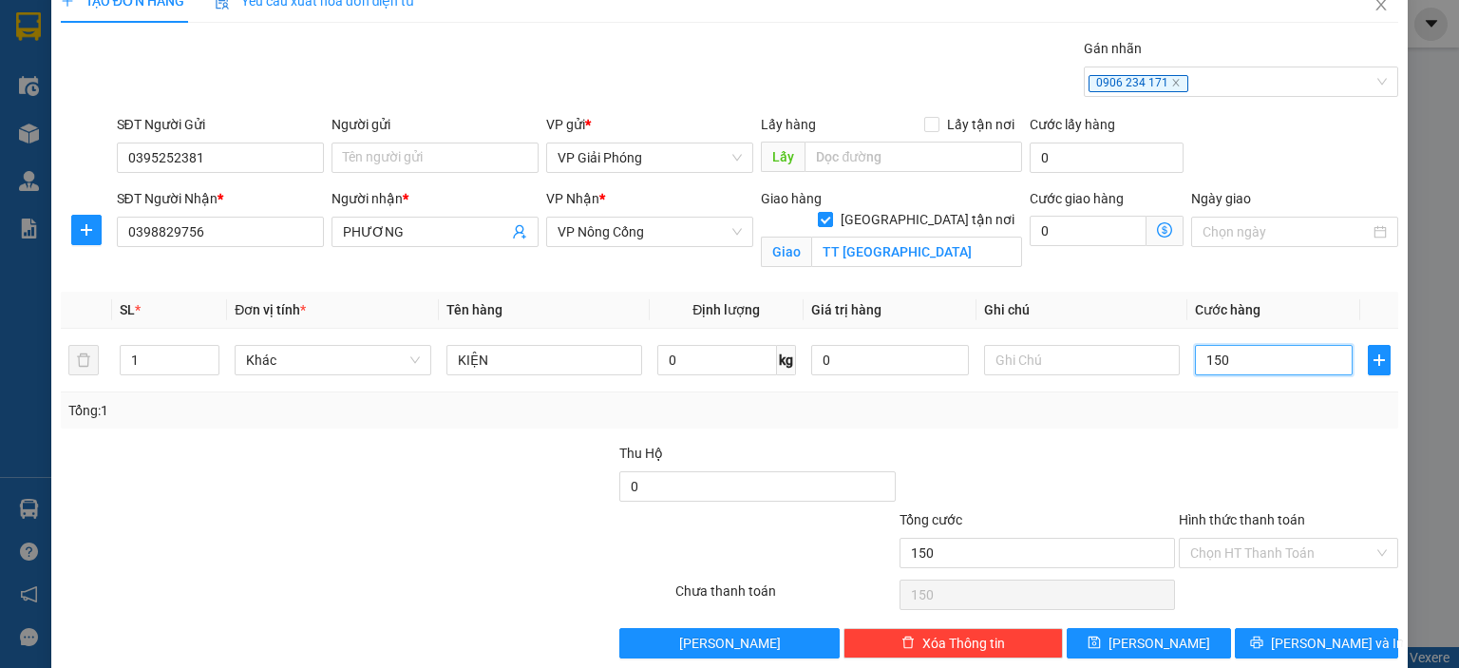
scroll to position [55, 0]
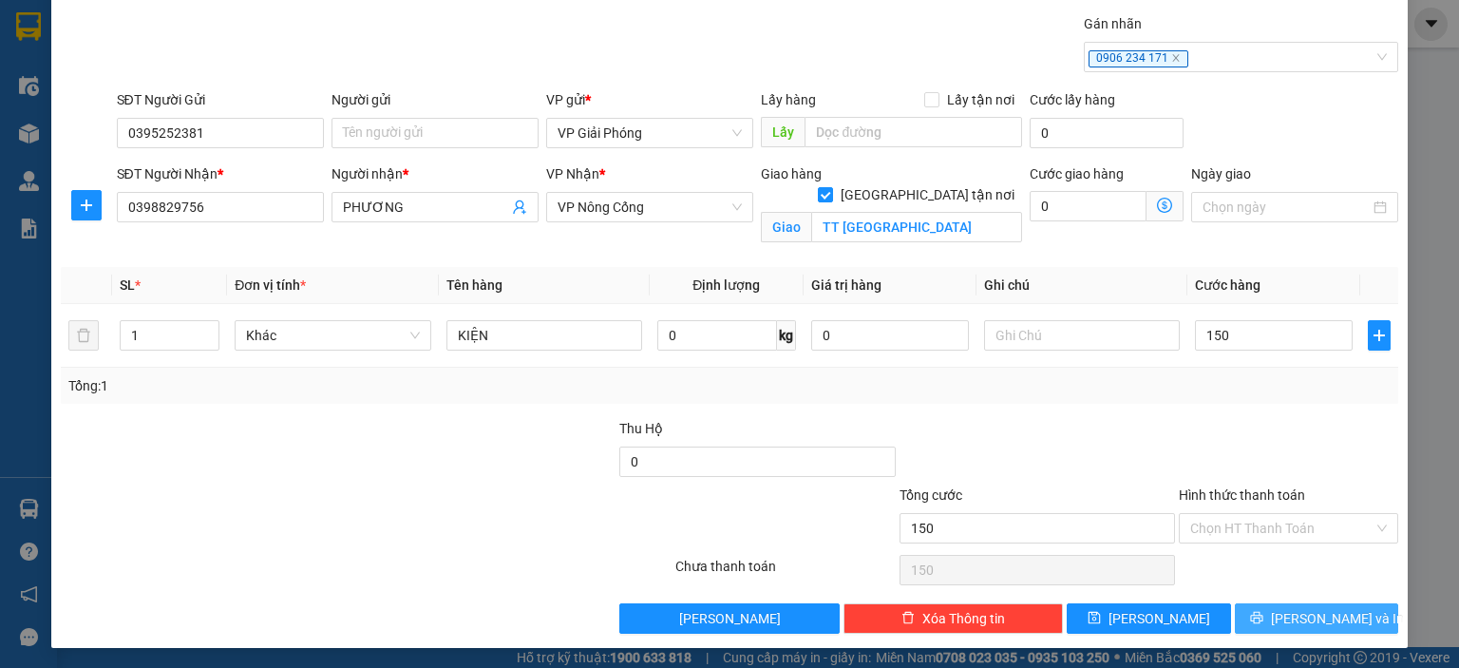
type input "150.000"
click at [1261, 614] on button "[PERSON_NAME] và In" at bounding box center [1317, 618] width 164 height 30
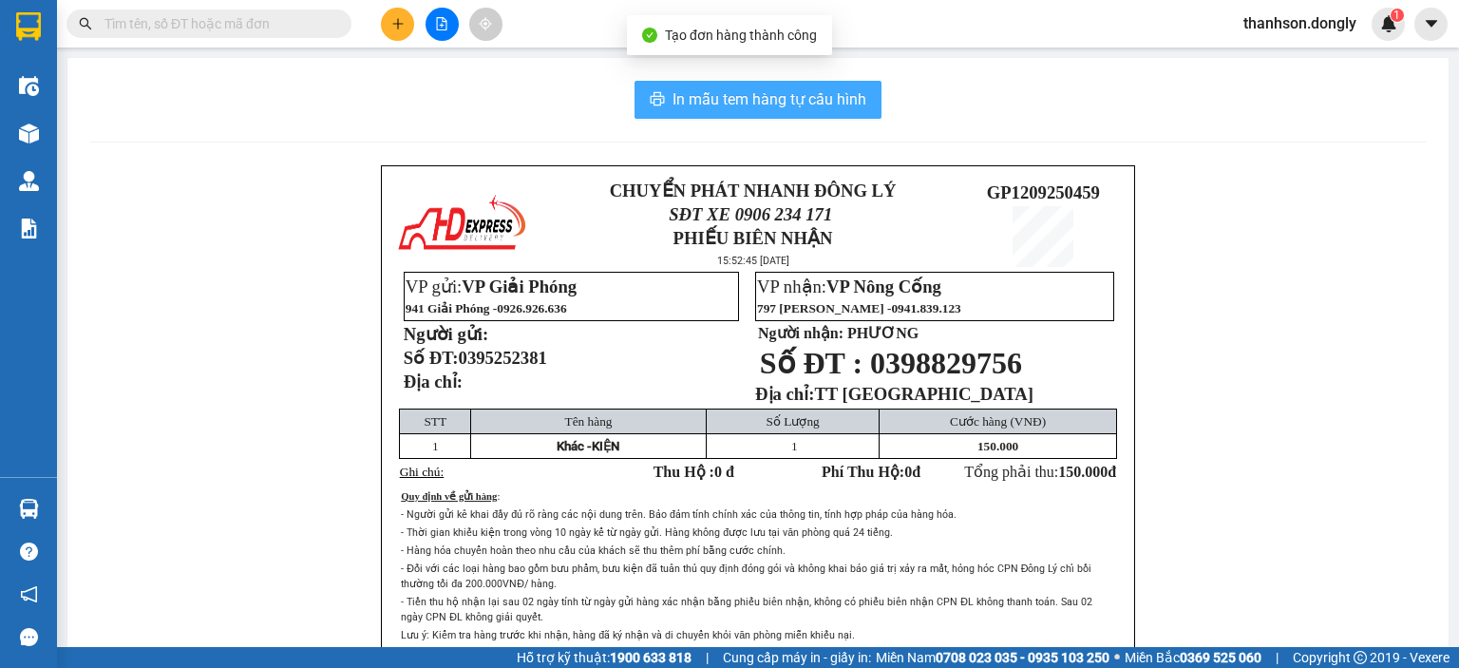
click at [854, 102] on span "In mẫu tem hàng tự cấu hình" at bounding box center [769, 99] width 194 height 24
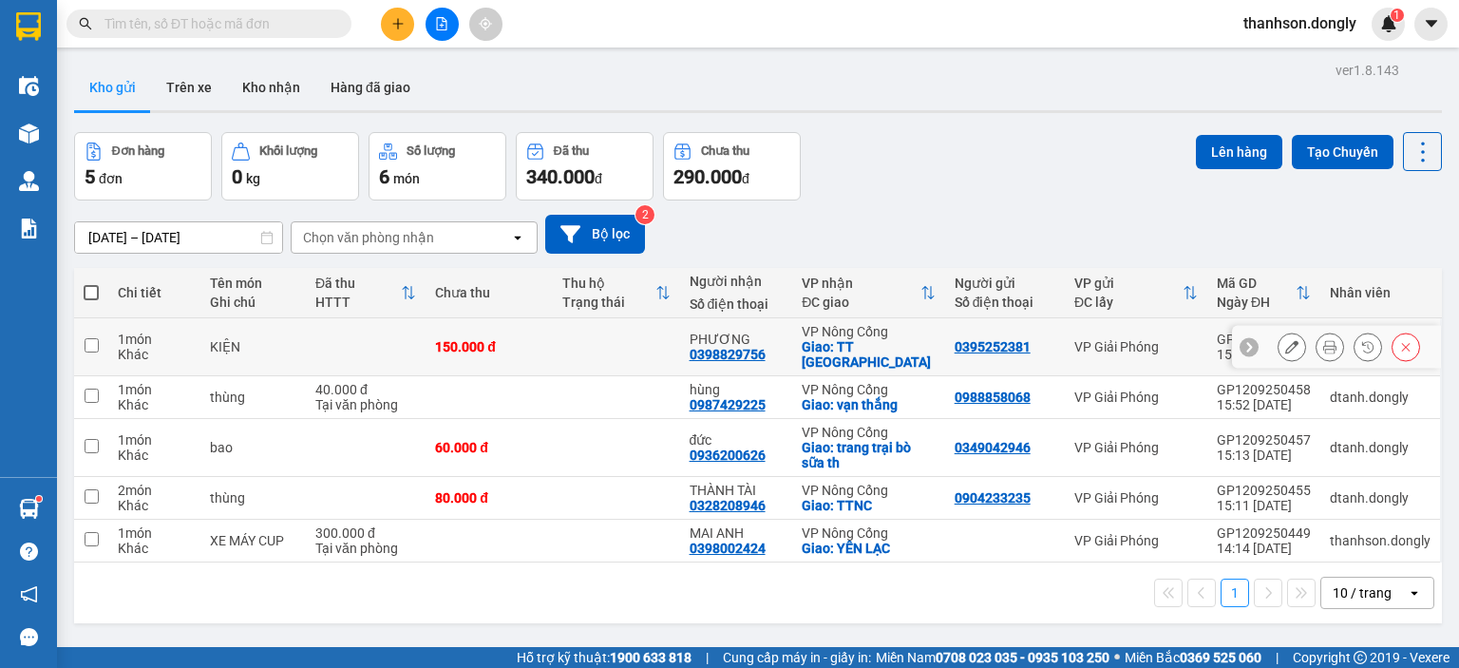
click at [91, 338] on input "checkbox" at bounding box center [92, 345] width 14 height 14
checkbox input "true"
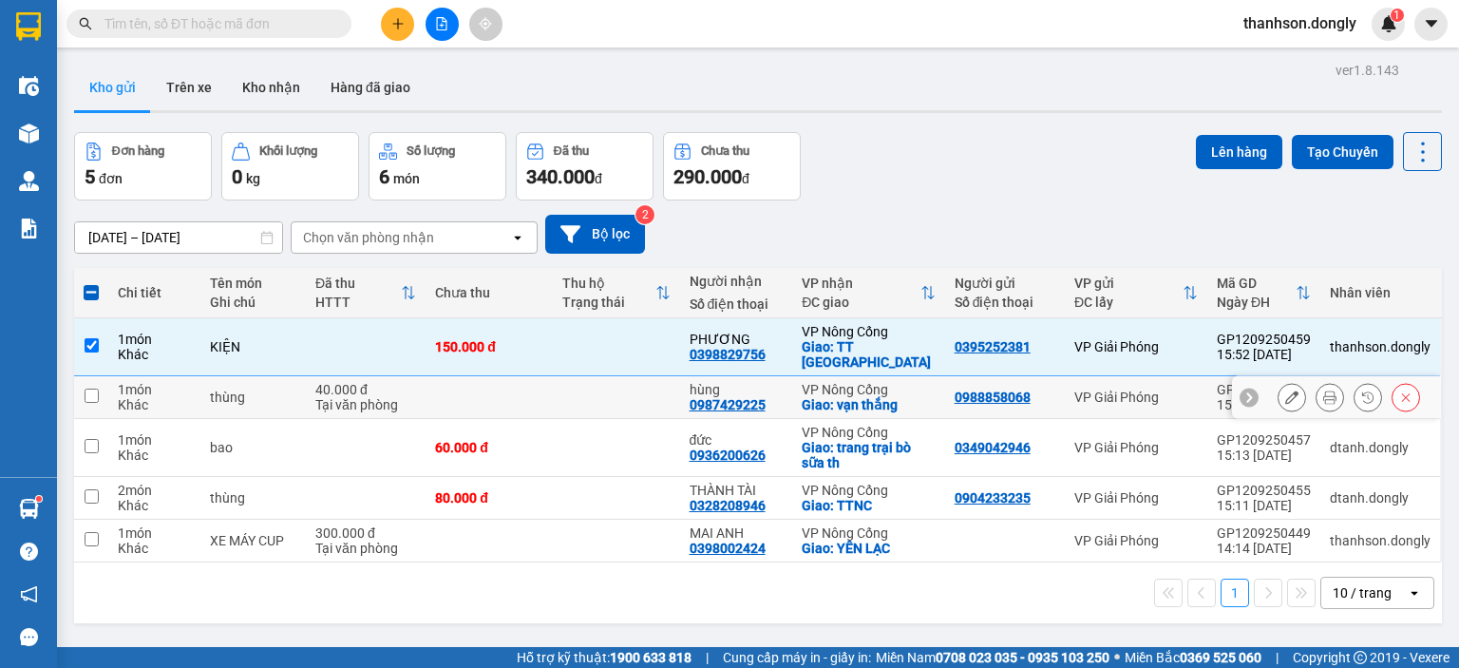
click at [90, 388] on input "checkbox" at bounding box center [92, 395] width 14 height 14
checkbox input "true"
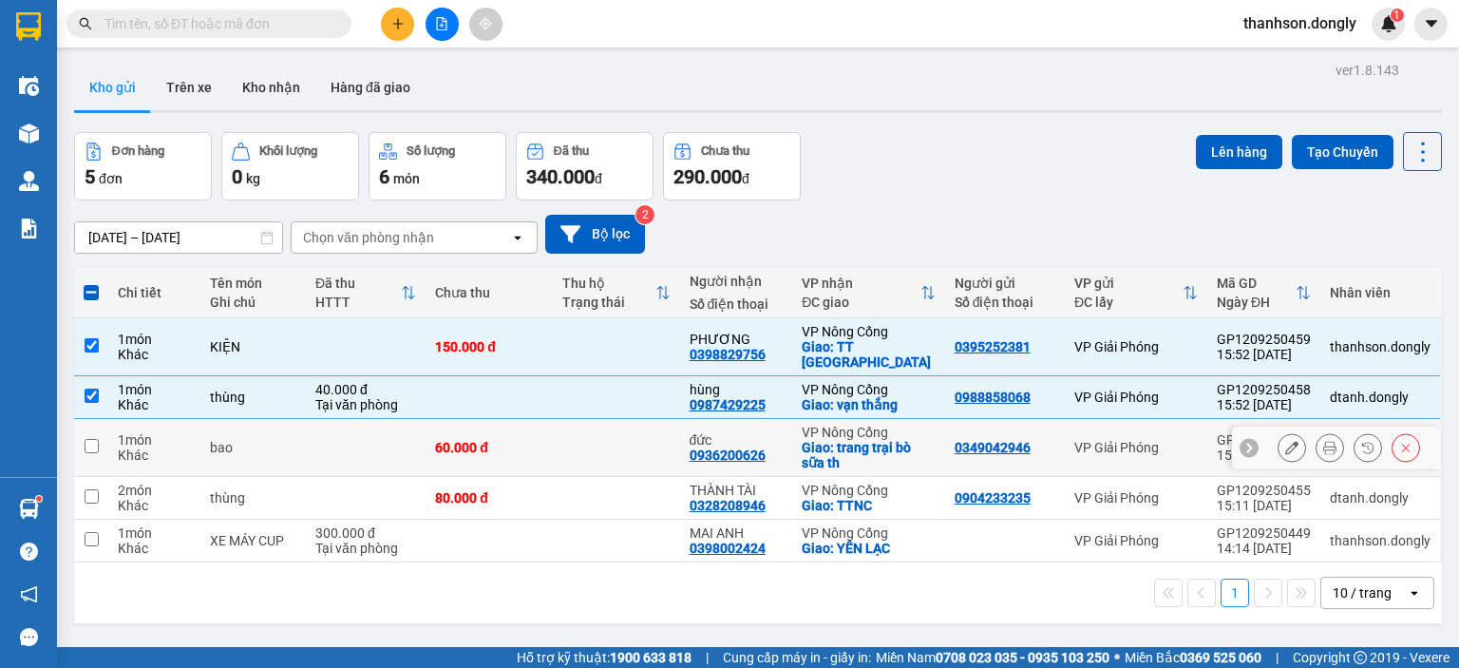
click at [97, 439] on input "checkbox" at bounding box center [92, 446] width 14 height 14
checkbox input "true"
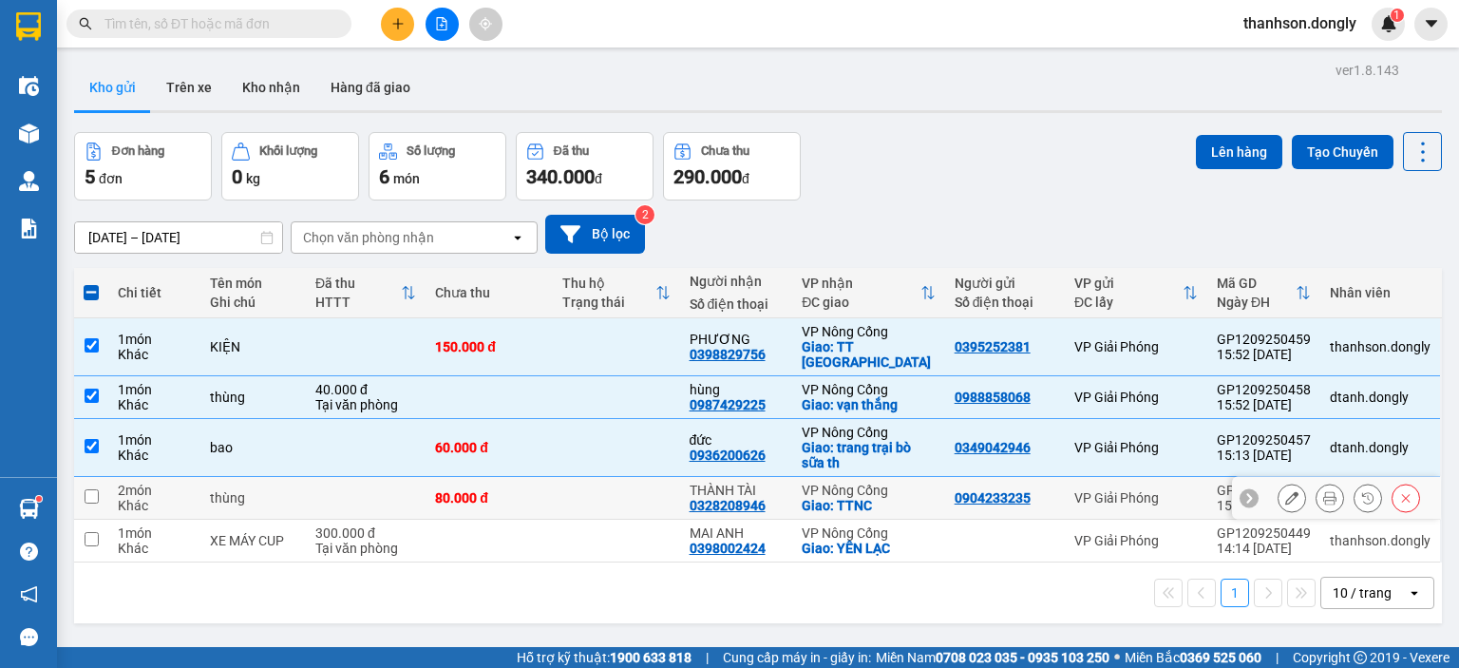
click at [96, 489] on input "checkbox" at bounding box center [92, 496] width 14 height 14
checkbox input "true"
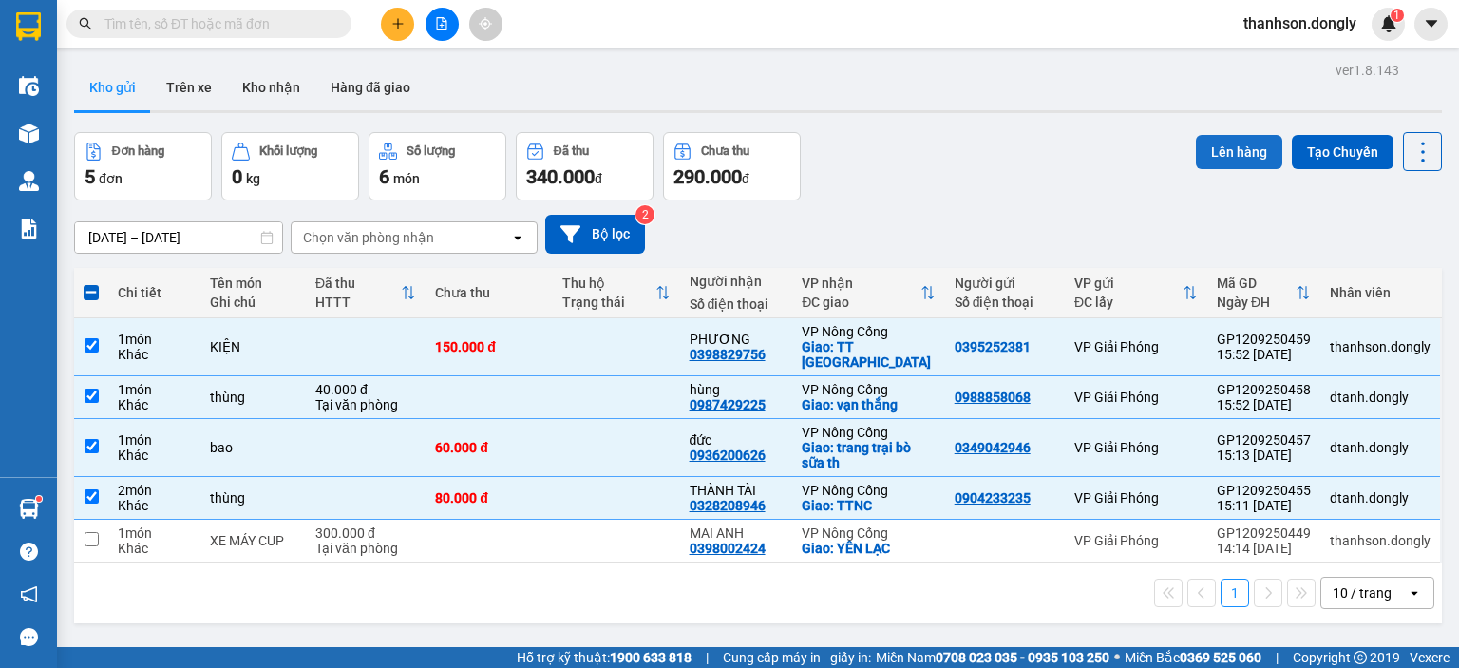
click at [1242, 161] on button "Lên hàng" at bounding box center [1239, 152] width 86 height 34
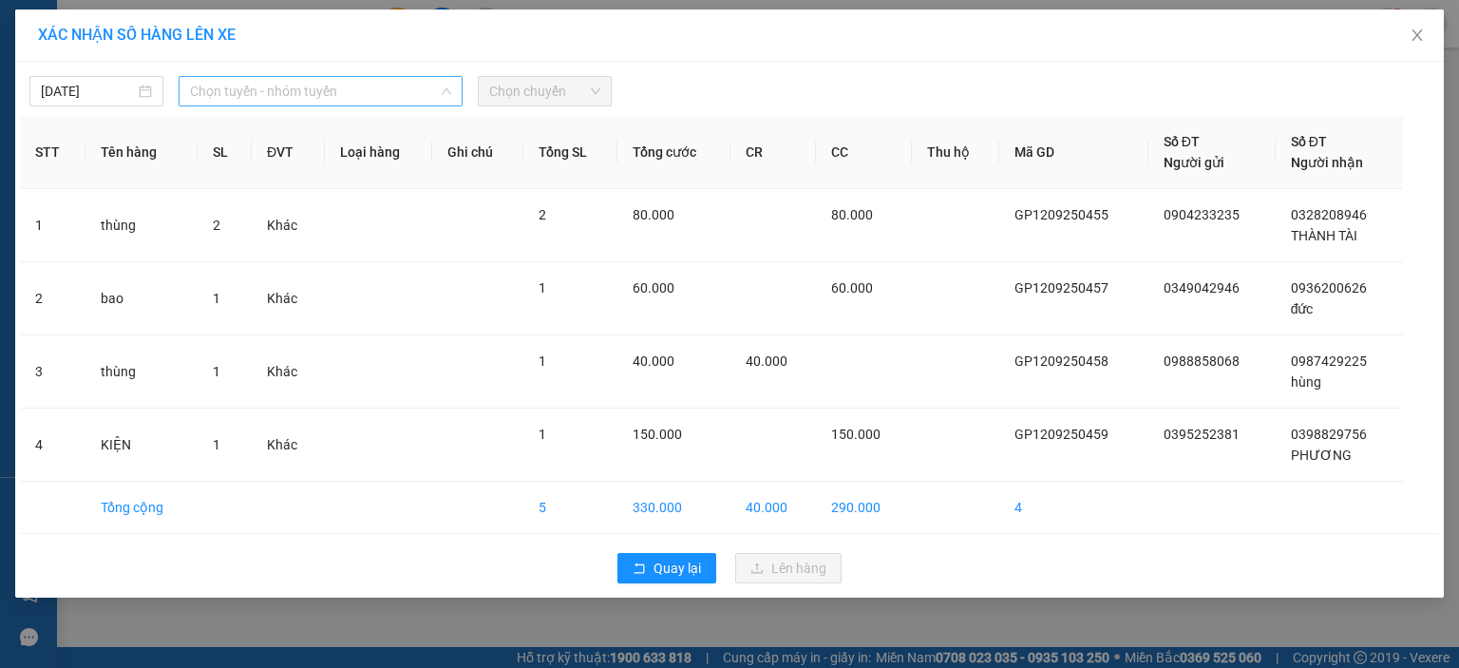
click at [421, 94] on span "Chọn tuyến - nhóm tuyến" at bounding box center [320, 91] width 261 height 28
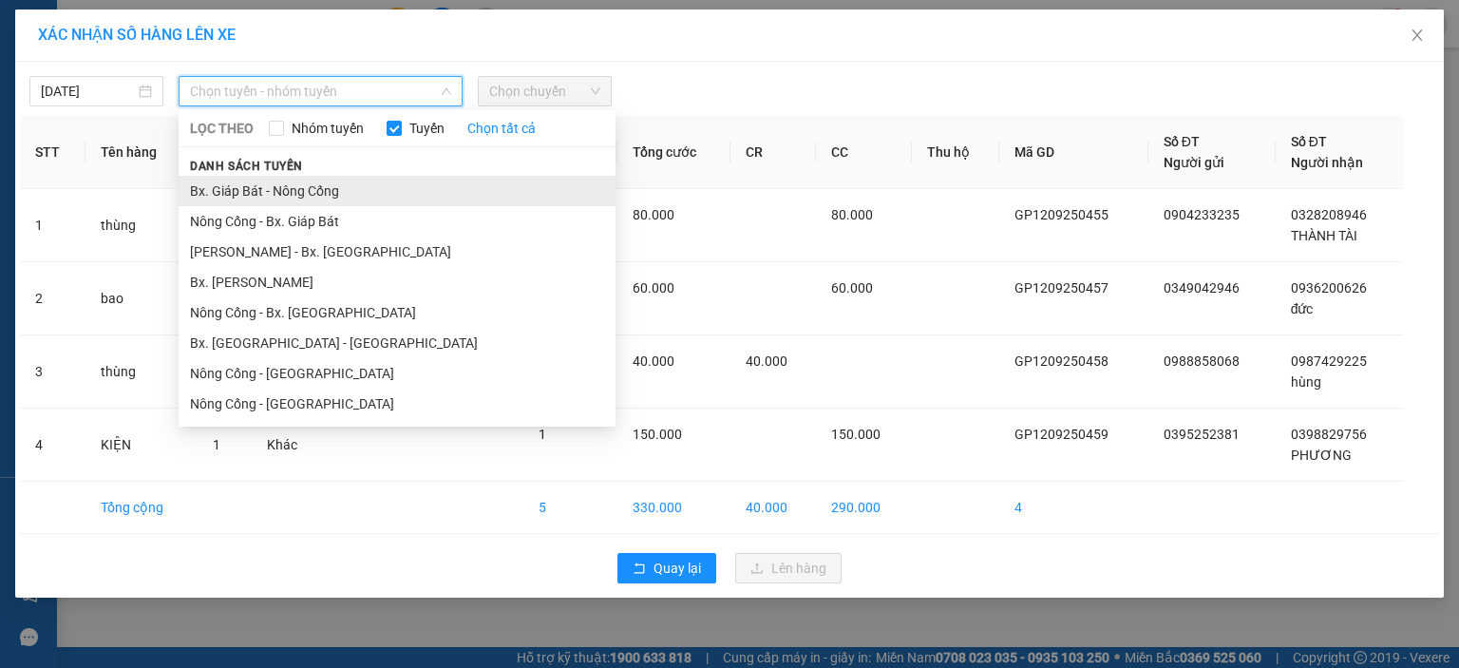
click at [373, 185] on li "Bx. Giáp Bát - Nông Cống" at bounding box center [397, 191] width 437 height 30
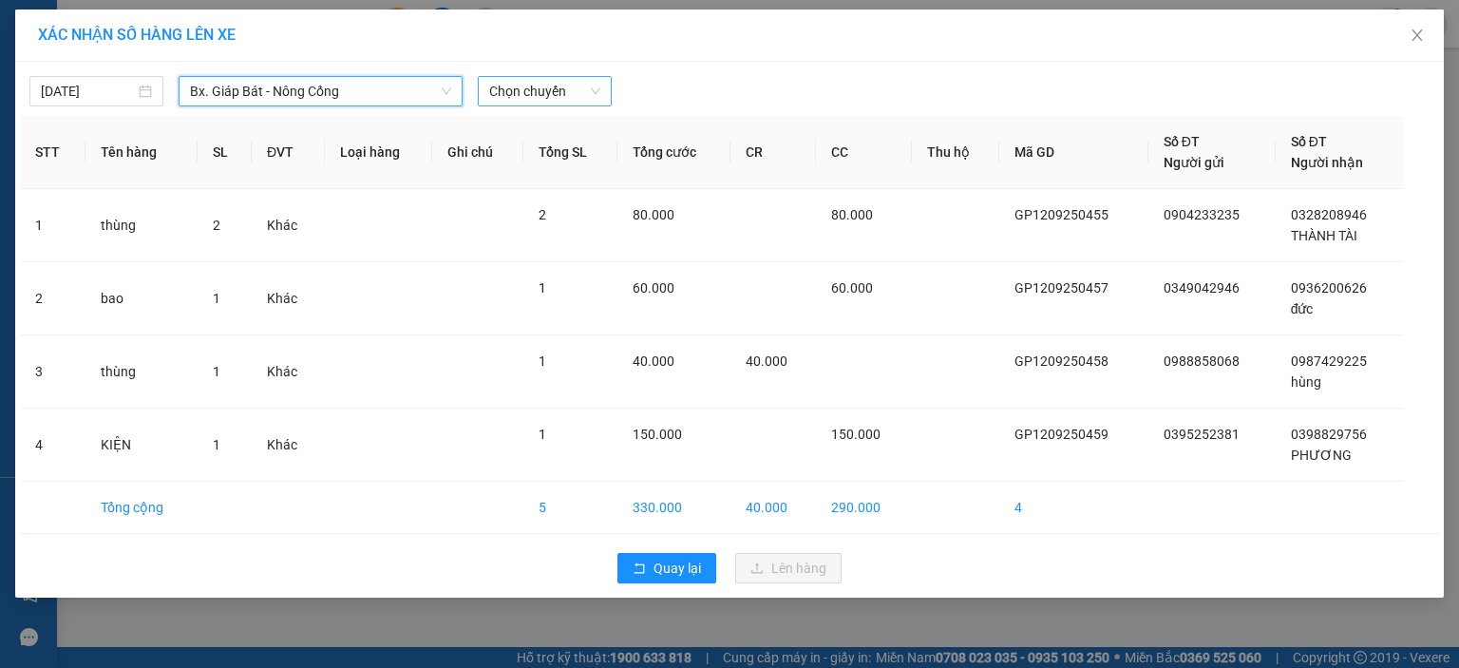
click at [577, 102] on span "Chọn chuyến" at bounding box center [544, 91] width 111 height 28
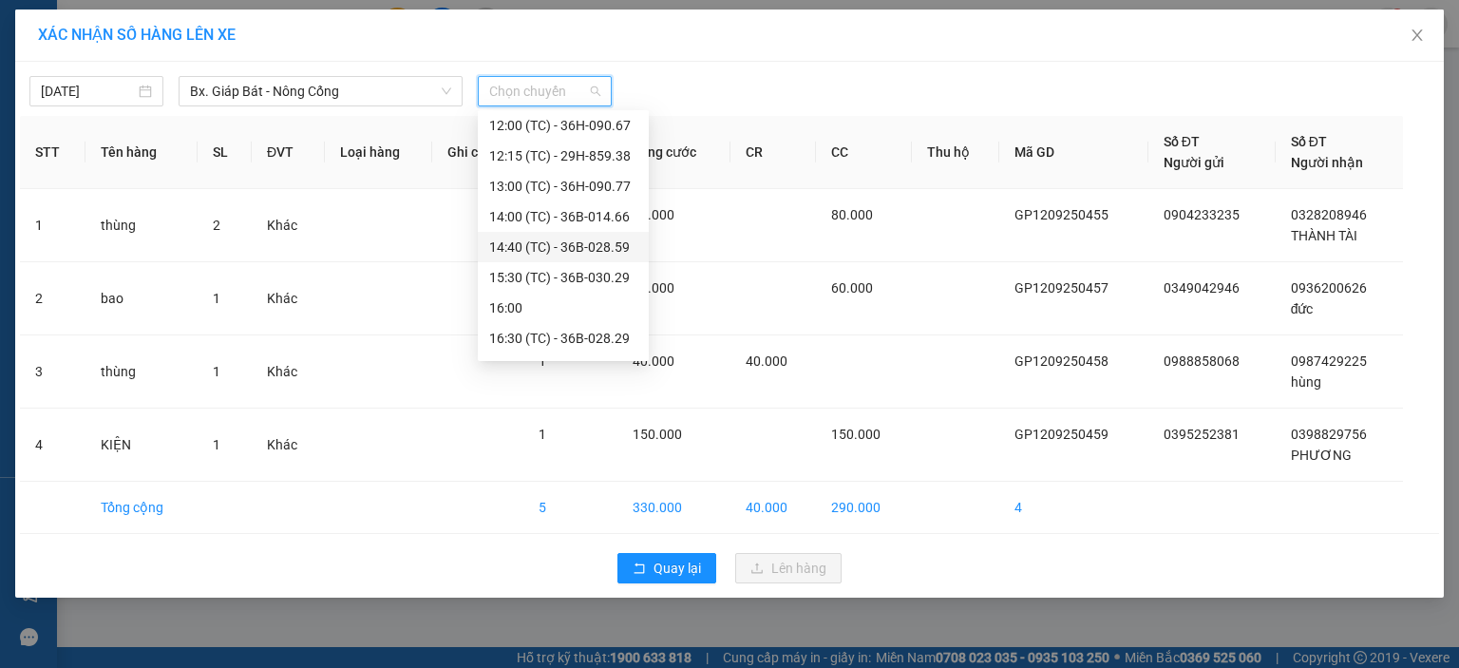
scroll to position [95, 0]
click at [521, 299] on div "16:30 (TC) - 36B-028.29" at bounding box center [563, 307] width 148 height 21
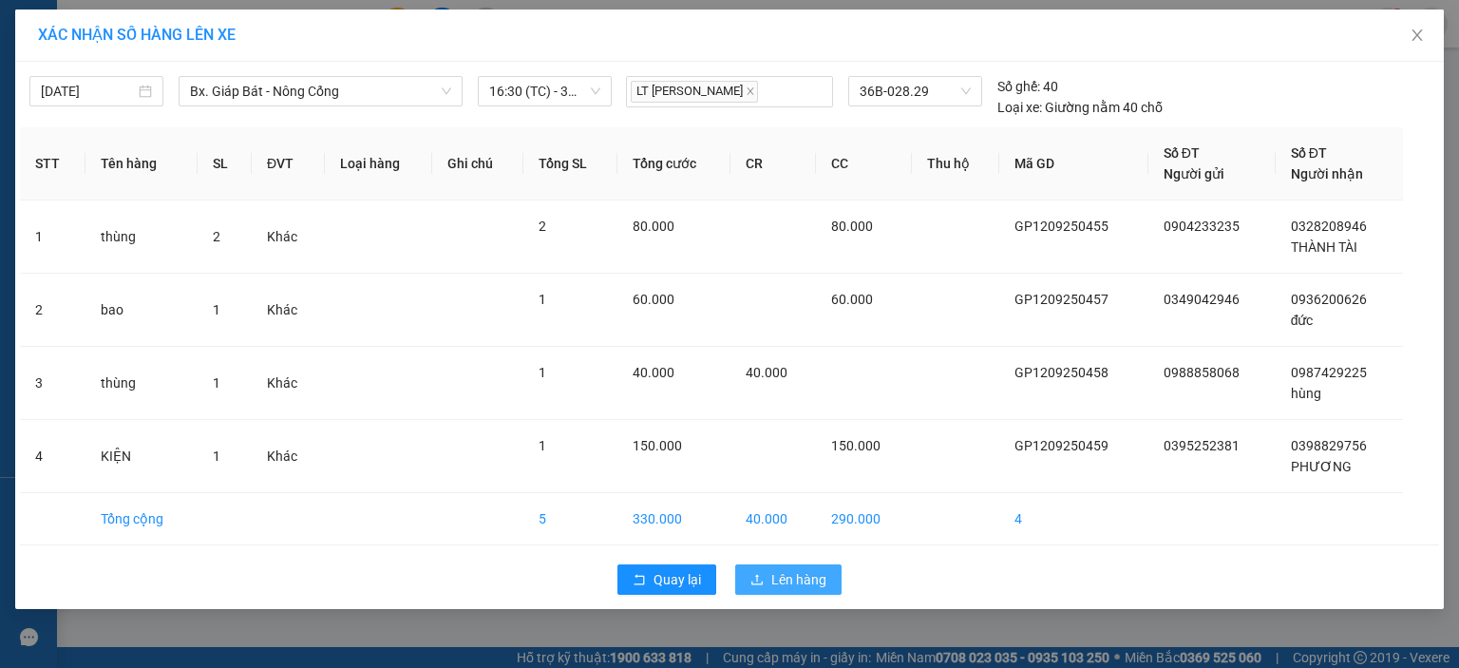
click at [765, 581] on button "Lên hàng" at bounding box center [788, 579] width 106 height 30
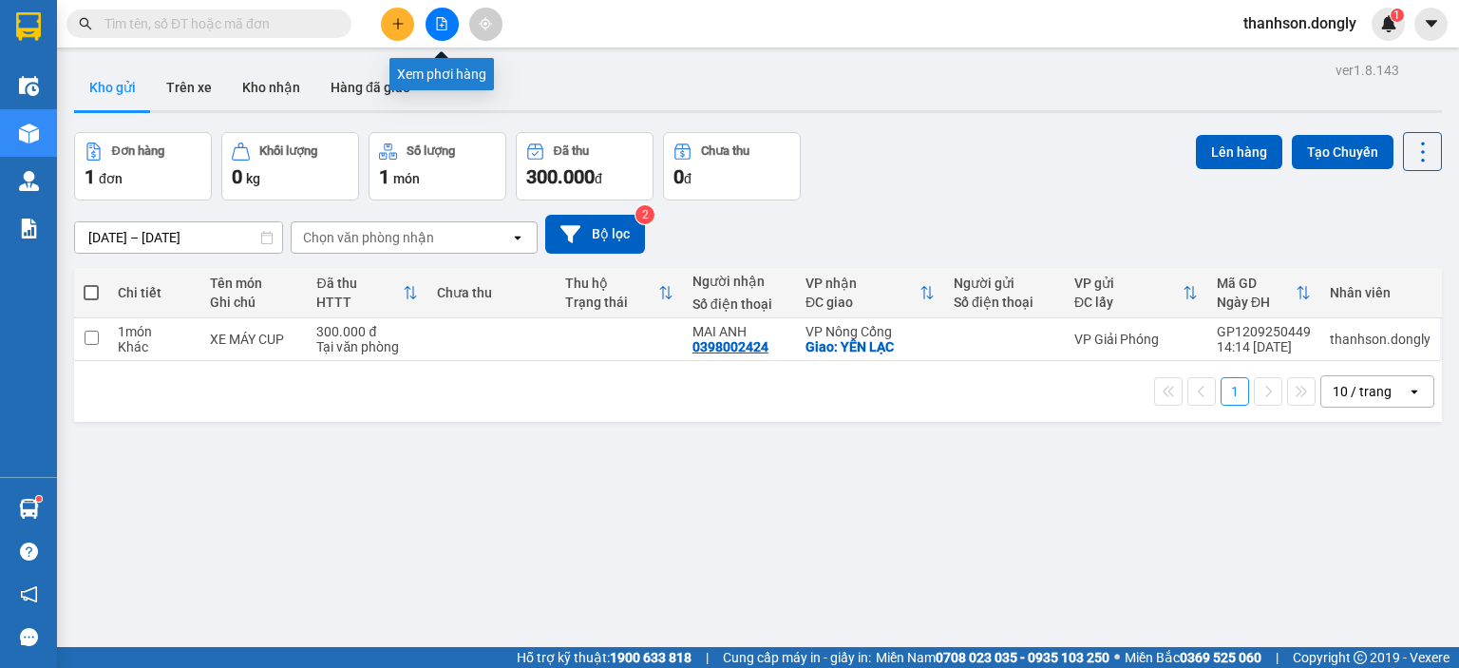
click at [447, 31] on button at bounding box center [441, 24] width 33 height 33
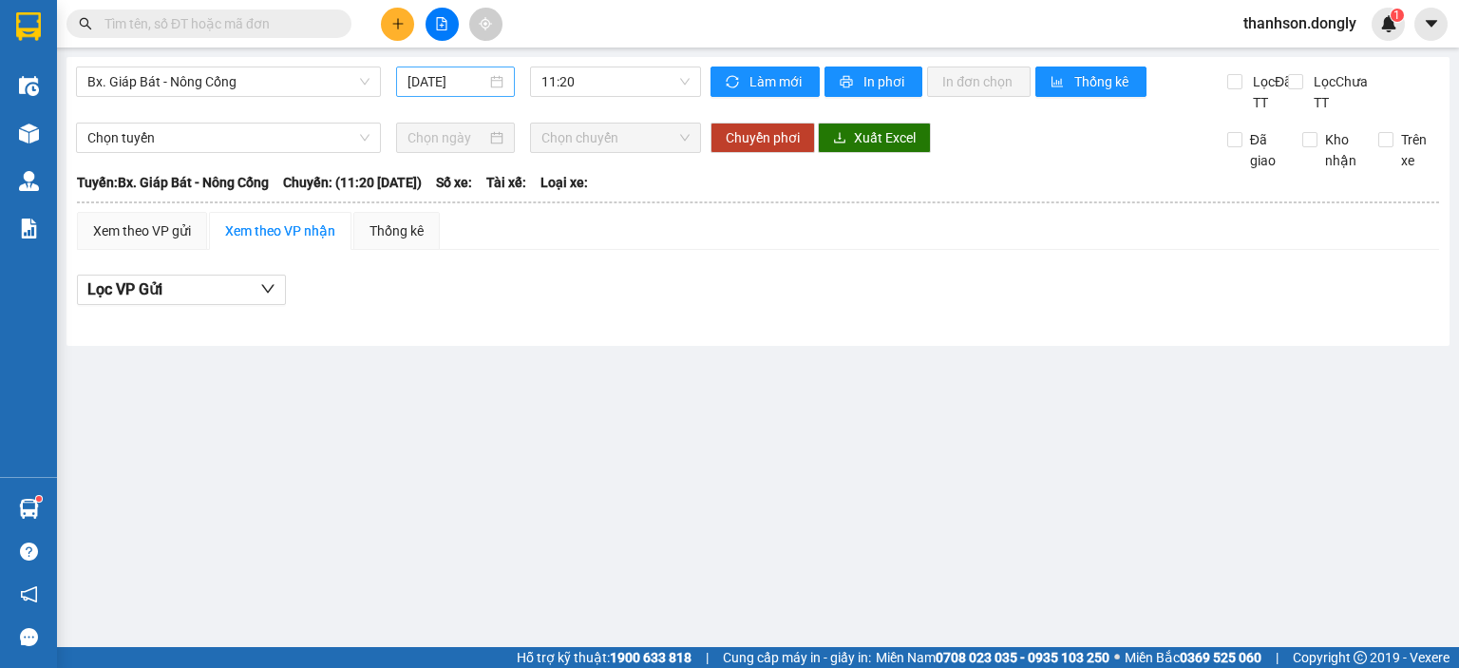
click at [427, 88] on input "[DATE]" at bounding box center [446, 81] width 78 height 21
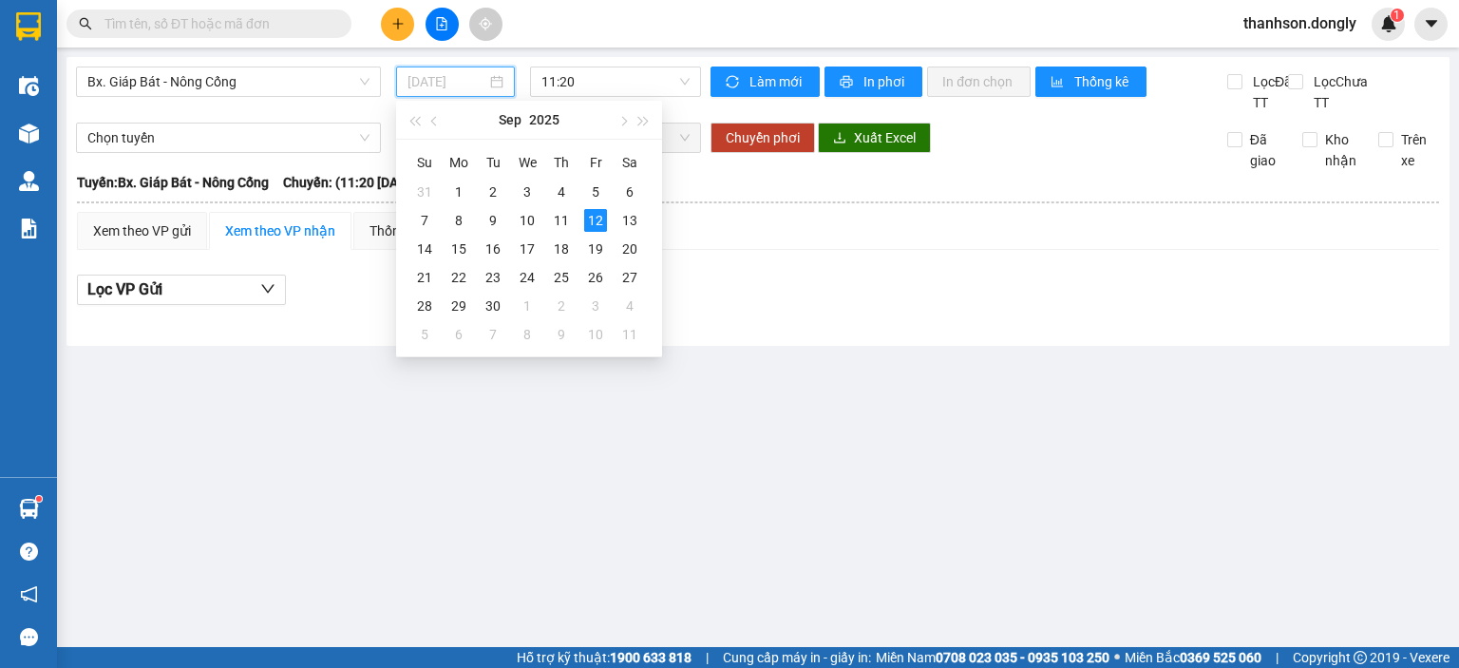
type input "[DATE]"
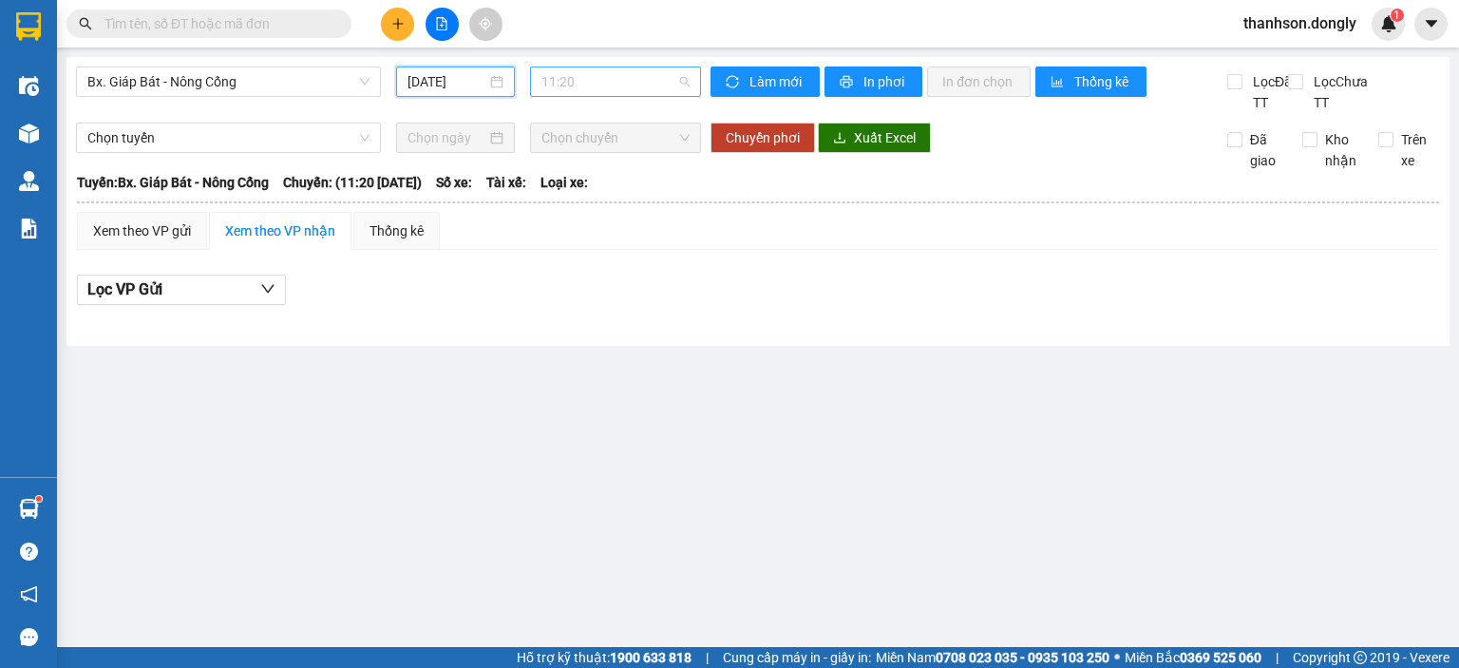
click at [633, 88] on span "11:20" at bounding box center [615, 81] width 149 height 28
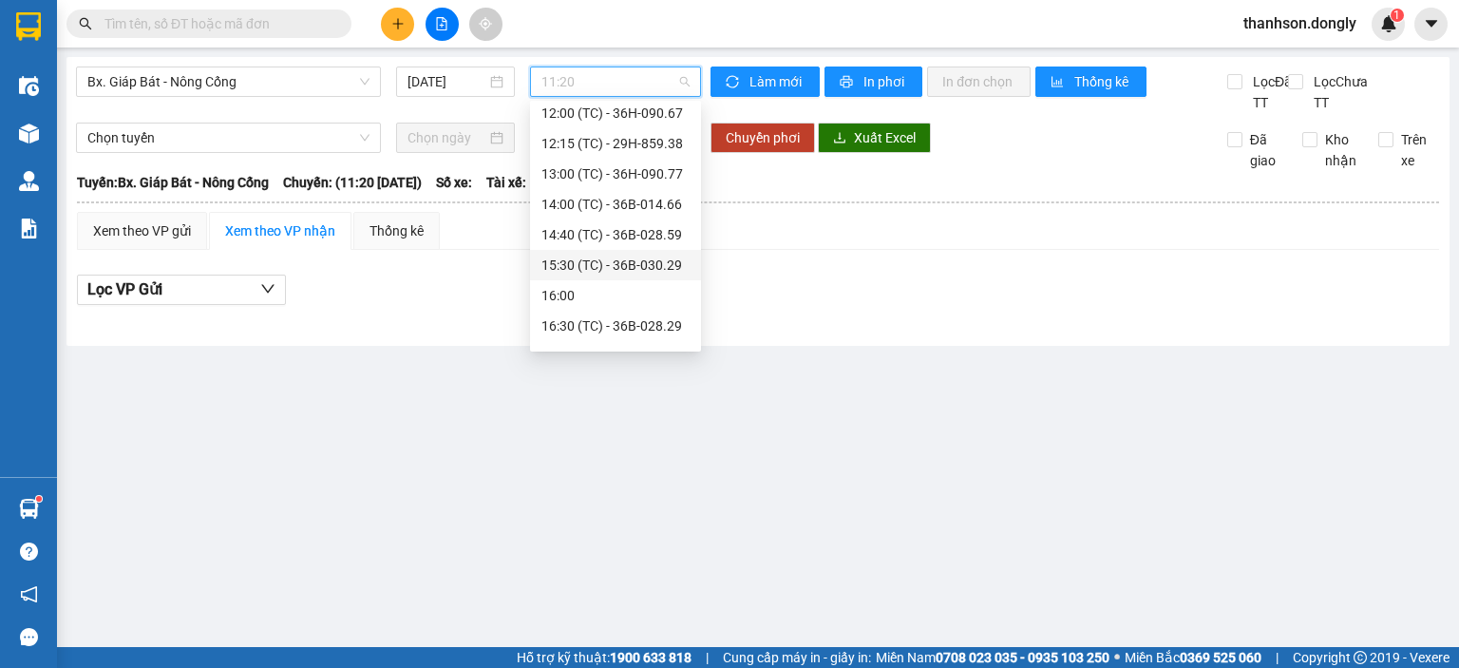
scroll to position [95, 0]
click at [575, 300] on div "16:30 (TC) - 36B-028.29" at bounding box center [615, 298] width 148 height 21
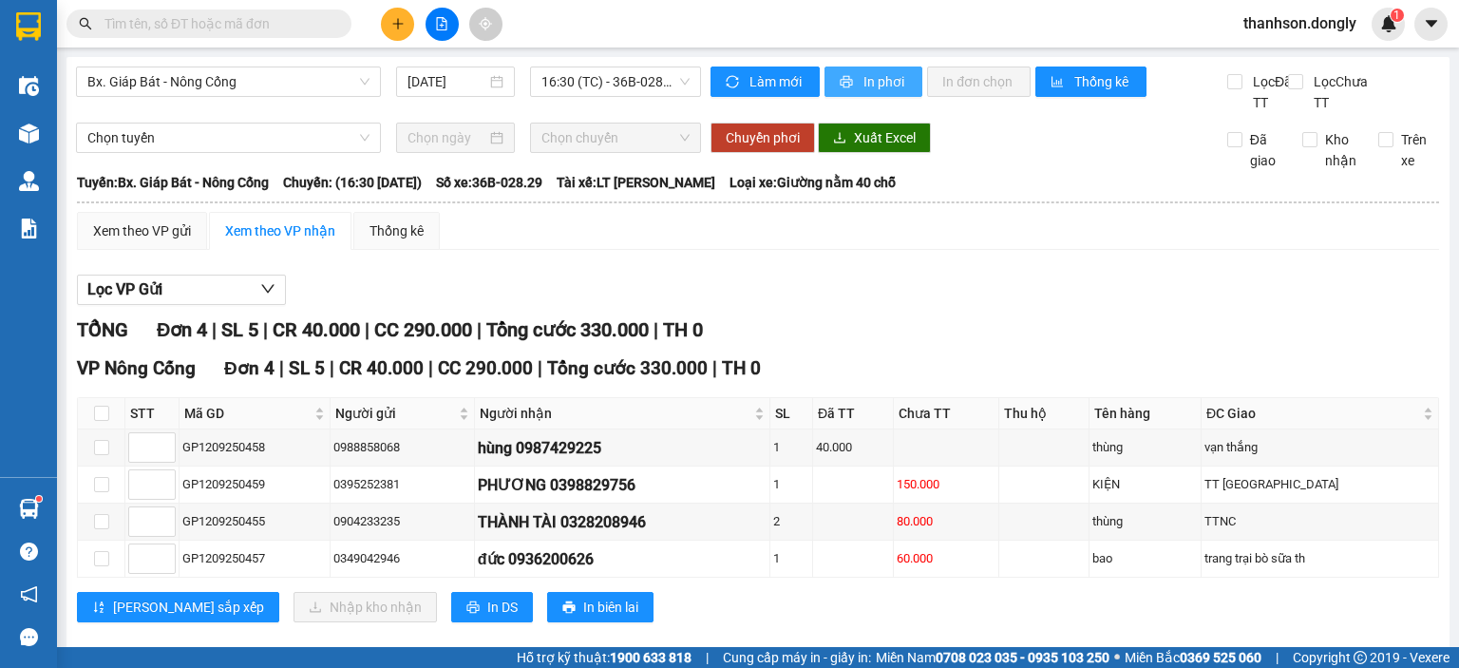
click at [872, 85] on span "In phơi" at bounding box center [885, 81] width 44 height 21
drag, startPoint x: 1067, startPoint y: 532, endPoint x: 930, endPoint y: 512, distance: 139.1
click at [992, 532] on tr "GP1209250455 0904233235 THÀNH TÀI 0328208946 2 80.000 thùng TTNC" at bounding box center [758, 521] width 1361 height 37
click at [403, 28] on icon "plus" at bounding box center [397, 23] width 13 height 13
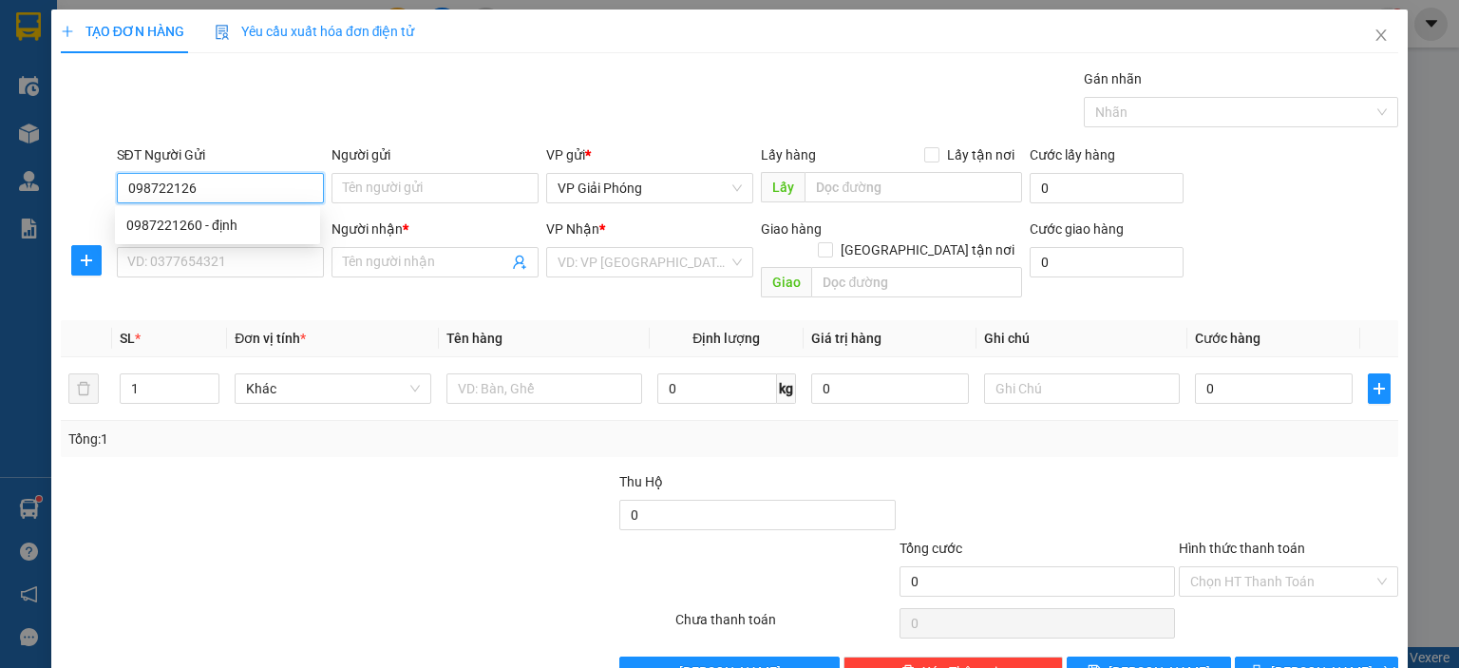
type input "0987221260"
click at [238, 221] on div "0987221260 - định" at bounding box center [217, 225] width 182 height 21
type input "định"
type input "0987221260"
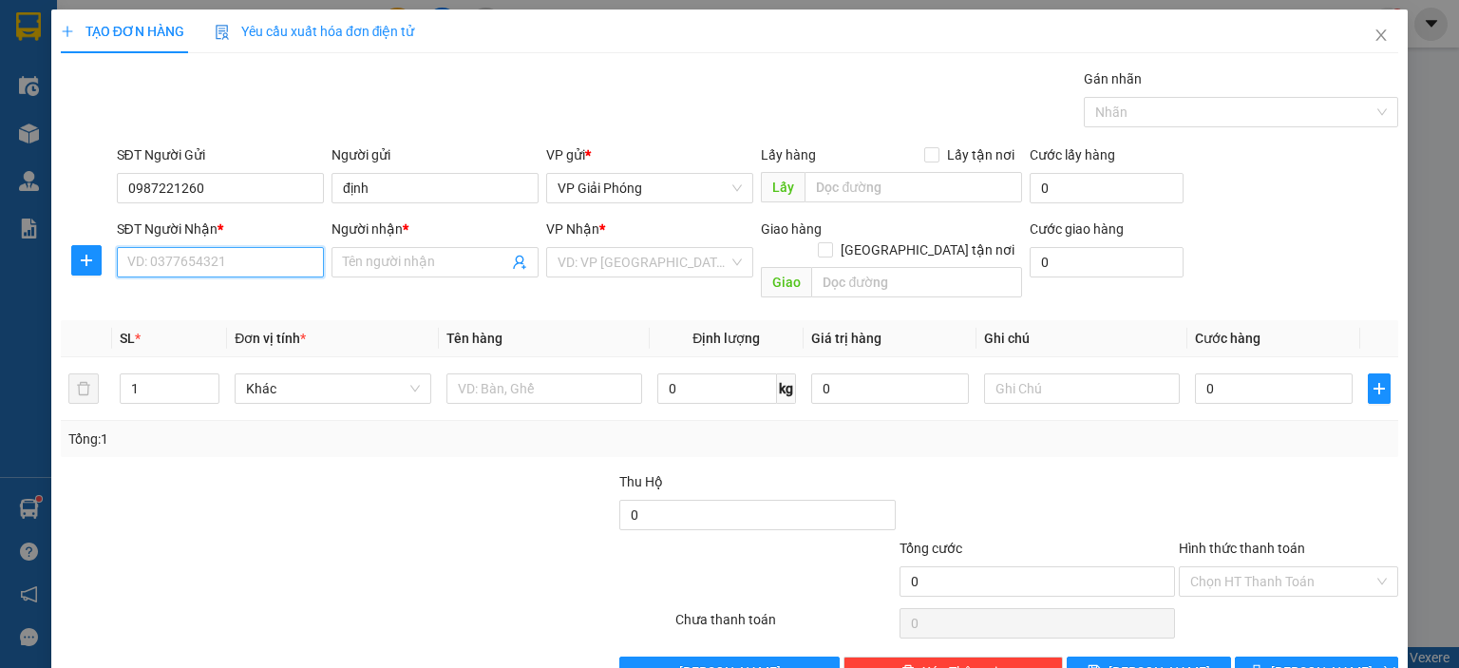
click at [236, 254] on input "SĐT Người Nhận *" at bounding box center [220, 262] width 207 height 30
type input "0969025723"
click at [246, 307] on div "0969025723 - CHI" at bounding box center [217, 299] width 182 height 21
type input "CHI"
checkbox input "true"
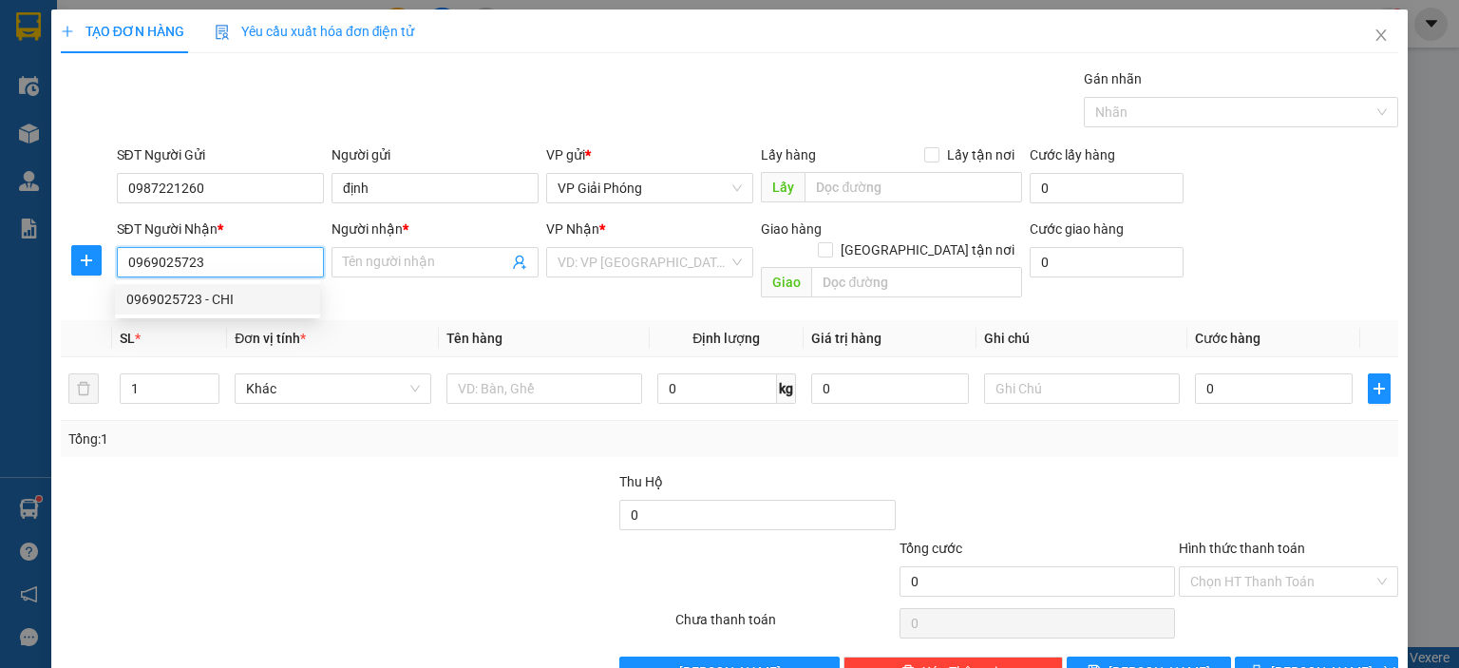
type input "VP HS"
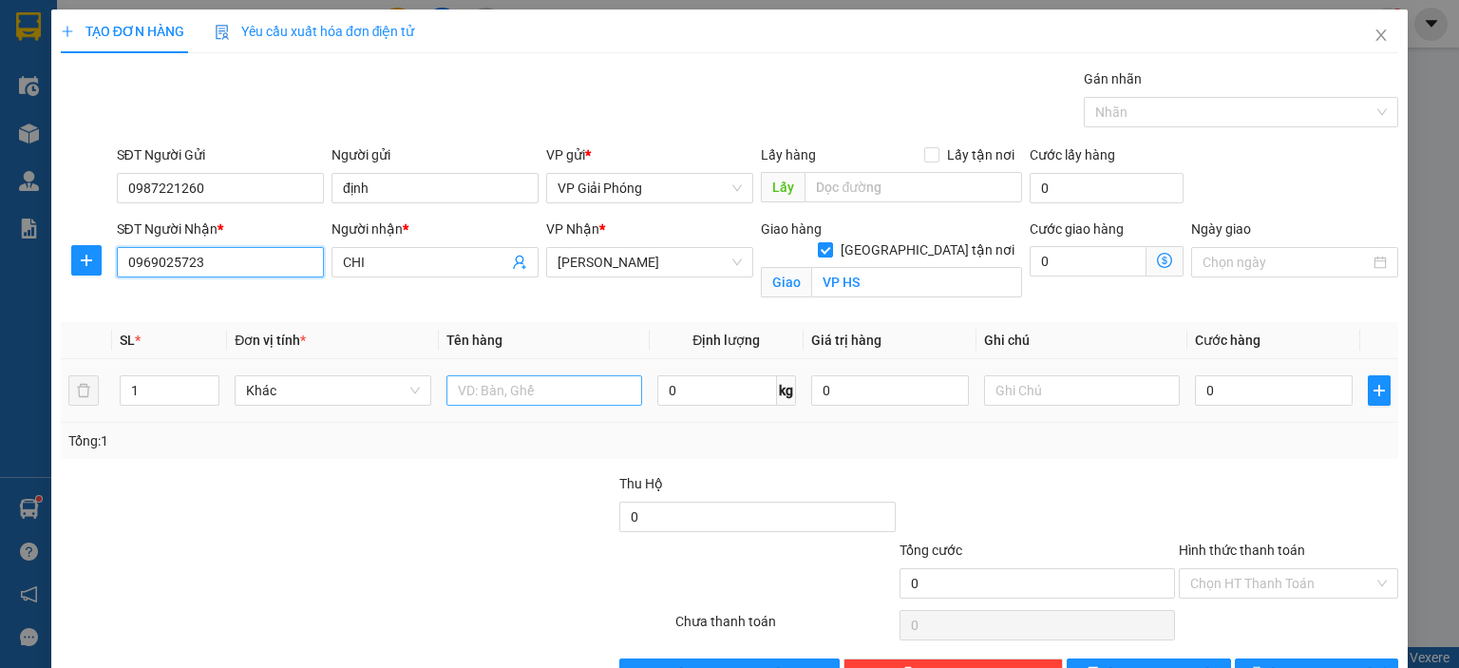
type input "0969025723"
click at [475, 387] on input "text" at bounding box center [544, 390] width 196 height 30
type input "THÙNG"
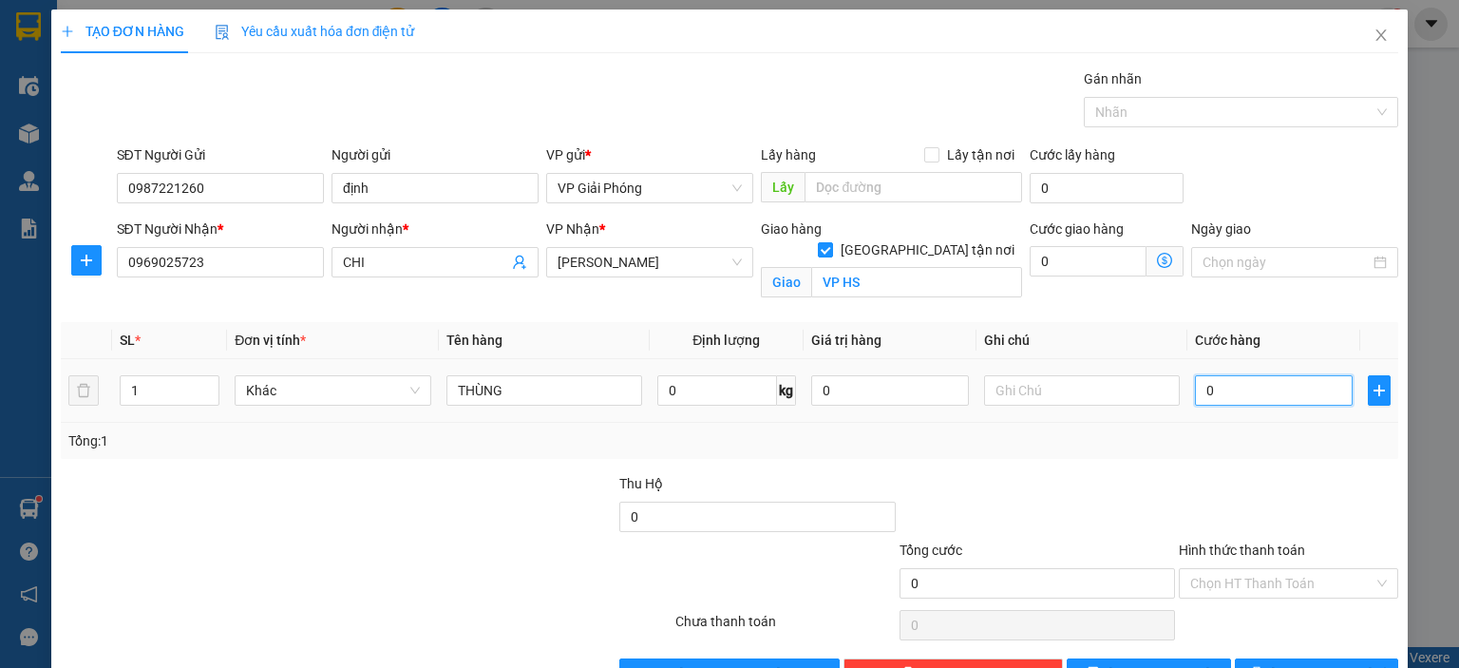
click at [1244, 381] on input "0" at bounding box center [1274, 390] width 158 height 30
type input "5"
type input "50"
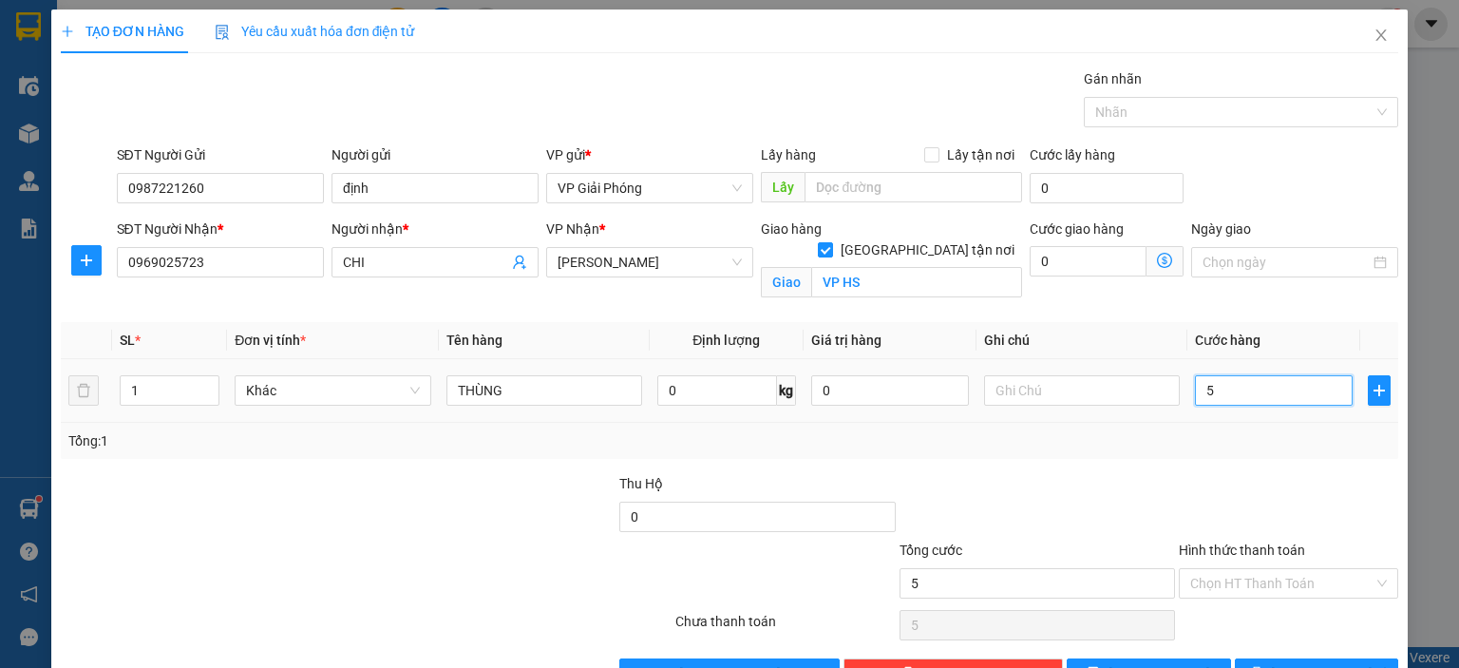
type input "50"
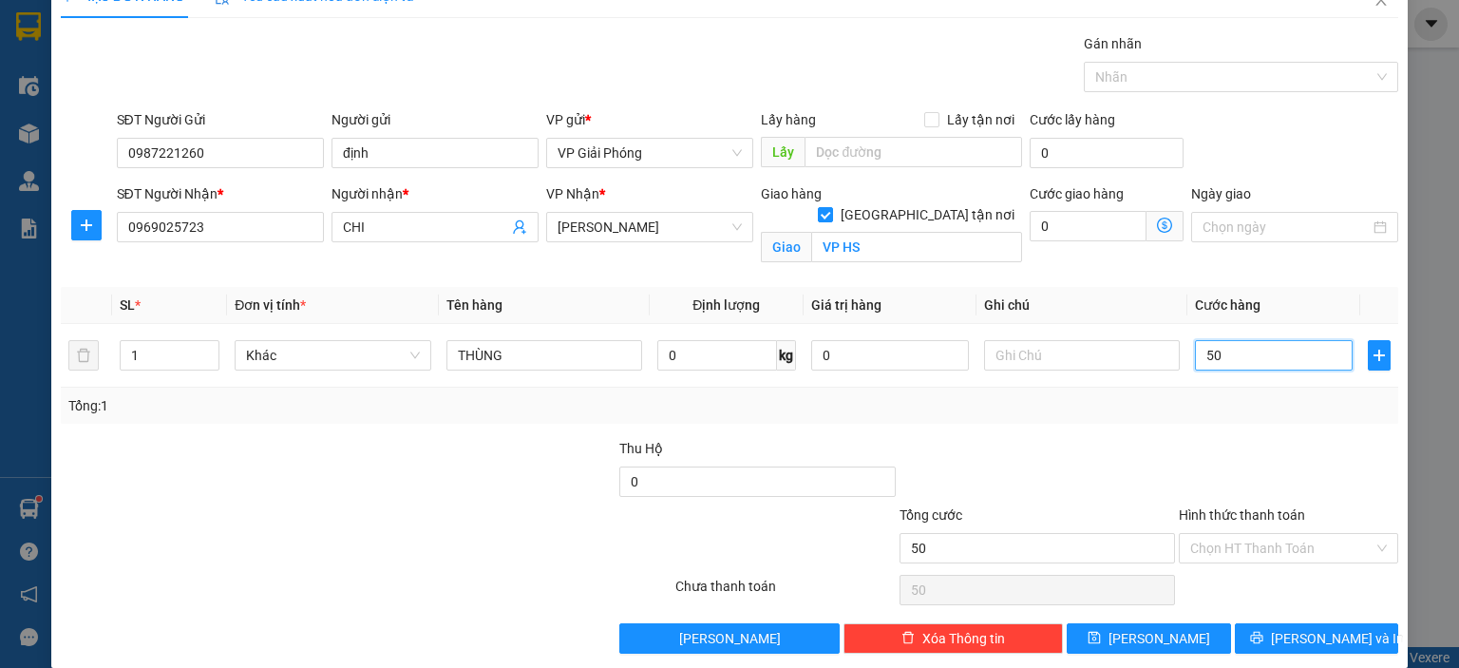
scroll to position [55, 0]
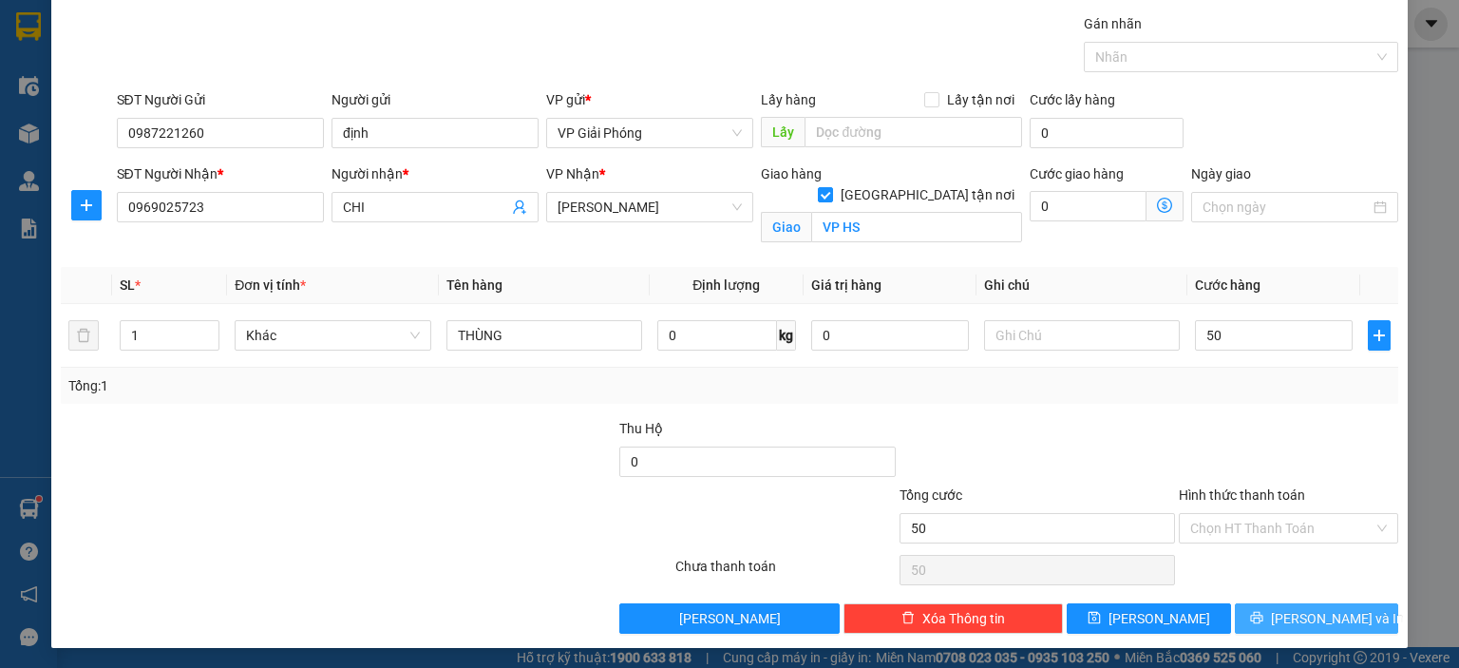
type input "50.000"
click at [1263, 614] on icon "printer" at bounding box center [1256, 617] width 13 height 13
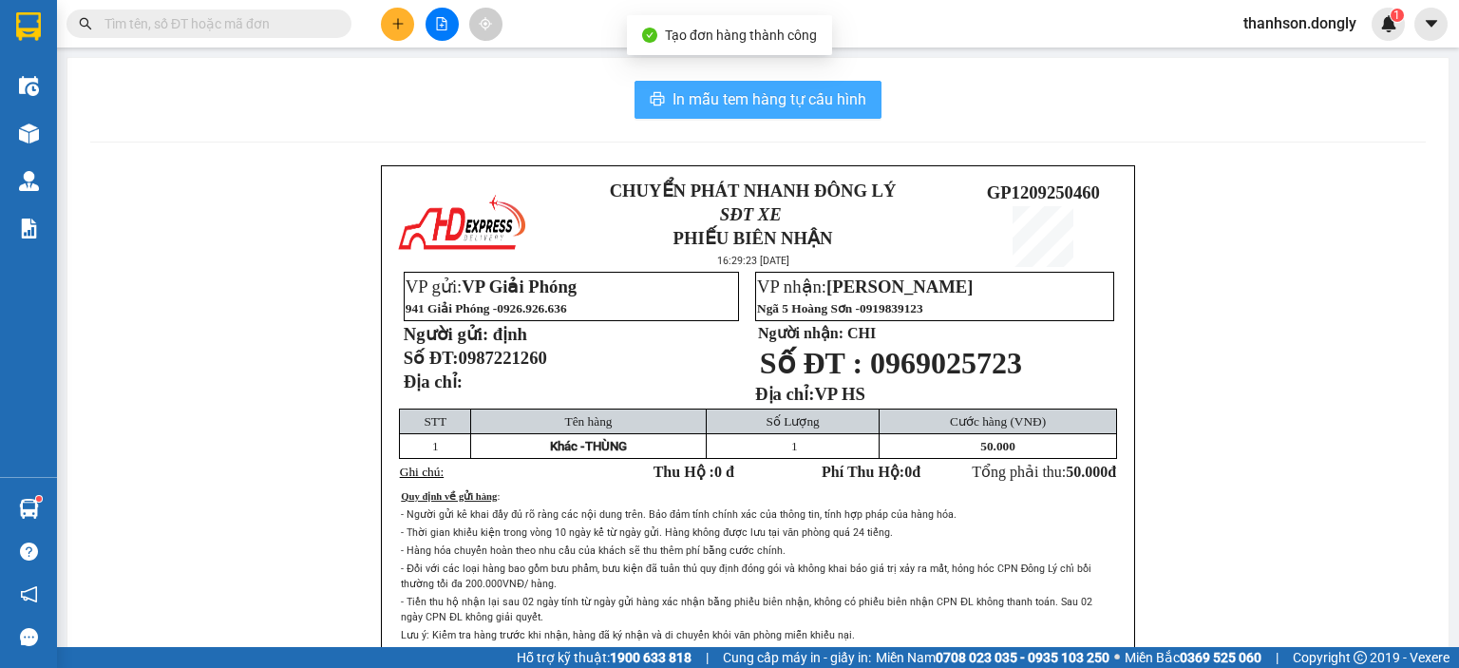
click at [840, 95] on span "In mẫu tem hàng tự cấu hình" at bounding box center [769, 99] width 194 height 24
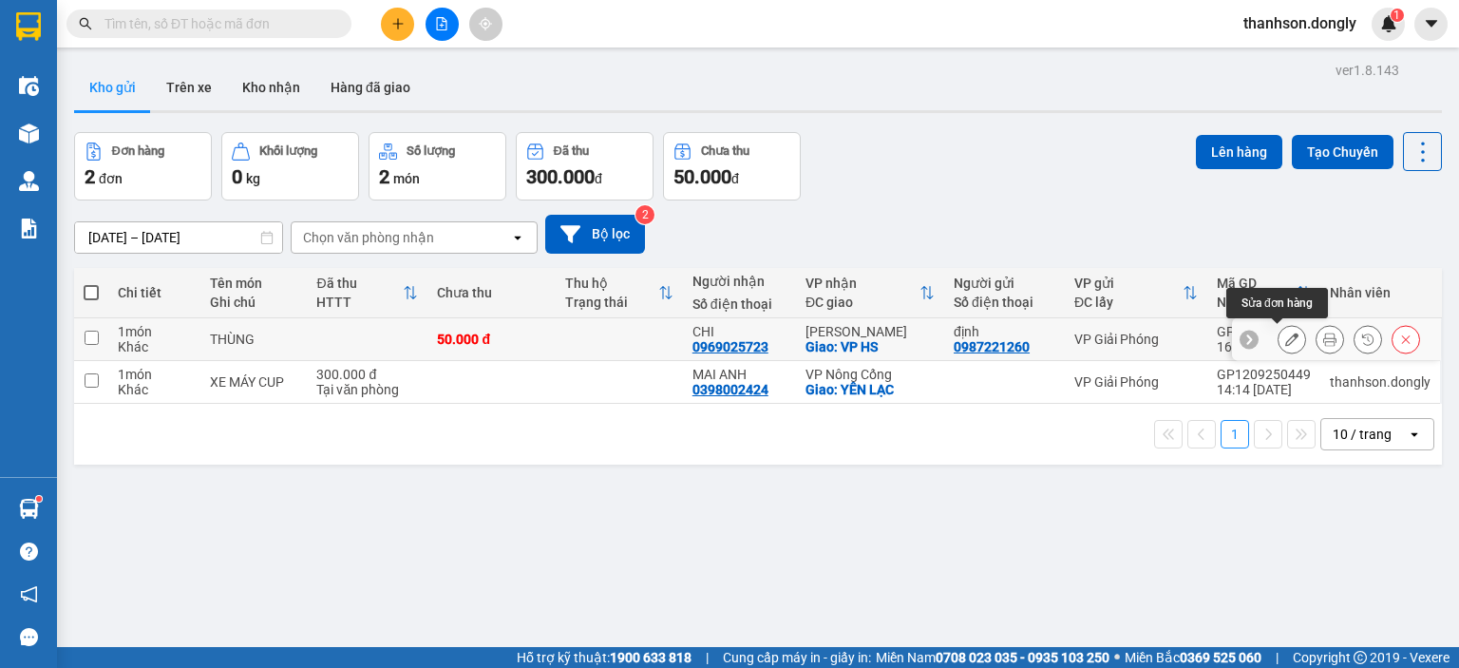
click at [1278, 345] on button at bounding box center [1291, 339] width 27 height 33
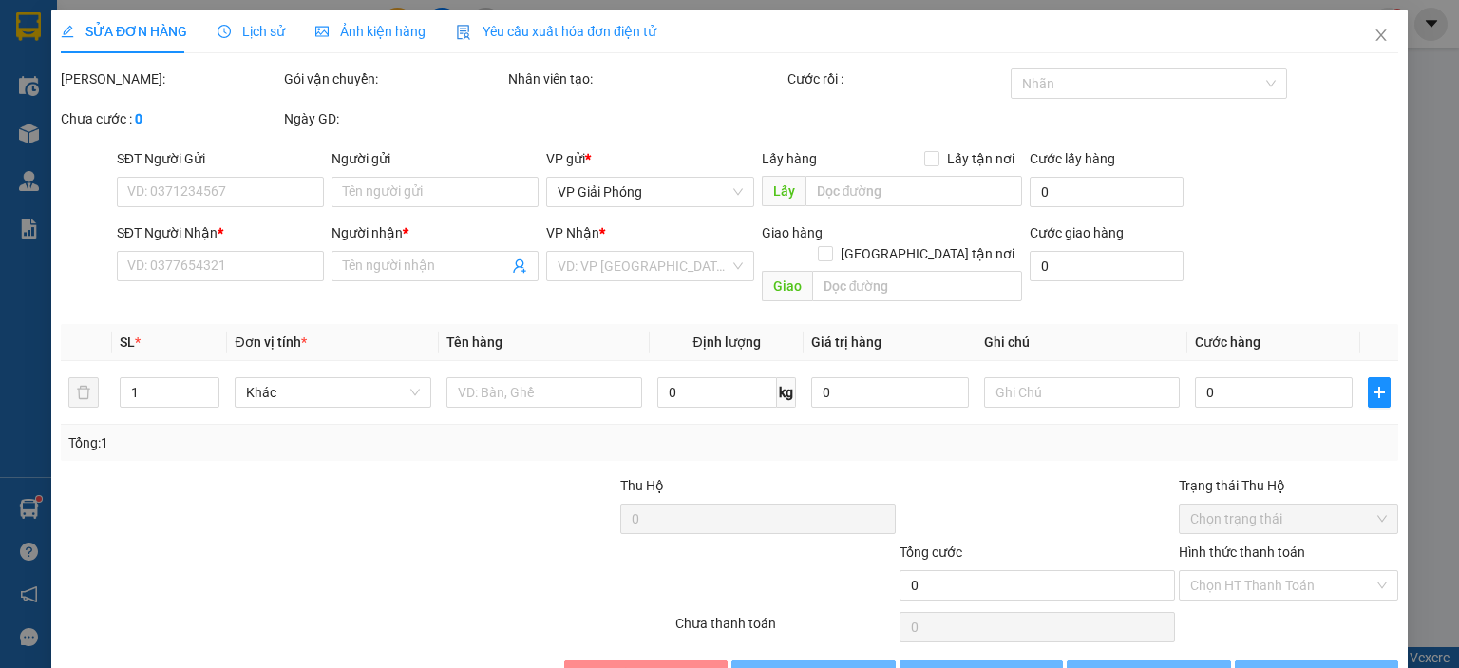
type input "0987221260"
type input "định"
type input "0969025723"
type input "CHI"
checkbox input "true"
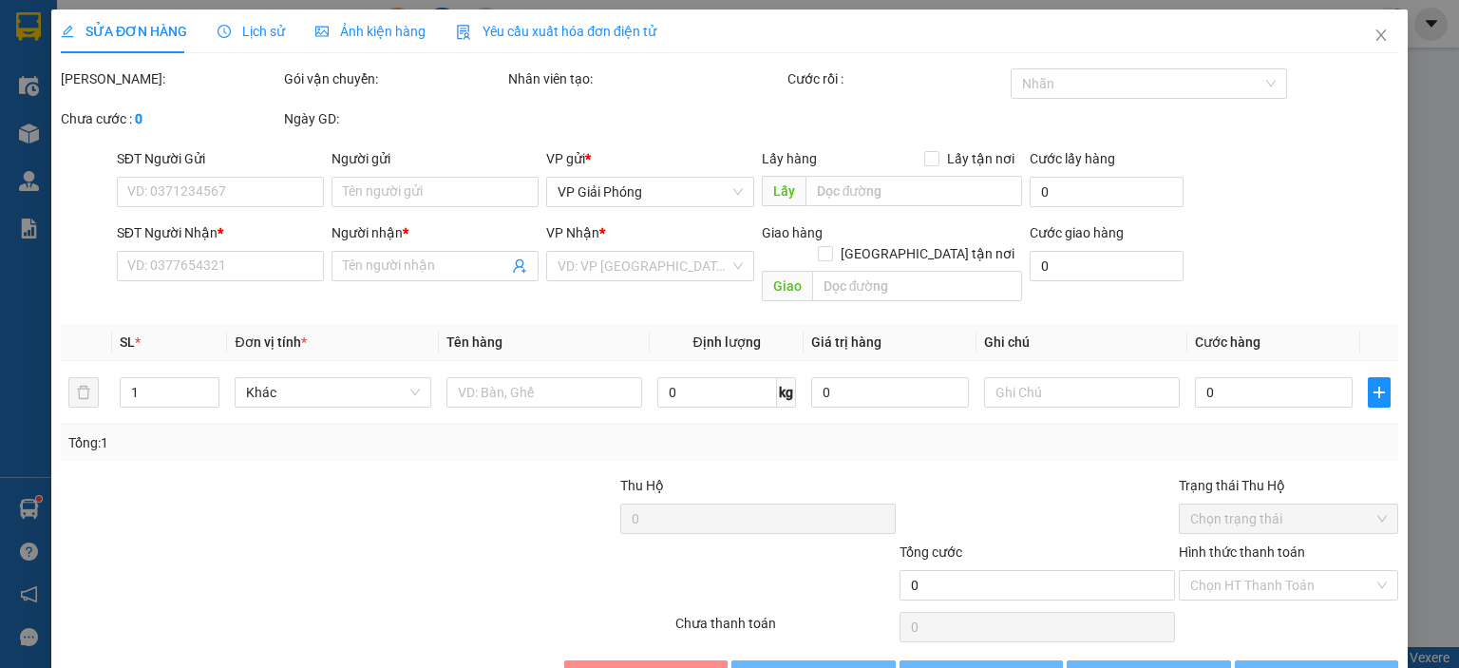
type input "VP HS"
type input "50.000"
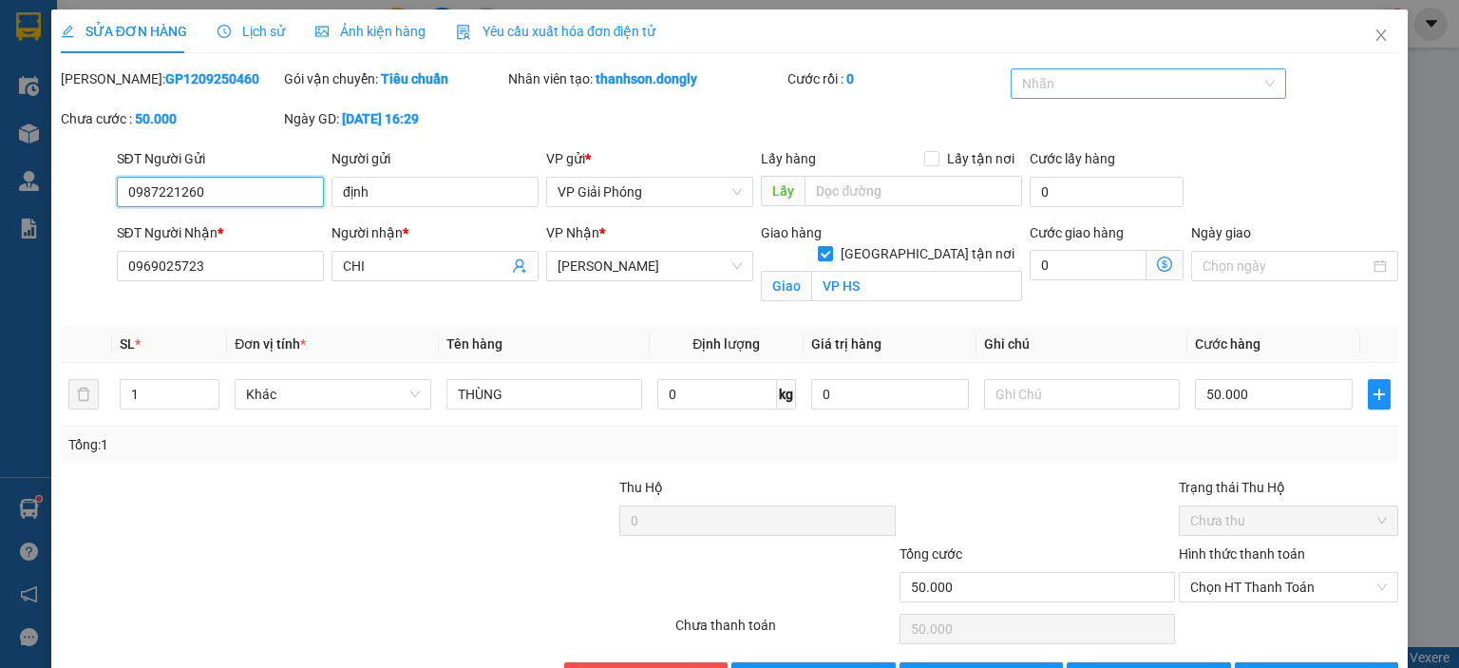
click at [1139, 89] on div at bounding box center [1138, 83] width 247 height 23
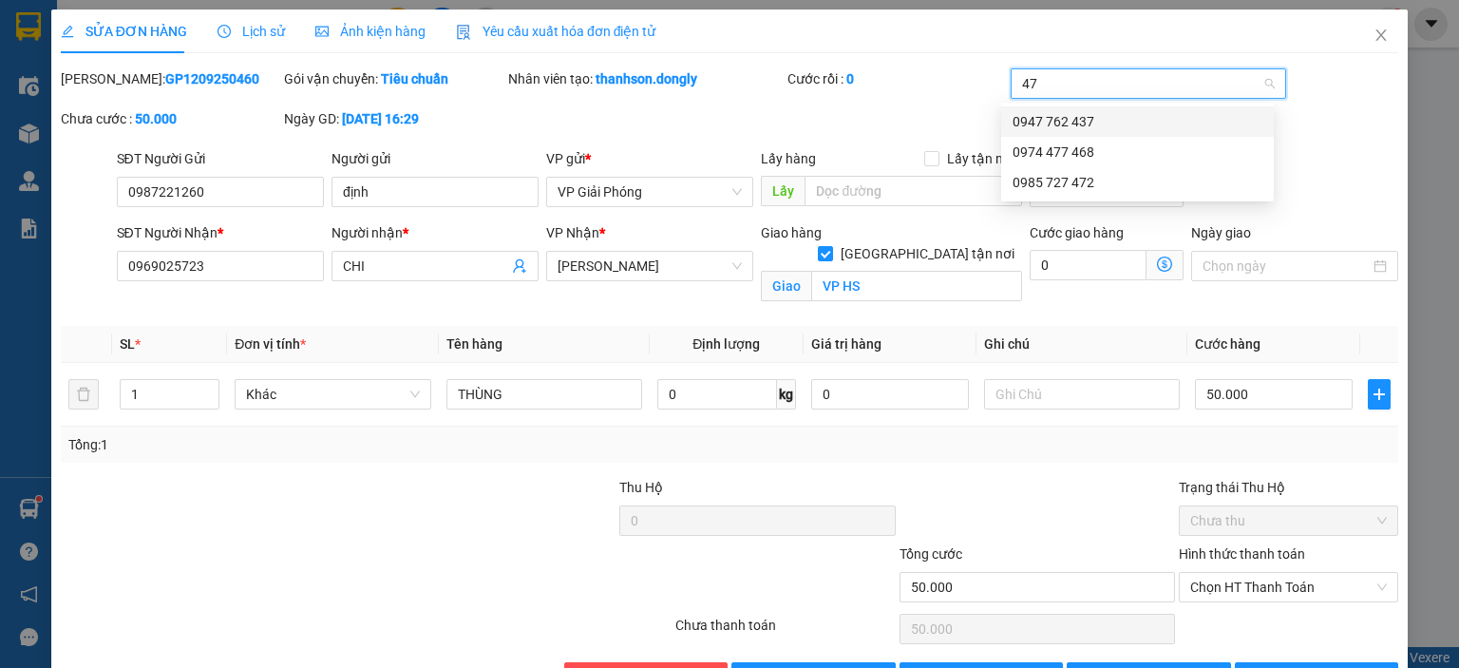
type input "472"
click at [1082, 117] on div "0985 727 472" at bounding box center [1137, 121] width 250 height 21
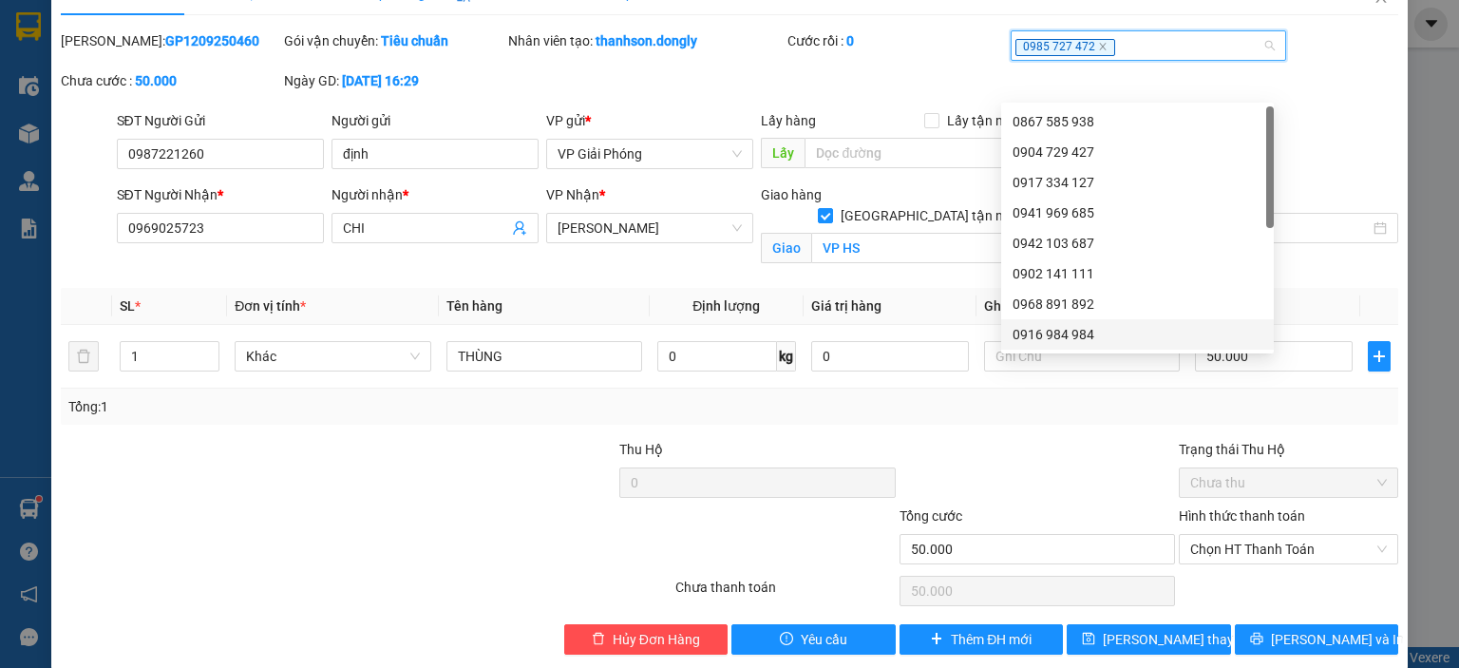
scroll to position [60, 0]
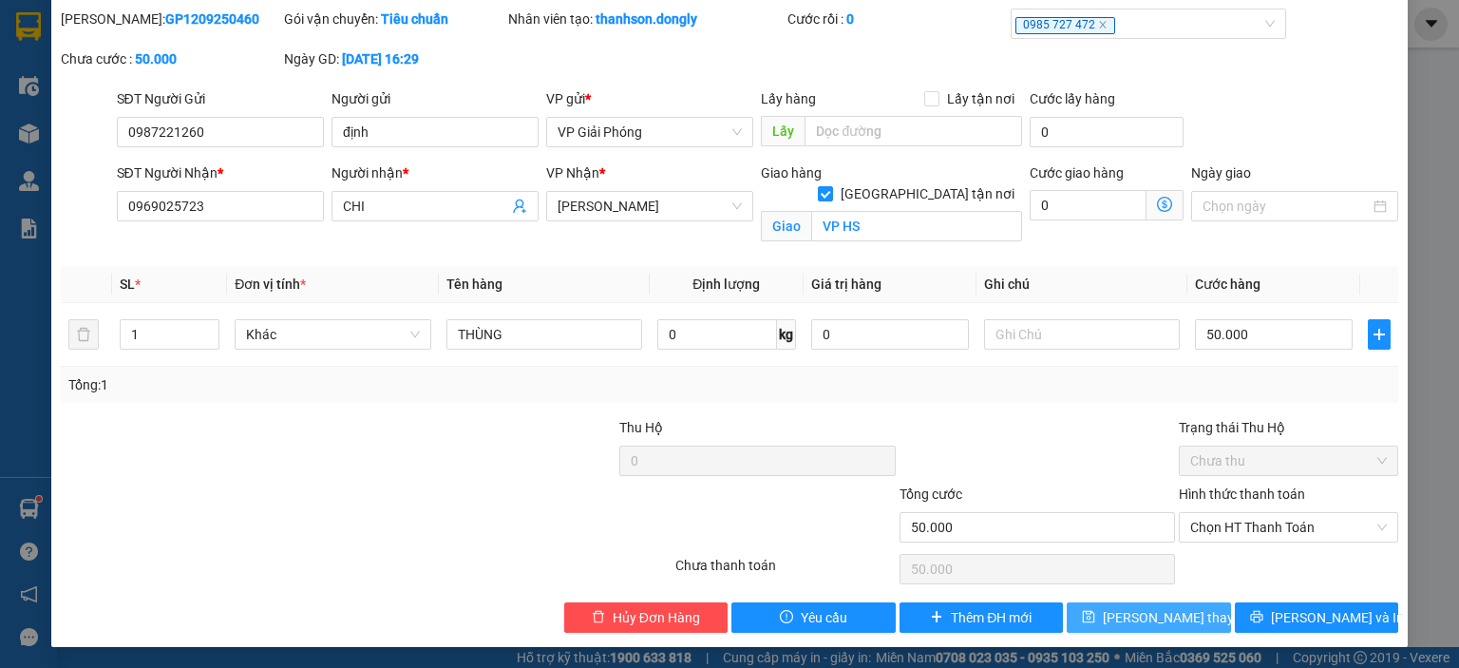
click at [1131, 616] on span "[PERSON_NAME] thay đổi" at bounding box center [1179, 617] width 152 height 21
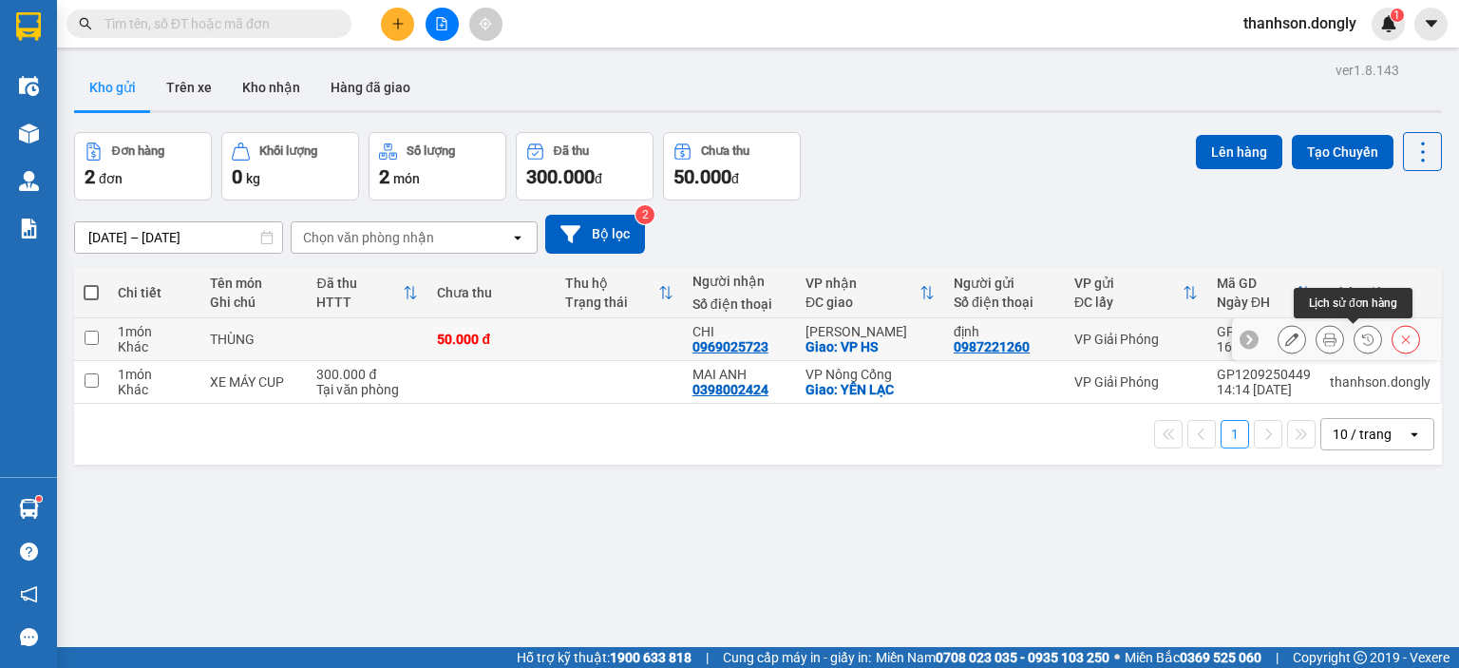
click at [1360, 333] on button at bounding box center [1367, 339] width 27 height 33
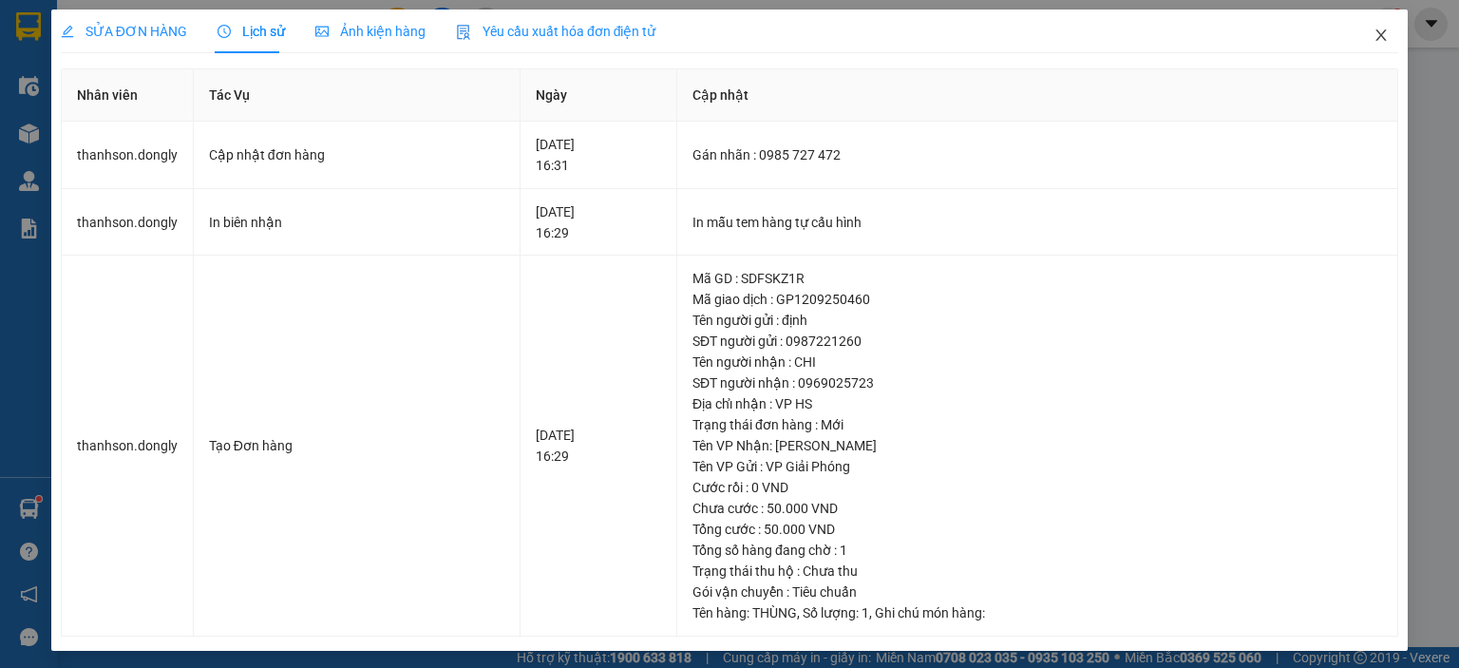
click at [1373, 33] on icon "close" at bounding box center [1380, 35] width 15 height 15
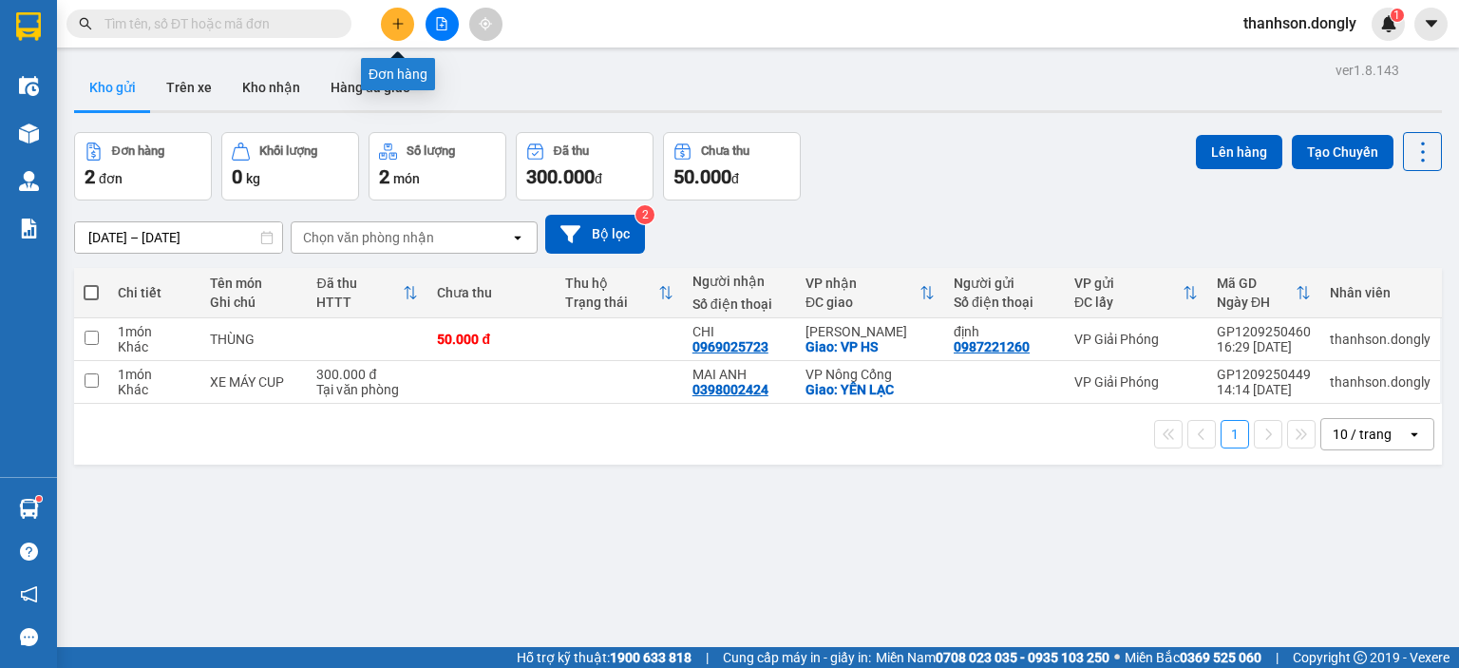
click at [384, 32] on button at bounding box center [397, 24] width 33 height 33
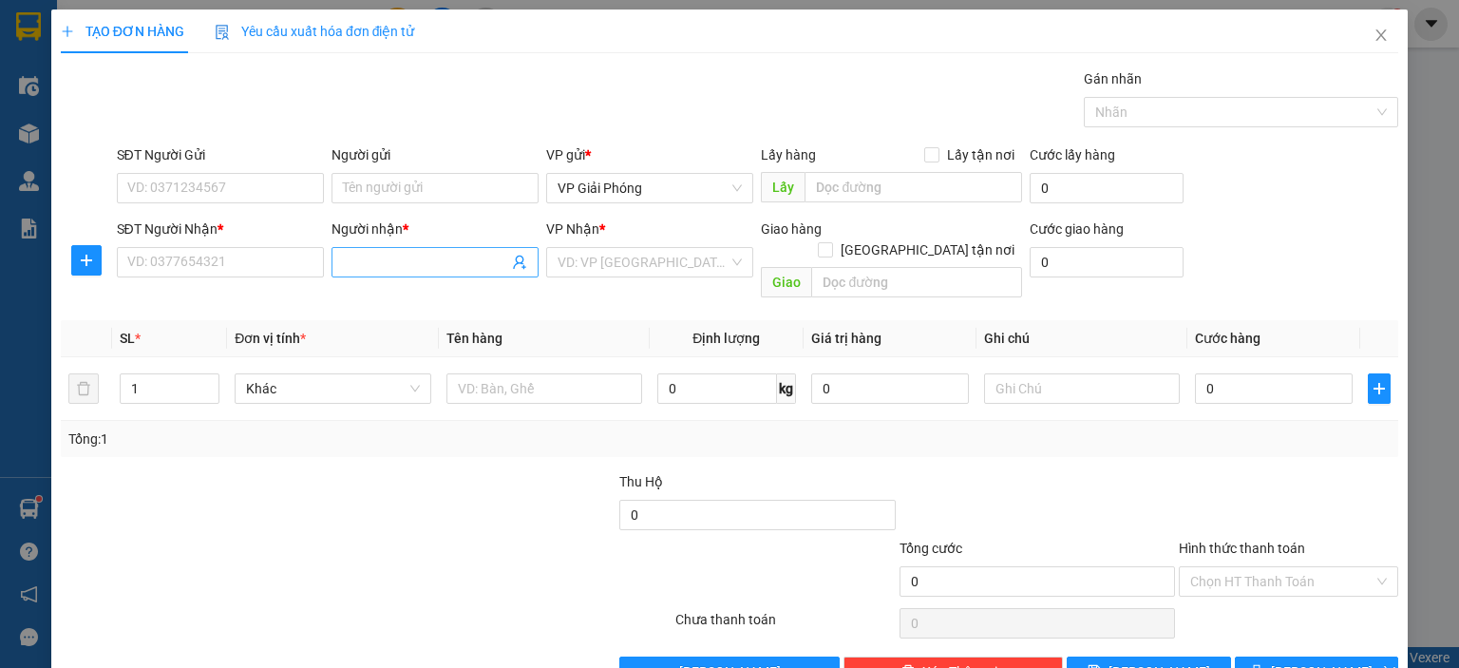
click at [385, 261] on input "Người nhận *" at bounding box center [425, 262] width 165 height 21
click at [414, 264] on input "TRUNG AH" at bounding box center [425, 262] width 165 height 21
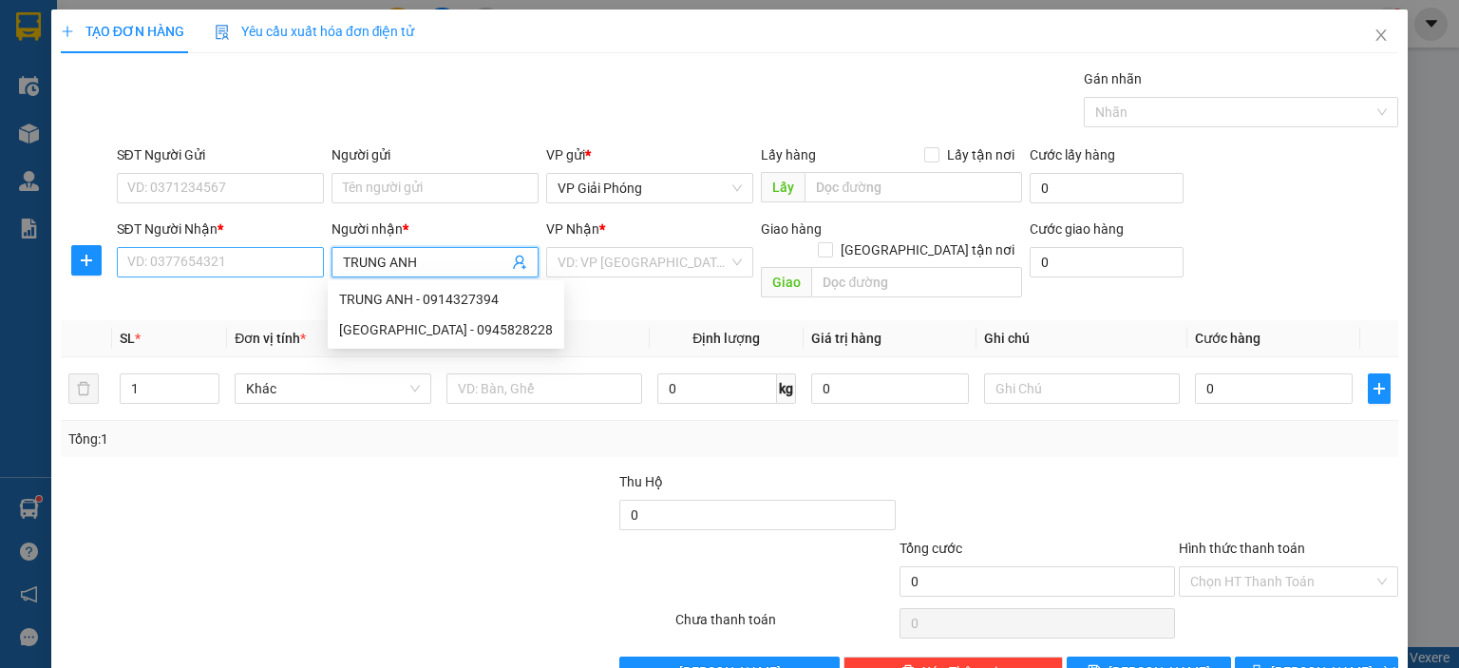
type input "TRUNG ANH"
click at [258, 254] on input "SĐT Người Nhận *" at bounding box center [220, 262] width 207 height 30
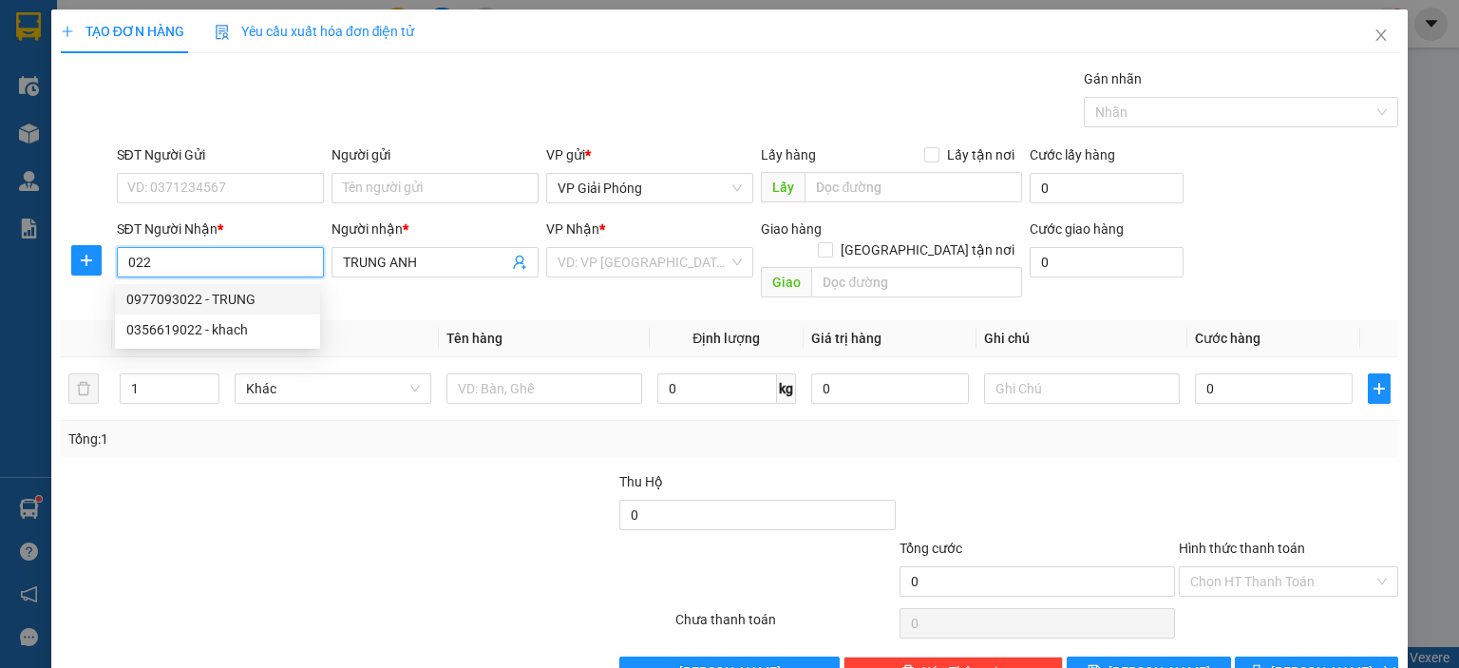
click at [230, 294] on div "0977093022 - TRUNG" at bounding box center [217, 299] width 182 height 21
type input "0977093022"
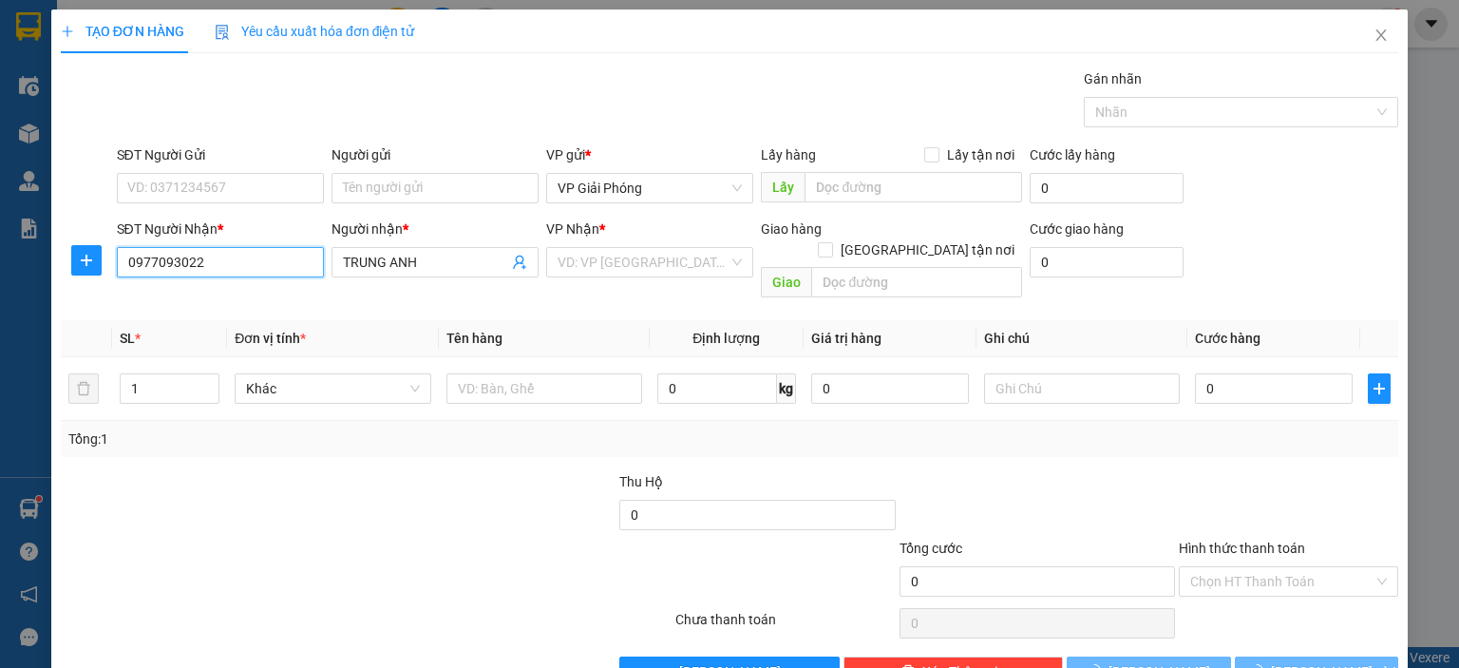
type input "TRUNG"
checkbox input "true"
type input "VPNC"
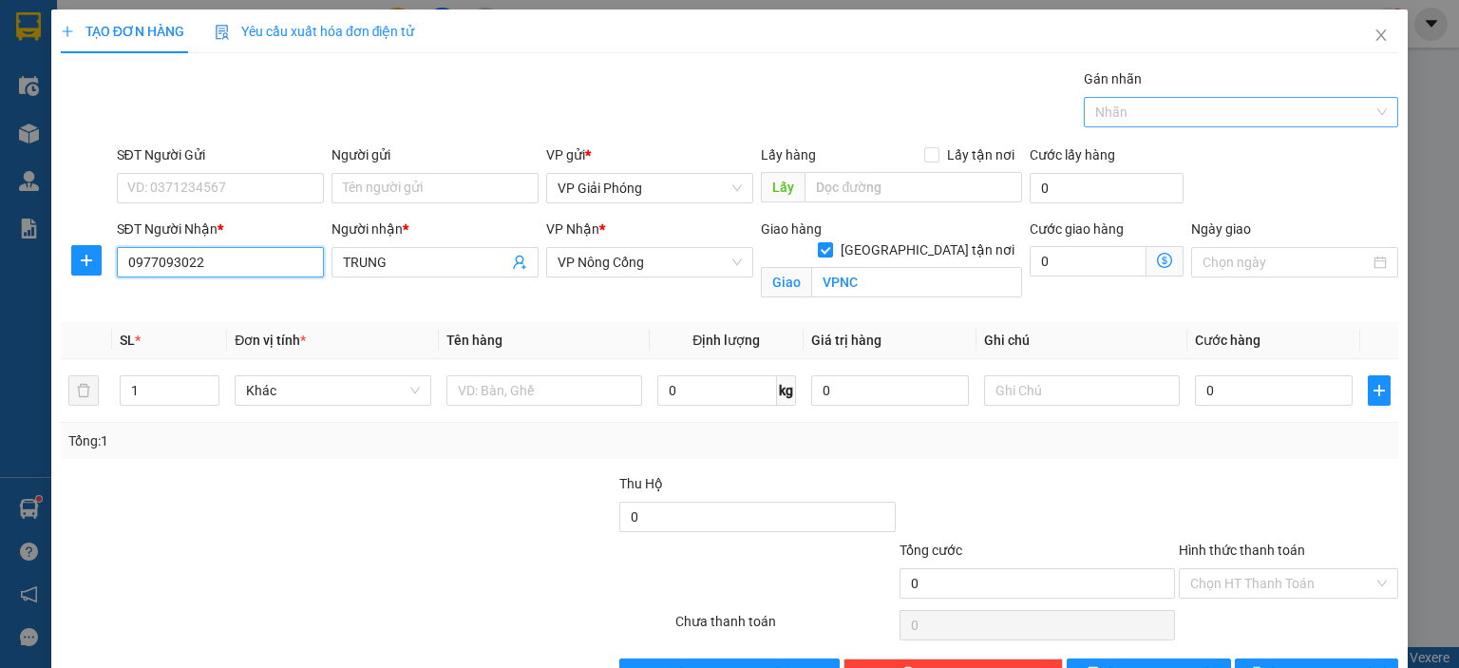
click at [1232, 105] on div at bounding box center [1231, 112] width 286 height 23
type input "0977093022"
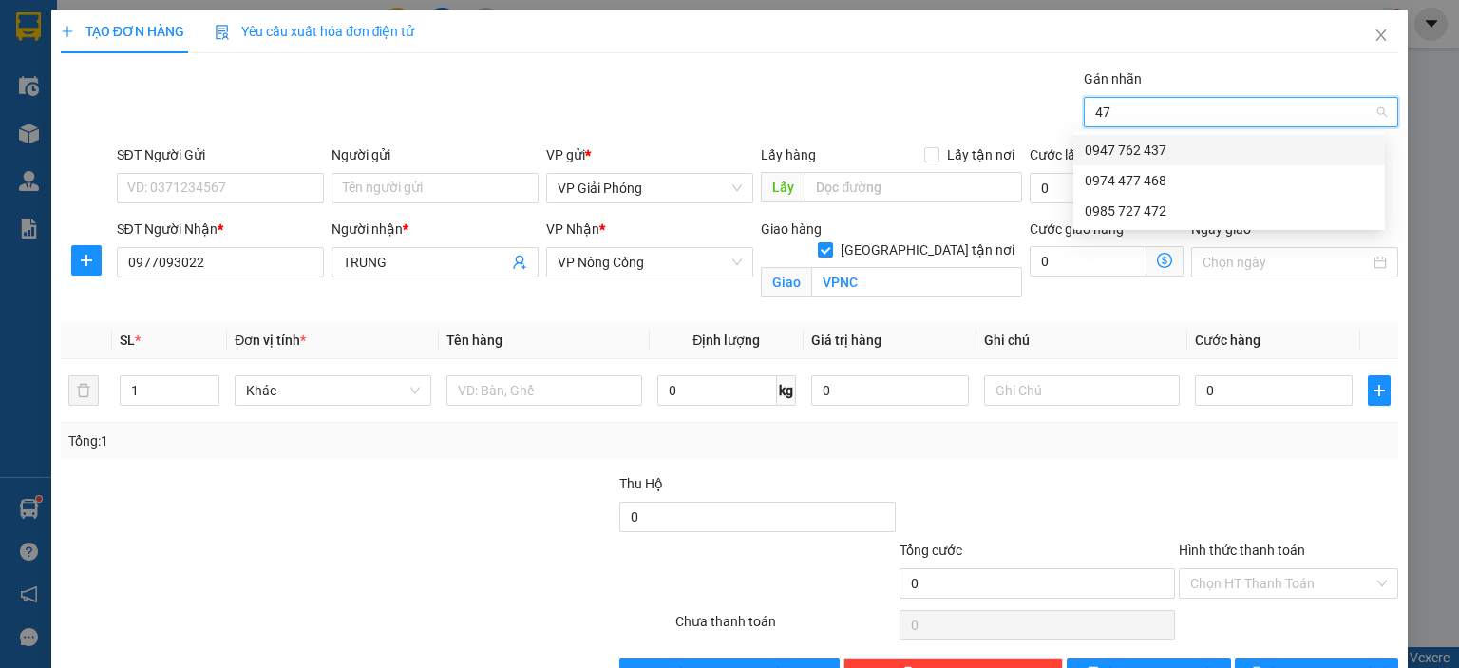
type input "472"
click at [1231, 140] on div "0985 727 472" at bounding box center [1229, 150] width 289 height 21
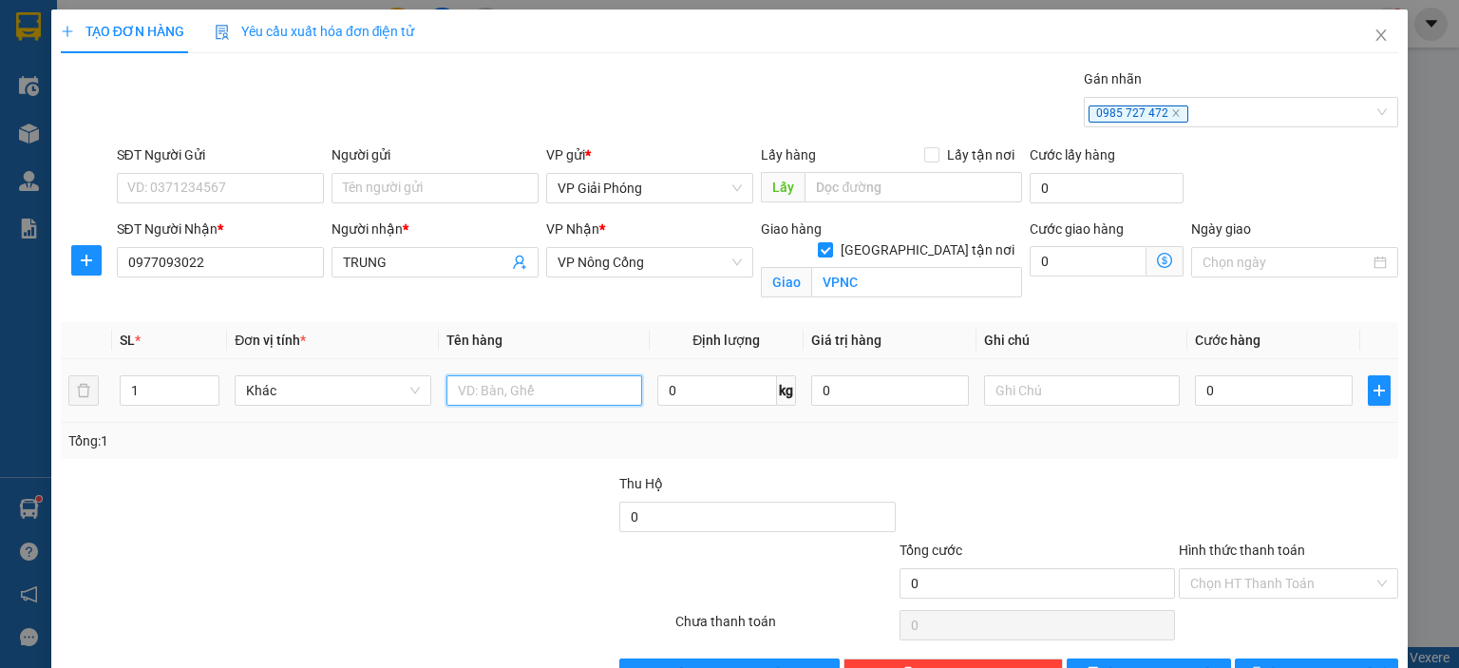
click at [516, 386] on input "text" at bounding box center [544, 390] width 196 height 30
type input "THÙNG"
click at [1235, 398] on input "0" at bounding box center [1274, 390] width 158 height 30
type input "4"
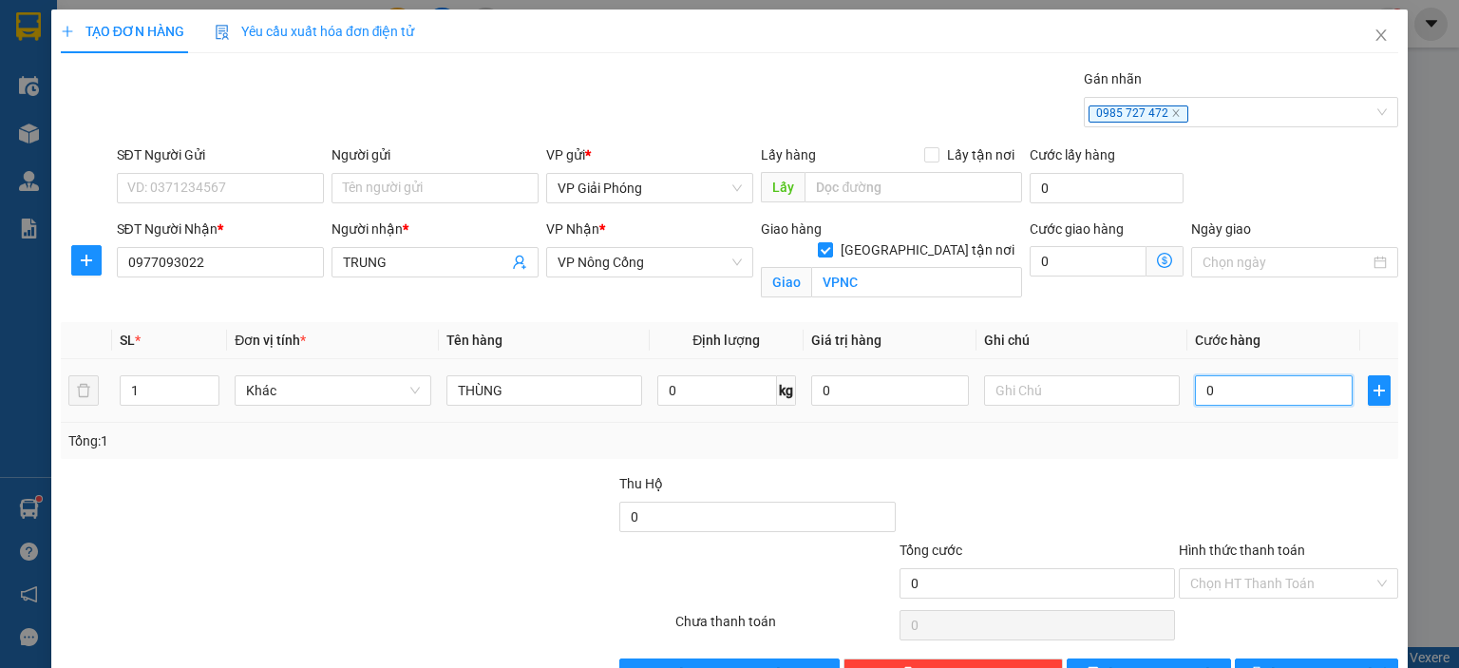
type input "4"
type input "40"
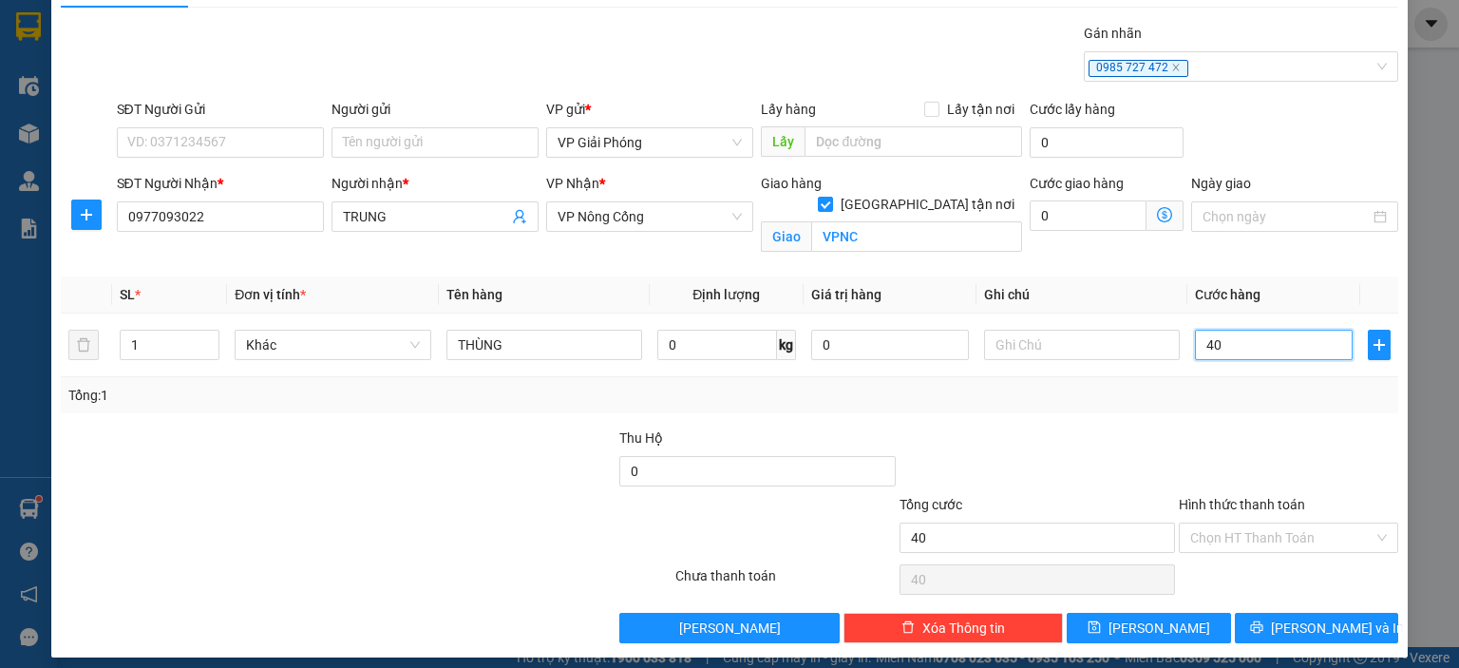
scroll to position [55, 0]
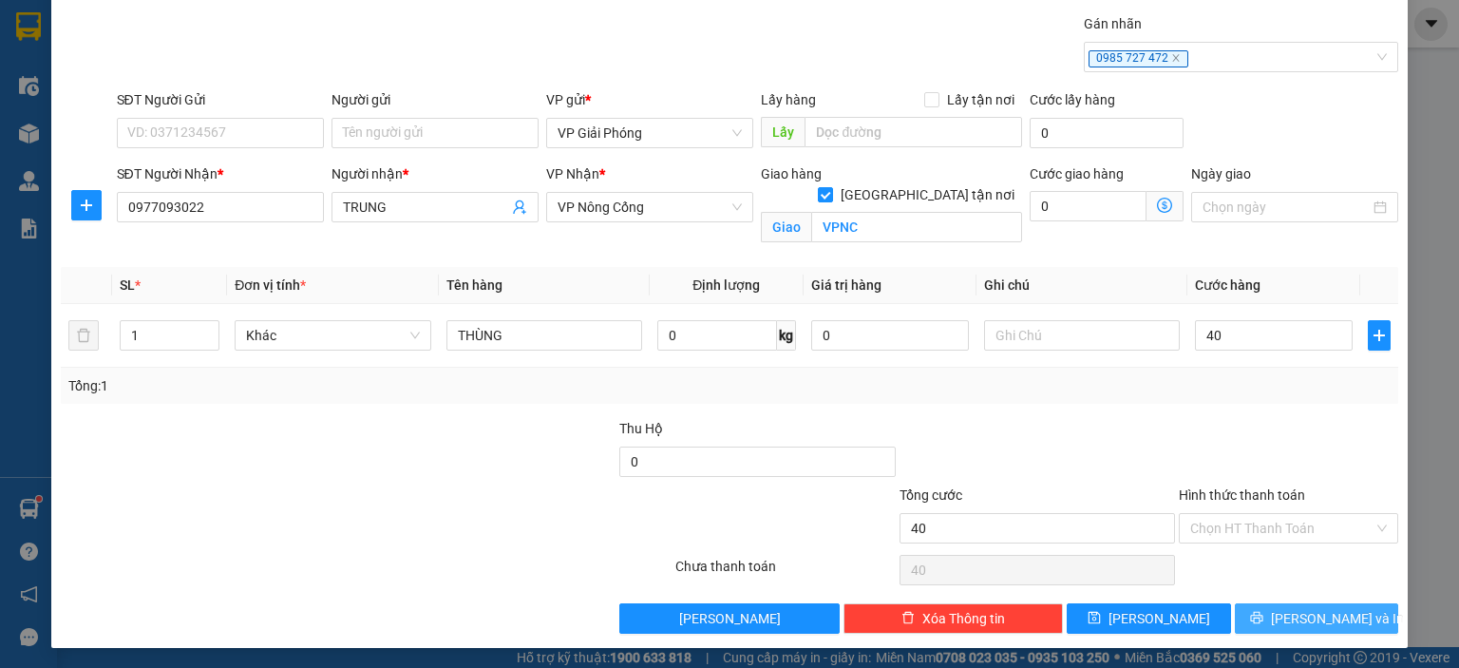
type input "40.000"
click at [1303, 611] on span "[PERSON_NAME] và In" at bounding box center [1337, 618] width 133 height 21
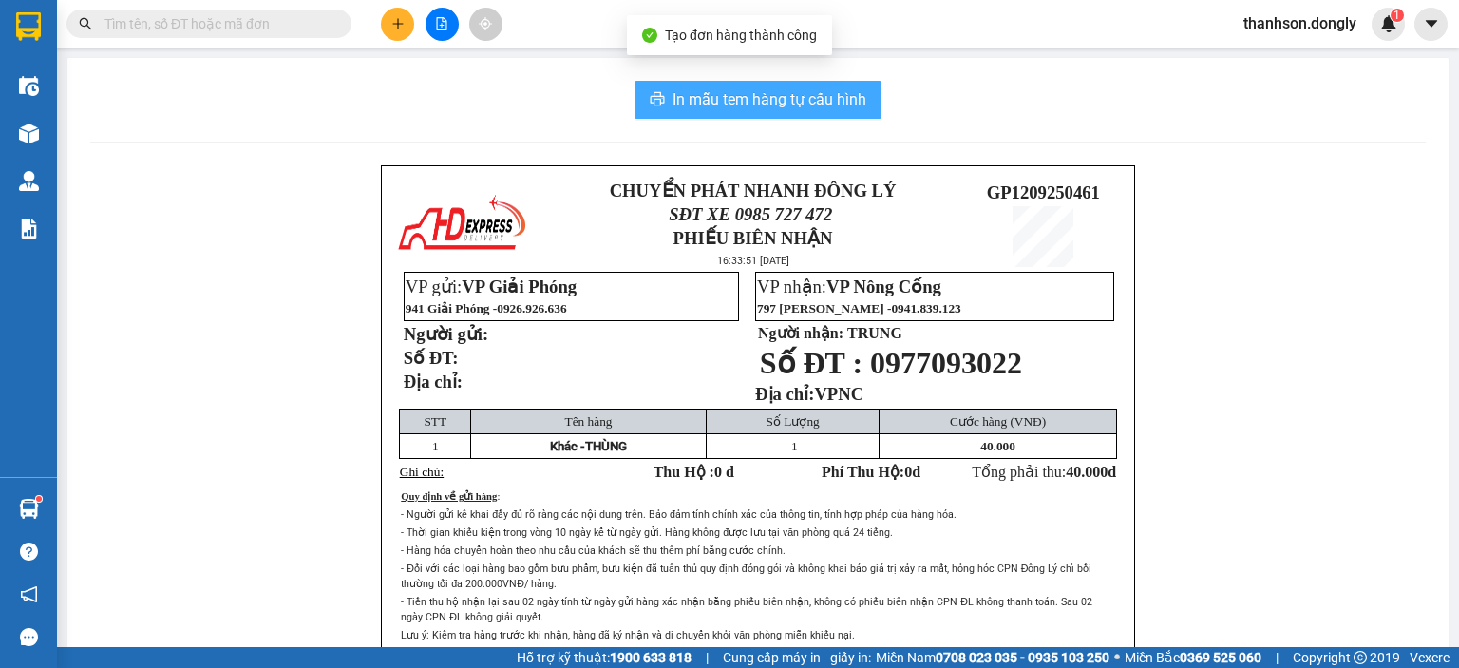
click at [790, 86] on button "In mẫu tem hàng tự cấu hình" at bounding box center [757, 100] width 247 height 38
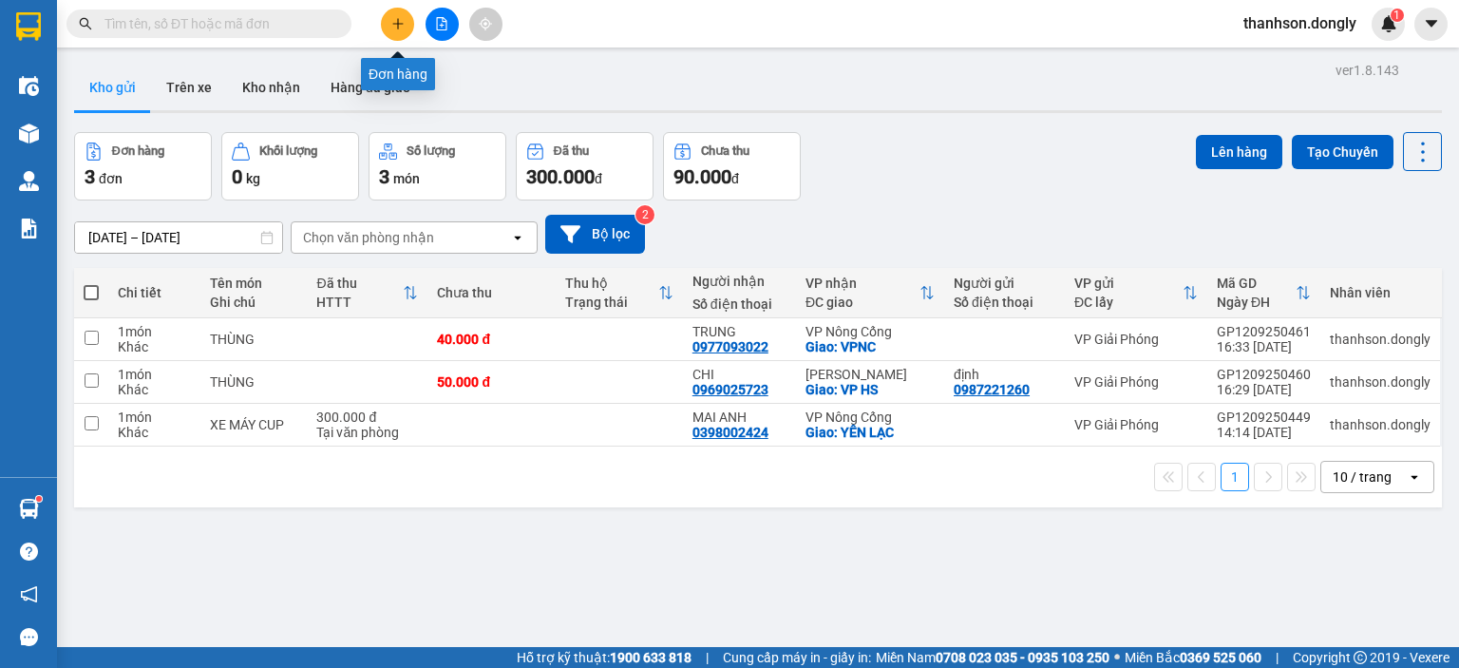
click at [397, 25] on icon "plus" at bounding box center [397, 23] width 1 height 10
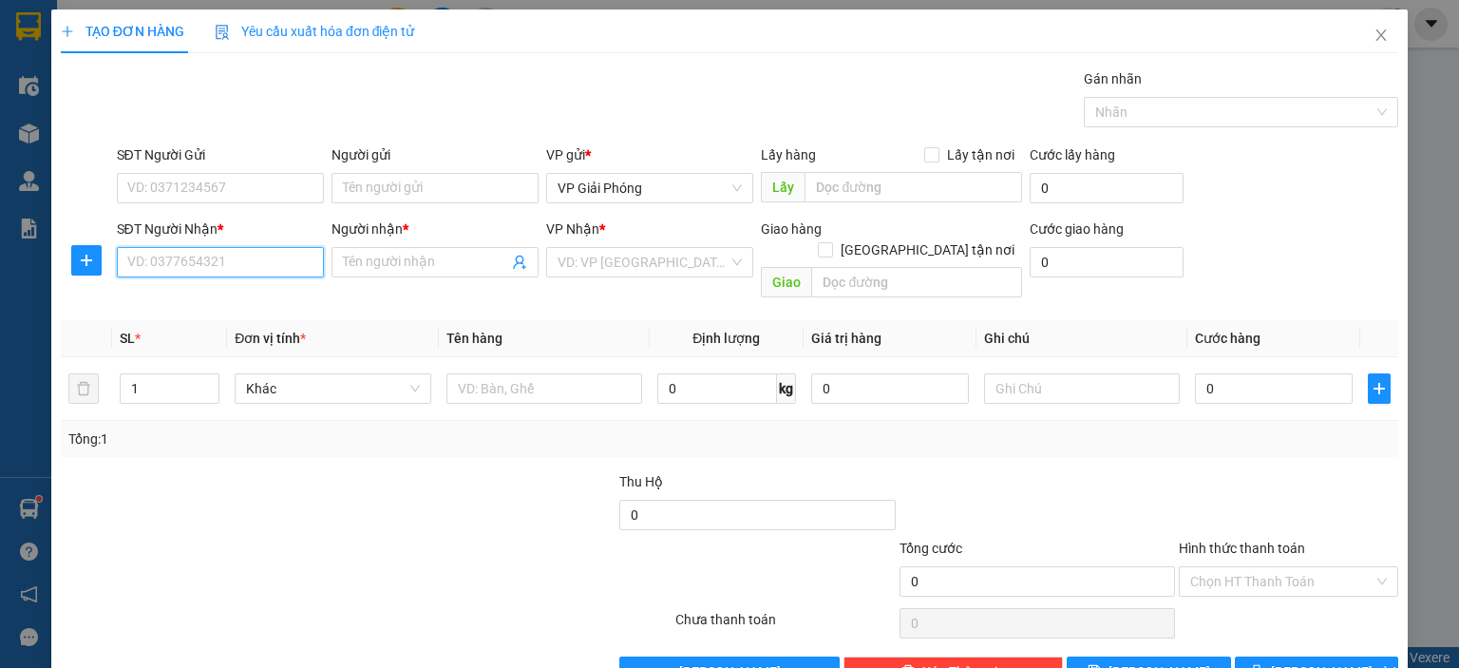
click at [270, 261] on input "SĐT Người Nhận *" at bounding box center [220, 262] width 207 height 30
type input "1"
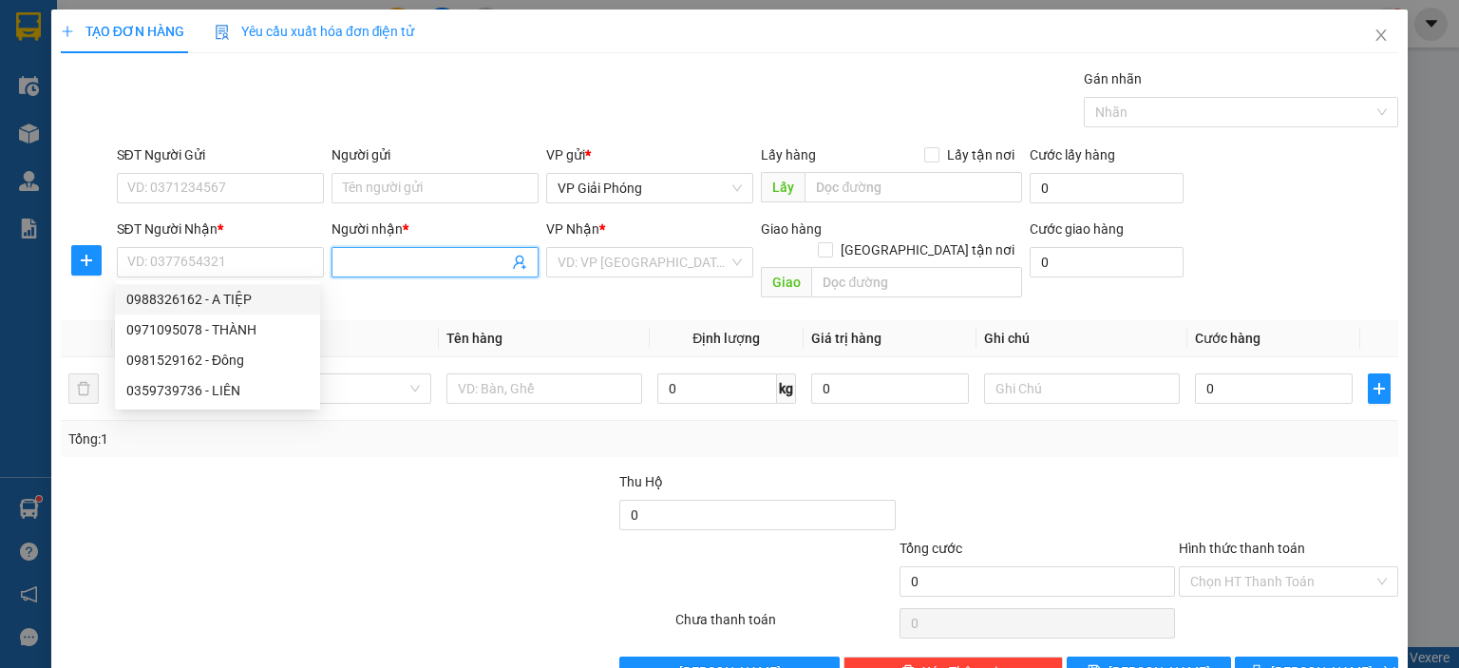
click at [399, 268] on input "Người nhận *" at bounding box center [425, 262] width 165 height 21
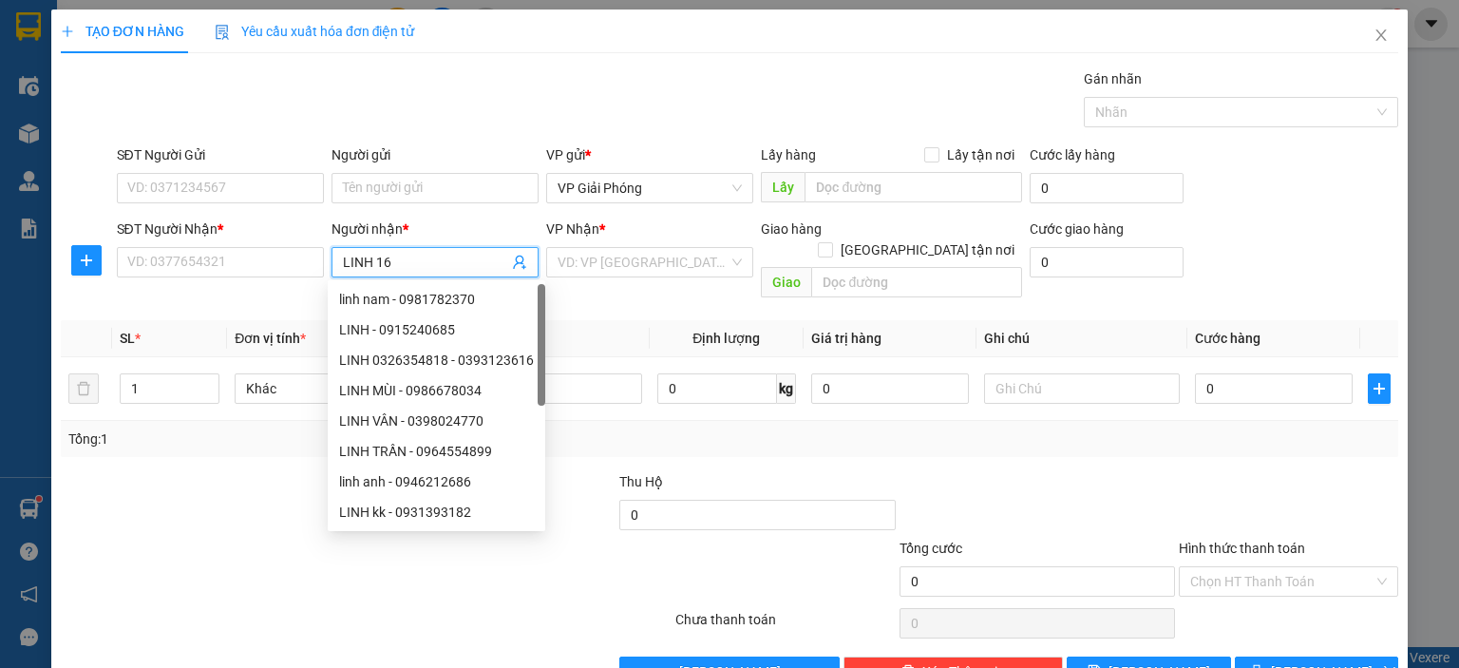
type input "LINH 162"
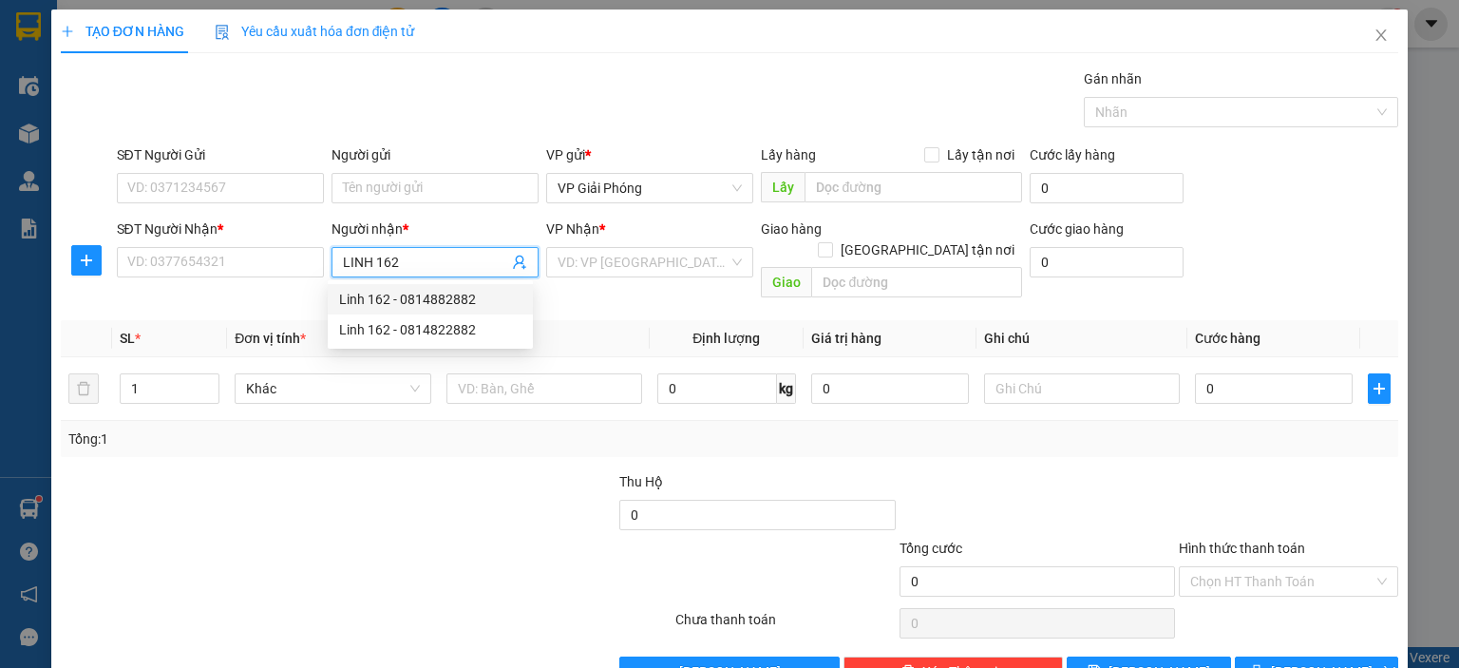
click at [418, 298] on div "Linh 162 - 0814882882" at bounding box center [430, 299] width 182 height 21
type input "0814882882"
type input "Linh 162"
checkbox input "true"
type input "162 HẢI THƯỢNG LÃN ÔNG"
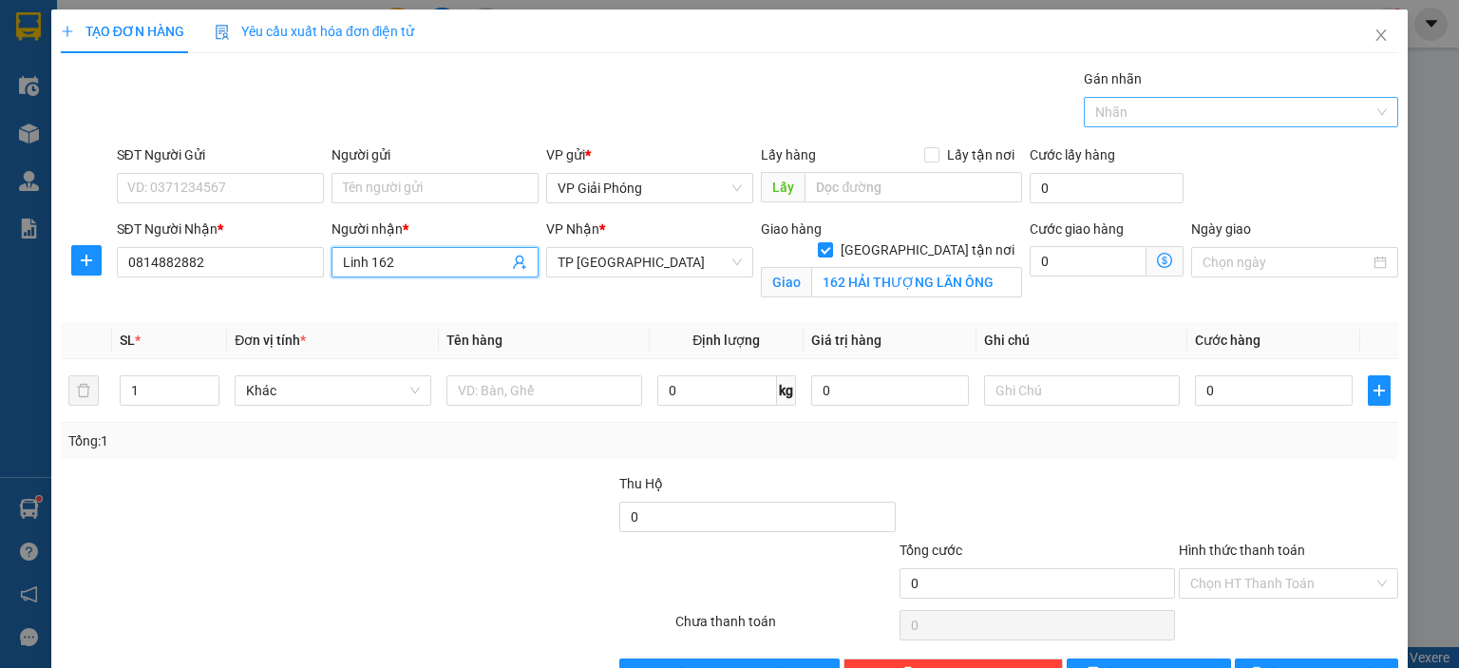
click at [1121, 114] on div at bounding box center [1231, 112] width 286 height 23
type input "Linh 162"
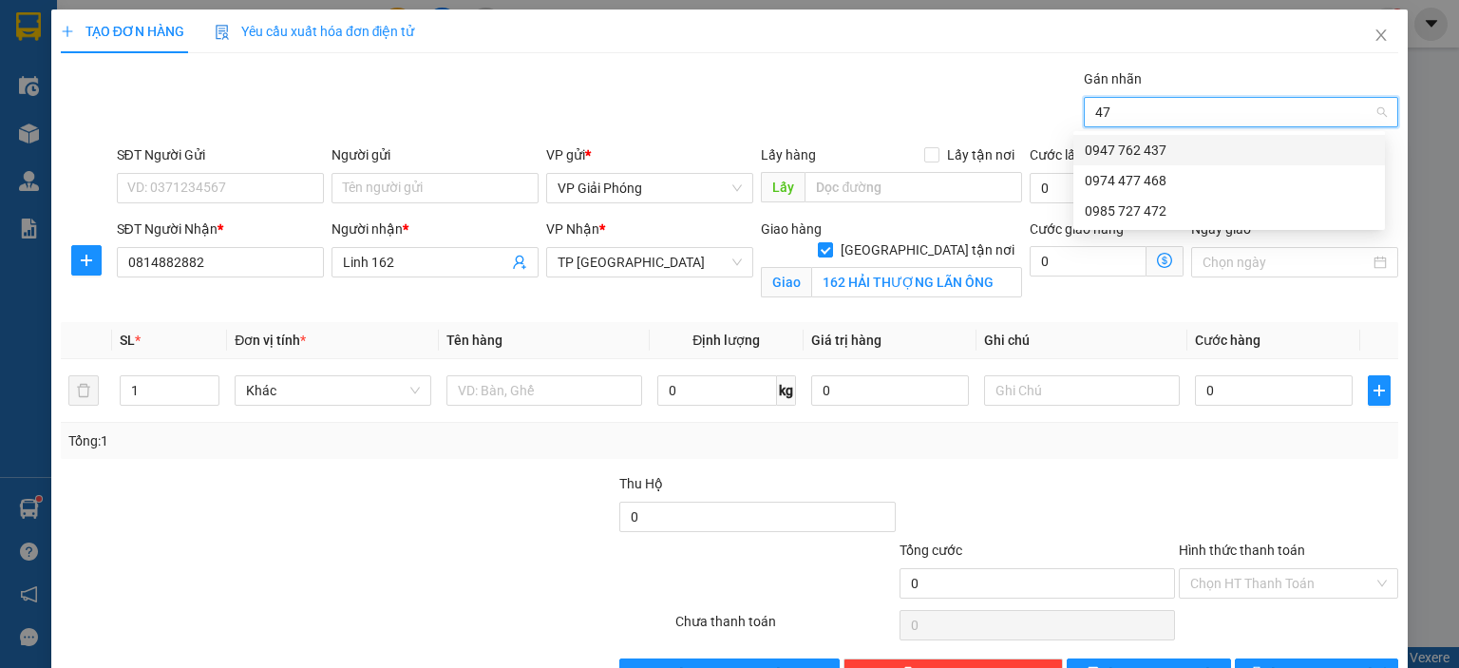
type input "472"
click at [1105, 153] on div "0985 727 472" at bounding box center [1229, 150] width 289 height 21
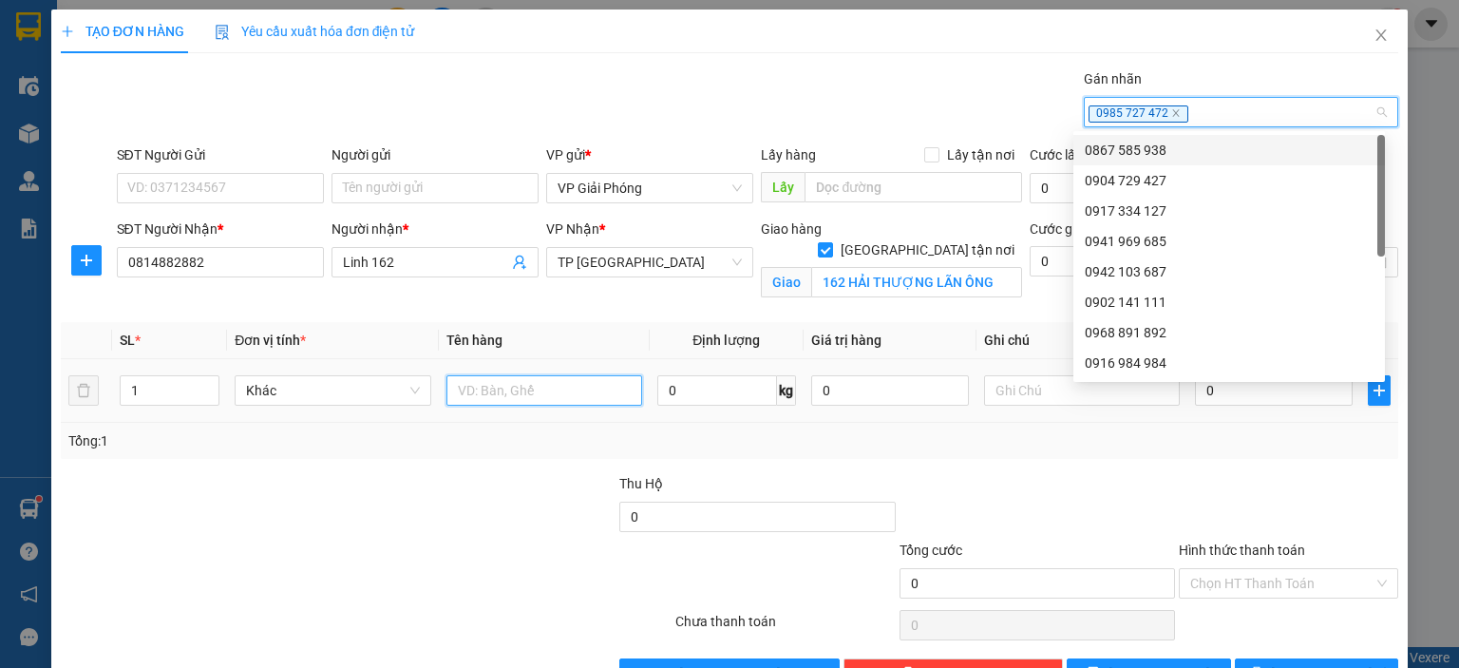
click at [513, 398] on input "text" at bounding box center [544, 390] width 196 height 30
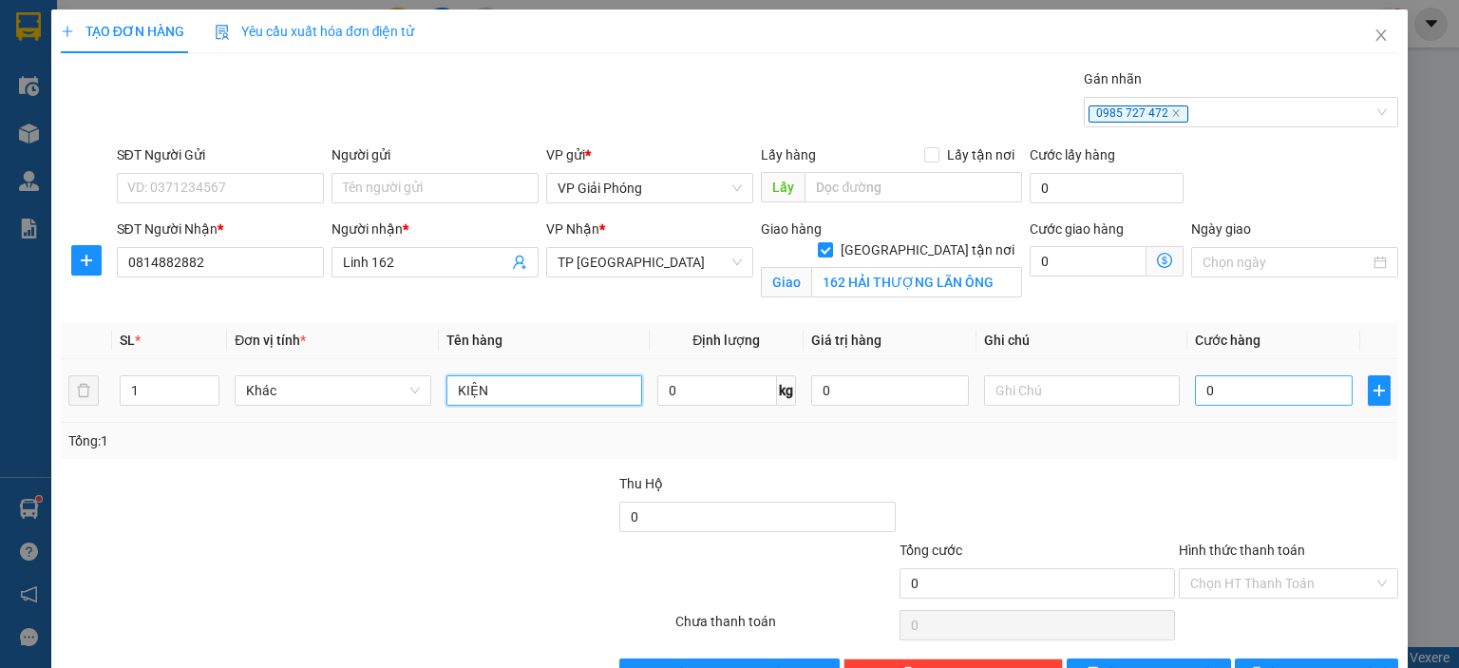
type input "KIỆN"
click at [1327, 401] on input "0" at bounding box center [1274, 390] width 158 height 30
type input "3"
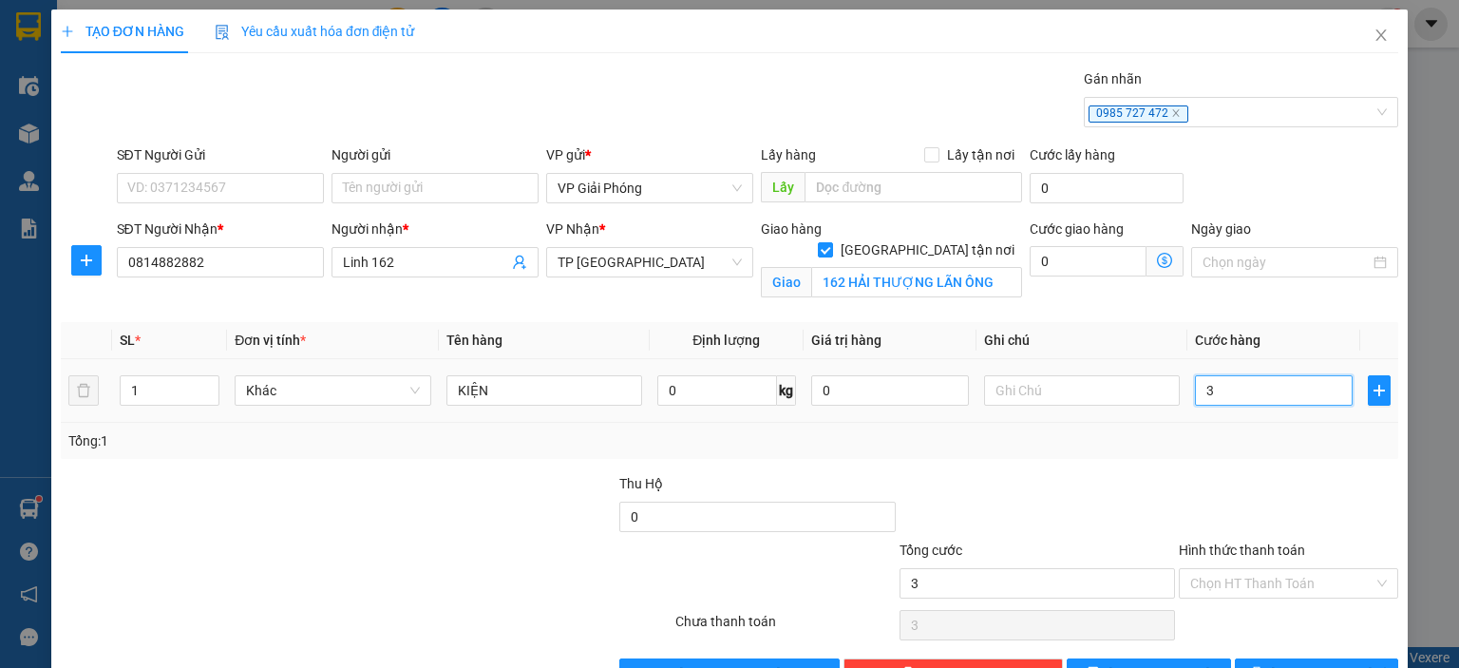
type input "30"
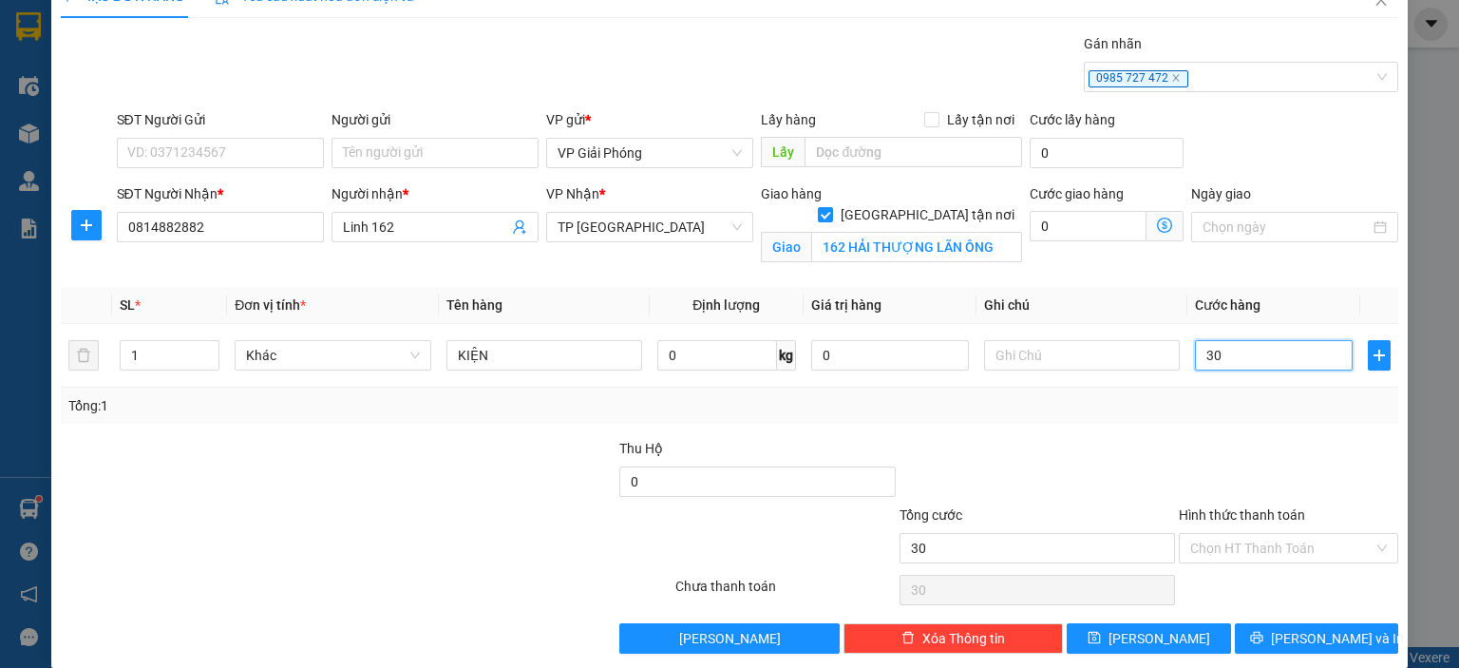
scroll to position [55, 0]
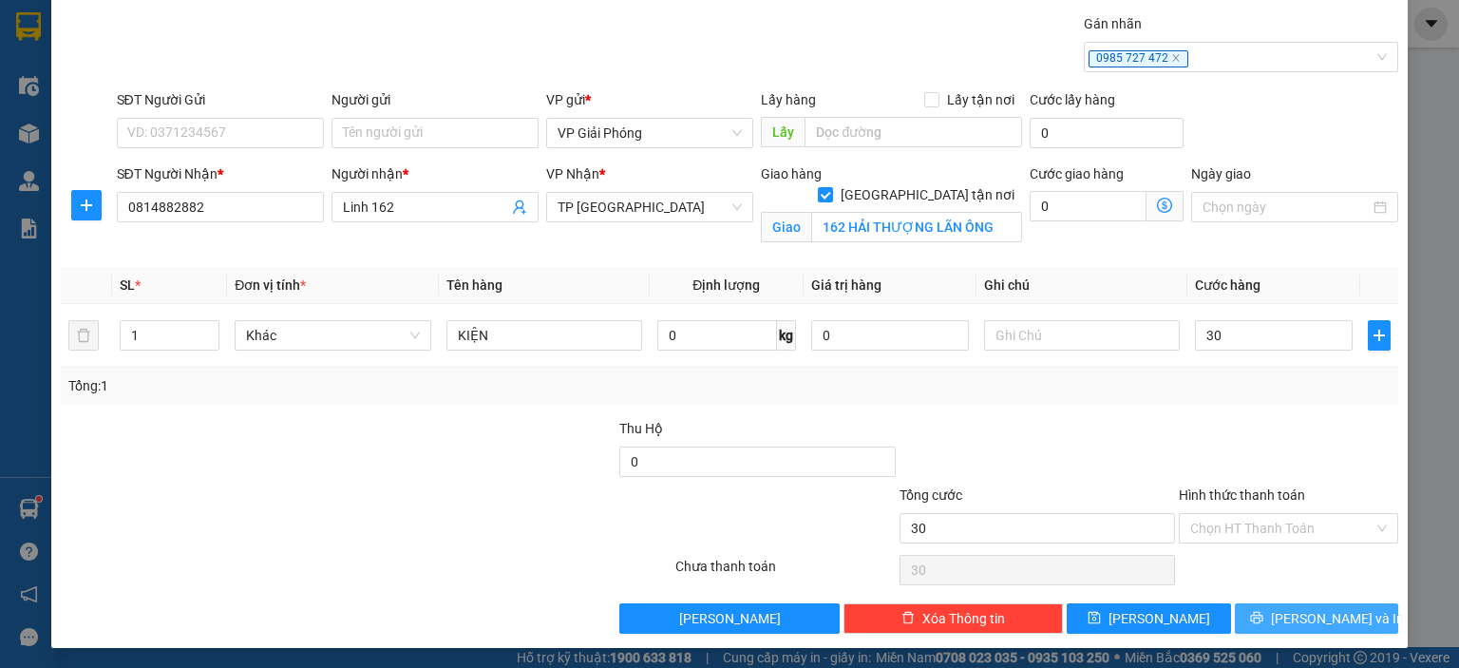
type input "30.000"
click at [1313, 614] on span "[PERSON_NAME] và In" at bounding box center [1337, 618] width 133 height 21
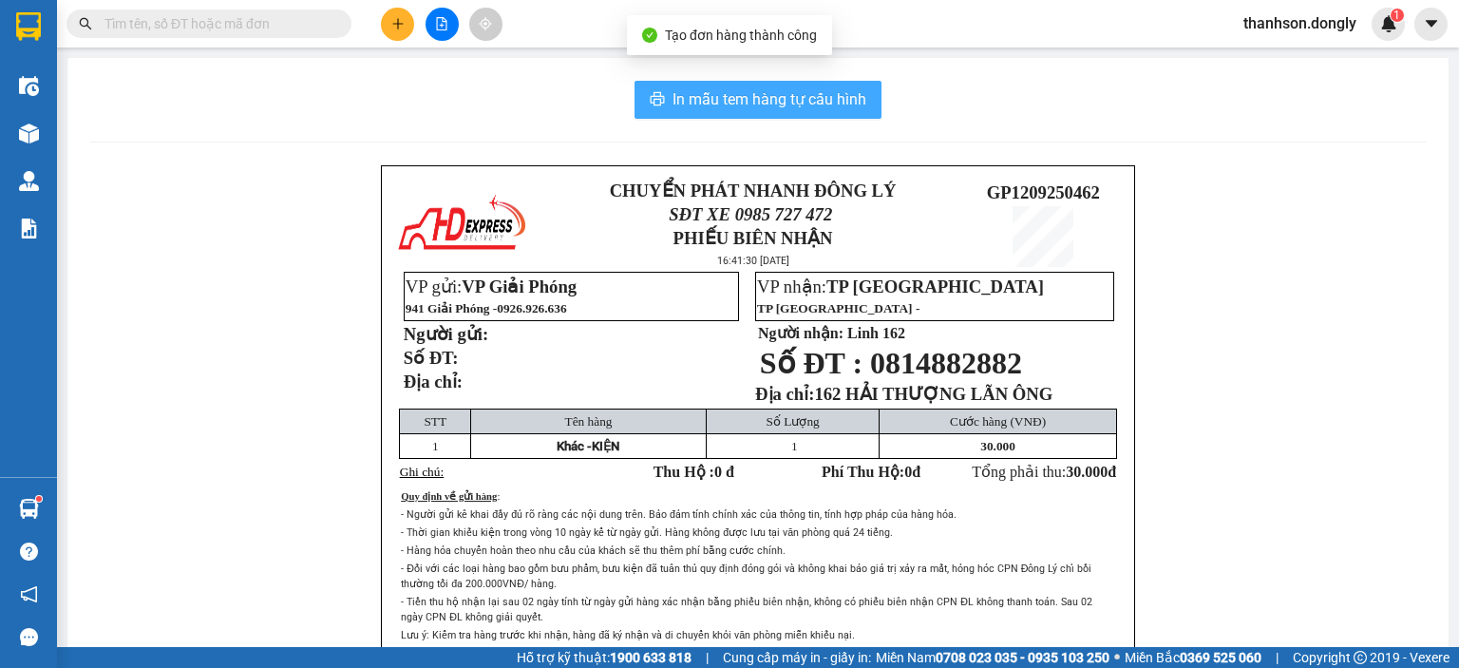
click at [826, 104] on span "In mẫu tem hàng tự cấu hình" at bounding box center [769, 99] width 194 height 24
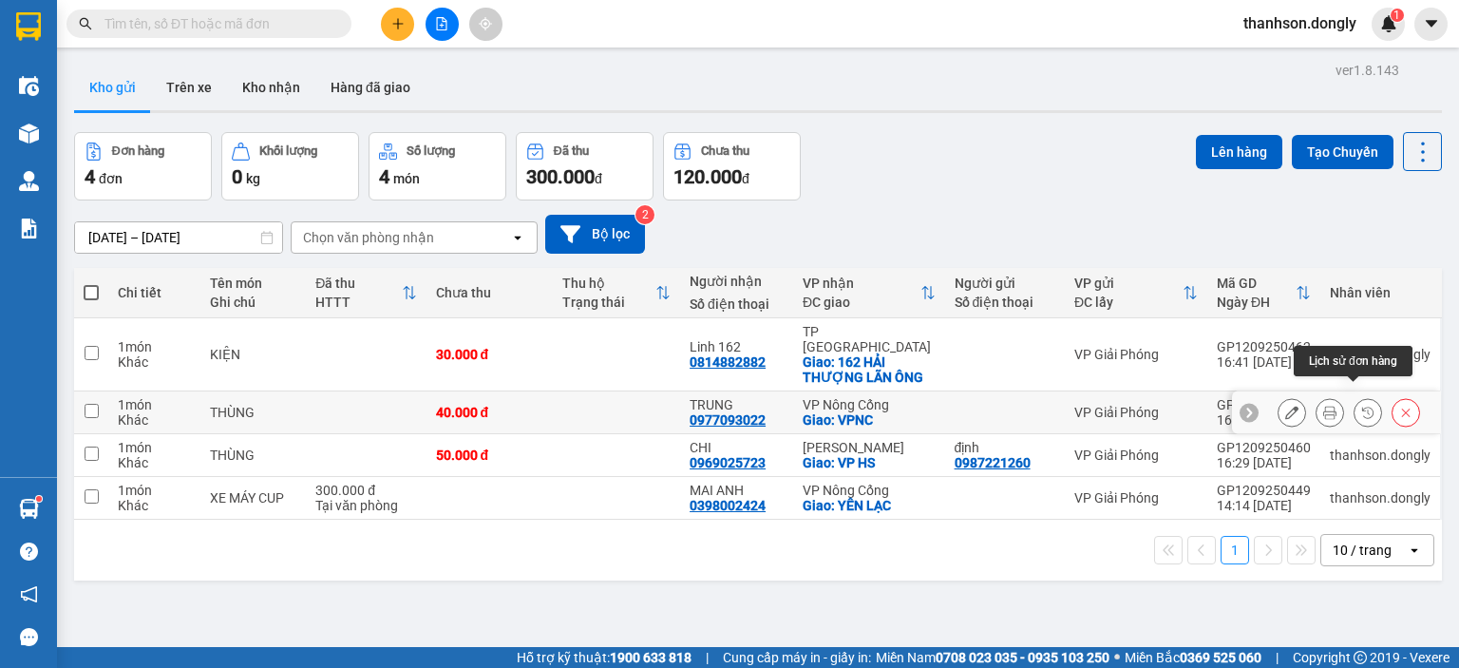
click at [1362, 406] on icon at bounding box center [1367, 411] width 11 height 11
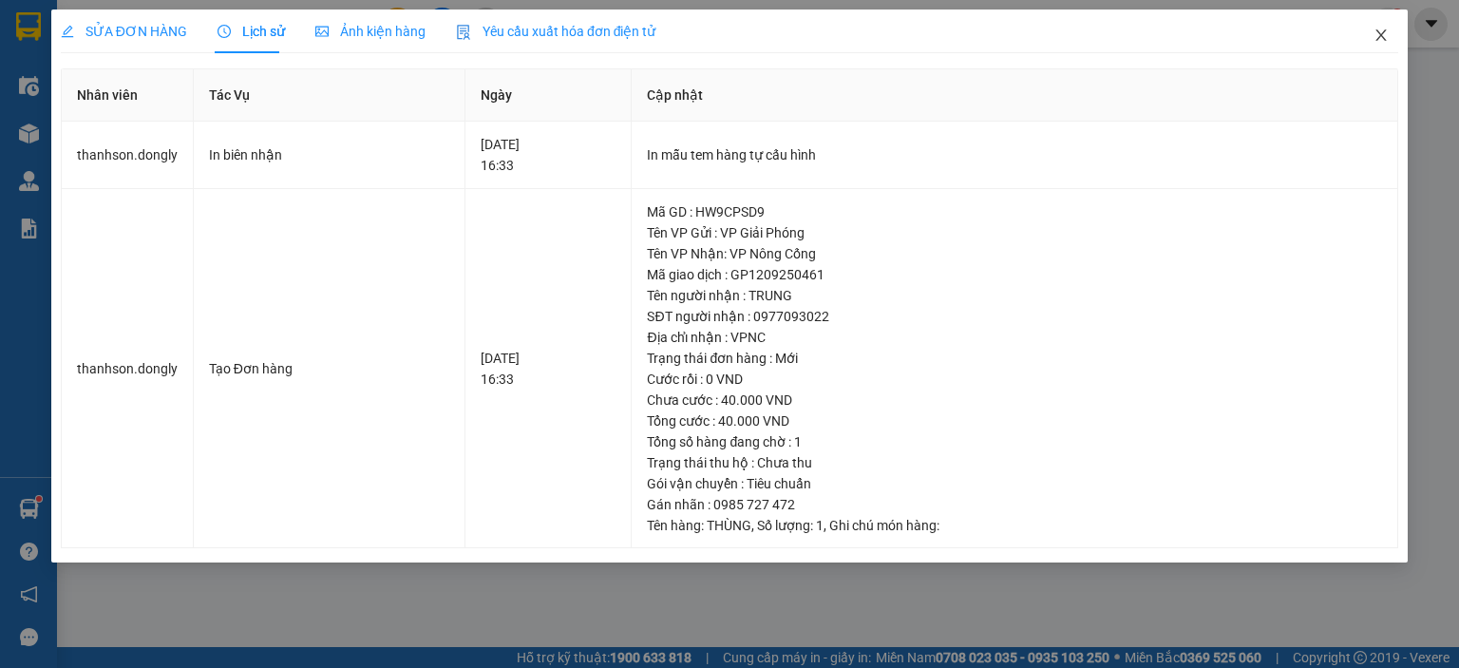
click at [1383, 37] on icon "close" at bounding box center [1380, 35] width 15 height 15
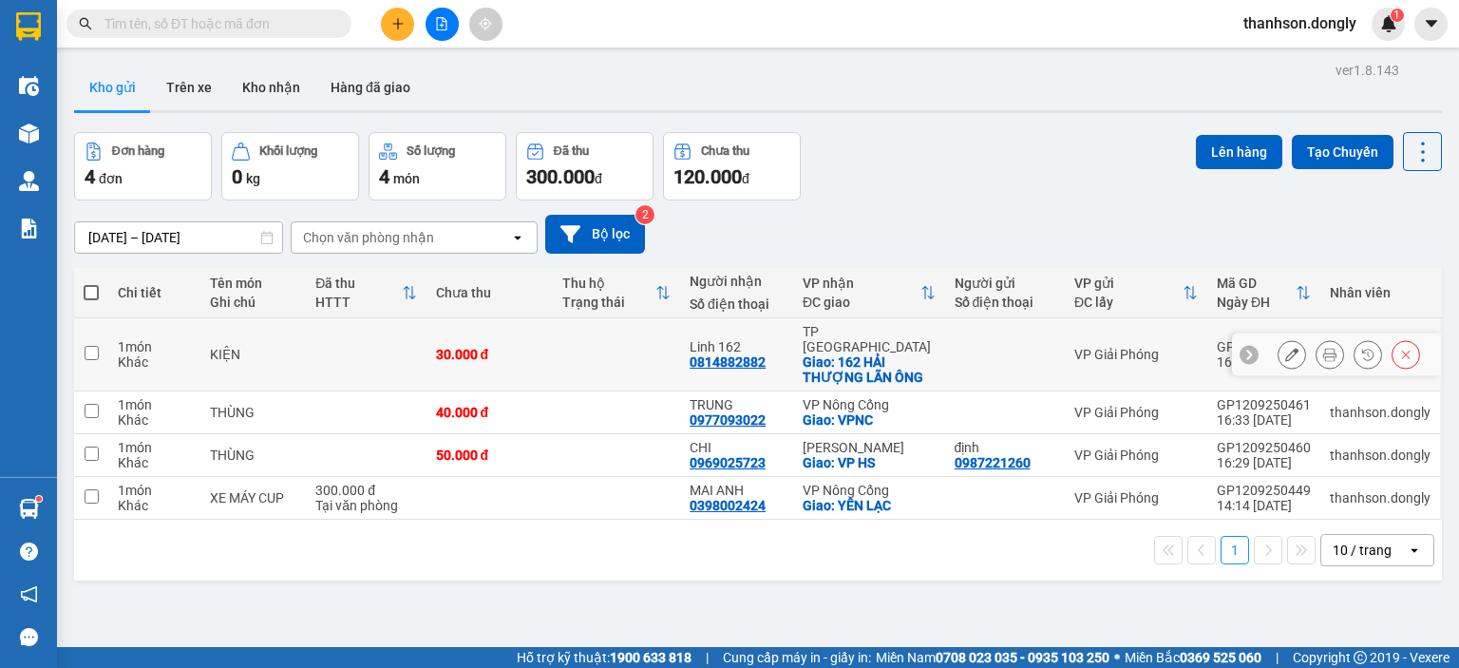
click at [1354, 342] on button at bounding box center [1367, 354] width 27 height 33
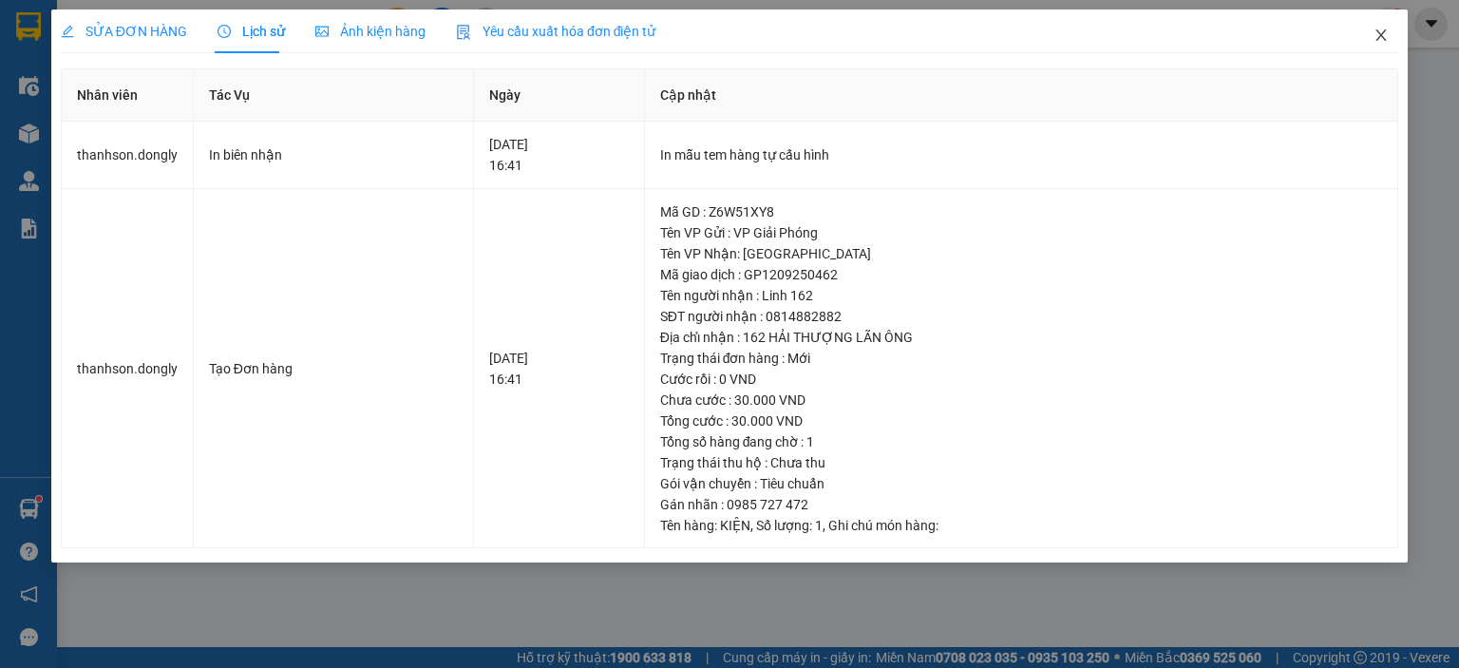
click at [1378, 33] on icon "close" at bounding box center [1381, 34] width 10 height 11
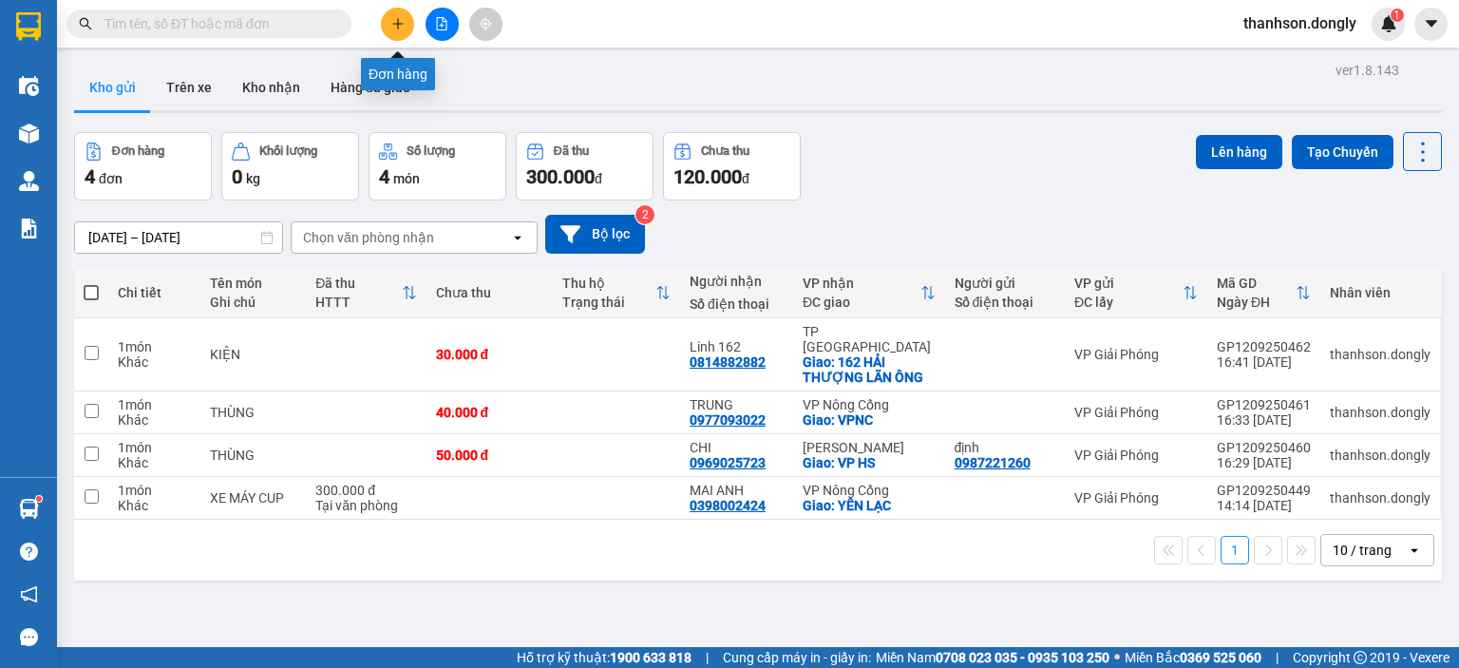
click at [401, 22] on icon "plus" at bounding box center [397, 23] width 13 height 13
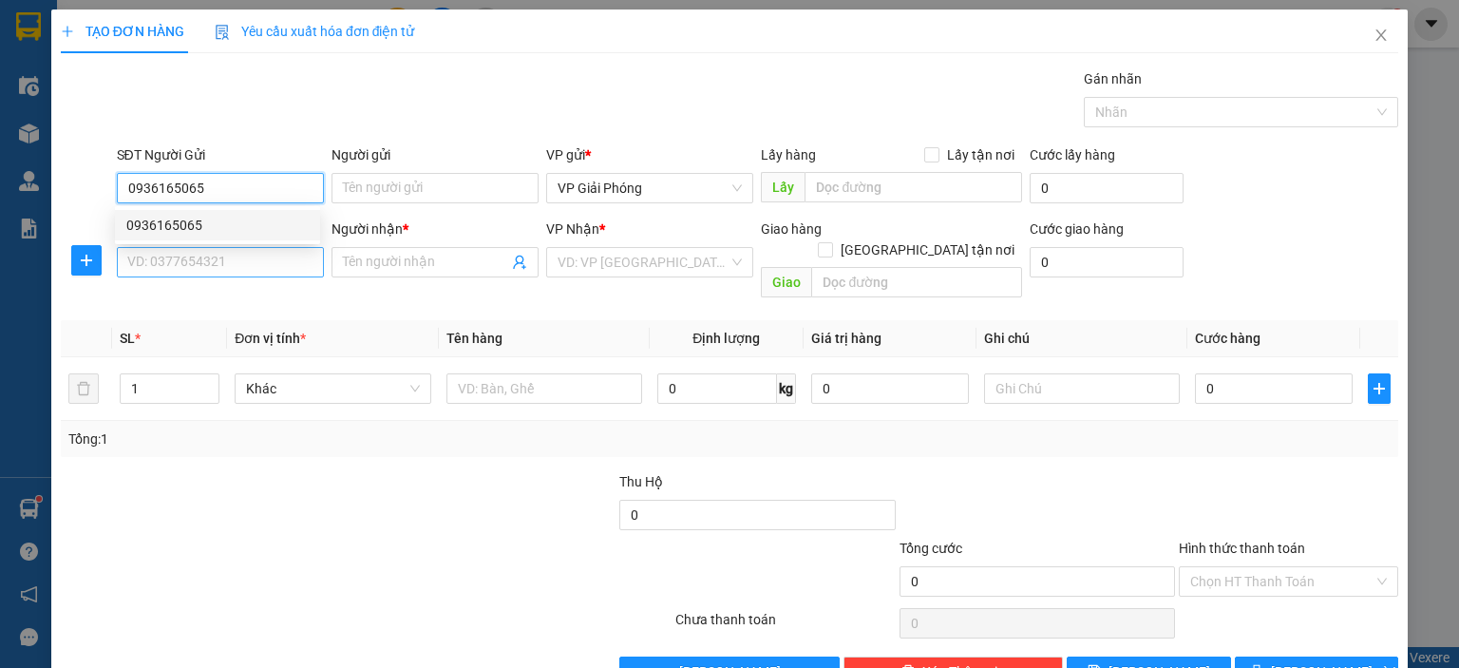
type input "0936165065"
click at [263, 258] on input "SĐT Người Nhận *" at bounding box center [220, 262] width 207 height 30
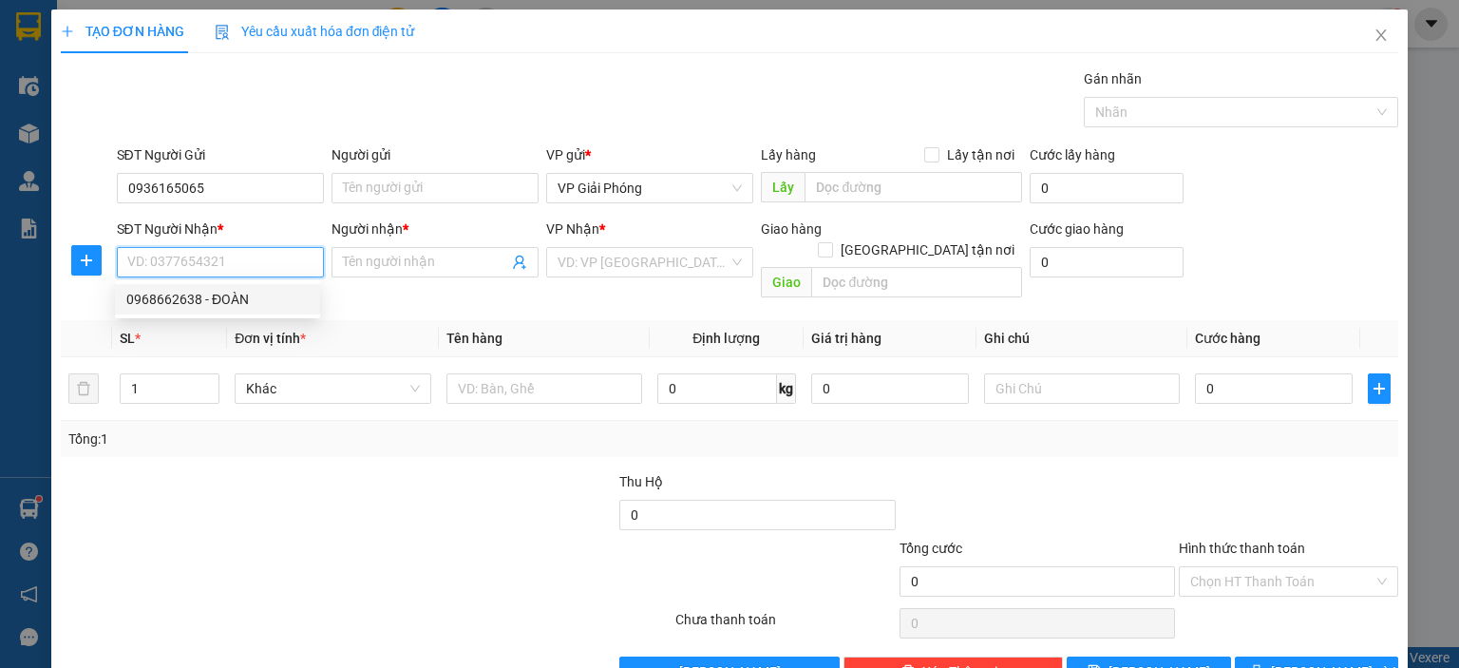
click at [190, 303] on div "0968662638 - ĐOÀN" at bounding box center [217, 299] width 182 height 21
type input "0968662638"
type input "ĐOÀN"
checkbox input "true"
type input "VPNC"
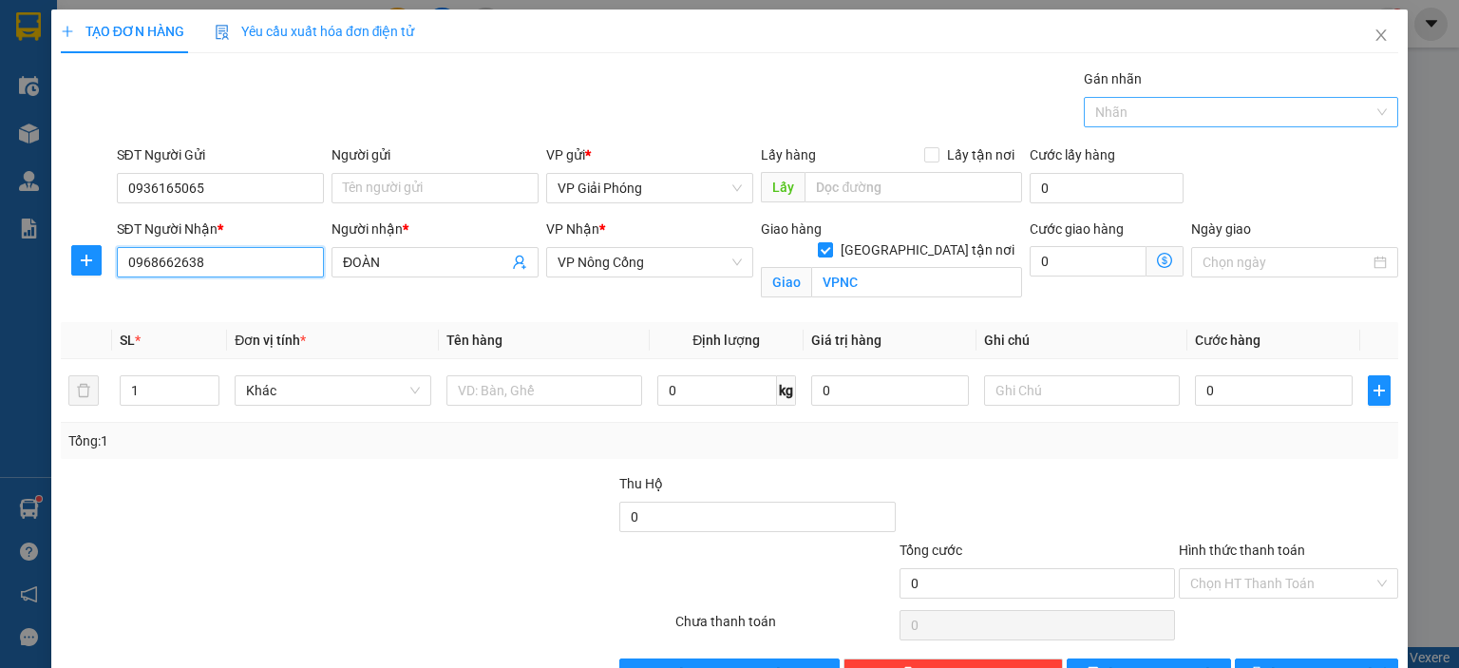
click at [1136, 115] on div at bounding box center [1231, 112] width 286 height 23
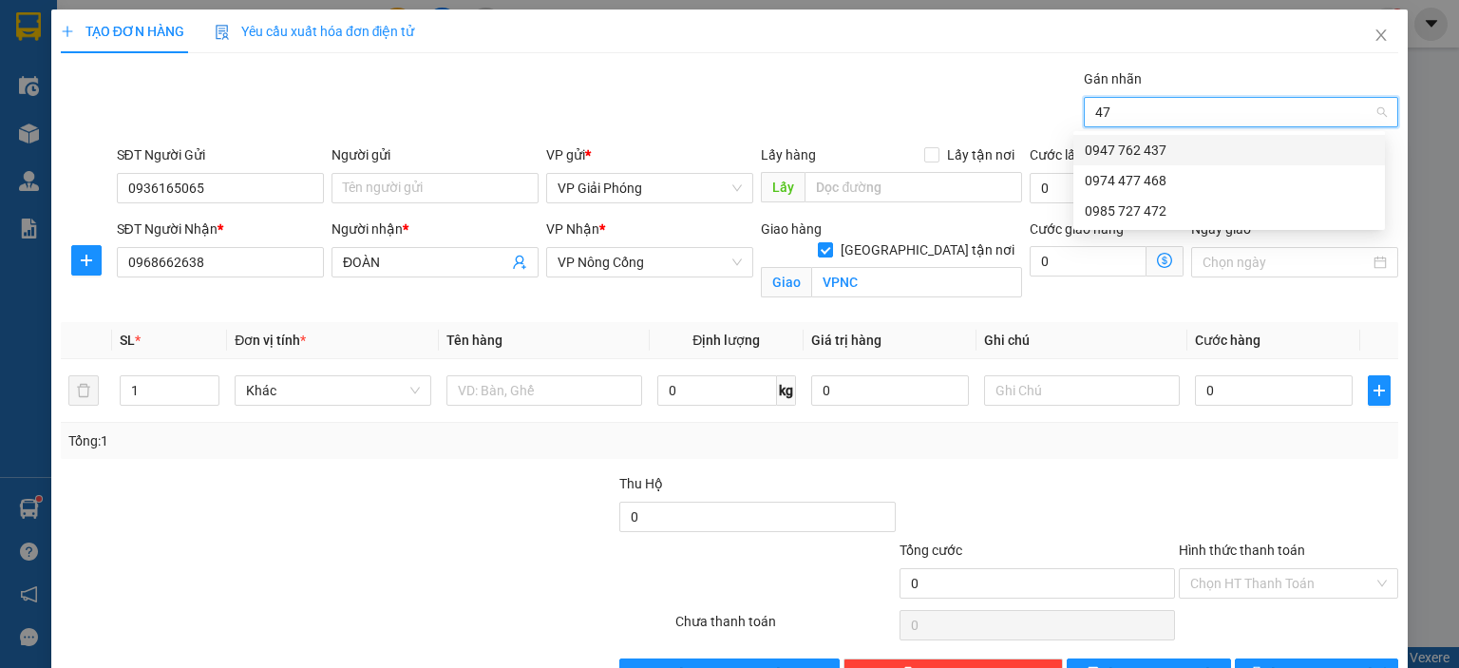
type input "472"
click at [1282, 155] on div "0985 727 472" at bounding box center [1229, 150] width 289 height 21
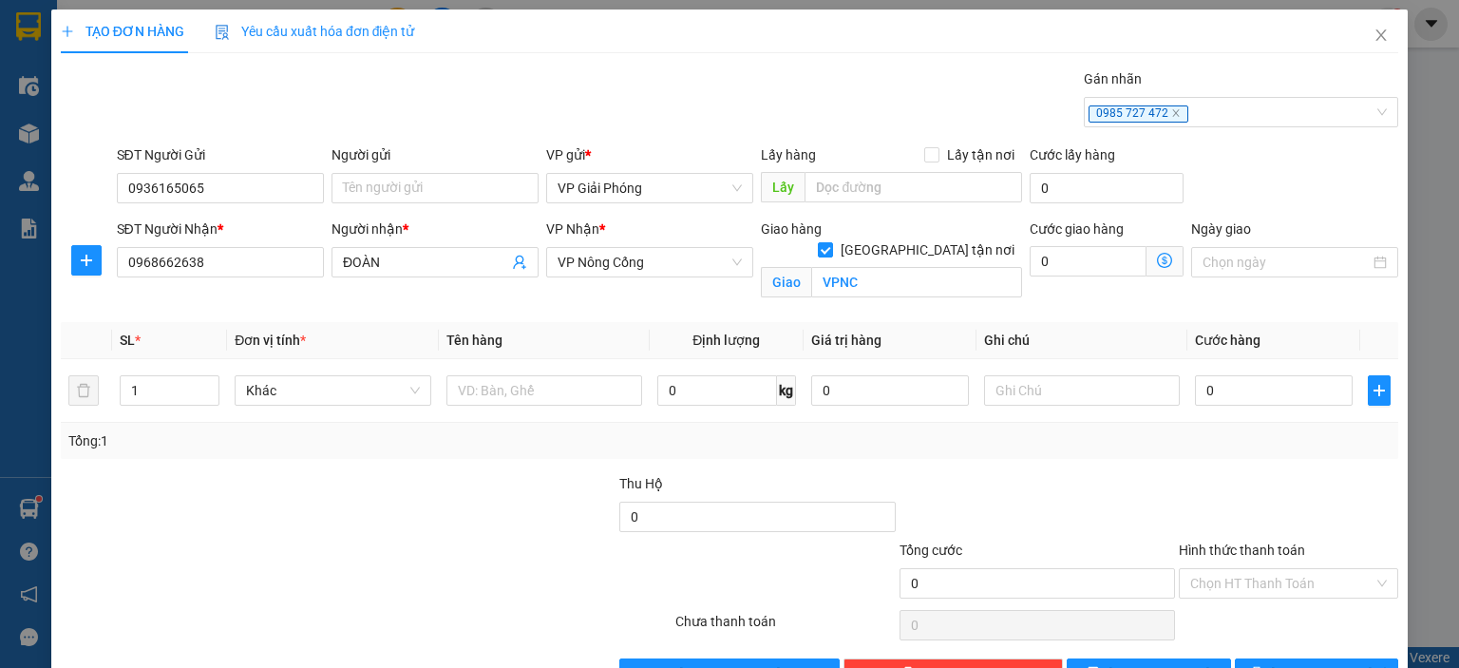
click at [1149, 463] on div "Transit Pickup Surcharge Ids Transit Deliver Surcharge Ids Transit Deliver Surc…" at bounding box center [729, 378] width 1337 height 620
click at [557, 395] on input "text" at bounding box center [544, 390] width 196 height 30
type input "B"
type input "T"
type input "BỌC ĐEN"
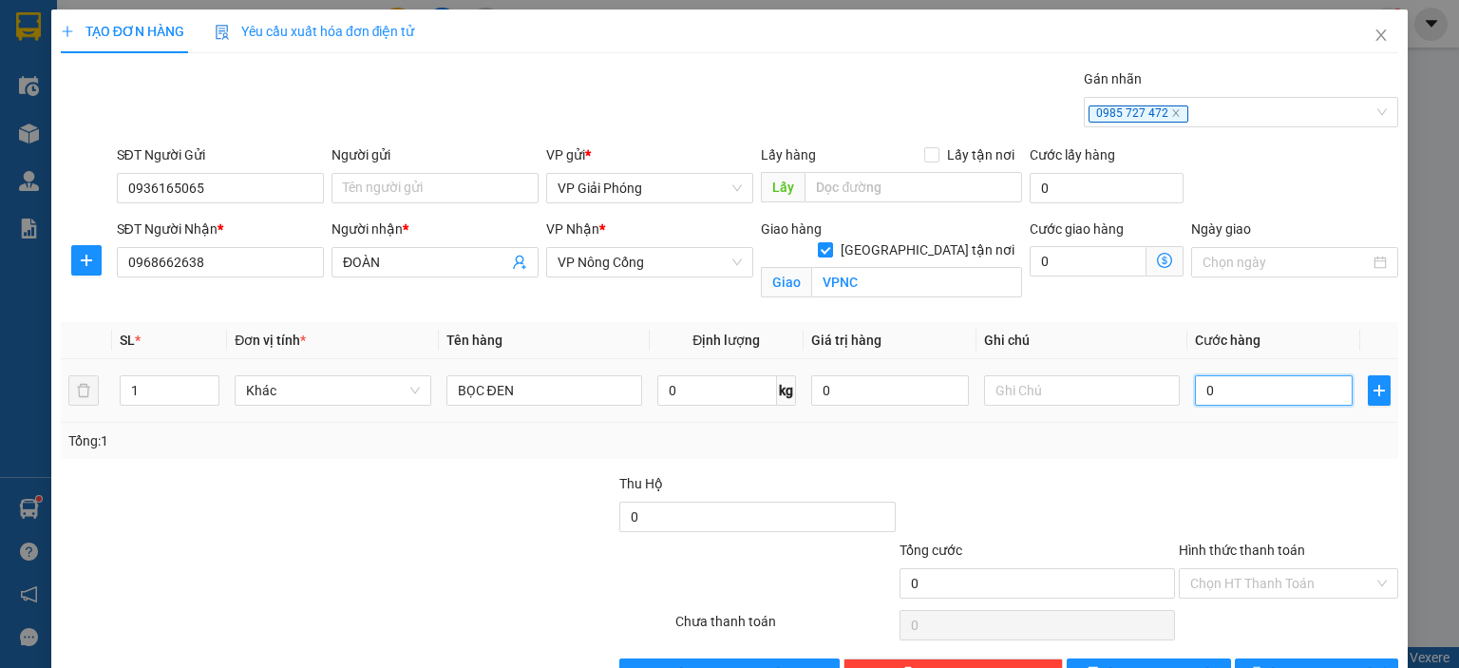
click at [1231, 392] on input "0" at bounding box center [1274, 390] width 158 height 30
type input "5"
type input "50"
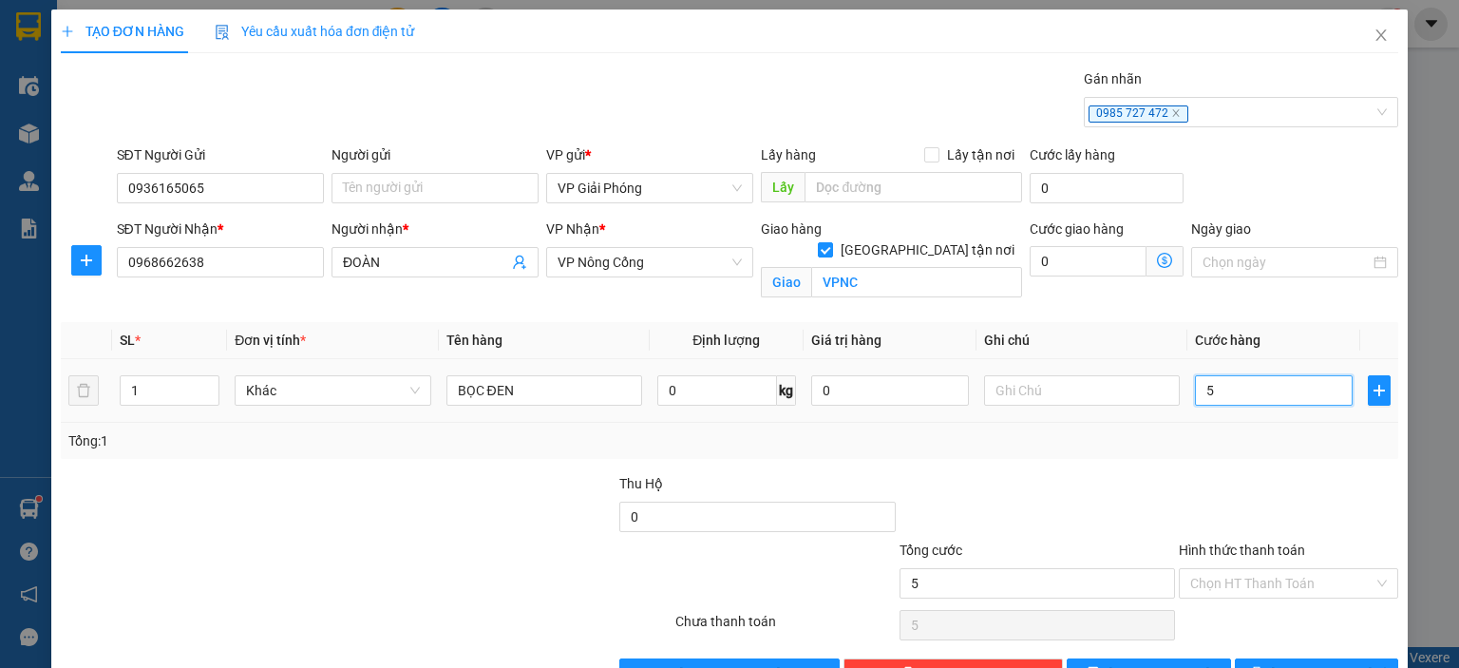
type input "50"
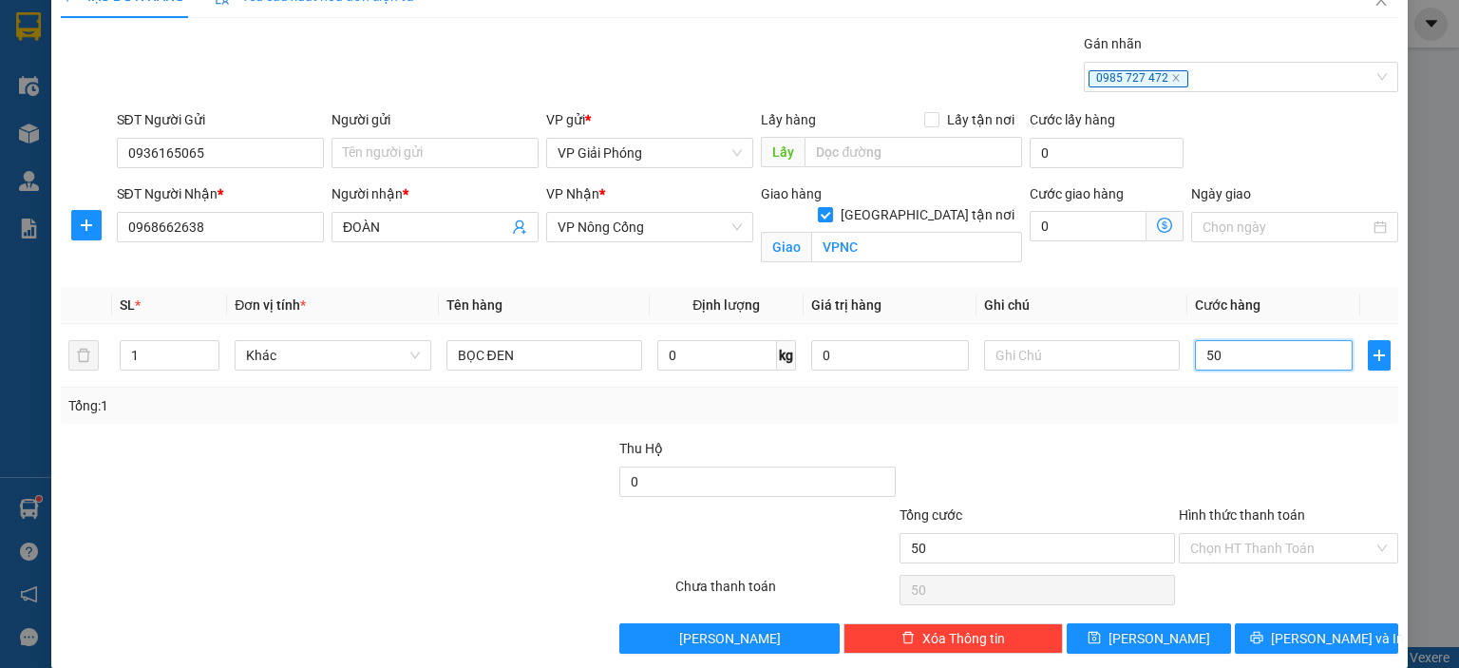
scroll to position [55, 0]
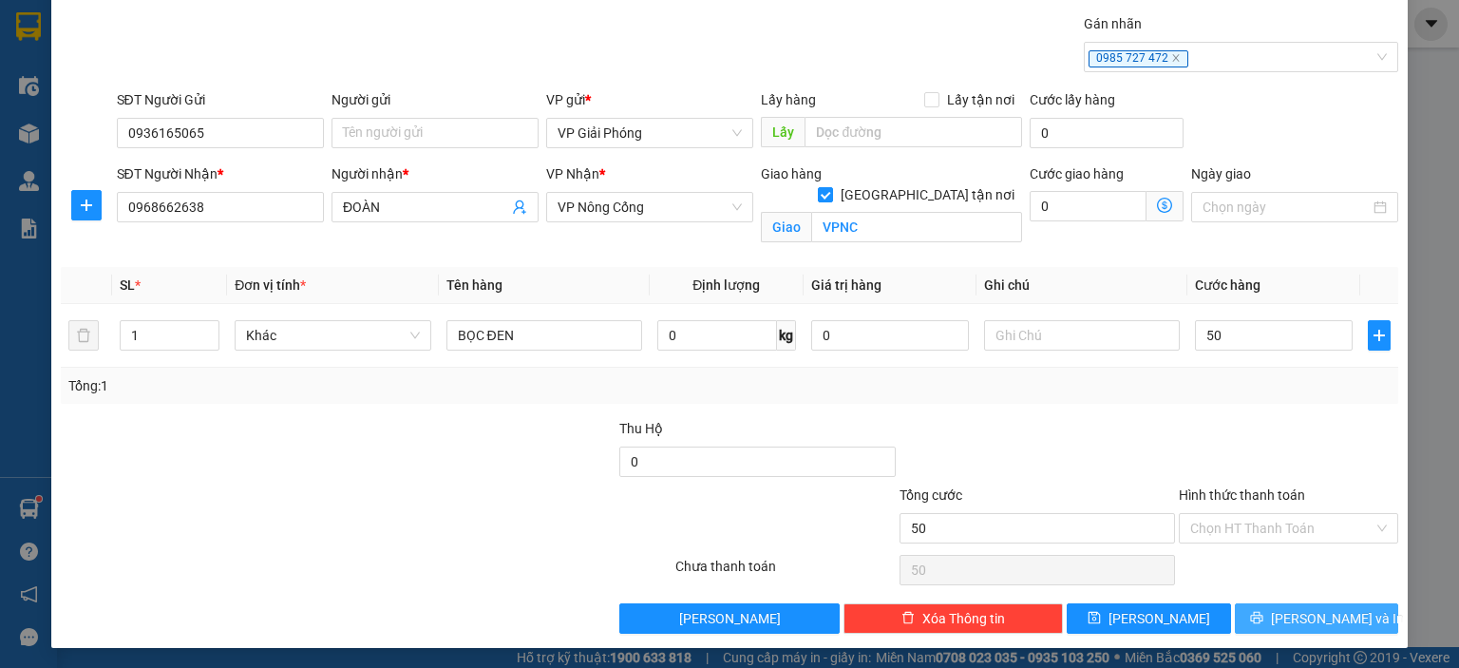
type input "50.000"
click at [1263, 622] on icon "printer" at bounding box center [1256, 617] width 13 height 13
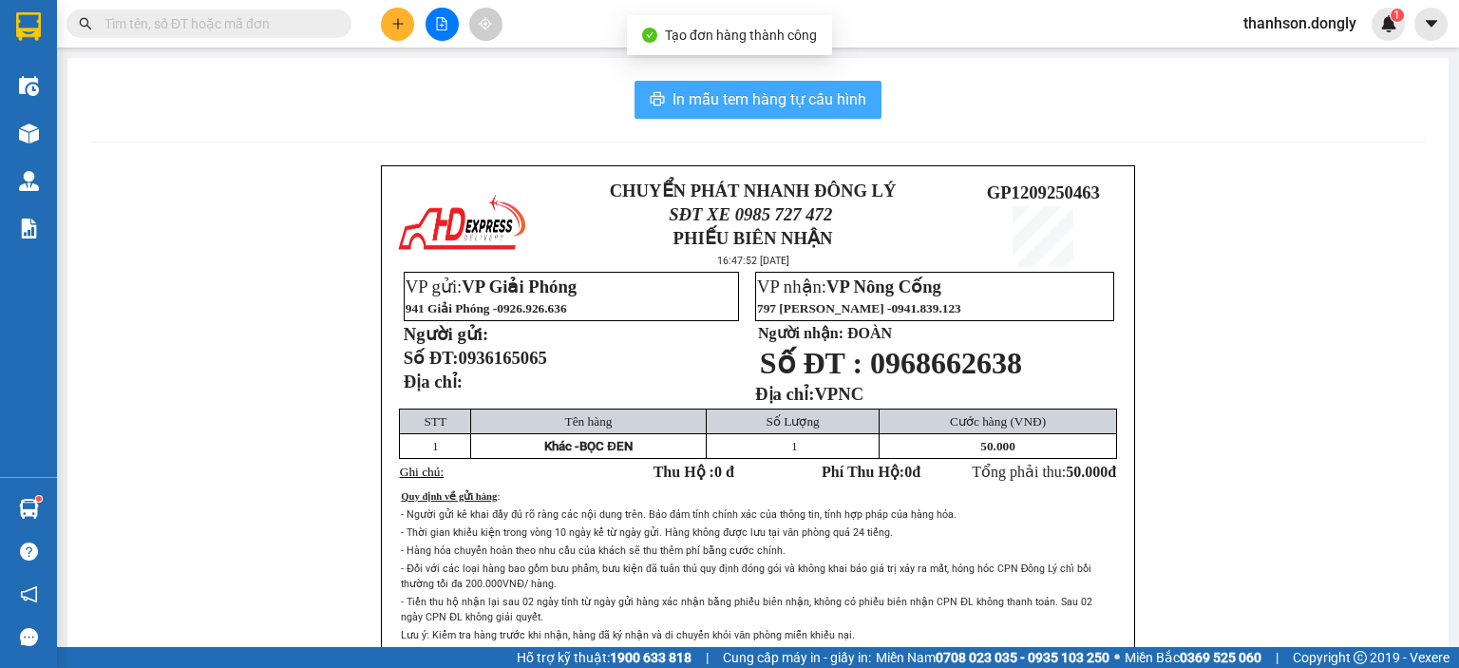
click at [854, 100] on span "In mẫu tem hàng tự cấu hình" at bounding box center [769, 99] width 194 height 24
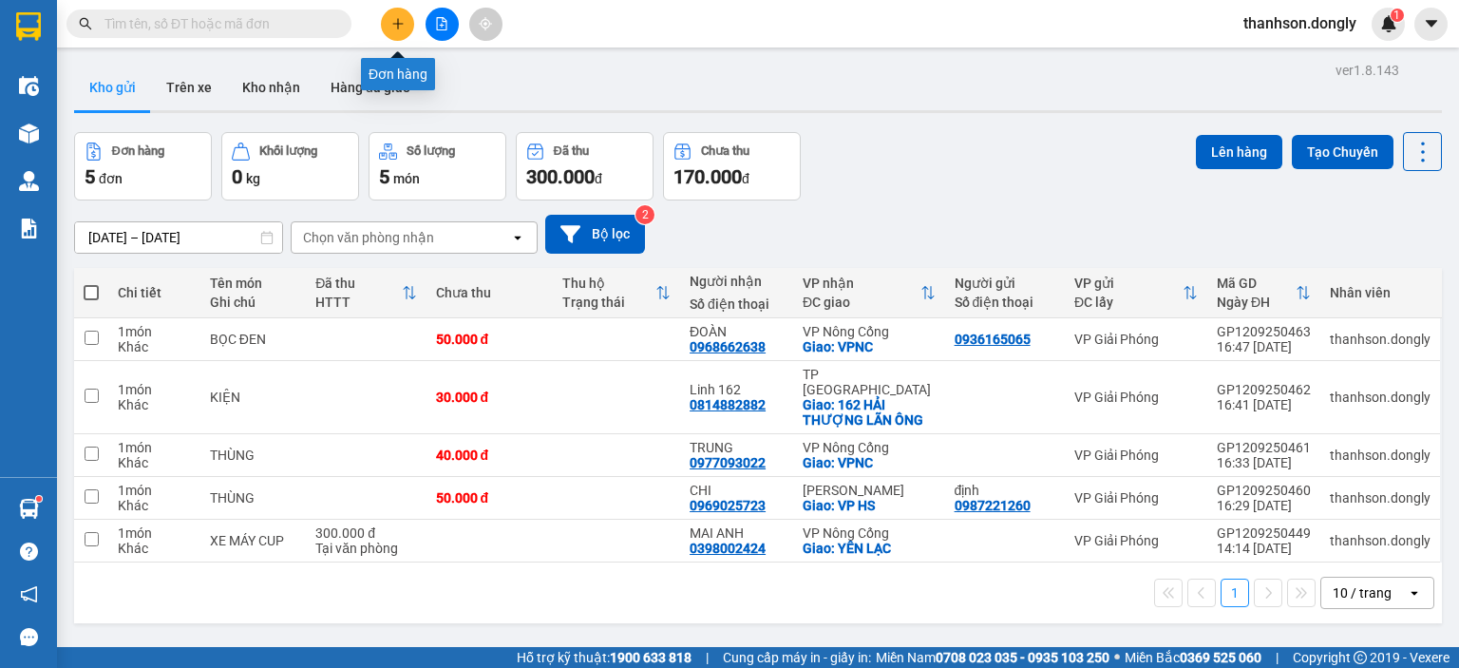
click at [388, 31] on button at bounding box center [397, 24] width 33 height 33
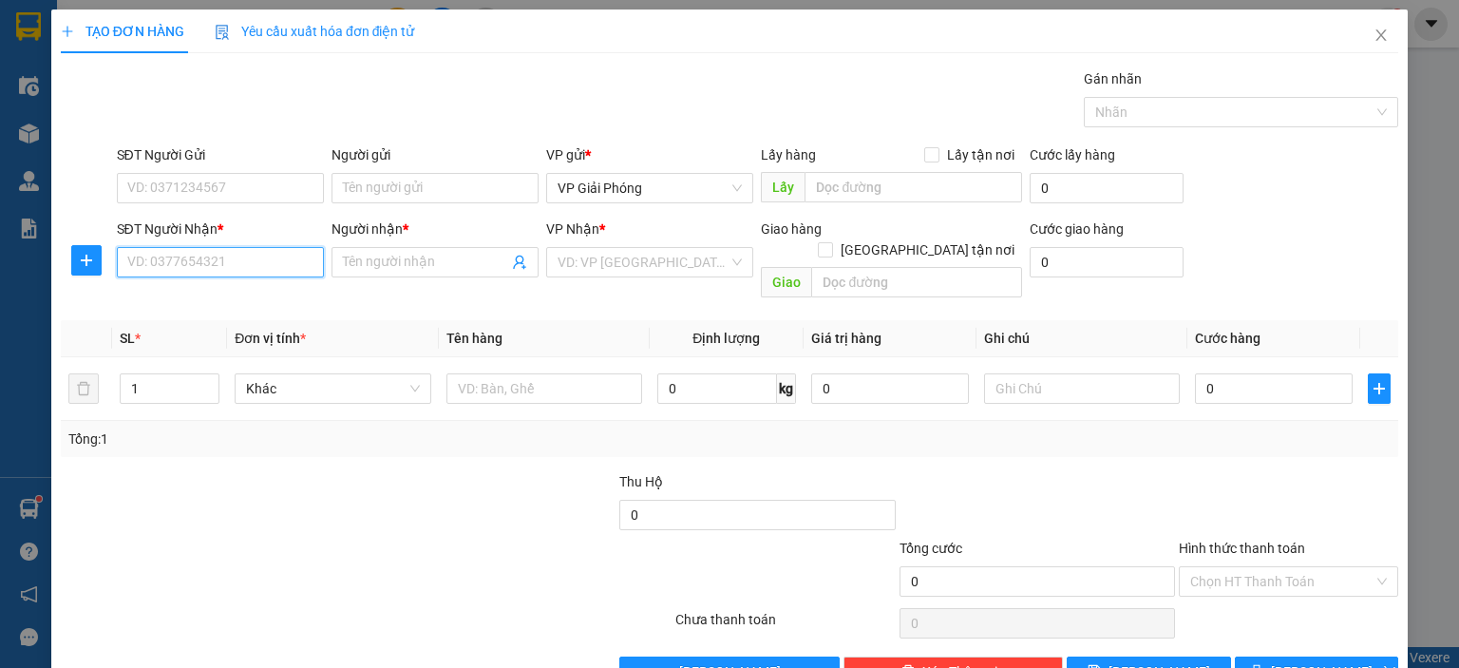
click at [186, 257] on input "SĐT Người Nhận *" at bounding box center [220, 262] width 207 height 30
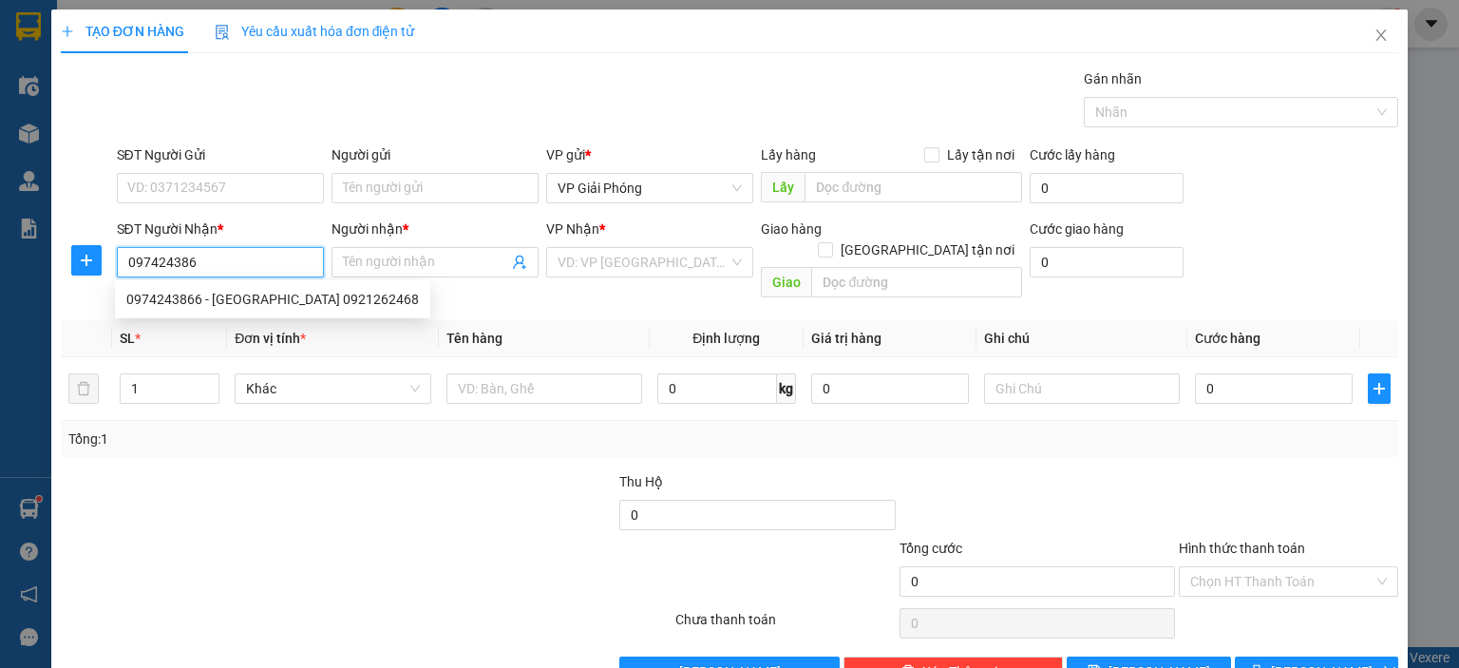
type input "0974243866"
click at [224, 297] on div "0974243866 - [GEOGRAPHIC_DATA] 0921262468" at bounding box center [272, 299] width 293 height 21
type input "NHA KHOA [GEOGRAPHIC_DATA] 0921262468"
checkbox input "true"
type input "CẦU QUAN"
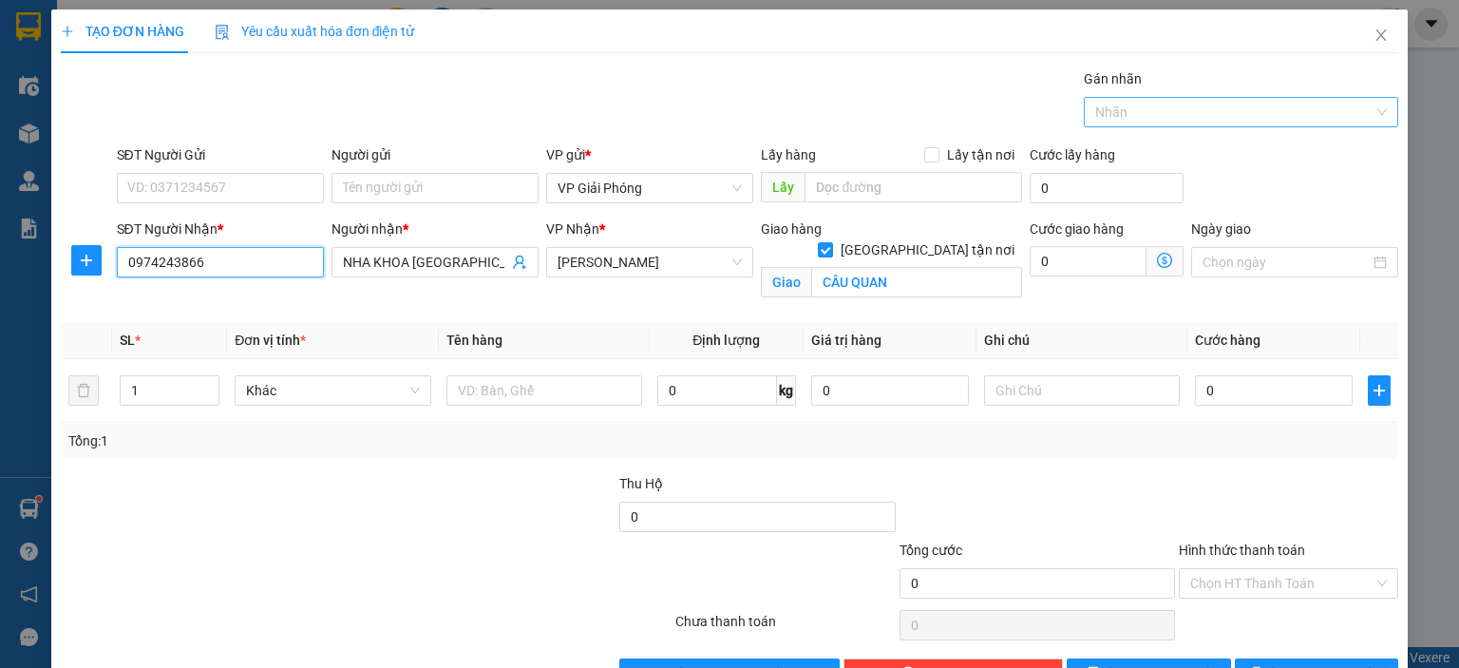
click at [1159, 117] on div at bounding box center [1231, 112] width 286 height 23
type input "0974243866"
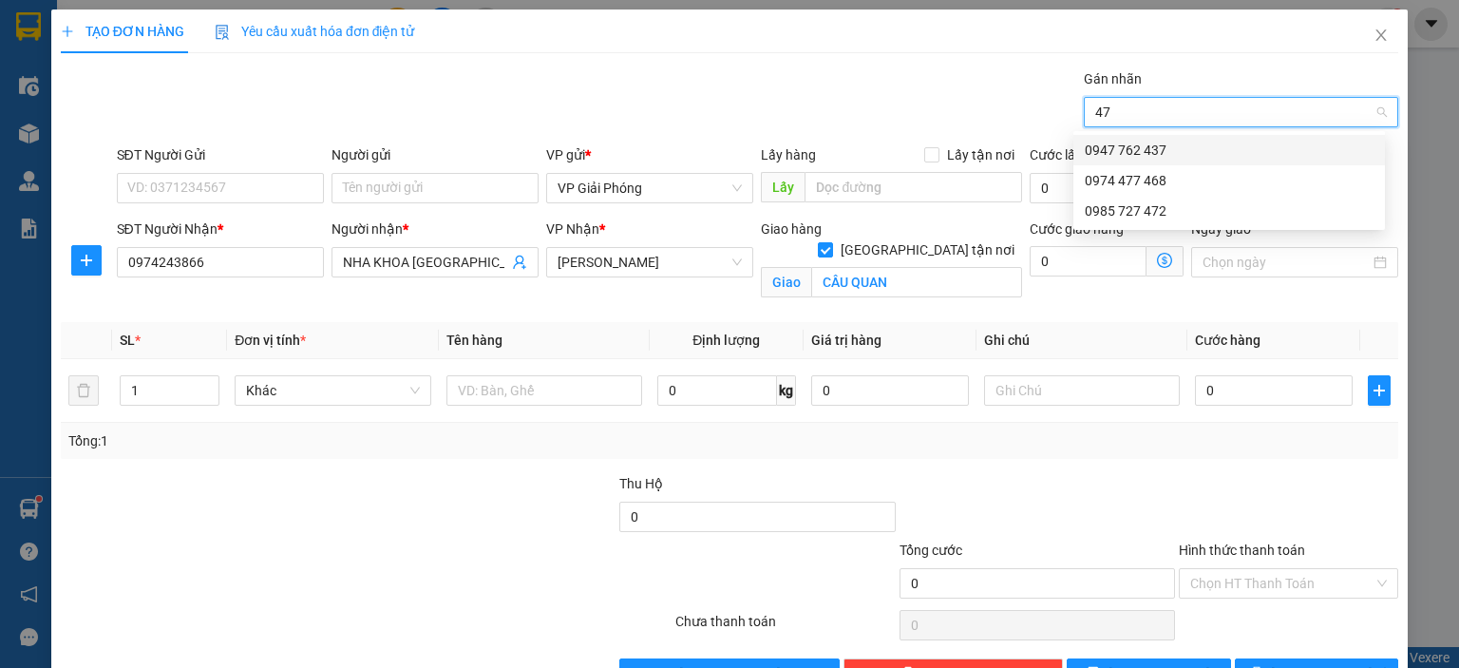
type input "472"
click at [1180, 154] on div "0985 727 472" at bounding box center [1229, 150] width 289 height 21
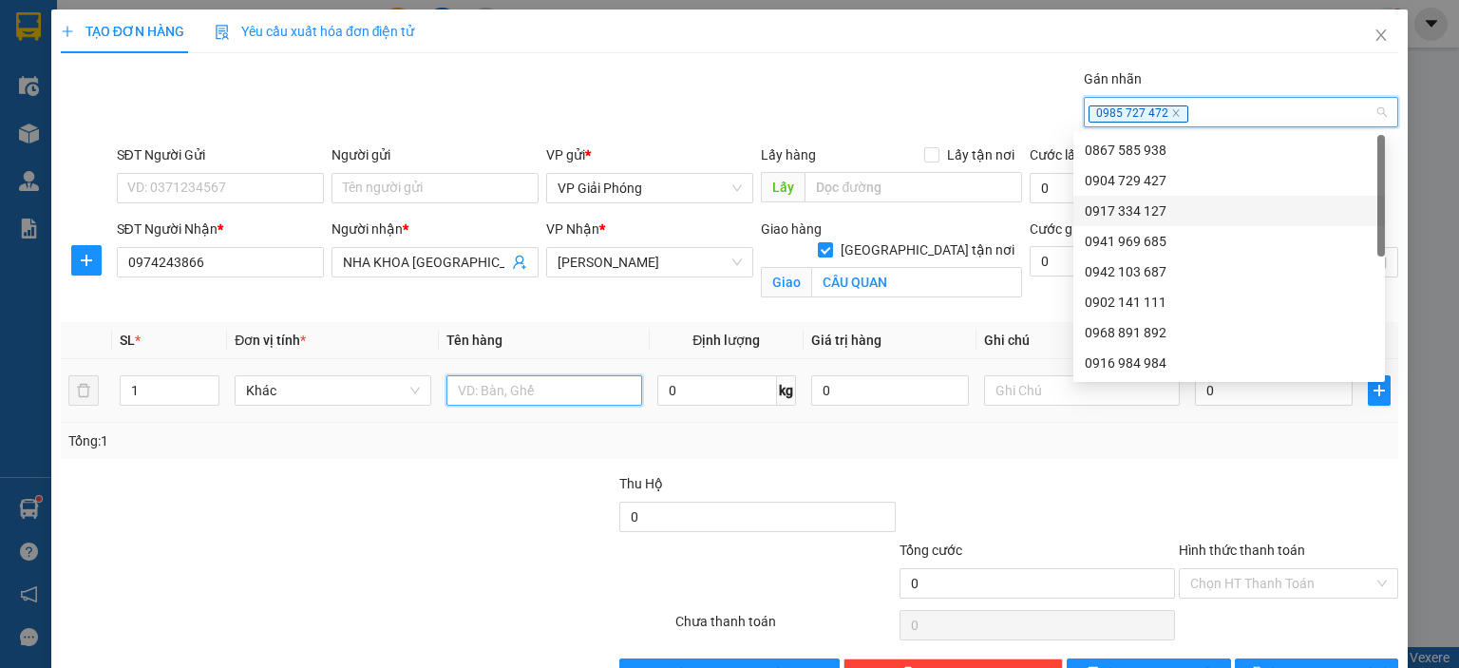
click at [489, 387] on input "text" at bounding box center [544, 390] width 196 height 30
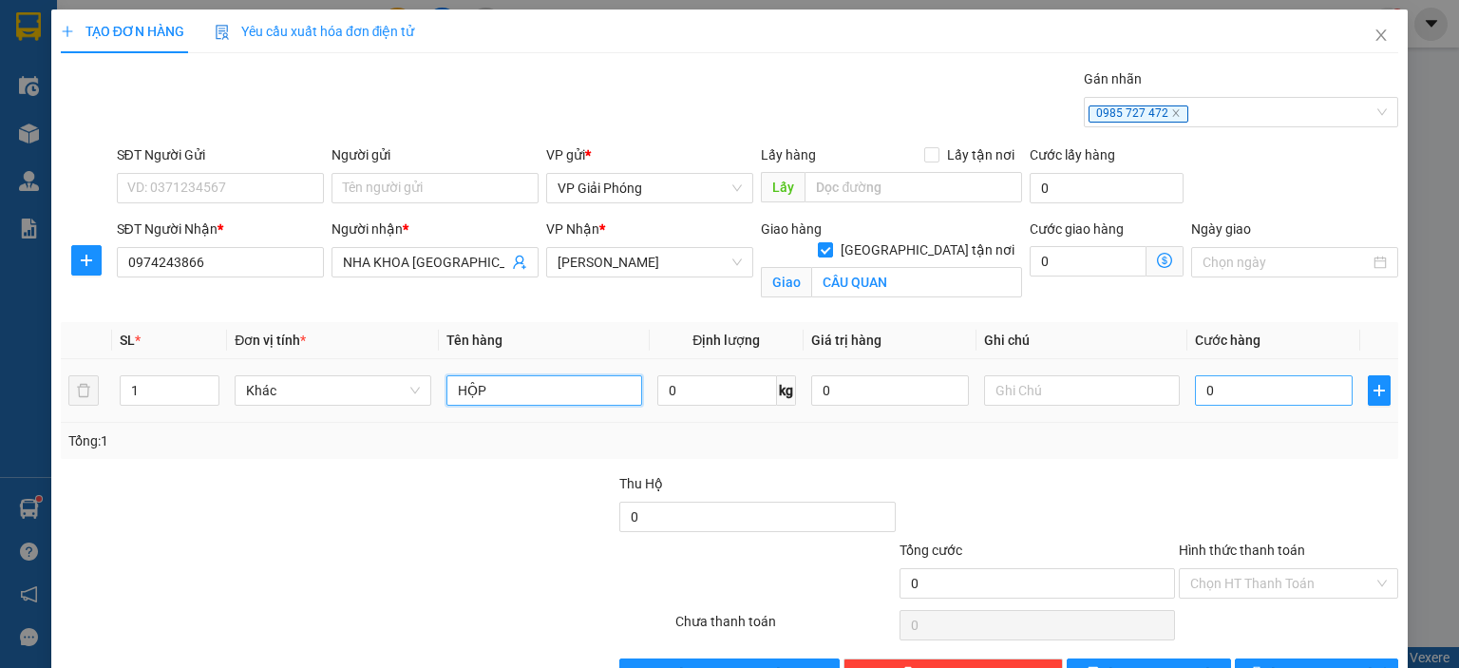
type input "HỘP"
click at [1214, 387] on input "0" at bounding box center [1274, 390] width 158 height 30
type input "3"
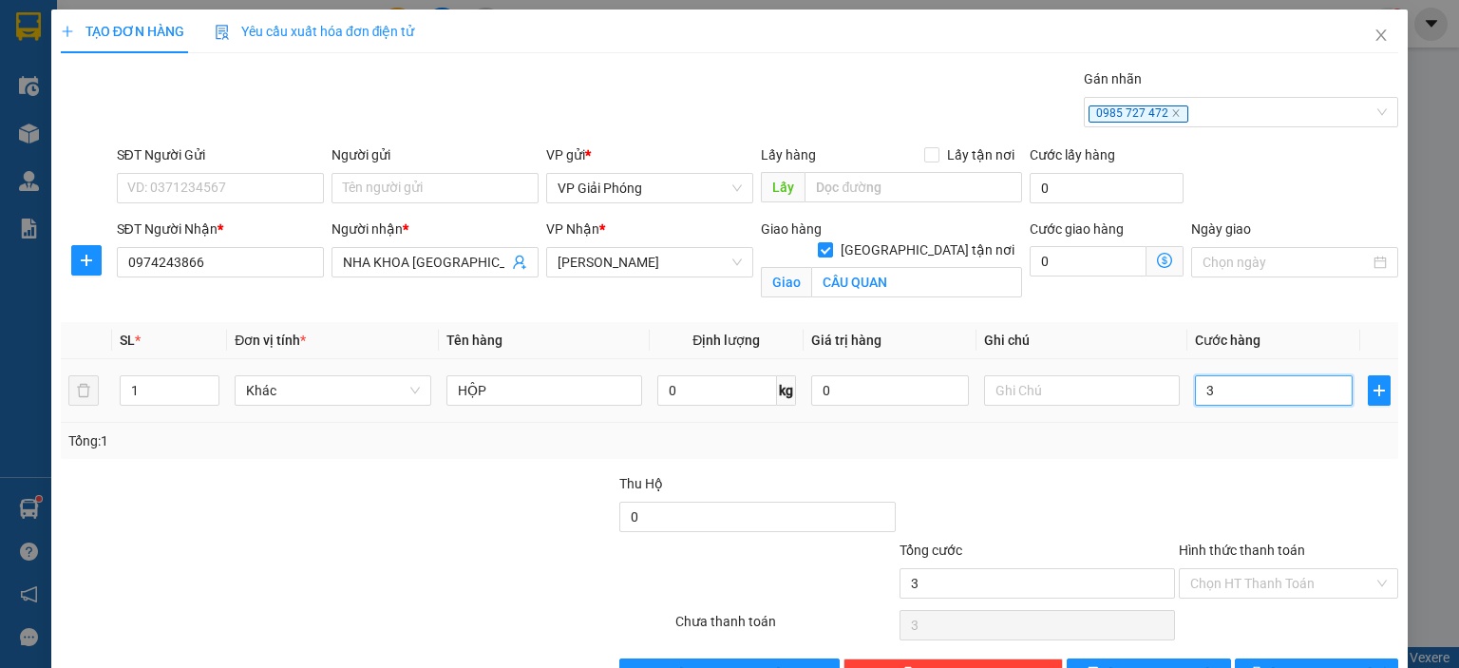
type input "30"
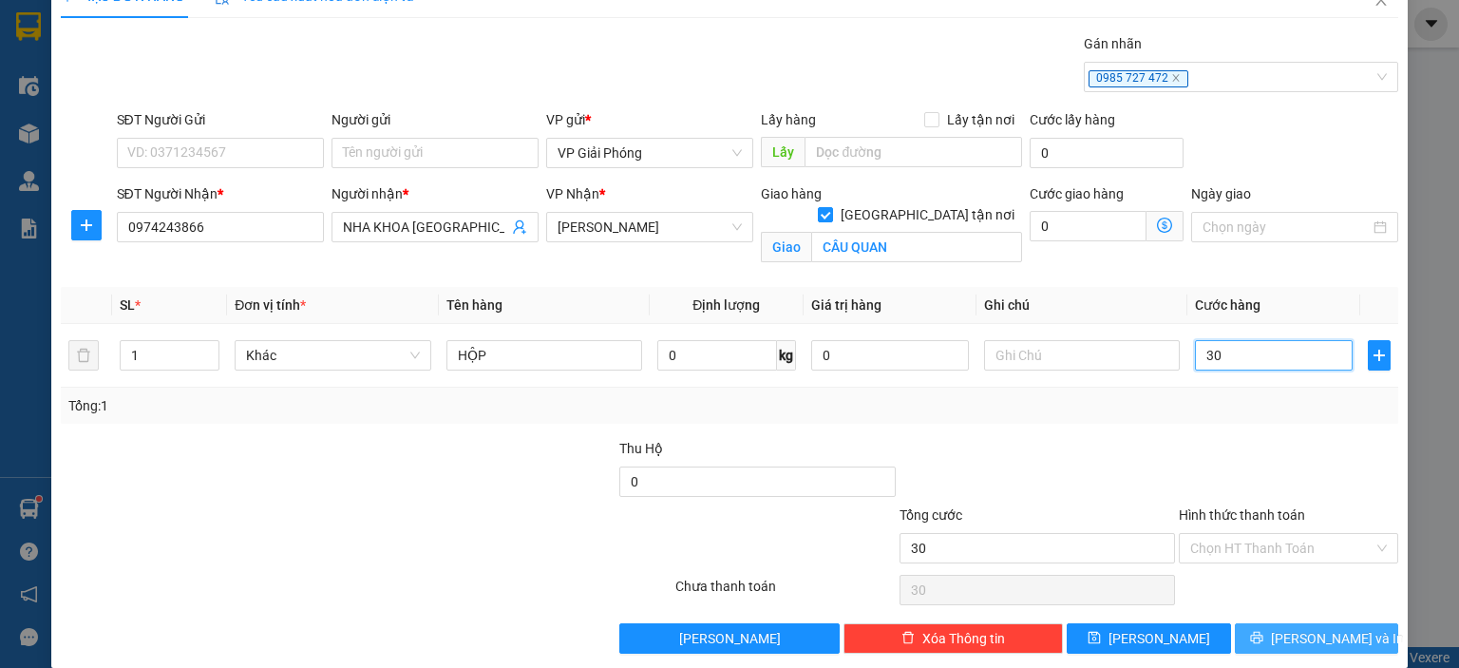
scroll to position [55, 0]
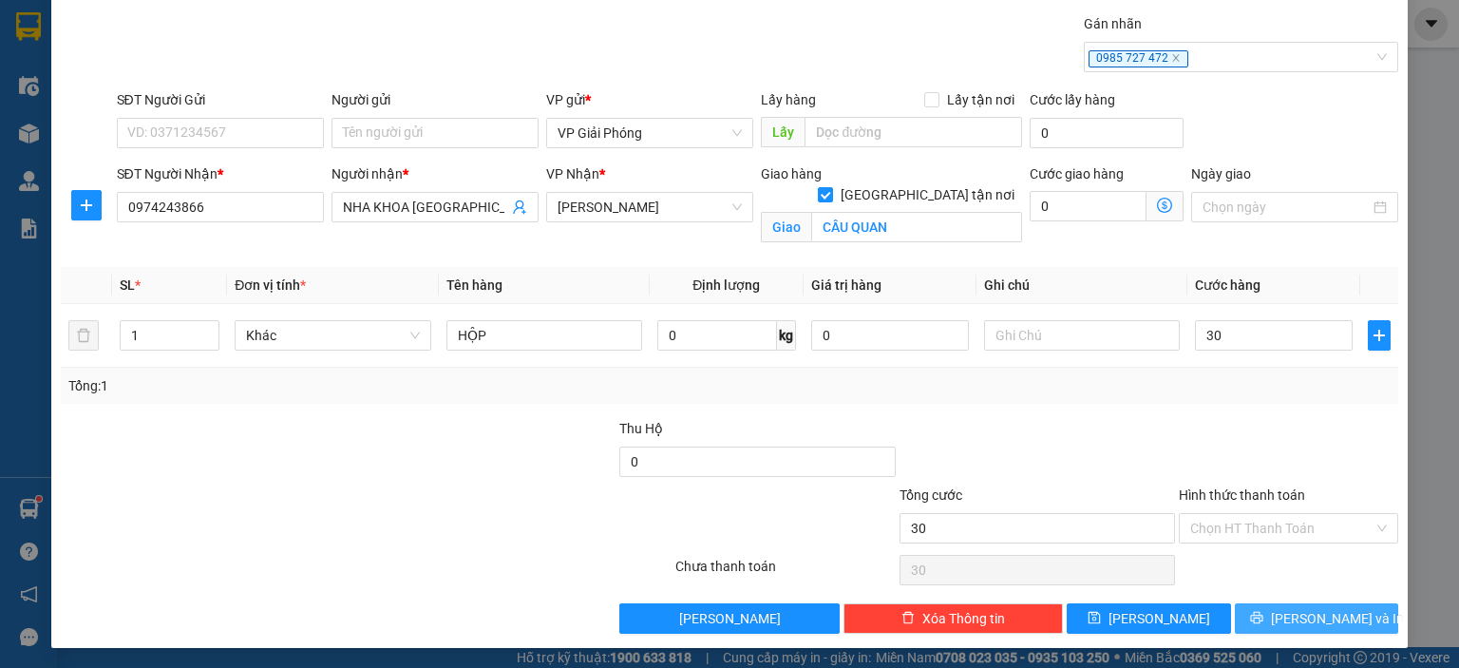
type input "30.000"
click at [1290, 613] on span "[PERSON_NAME] và In" at bounding box center [1337, 618] width 133 height 21
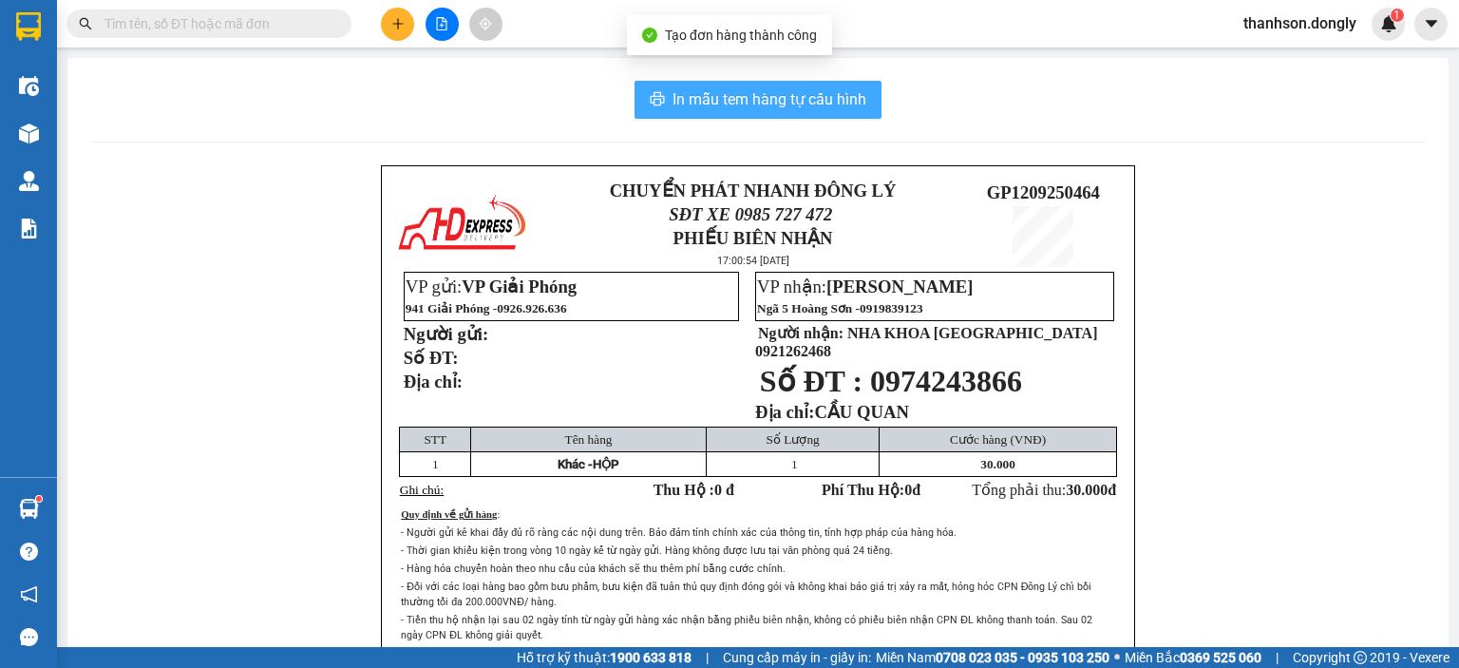
click at [766, 98] on span "In mẫu tem hàng tự cấu hình" at bounding box center [769, 99] width 194 height 24
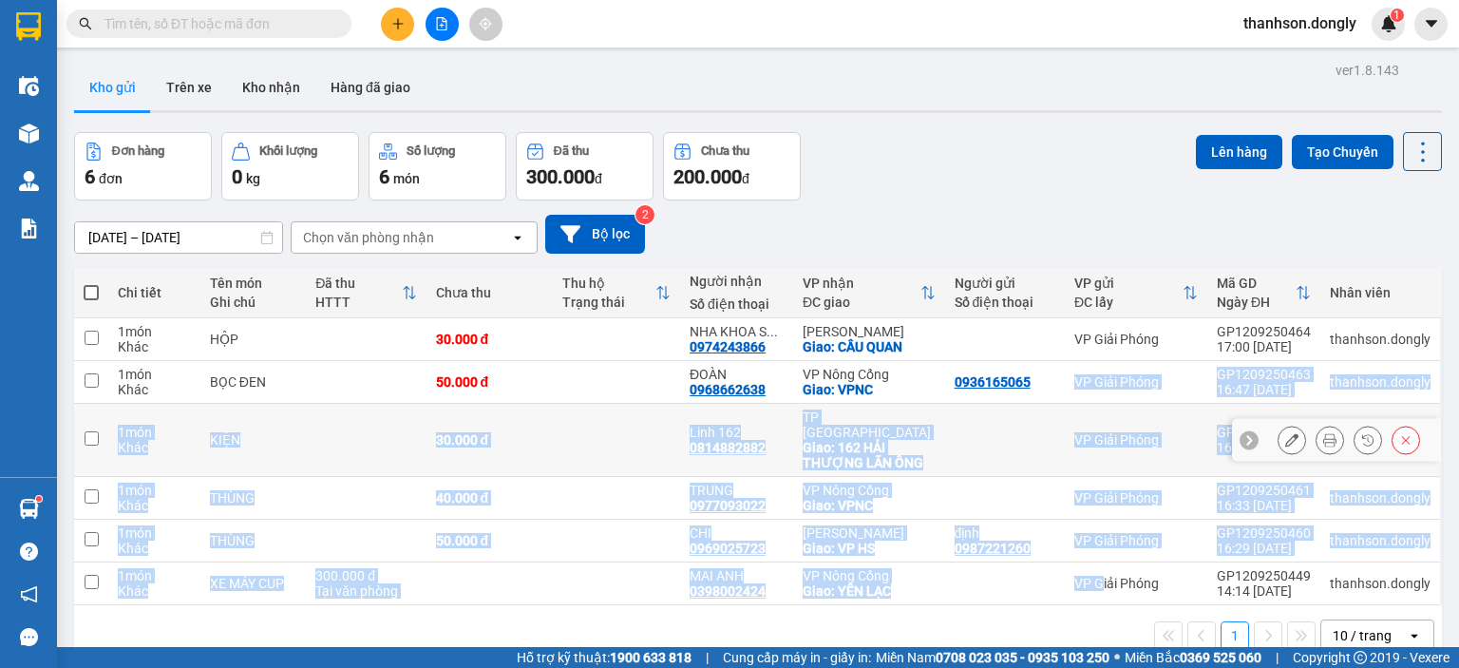
drag, startPoint x: 1096, startPoint y: 572, endPoint x: 1065, endPoint y: 326, distance: 248.0
click at [1065, 340] on tbody "1 món Khác HỘP 30.000 đ NHA KHOA S ... 0974243866 [GEOGRAPHIC_DATA]: CẦU QUAN V…" at bounding box center [758, 461] width 1368 height 287
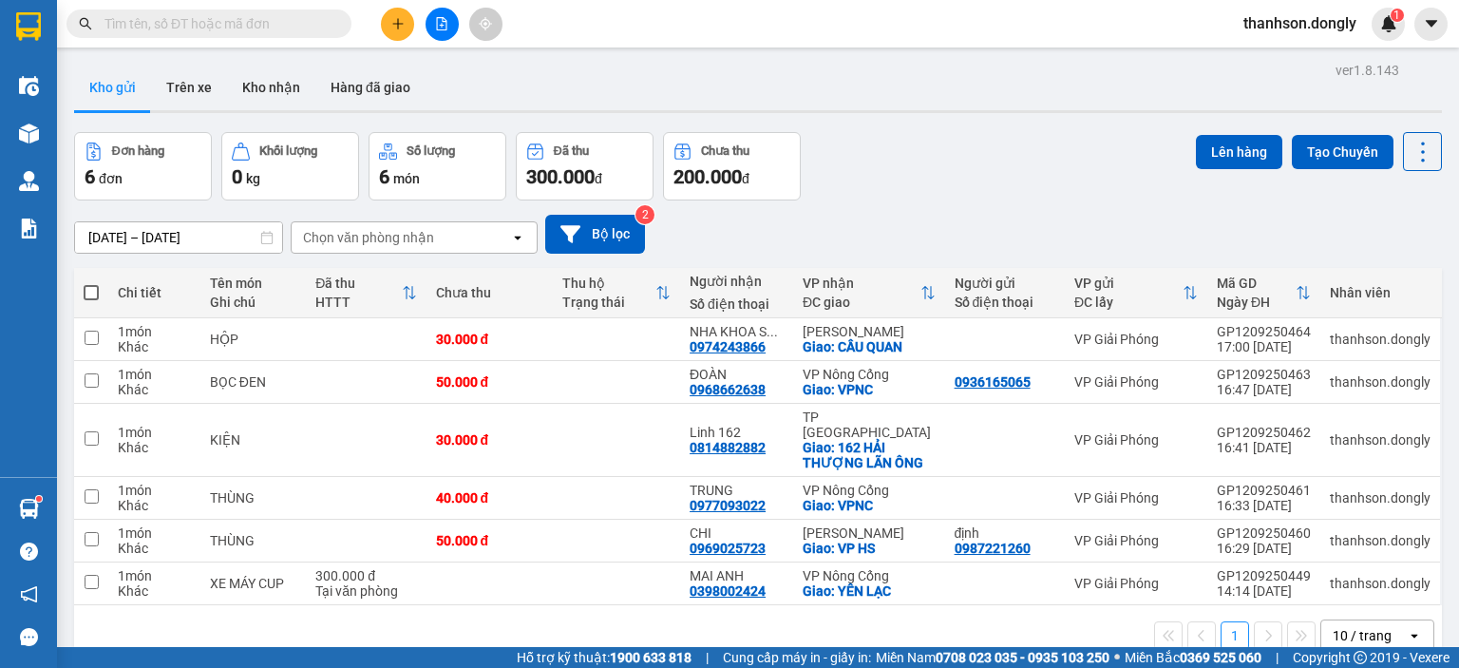
click at [1055, 196] on div "Đơn hàng 6 đơn Khối lượng 0 kg Số lượng 6 món Đã thu 300.000 đ Chưa thu 200.000…" at bounding box center [758, 166] width 1368 height 68
click at [92, 333] on input "checkbox" at bounding box center [92, 338] width 14 height 14
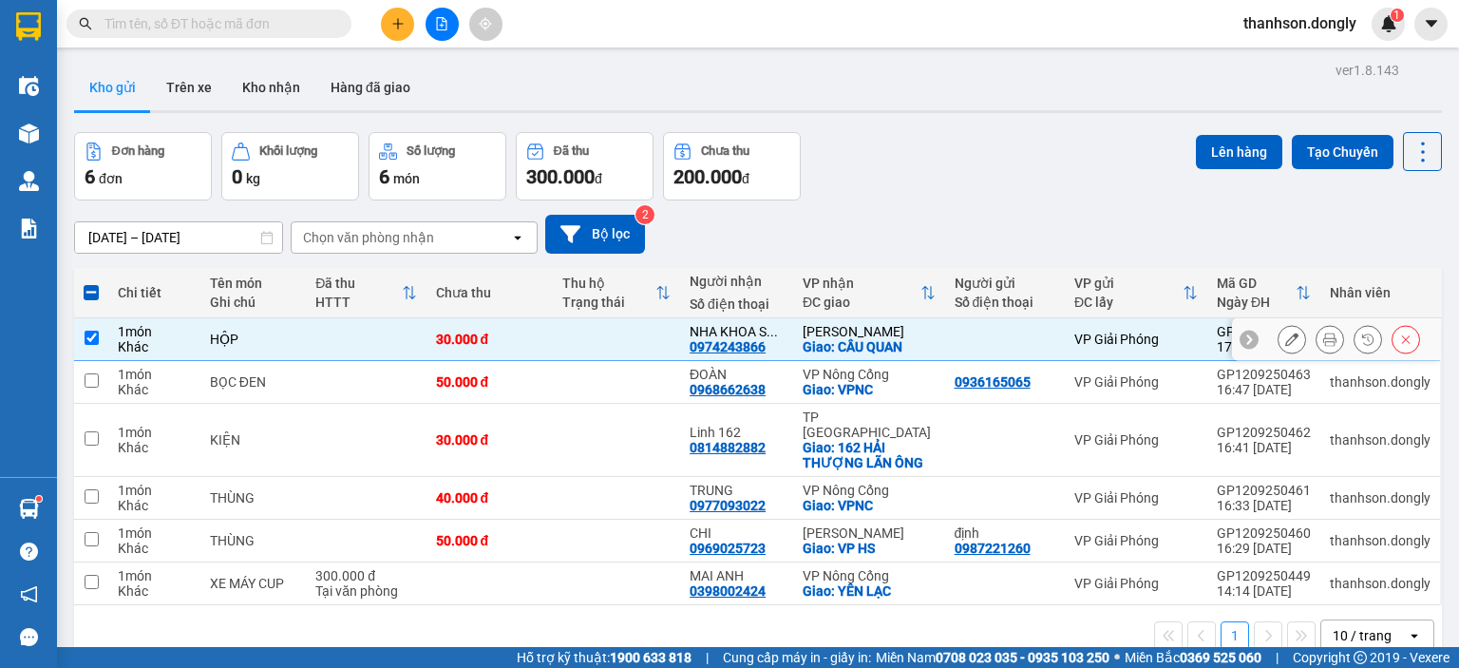
click at [97, 331] on input "checkbox" at bounding box center [92, 338] width 14 height 14
checkbox input "false"
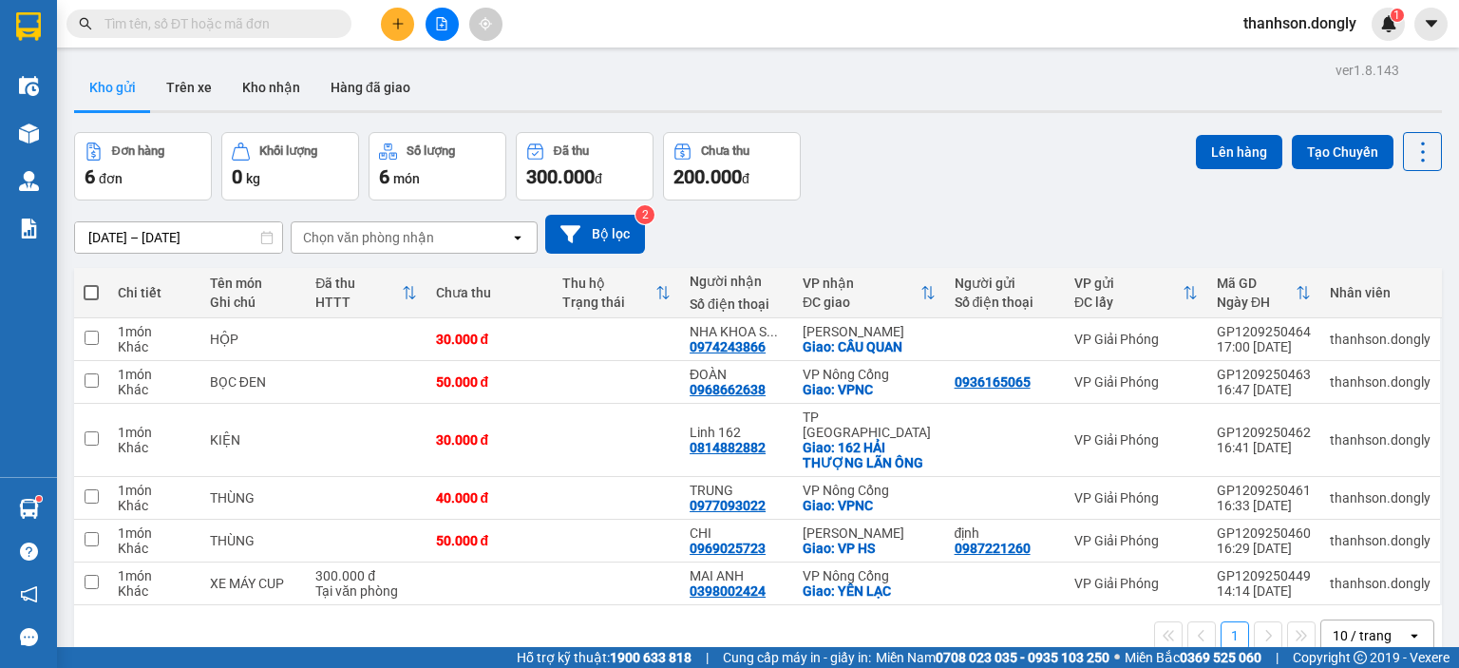
click at [293, 23] on input "text" at bounding box center [216, 23] width 224 height 21
click at [281, 23] on input "text" at bounding box center [216, 23] width 224 height 21
click at [433, 23] on button at bounding box center [441, 24] width 33 height 33
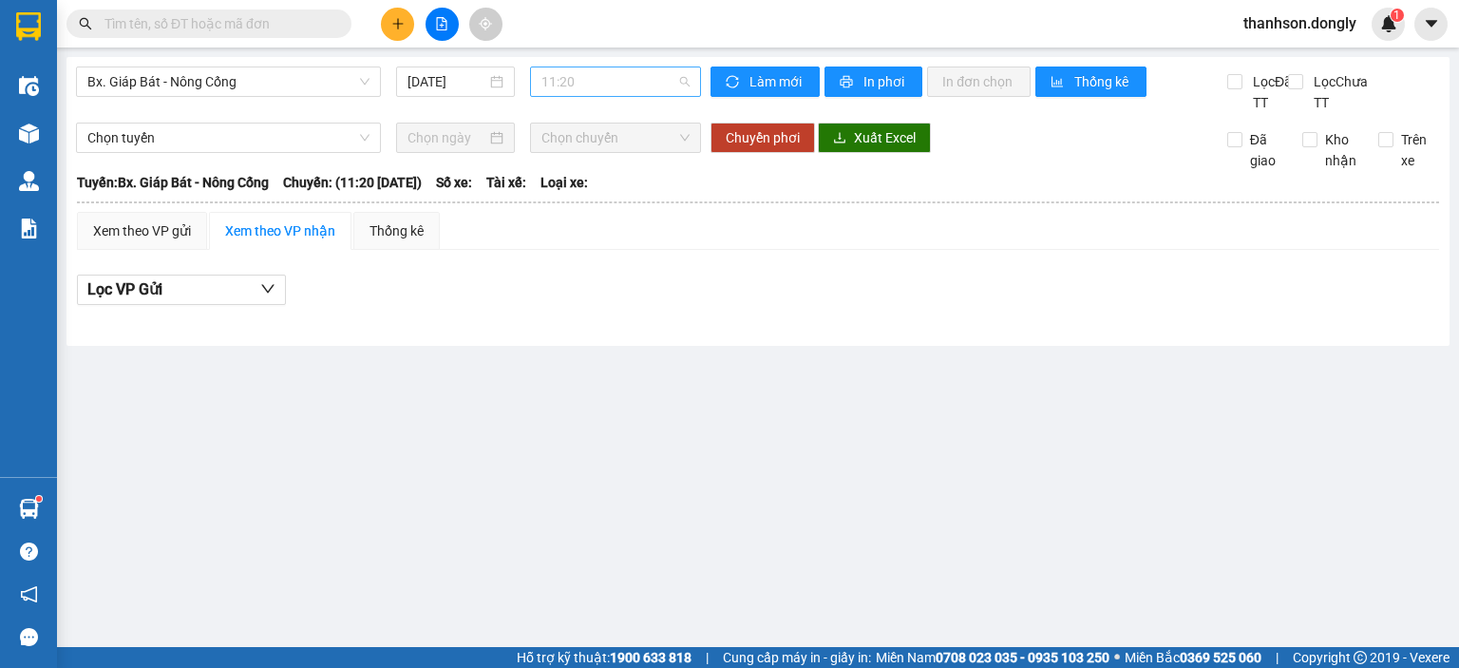
click at [575, 84] on span "11:20" at bounding box center [615, 81] width 149 height 28
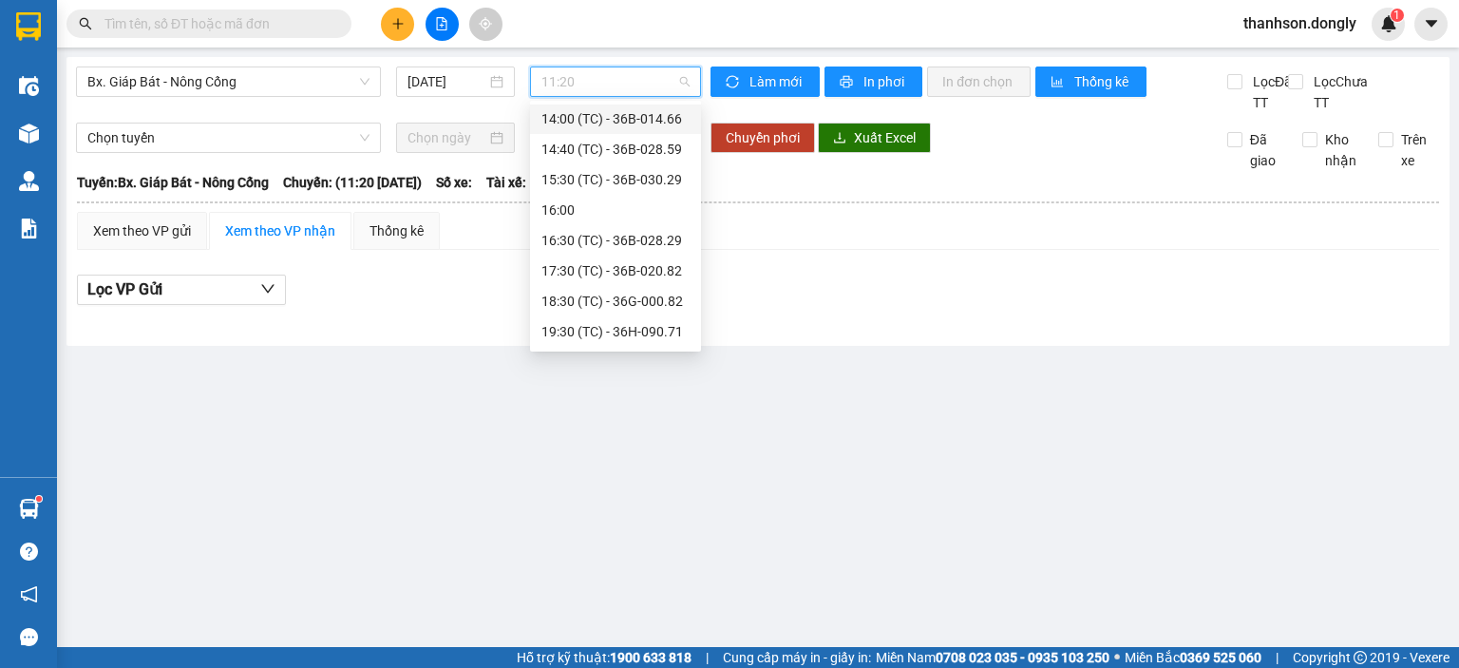
scroll to position [182, 0]
click at [605, 211] on div "16:30 (TC) - 36B-028.29" at bounding box center [615, 210] width 148 height 21
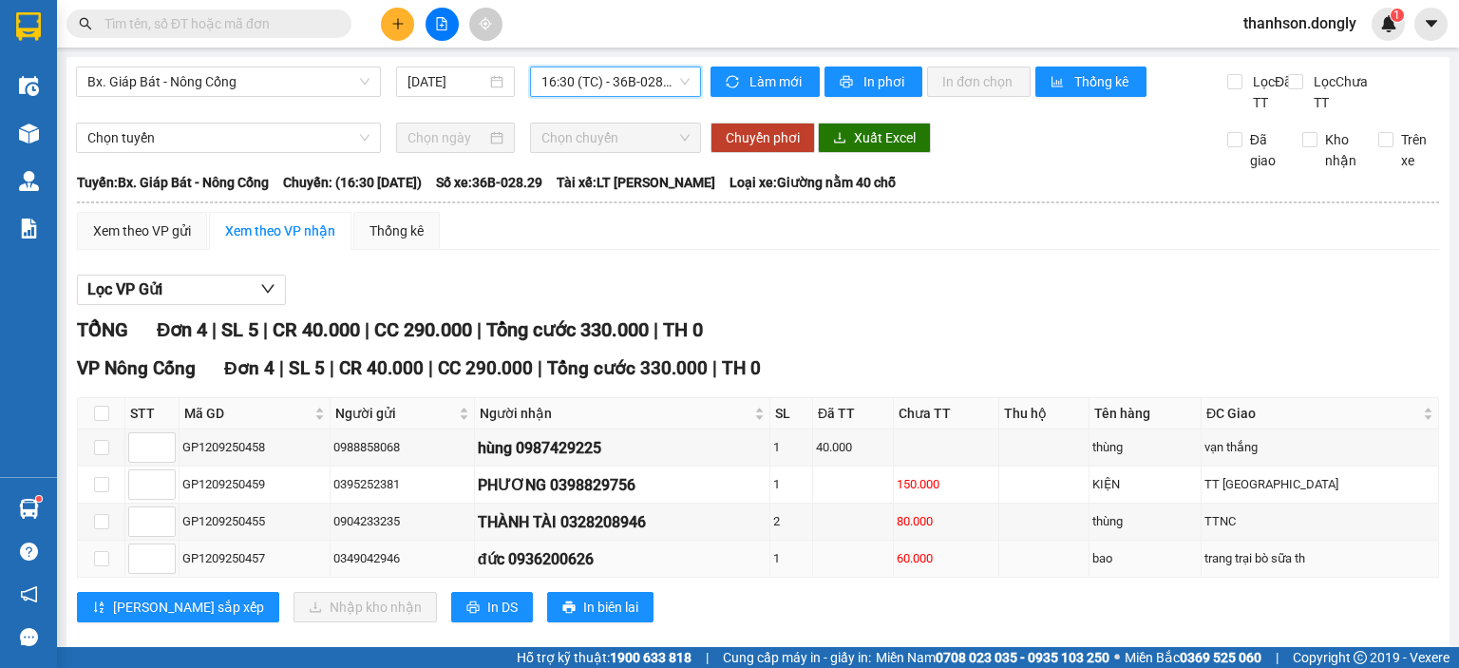
click at [604, 571] on div "đức 0936200626" at bounding box center [622, 559] width 289 height 24
click at [752, 571] on div "đức 0936200626" at bounding box center [622, 559] width 289 height 24
click at [335, 568] on div "0349042946" at bounding box center [402, 558] width 138 height 19
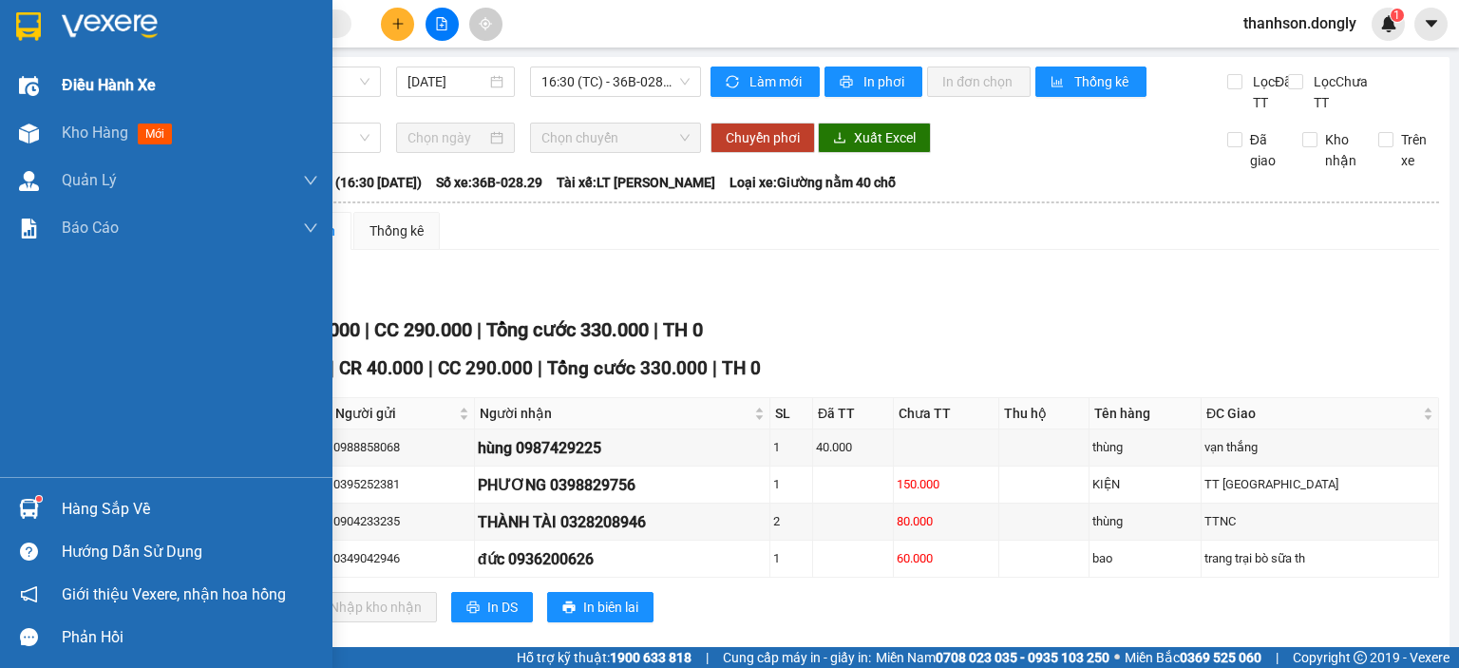
click at [41, 86] on div at bounding box center [28, 85] width 33 height 33
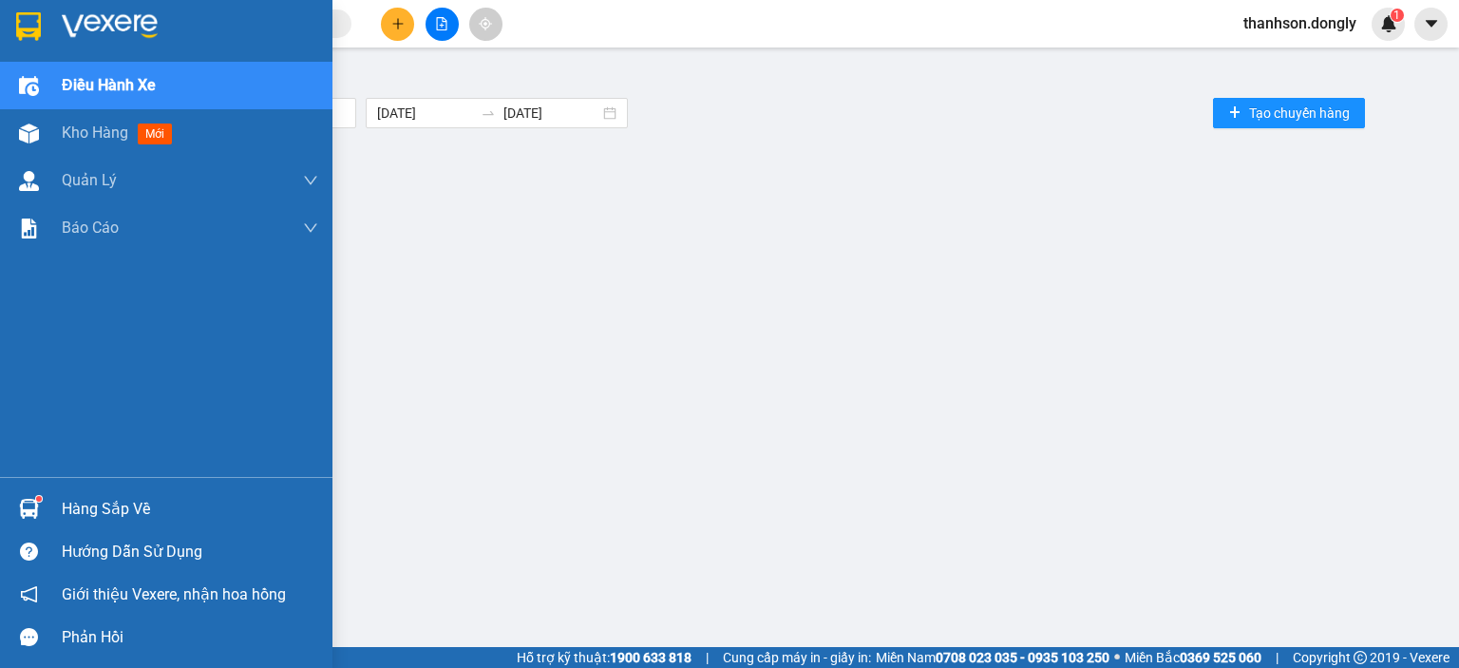
click at [16, 33] on img at bounding box center [28, 26] width 25 height 28
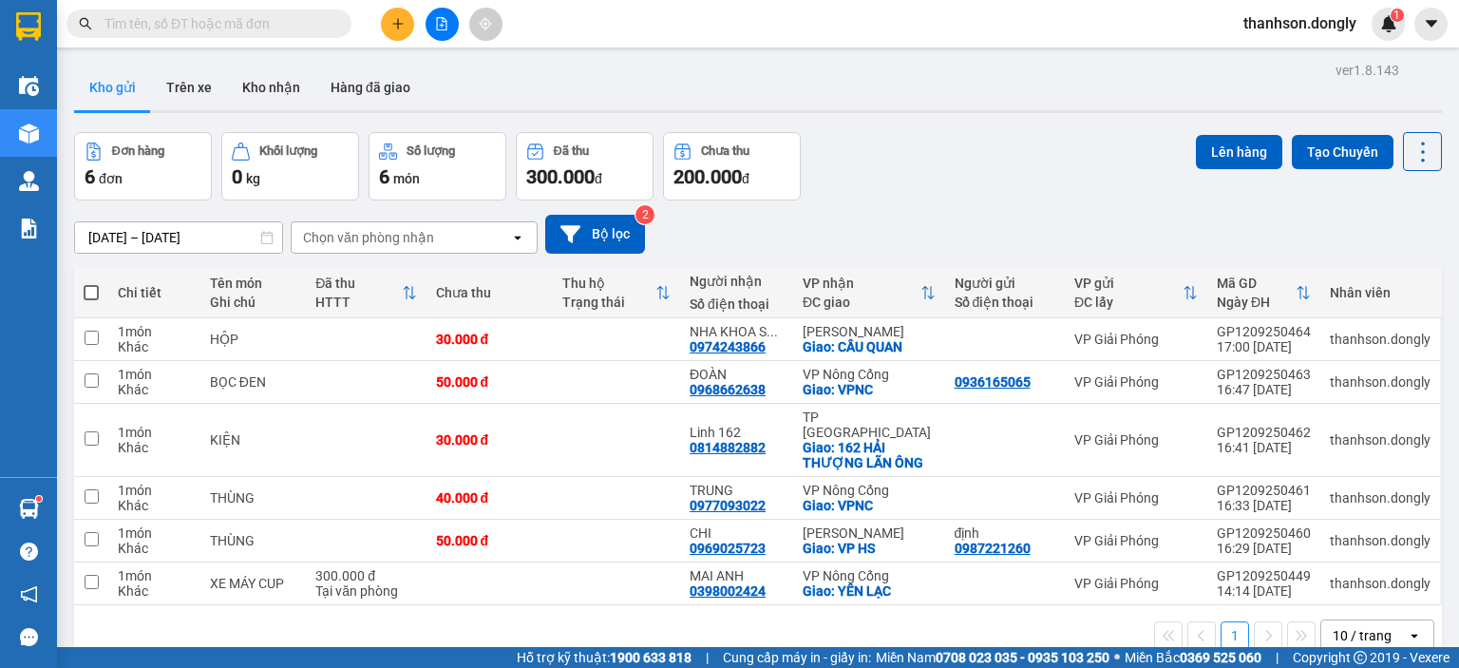
click at [85, 289] on span at bounding box center [91, 292] width 15 height 15
click at [91, 283] on input "checkbox" at bounding box center [91, 283] width 0 height 0
checkbox input "true"
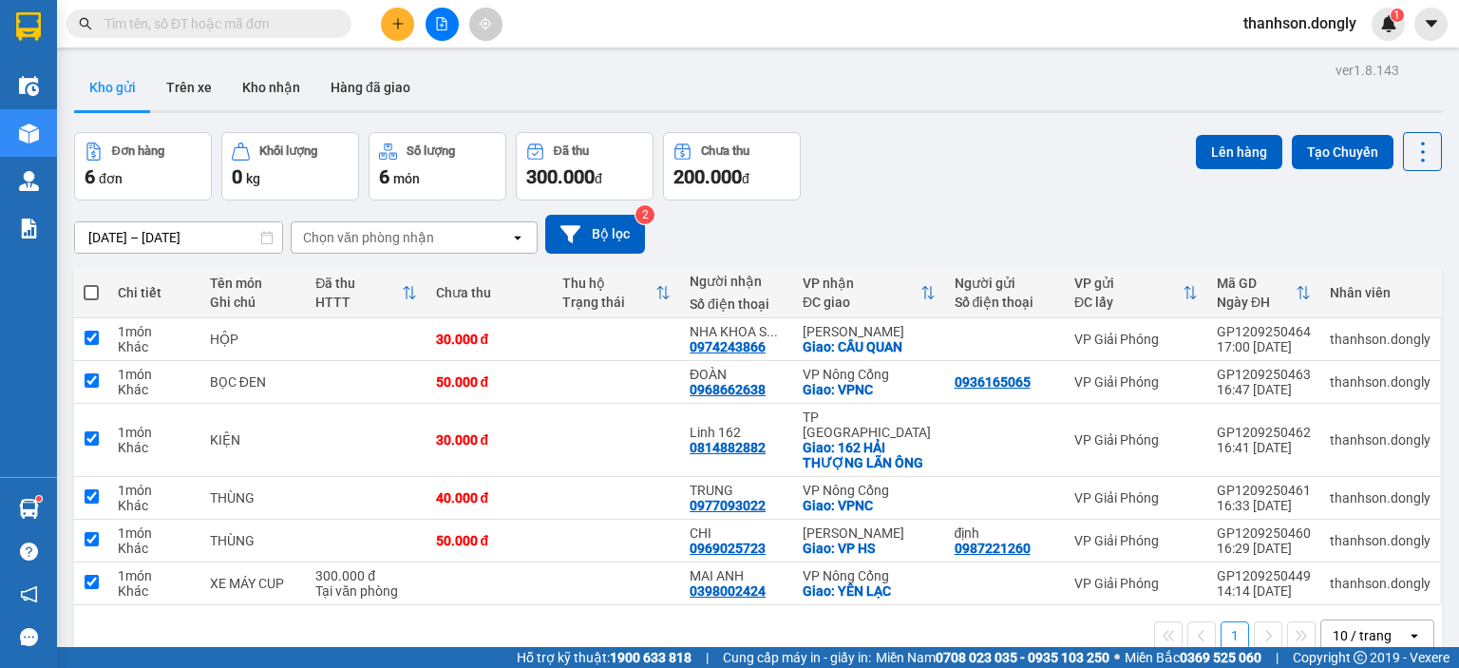
checkbox input "true"
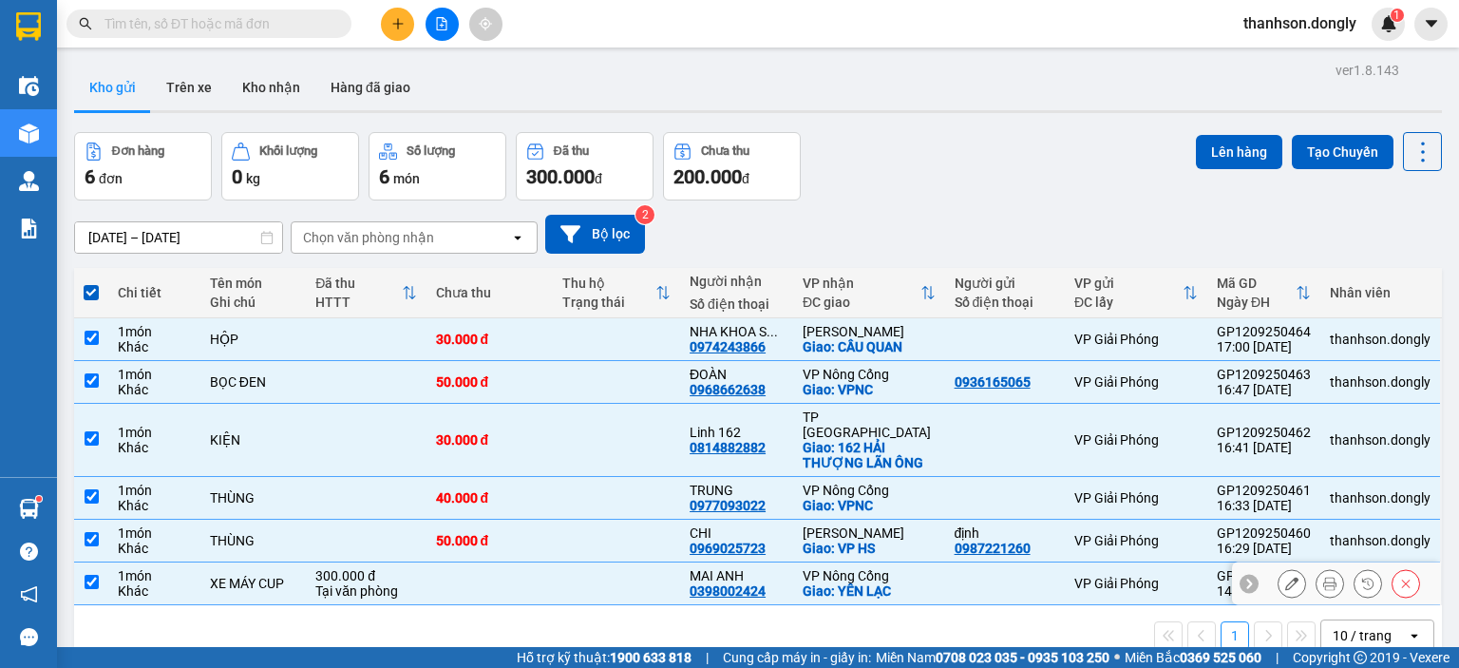
click at [88, 575] on input "checkbox" at bounding box center [92, 582] width 14 height 14
checkbox input "false"
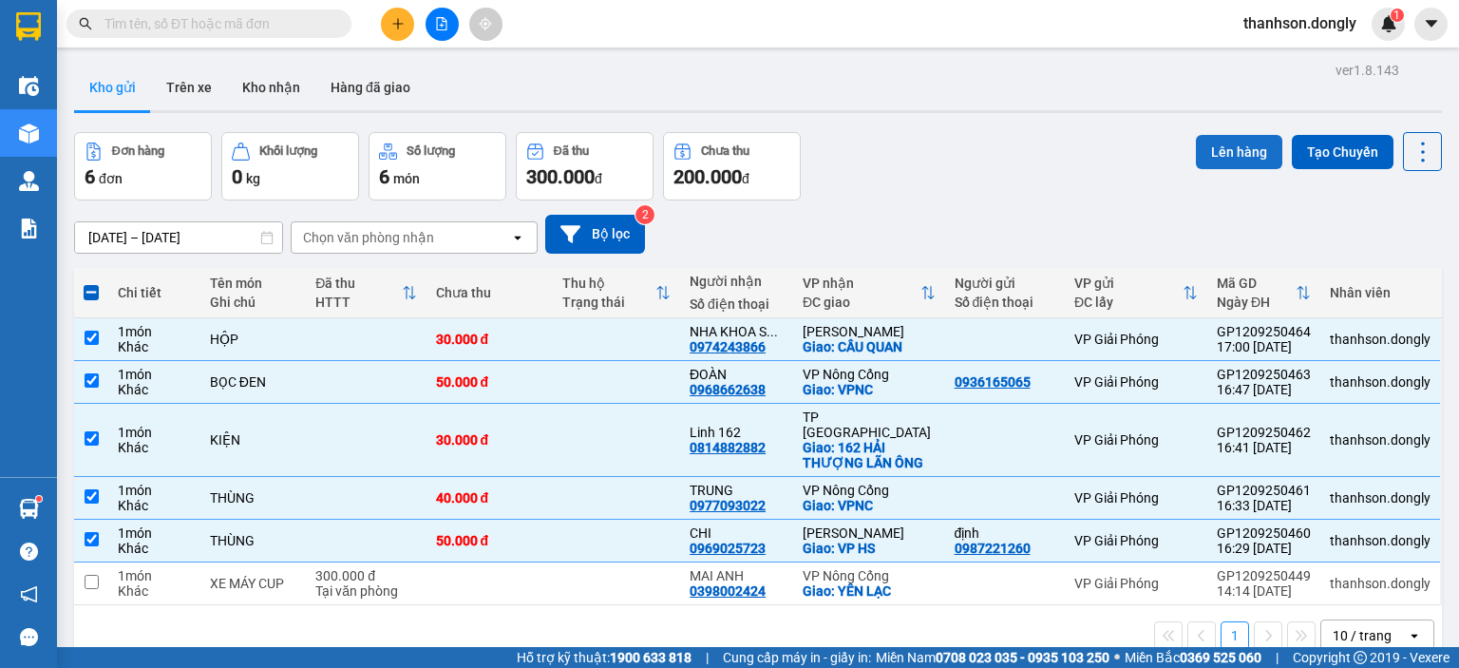
click at [1219, 155] on button "Lên hàng" at bounding box center [1239, 152] width 86 height 34
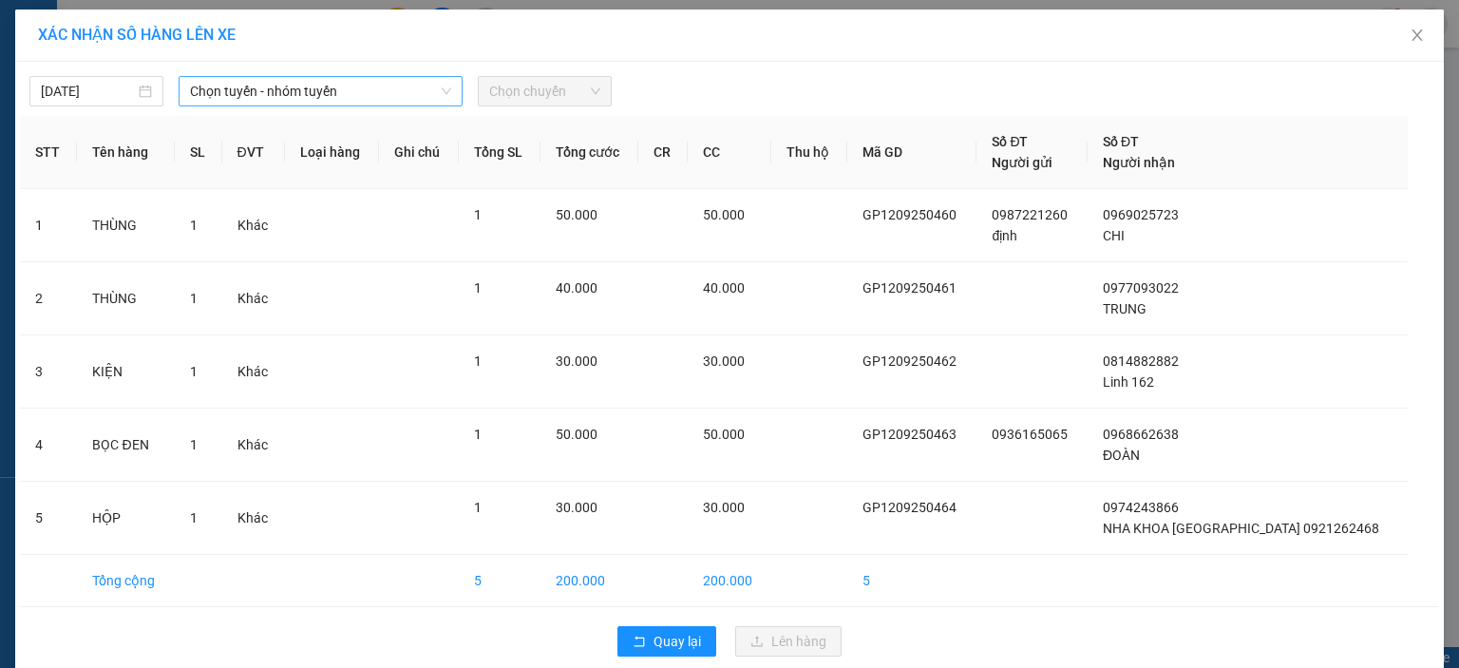
click at [395, 96] on span "Chọn tuyến - nhóm tuyến" at bounding box center [320, 91] width 261 height 28
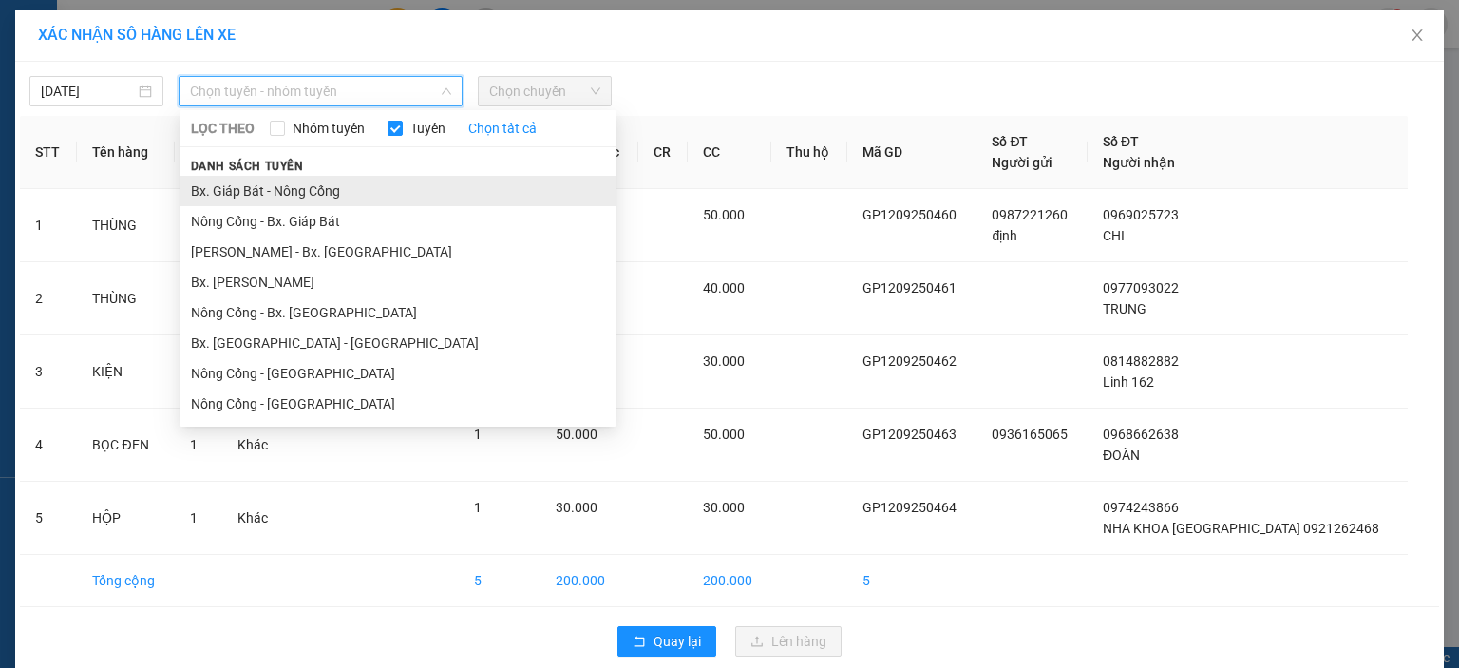
click at [247, 197] on li "Bx. Giáp Bát - Nông Cống" at bounding box center [397, 191] width 437 height 30
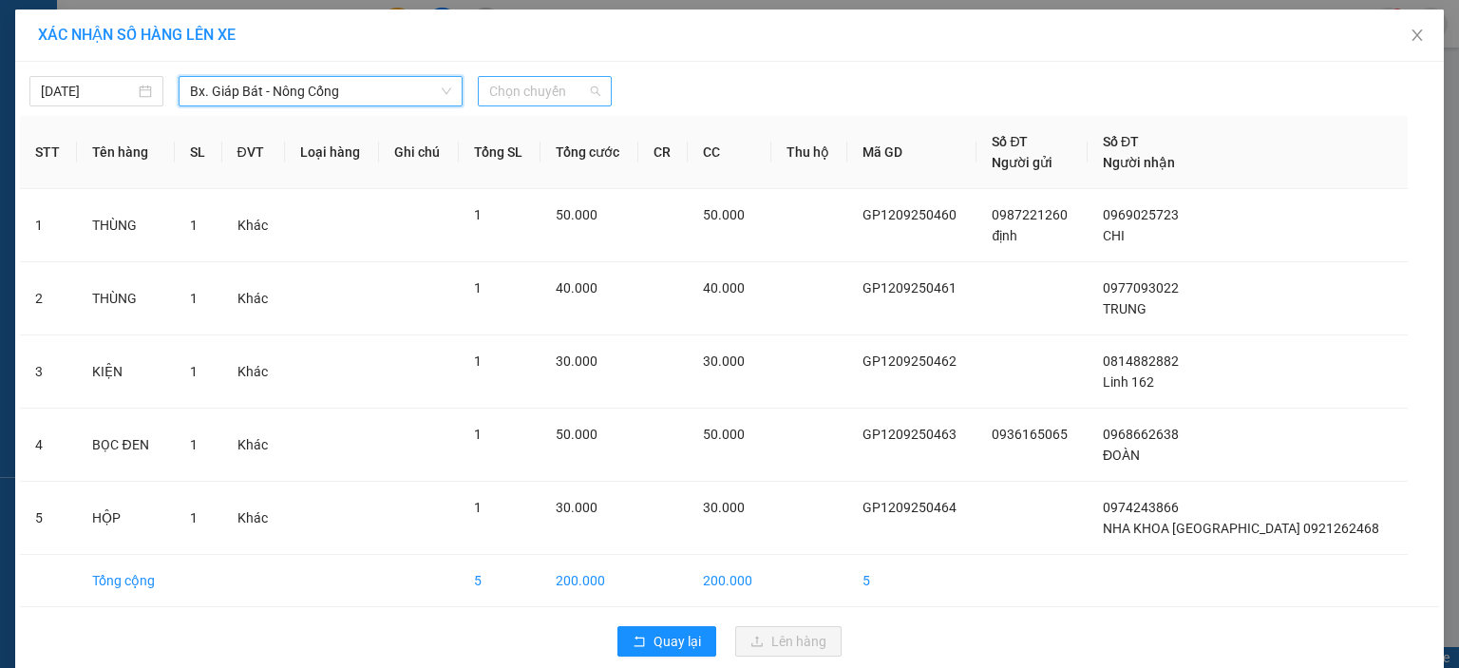
click at [564, 91] on span "Chọn chuyến" at bounding box center [544, 91] width 111 height 28
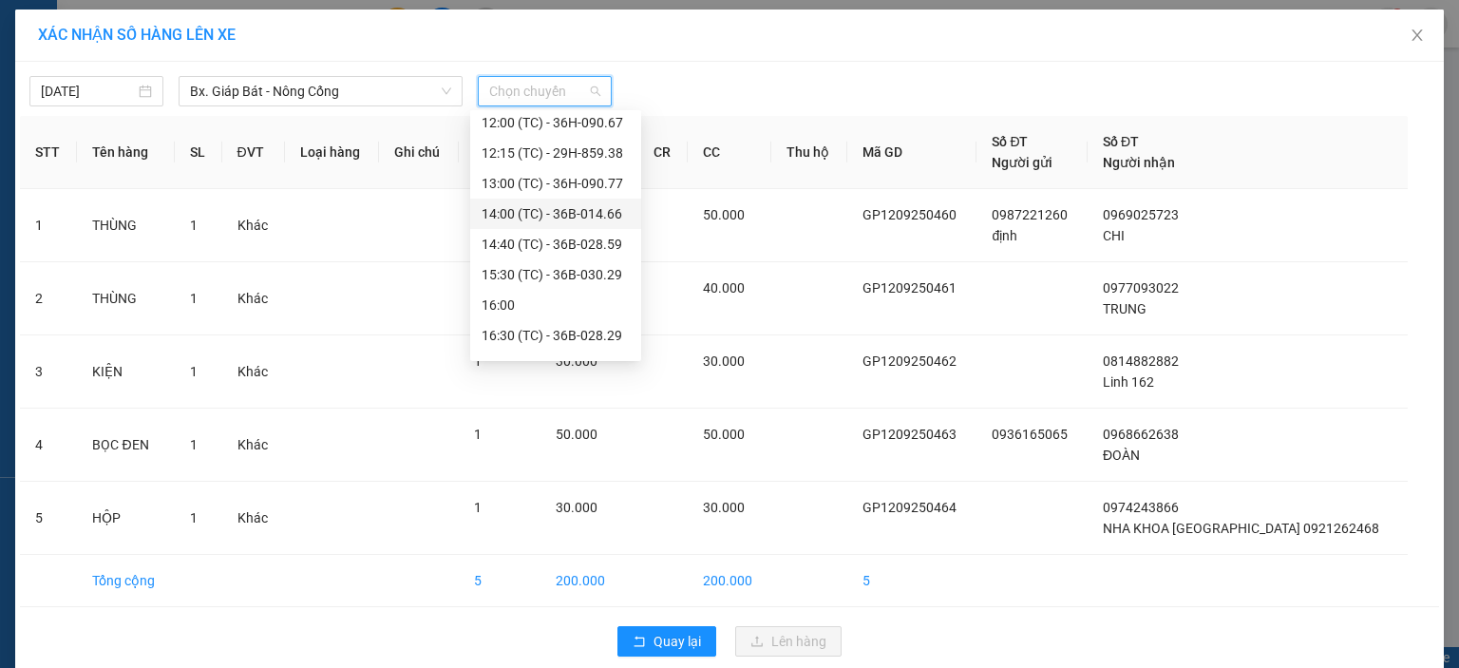
scroll to position [95, 0]
click at [592, 346] on div "17:30 (TC) - 36B-020.82" at bounding box center [556, 338] width 148 height 21
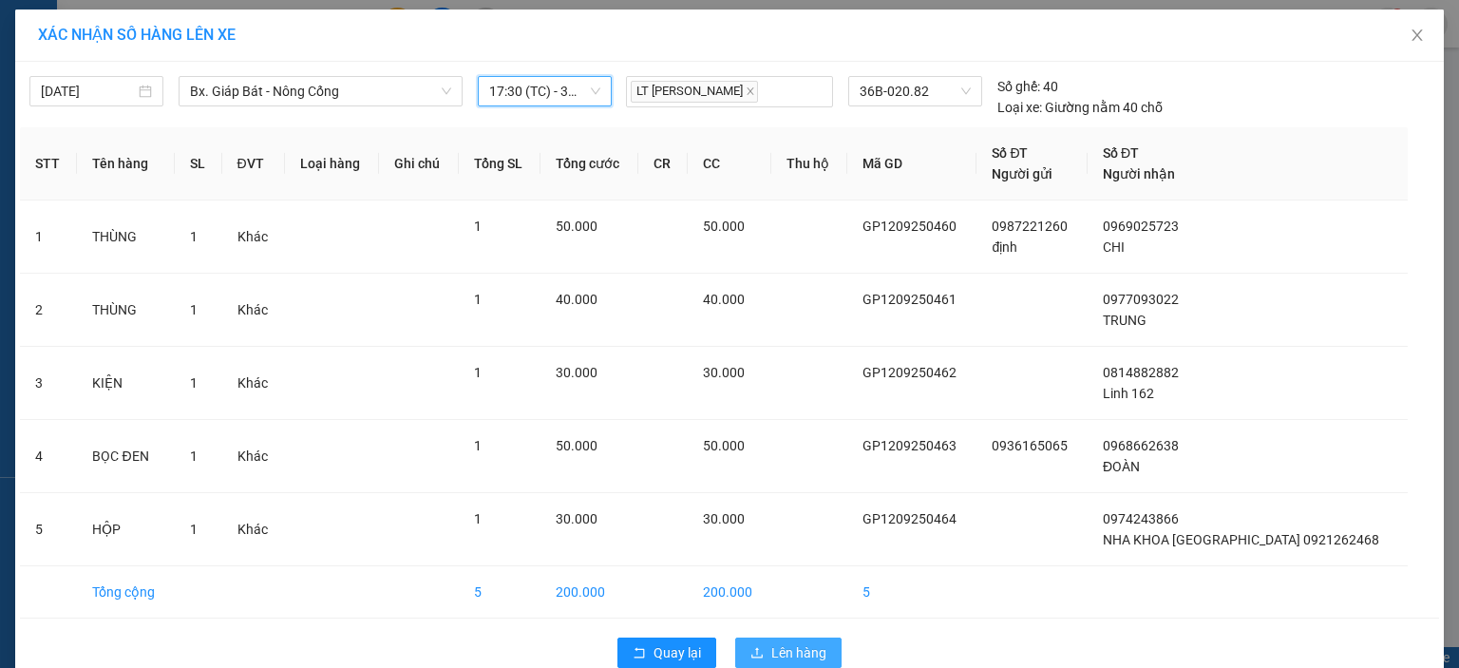
click at [750, 655] on icon "upload" at bounding box center [756, 652] width 13 height 13
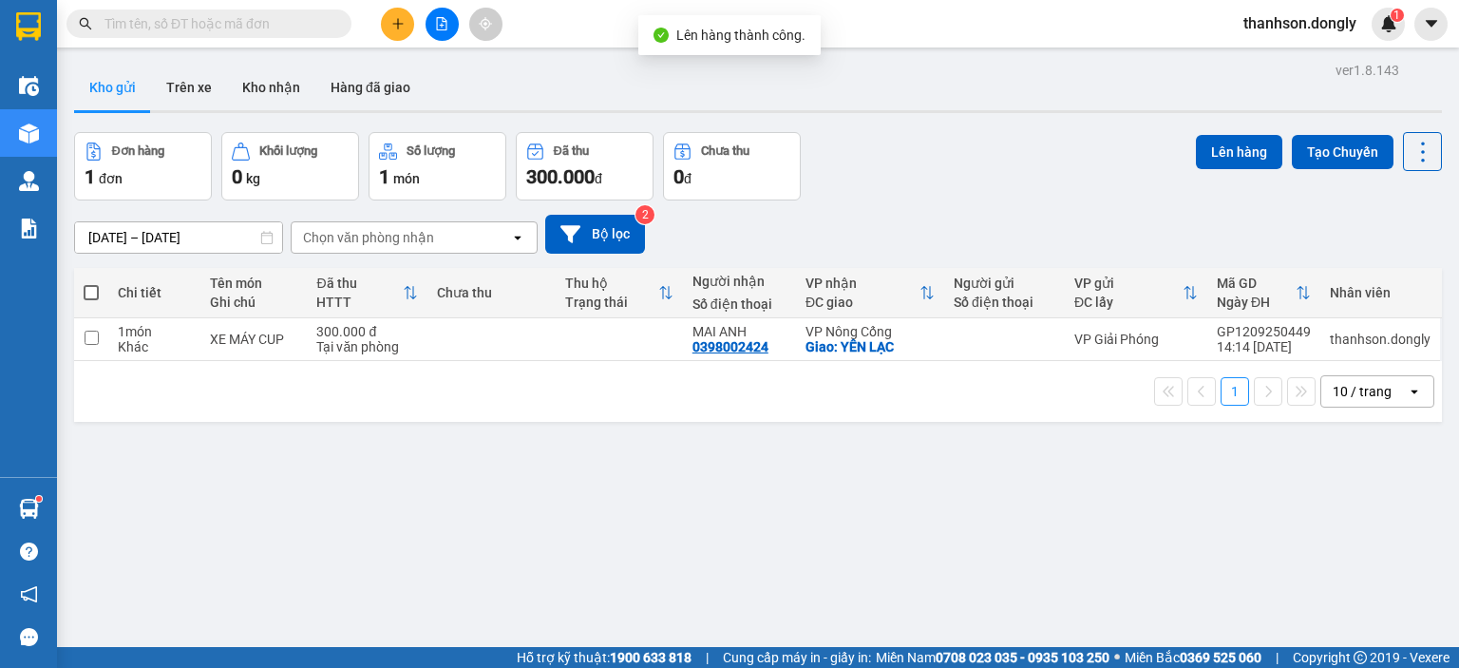
click at [444, 25] on icon "file-add" at bounding box center [441, 23] width 13 height 13
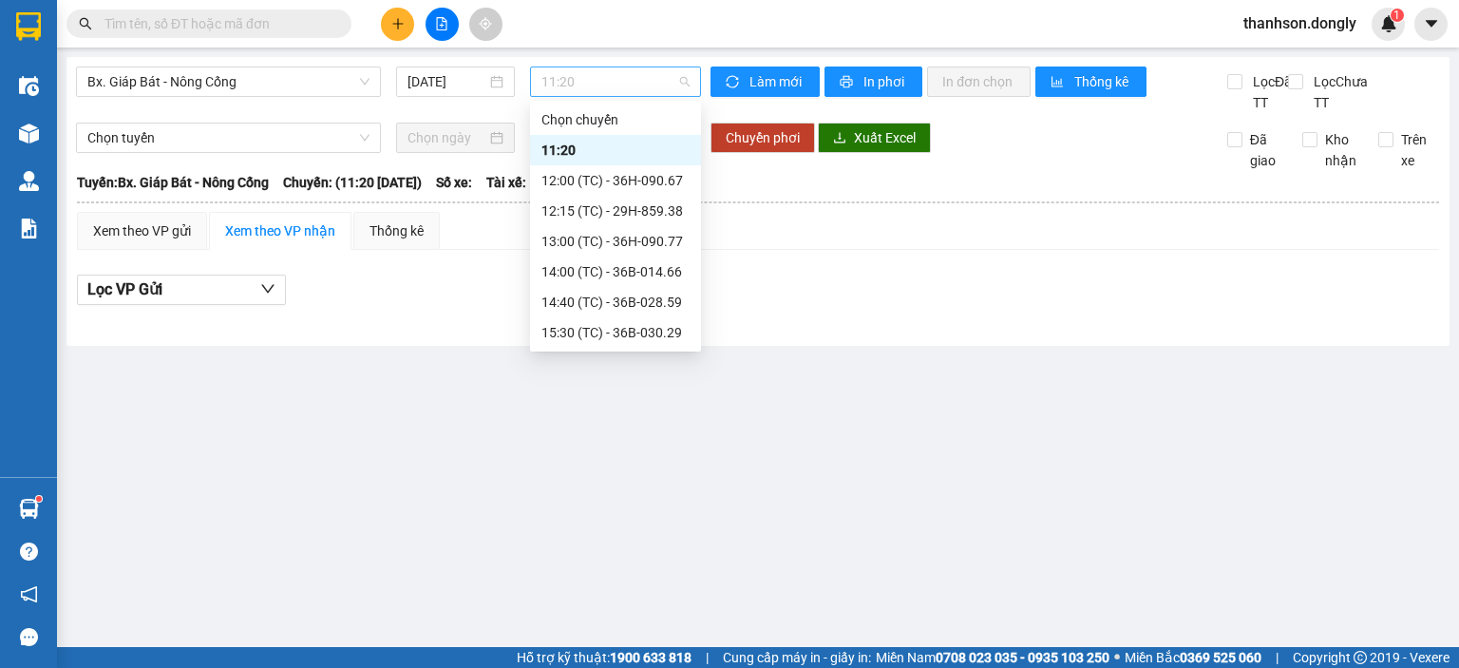
click at [578, 84] on span "11:20" at bounding box center [615, 81] width 149 height 28
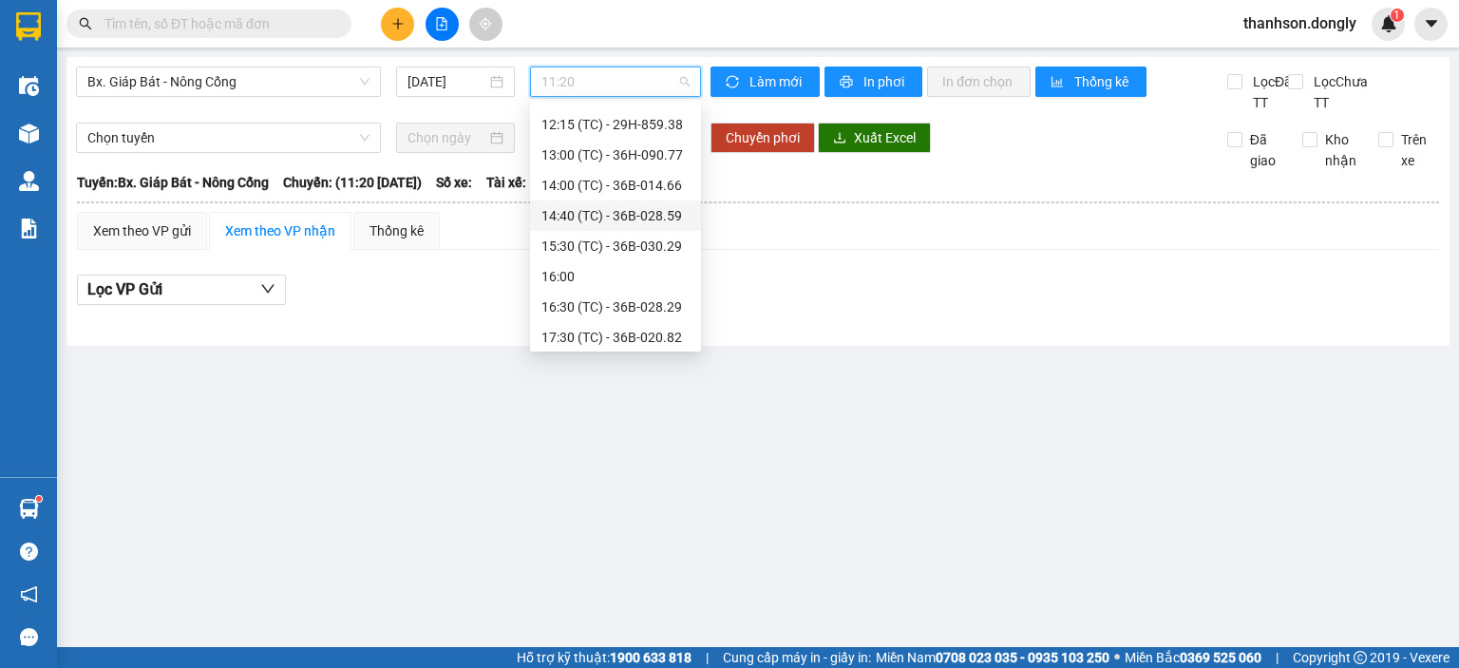
scroll to position [95, 0]
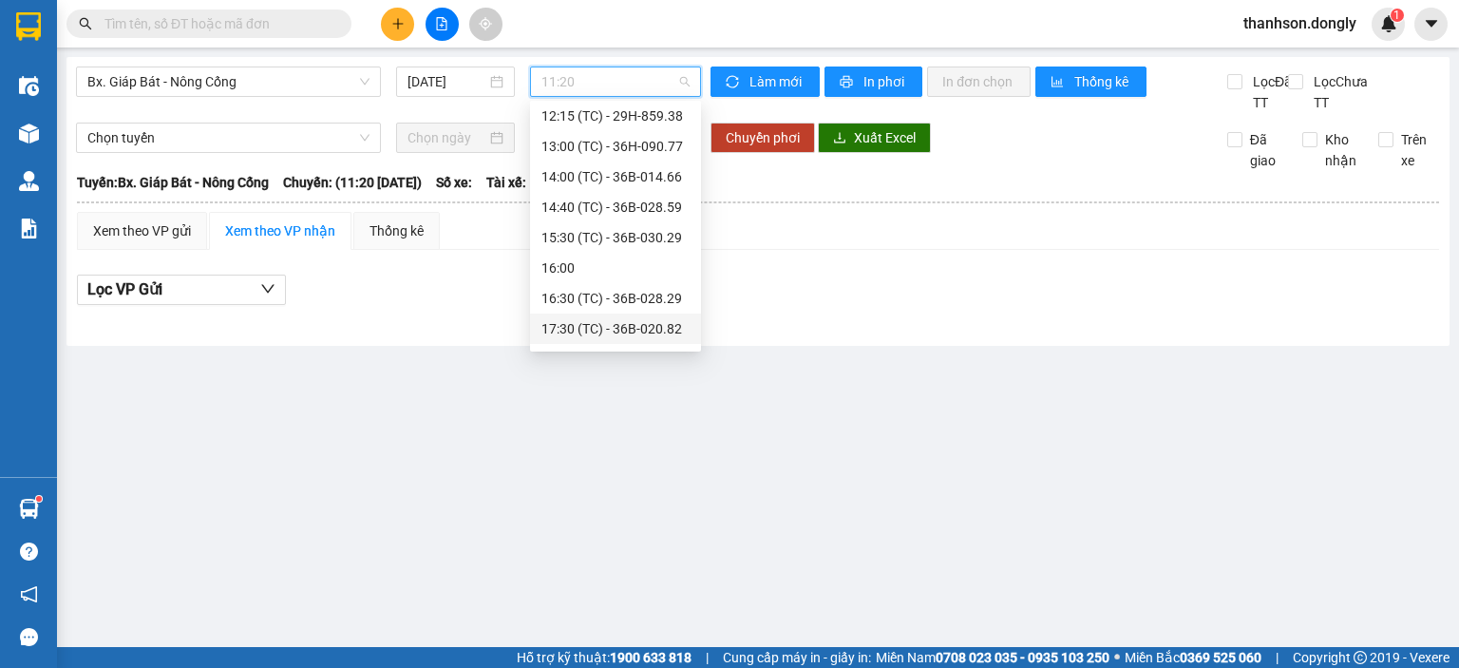
click at [576, 325] on div "17:30 (TC) - 36B-020.82" at bounding box center [615, 328] width 148 height 21
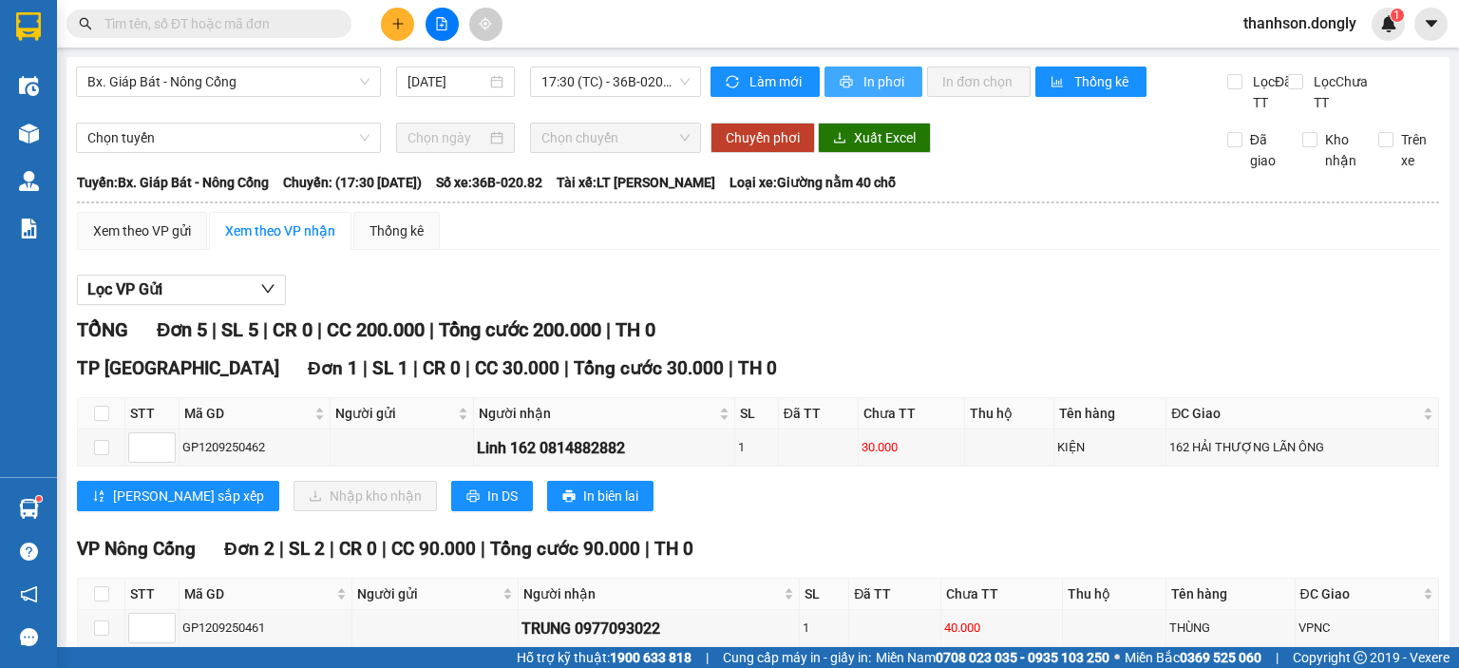
click at [878, 79] on span "In phơi" at bounding box center [885, 81] width 44 height 21
click at [871, 91] on span "In phơi" at bounding box center [885, 81] width 44 height 21
click at [231, 18] on input "text" at bounding box center [216, 23] width 224 height 21
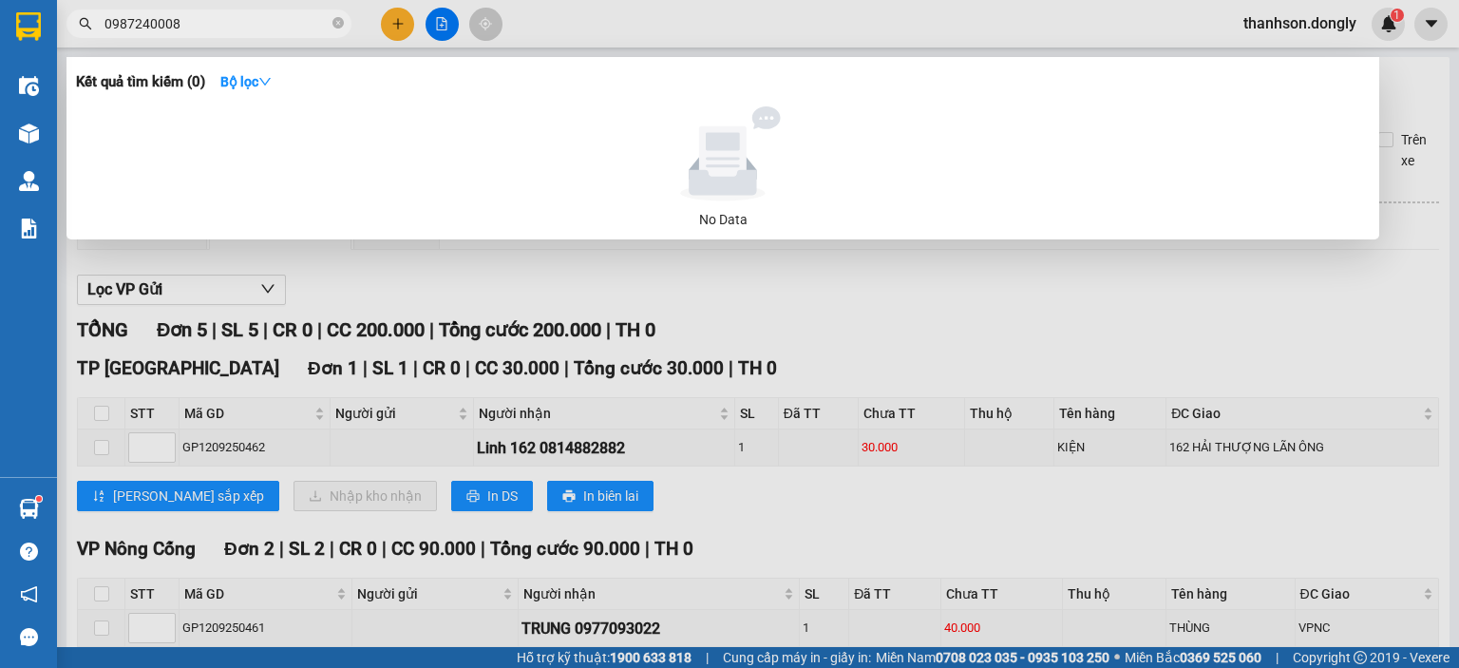
click at [260, 24] on input "0987240008" at bounding box center [216, 23] width 224 height 21
type input "0987240008"
click at [80, 21] on icon "search" at bounding box center [86, 24] width 12 height 12
click at [342, 25] on icon "close-circle" at bounding box center [337, 22] width 11 height 11
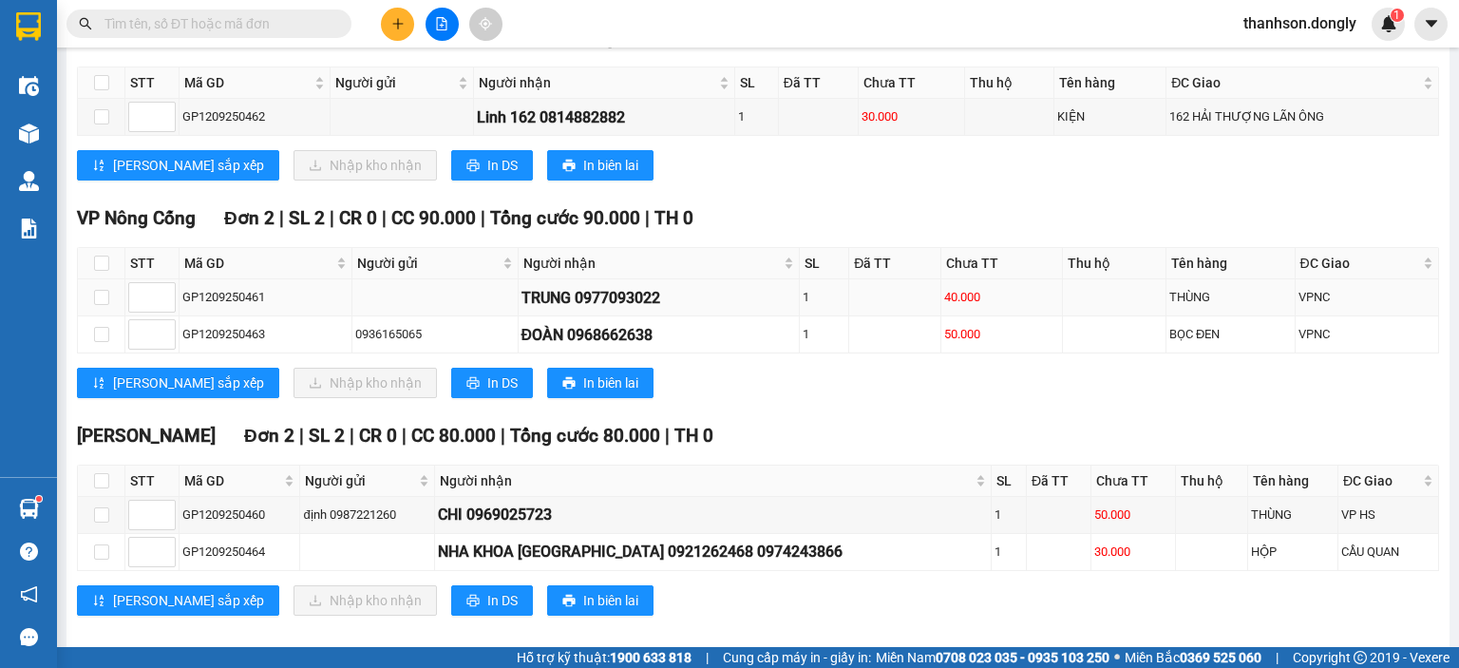
scroll to position [368, 0]
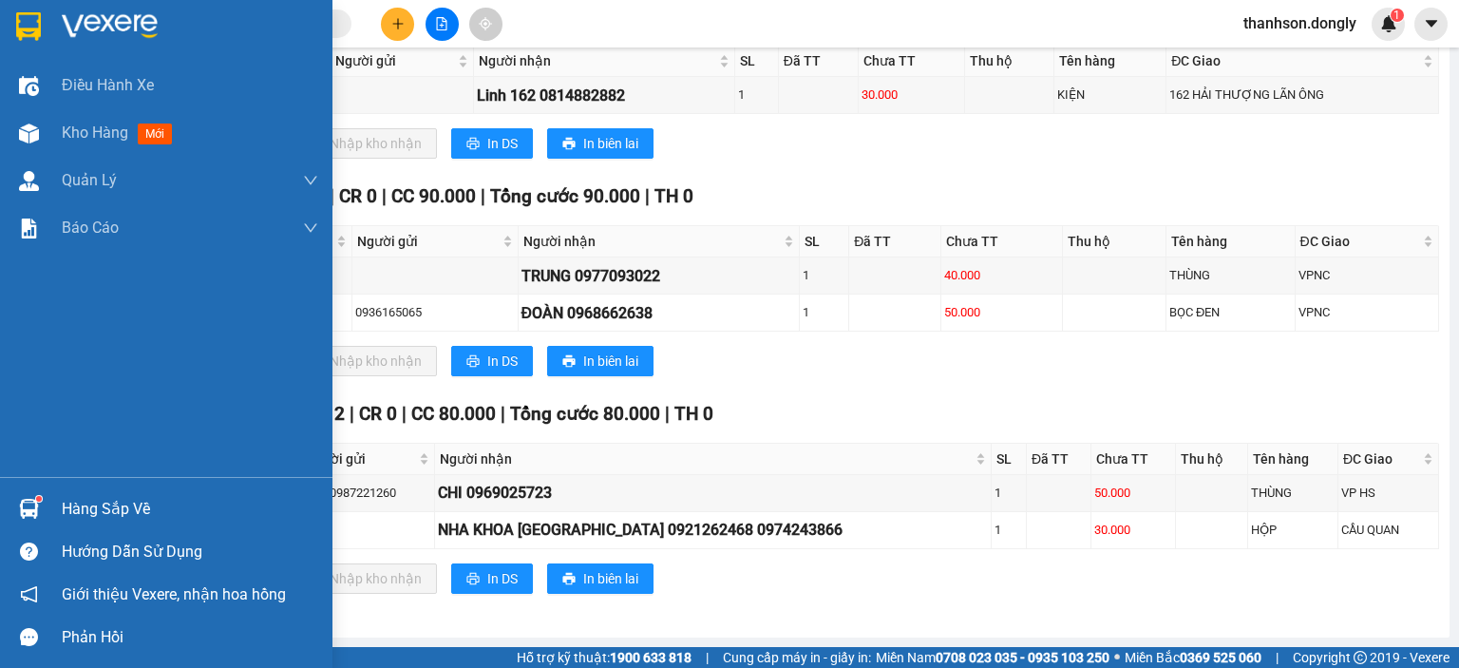
click at [26, 24] on img at bounding box center [28, 26] width 25 height 28
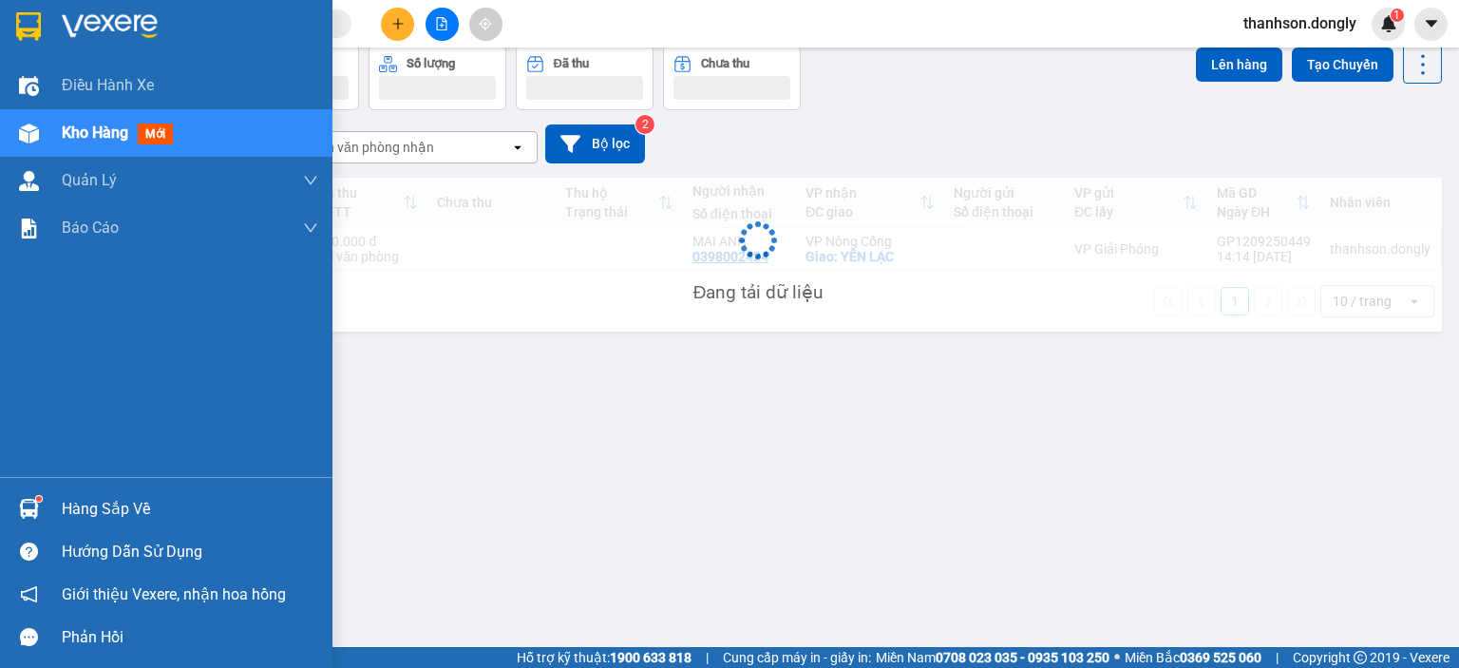
scroll to position [87, 0]
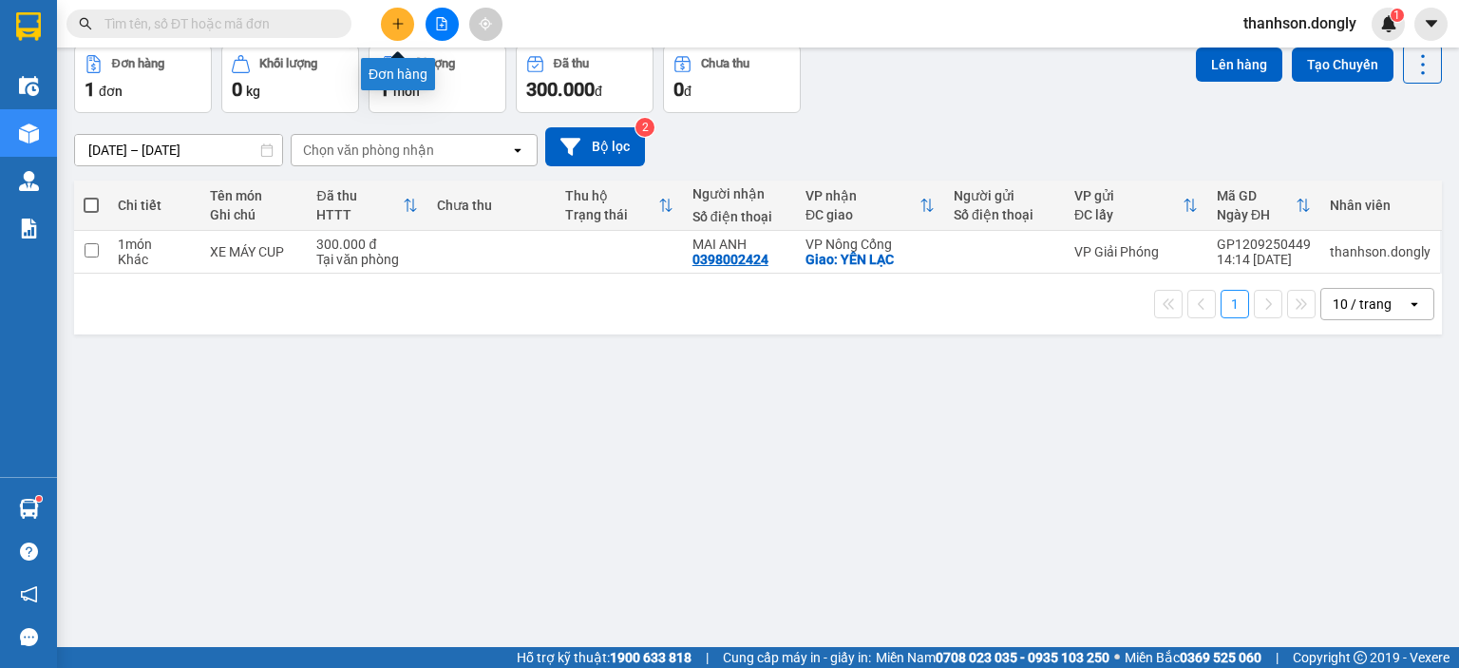
click at [406, 21] on button at bounding box center [397, 24] width 33 height 33
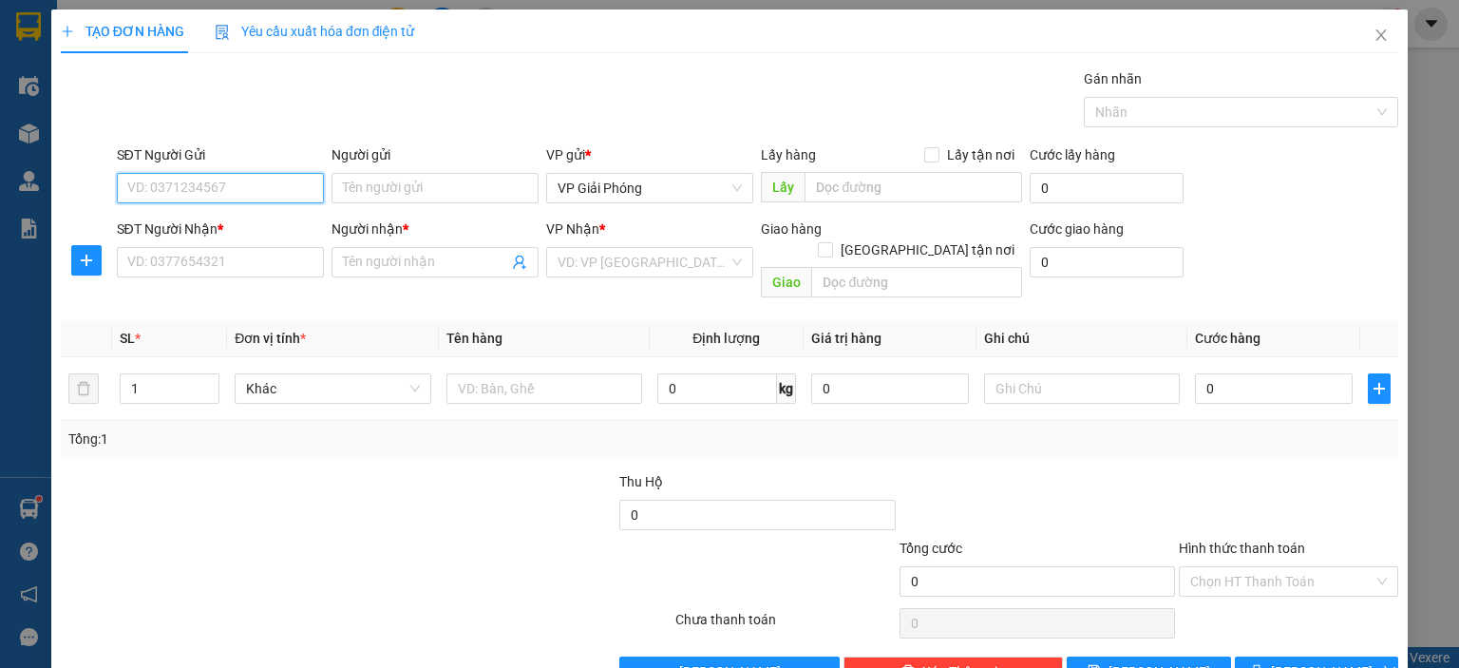
click at [263, 181] on input "SĐT Người Gửi" at bounding box center [220, 188] width 207 height 30
type input "0904000135"
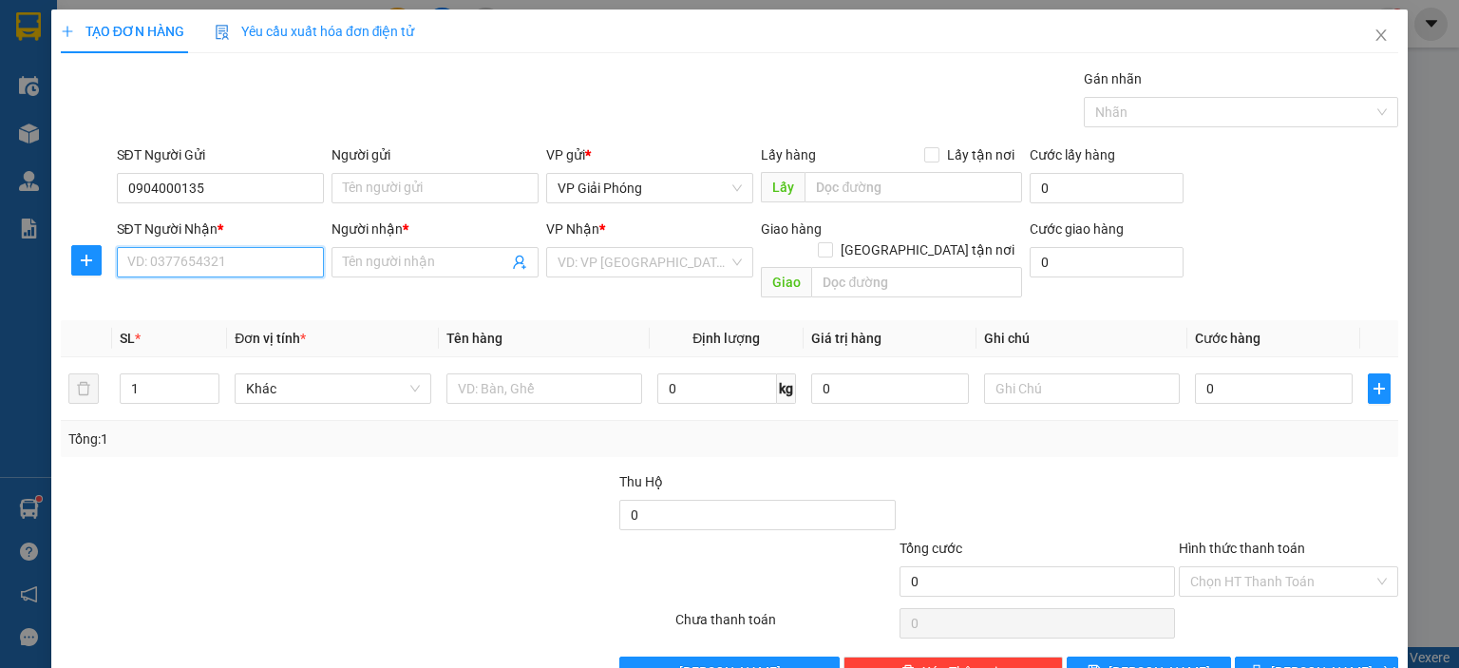
click at [240, 264] on input "SĐT Người Nhận *" at bounding box center [220, 262] width 207 height 30
type input "0969025723"
click at [255, 306] on div "0969025723 - CHI" at bounding box center [217, 299] width 182 height 21
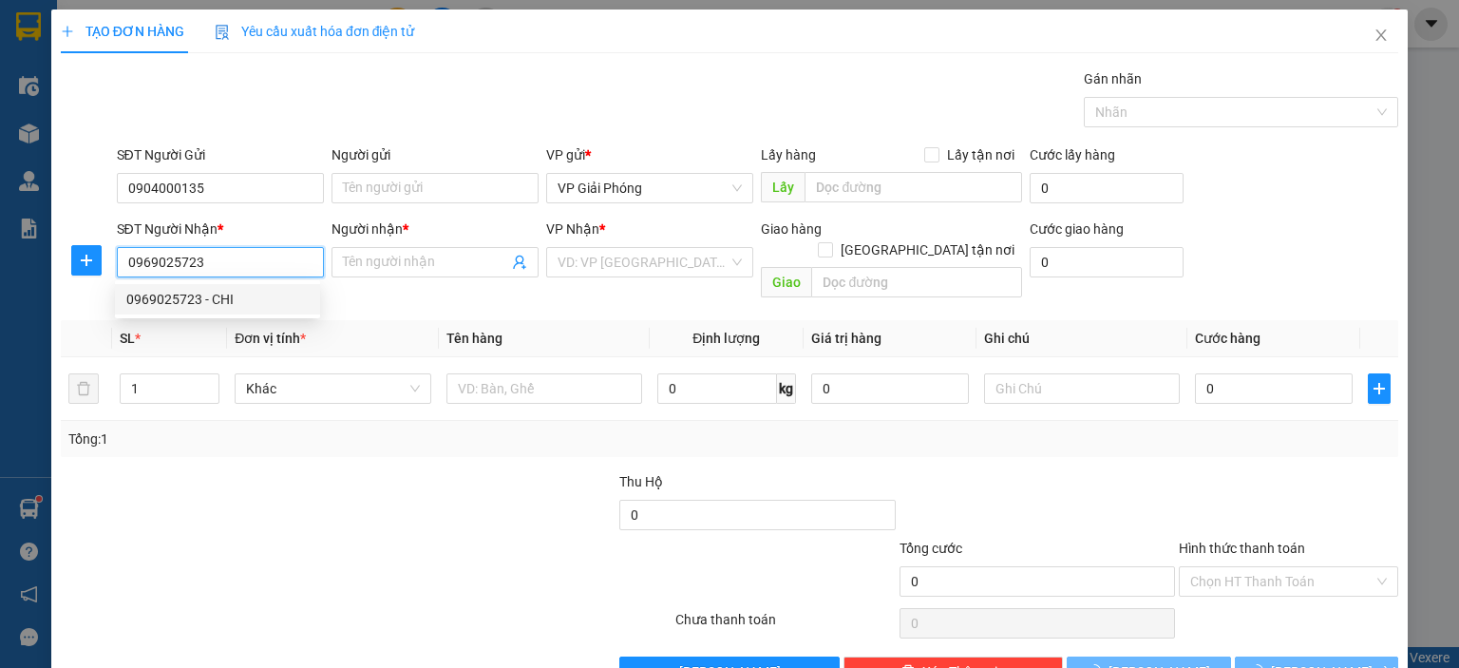
type input "CHI"
checkbox input "true"
type input "VP HS"
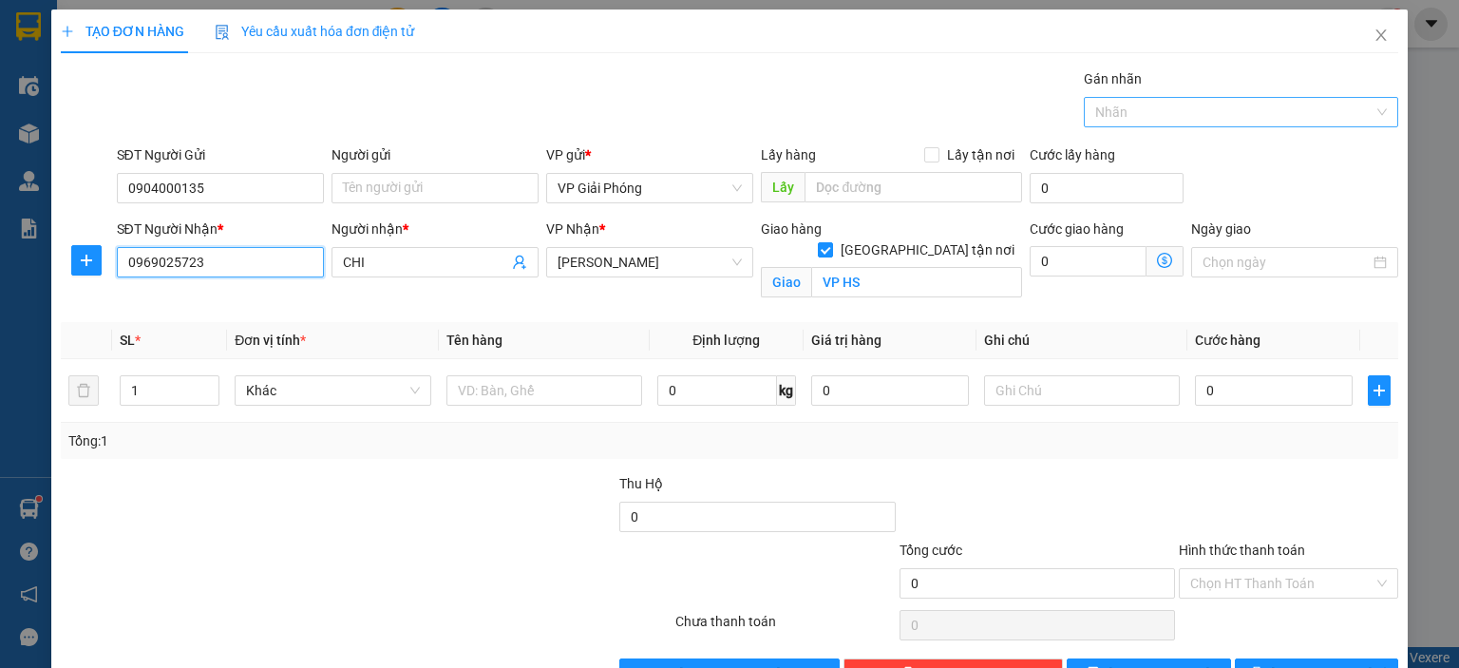
click at [1203, 105] on div at bounding box center [1231, 112] width 286 height 23
type input "0969025723"
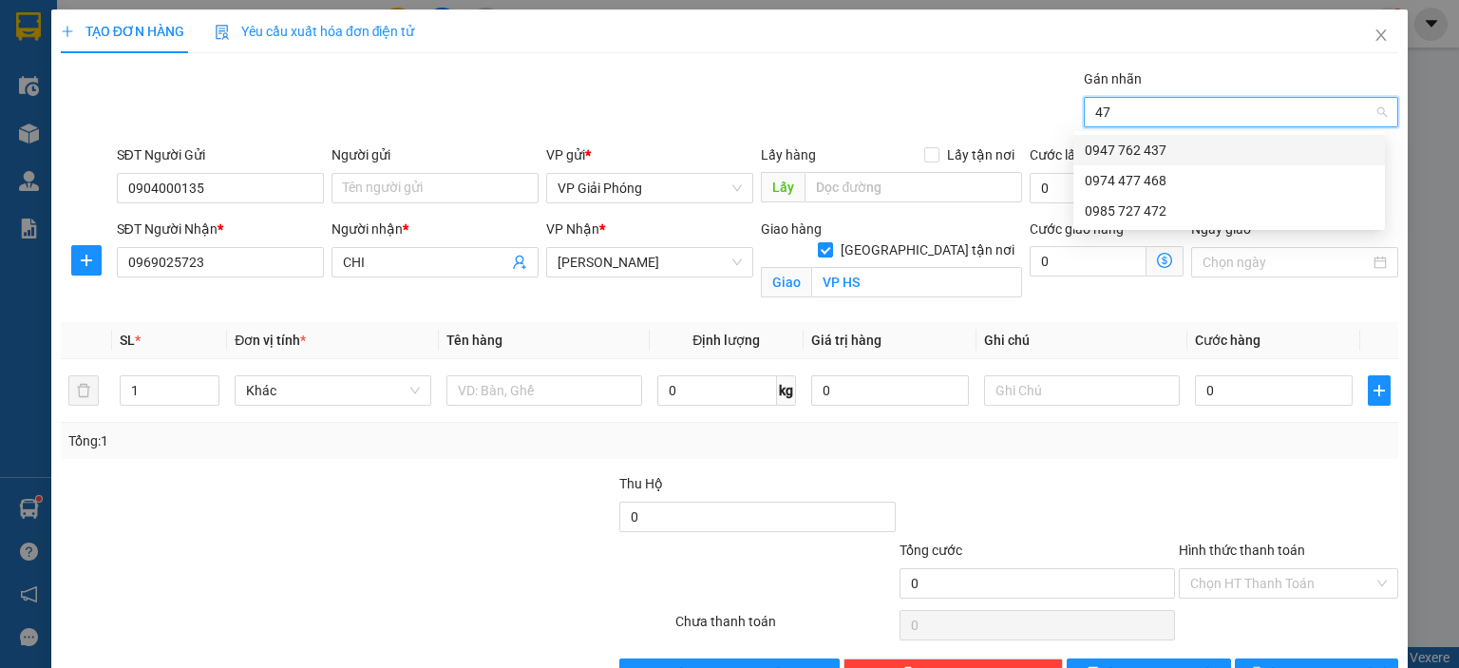
type input "472"
click at [1217, 144] on div "0985 727 472" at bounding box center [1229, 150] width 289 height 21
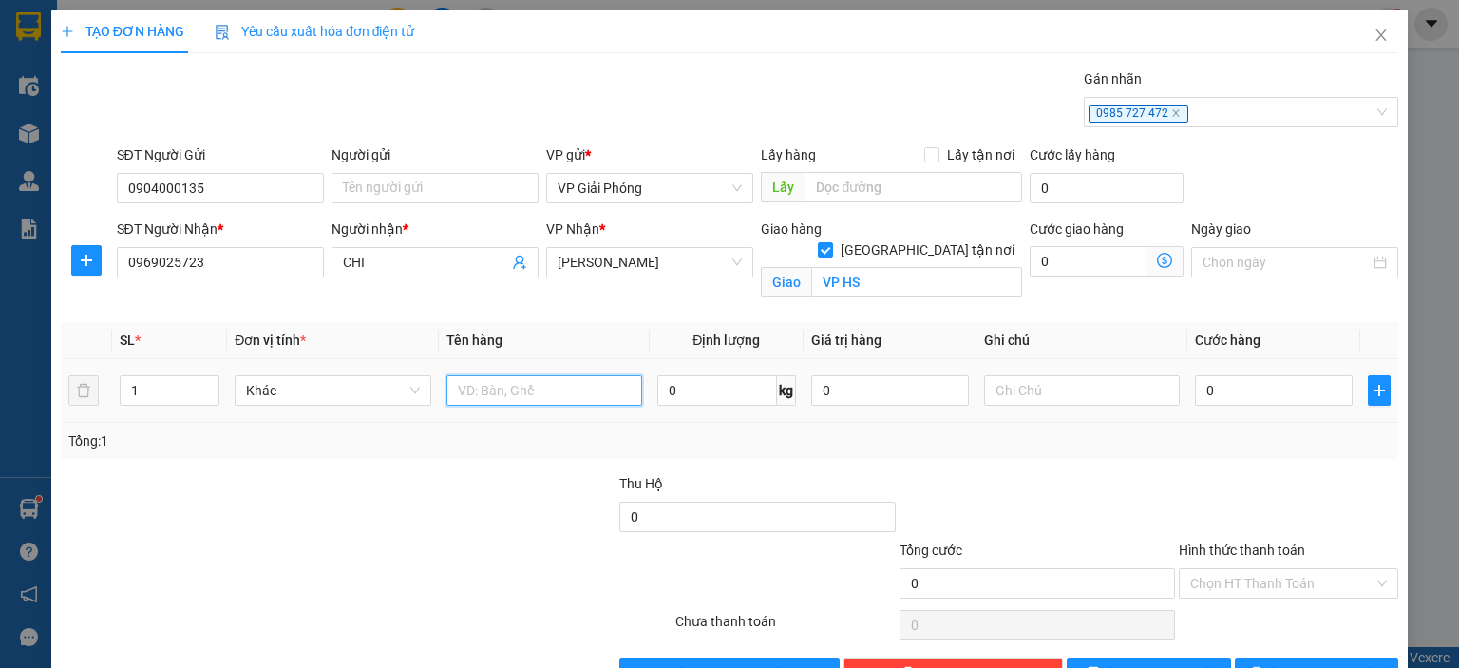
click at [486, 390] on input "text" at bounding box center [544, 390] width 196 height 30
type input "TÚI HỒ SƠ"
click at [1229, 399] on input "0" at bounding box center [1274, 390] width 158 height 30
type input "3"
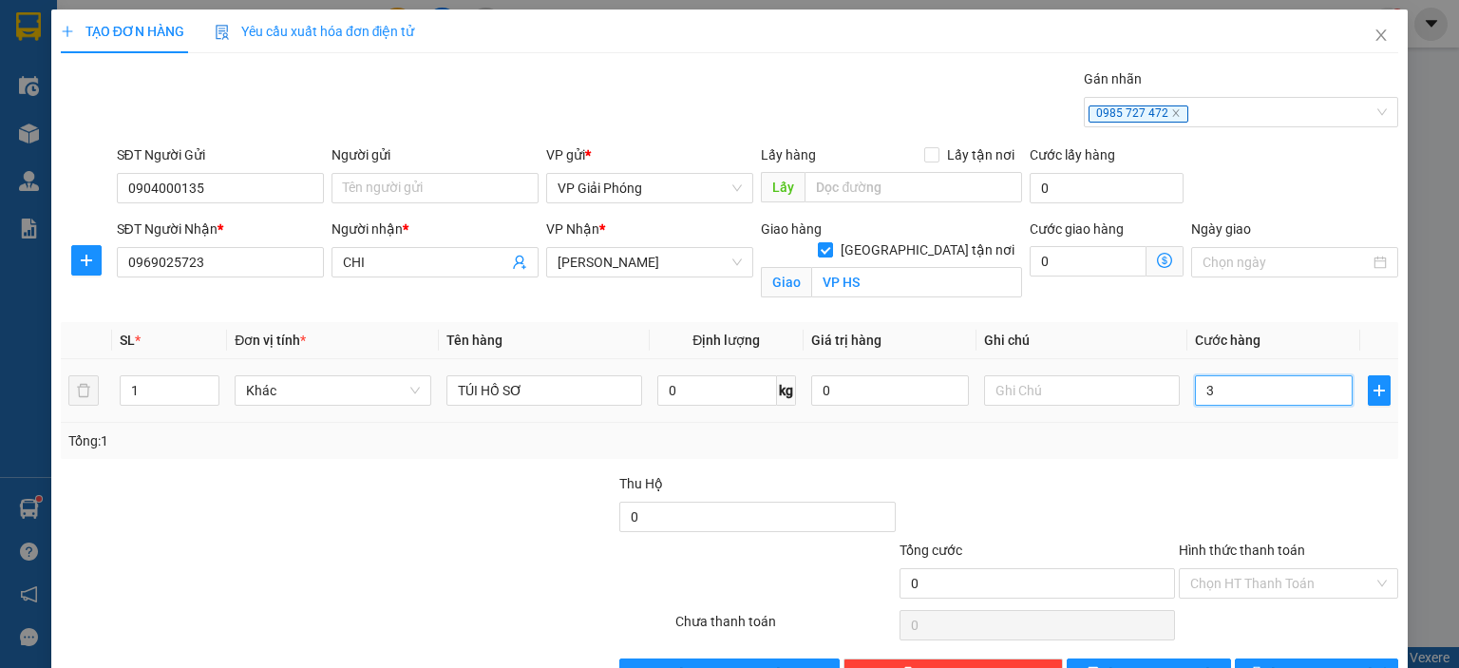
type input "3"
type input "30"
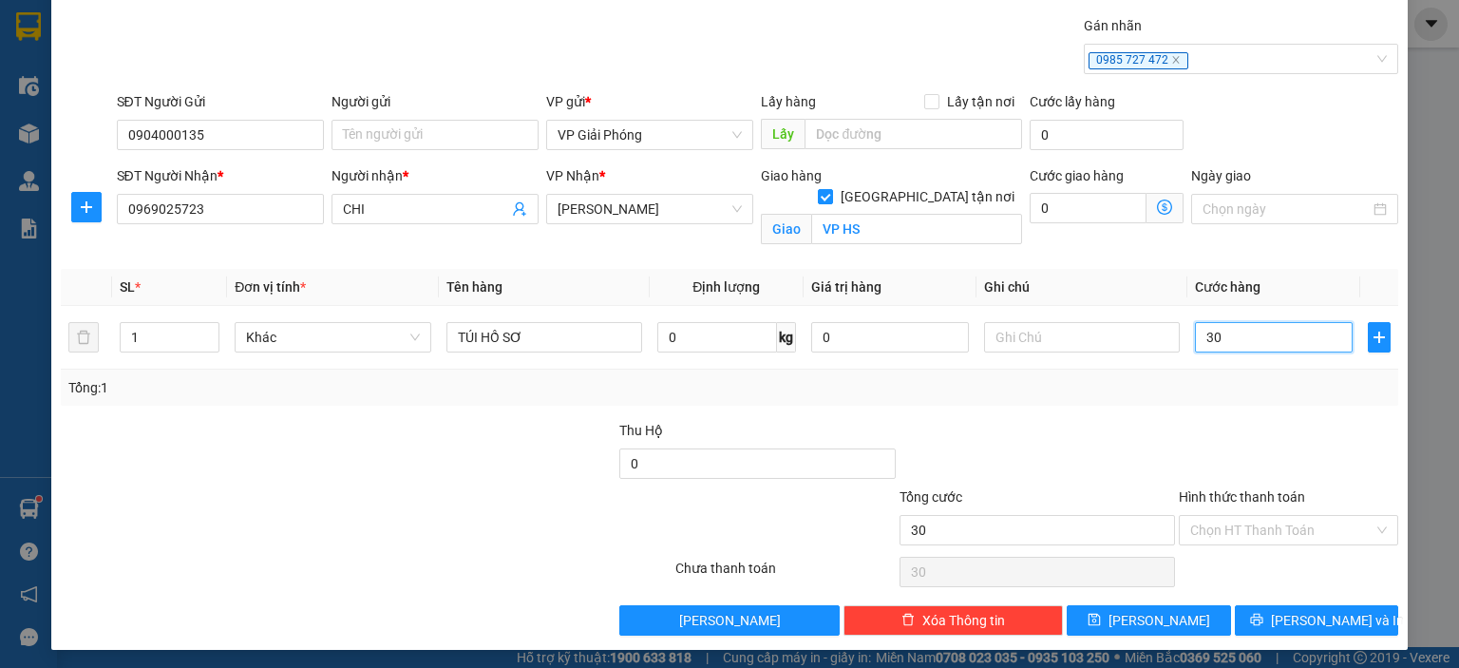
scroll to position [55, 0]
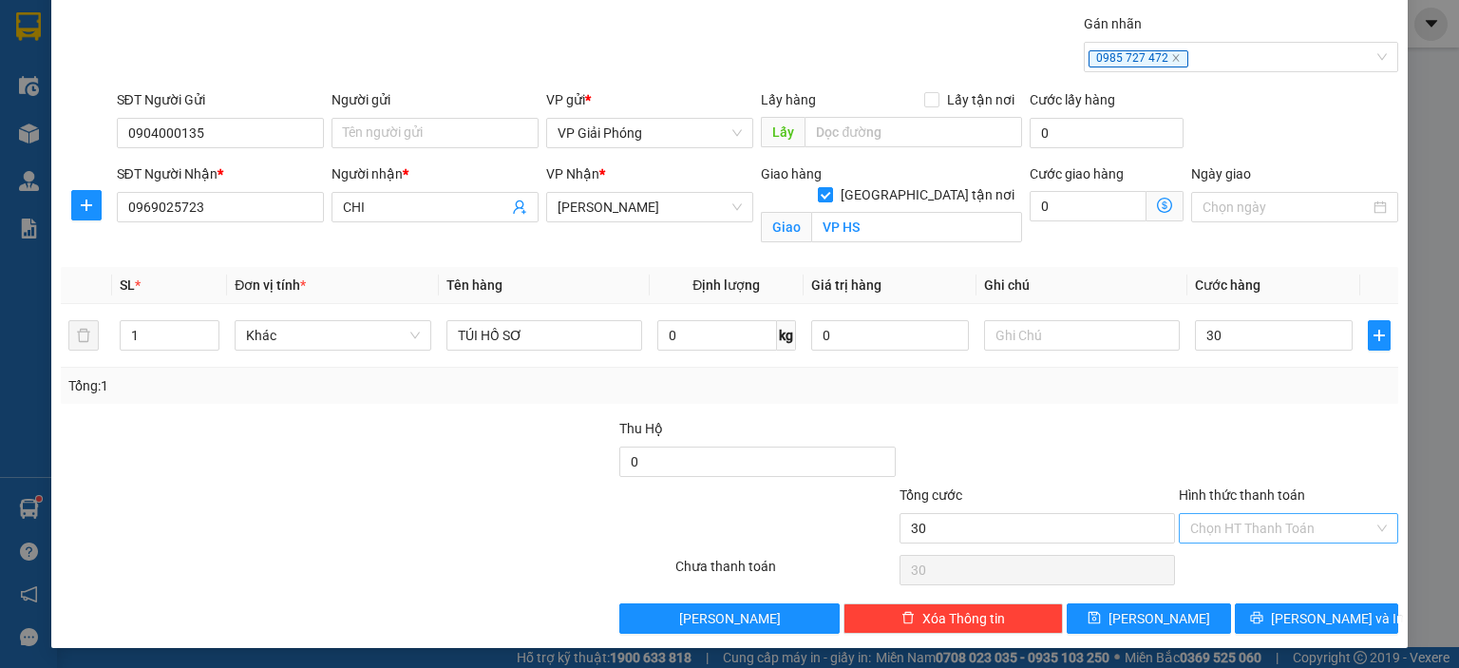
type input "30.000"
click at [1320, 523] on input "Hình thức thanh toán" at bounding box center [1281, 528] width 183 height 28
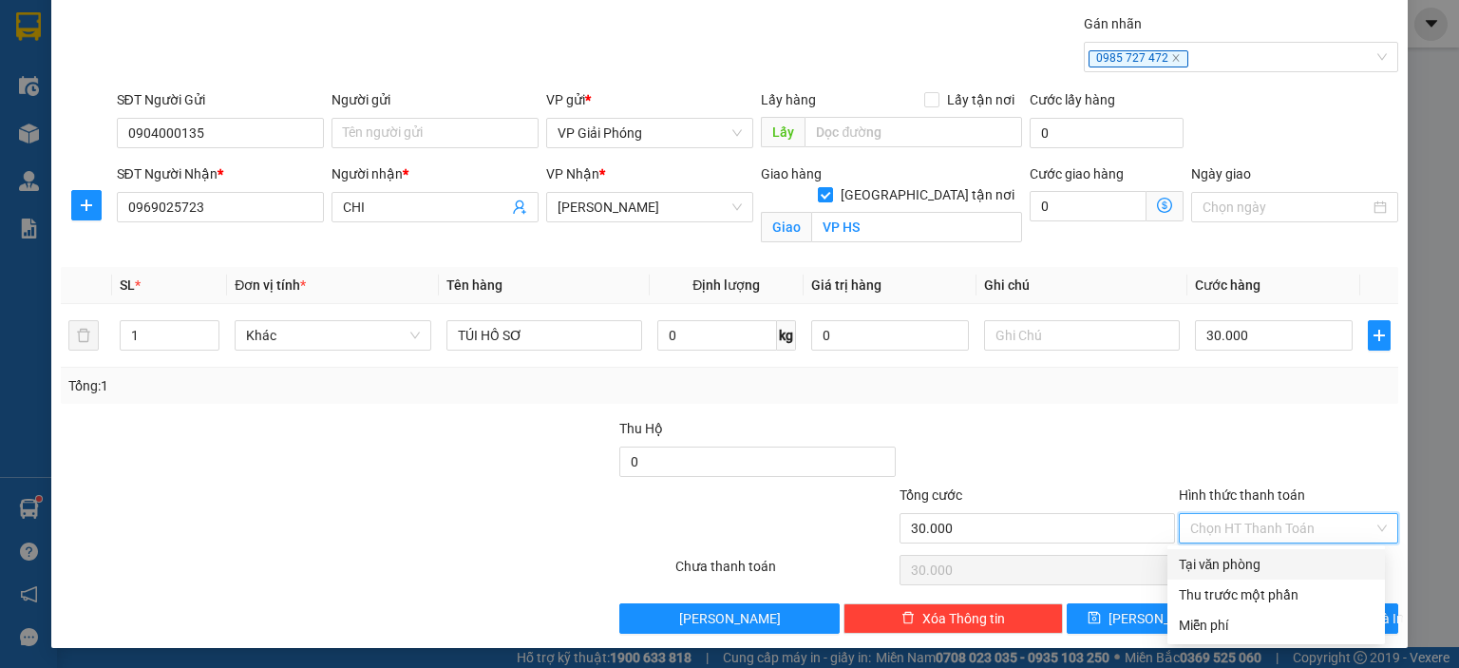
click at [1301, 573] on div "Tại văn phòng" at bounding box center [1276, 564] width 195 height 21
type input "0"
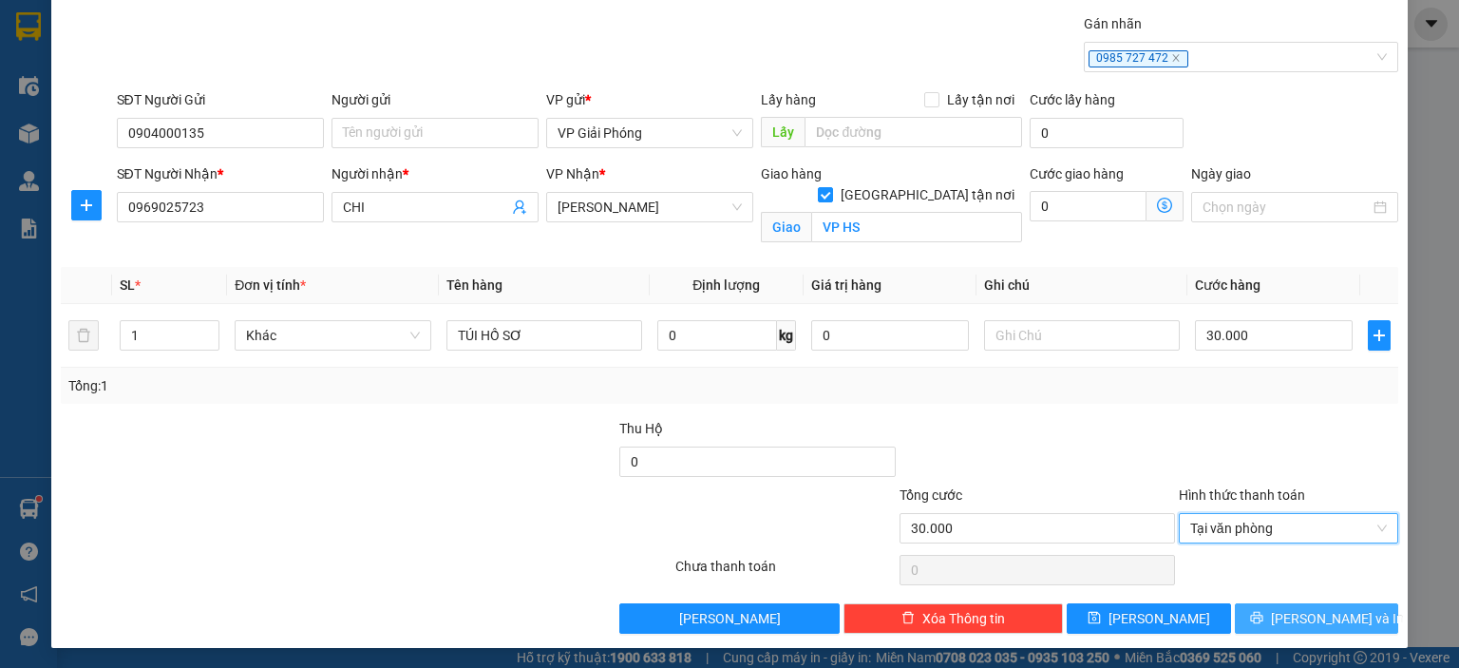
click at [1294, 617] on span "[PERSON_NAME] và In" at bounding box center [1337, 618] width 133 height 21
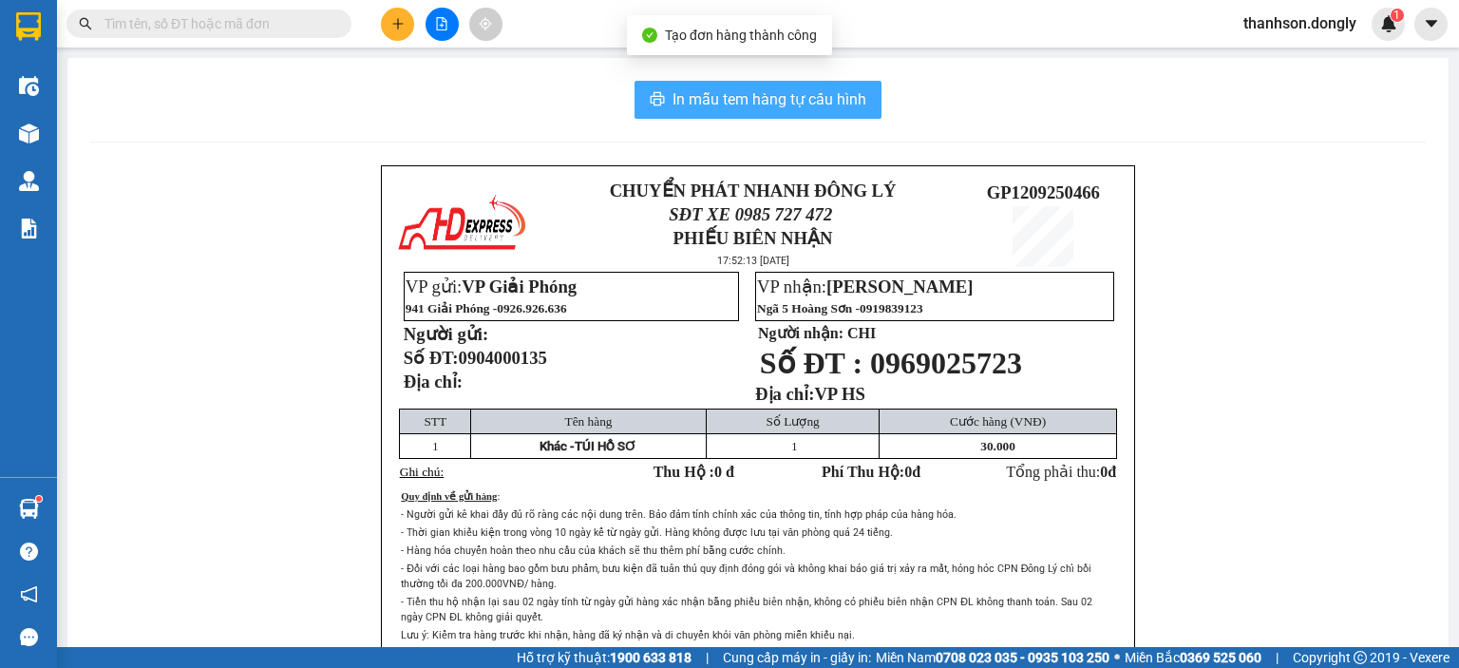
click at [756, 98] on span "In mẫu tem hàng tự cấu hình" at bounding box center [769, 99] width 194 height 24
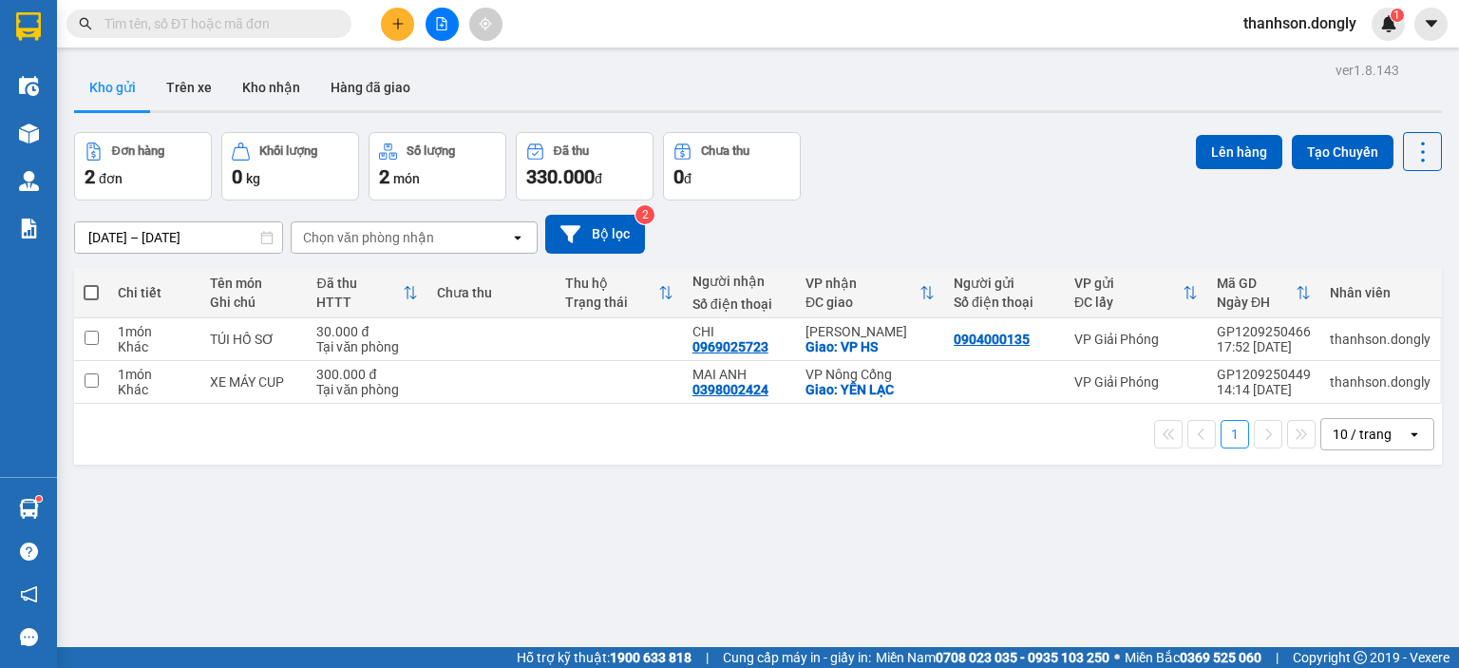
click at [1136, 542] on div "ver 1.8.143 Kho gửi Trên xe Kho nhận Hàng đã giao Đơn hàng 2 đơn Khối lượng 0 k…" at bounding box center [757, 391] width 1383 height 668
click at [251, 34] on span at bounding box center [208, 23] width 285 height 28
click at [251, 26] on input "text" at bounding box center [216, 23] width 224 height 21
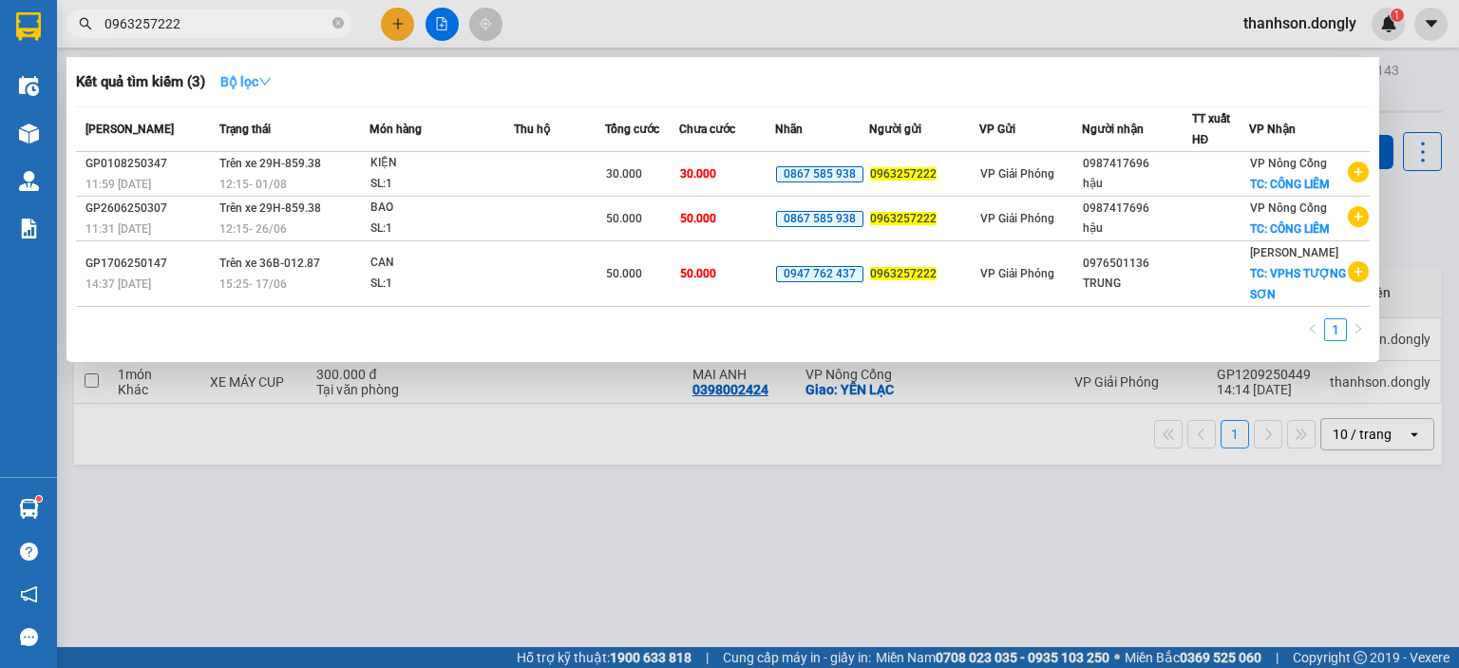
type input "0963257222"
click at [269, 94] on button "Bộ lọc" at bounding box center [246, 81] width 82 height 30
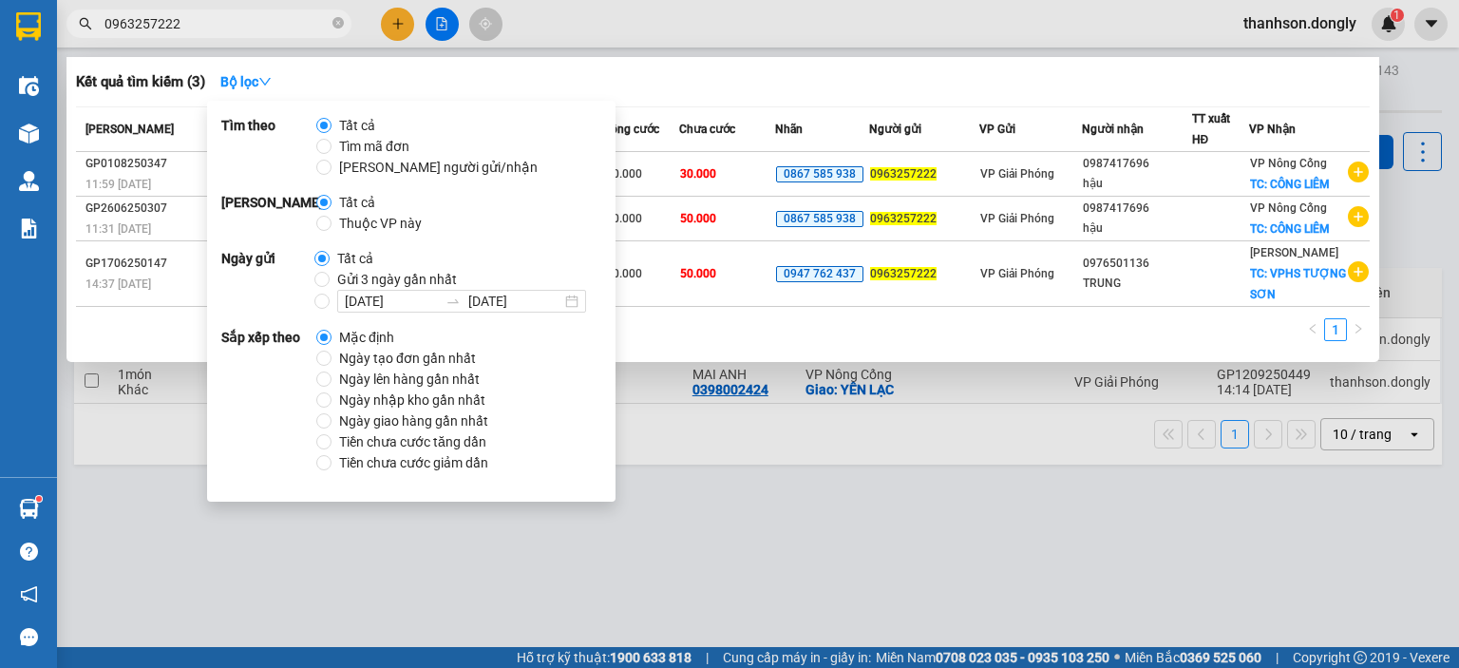
click at [695, 10] on div at bounding box center [729, 334] width 1459 height 668
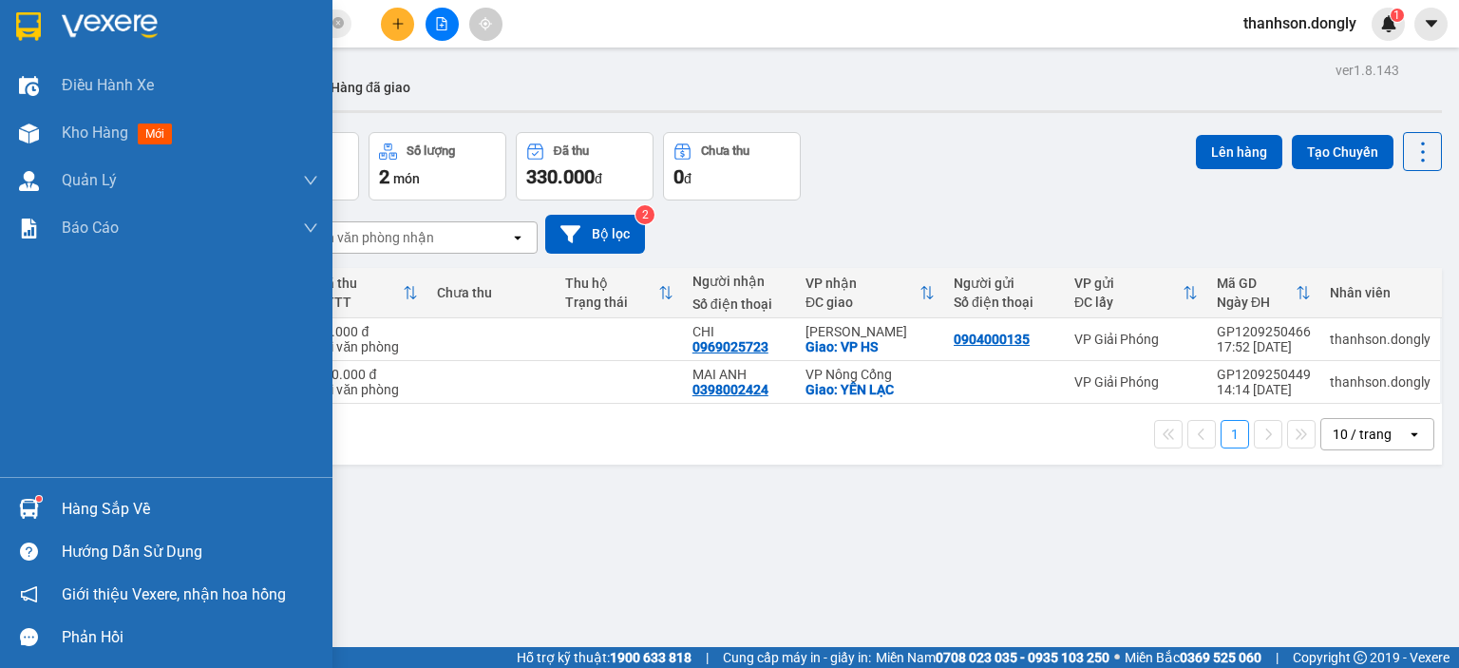
click at [16, 25] on img at bounding box center [28, 26] width 25 height 28
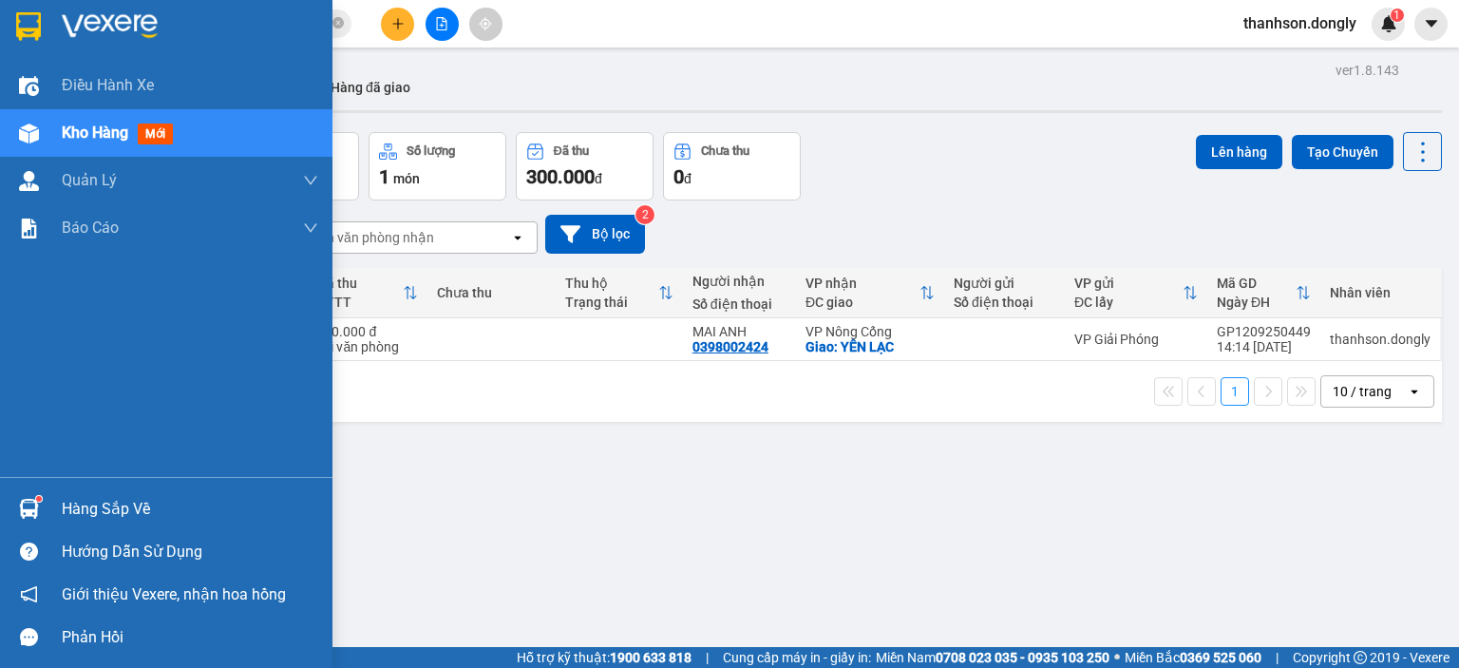
click at [33, 26] on img at bounding box center [28, 26] width 25 height 28
